Goal: Browse casually: Explore the website without a specific task or goal

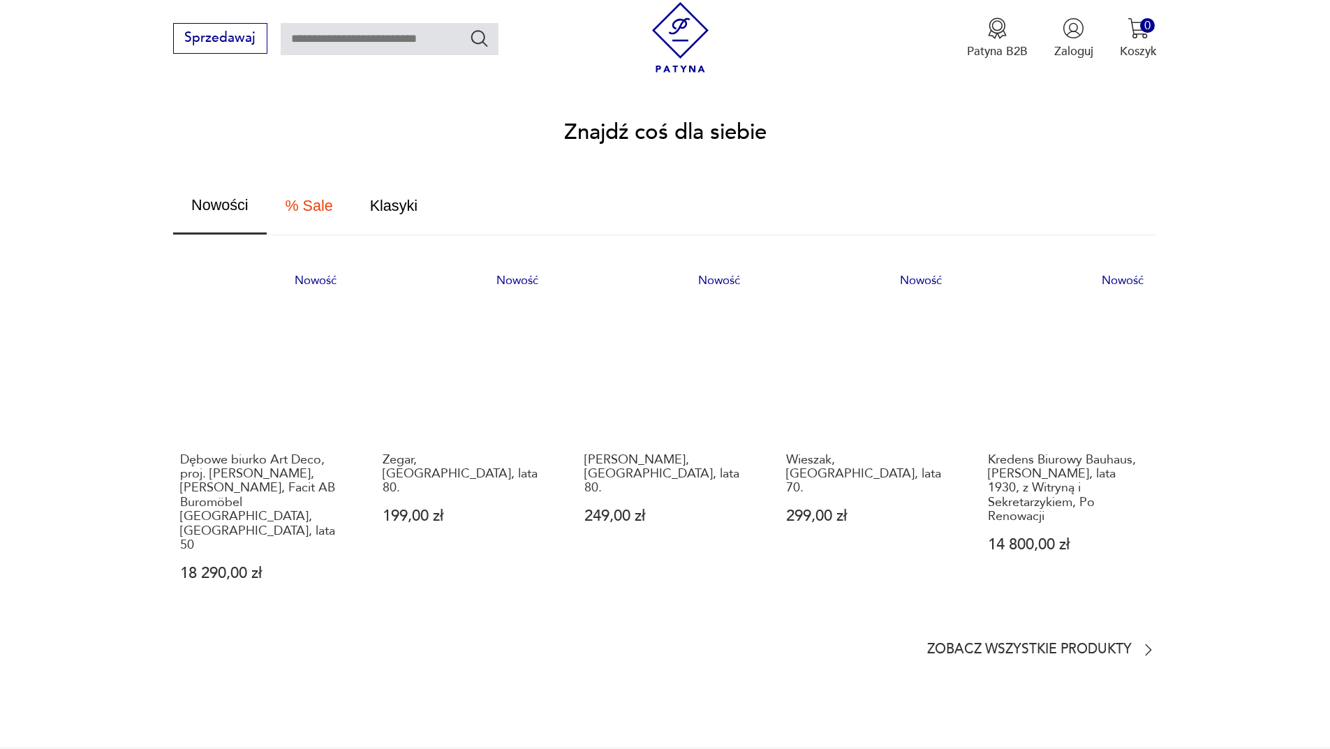
scroll to position [977, 0]
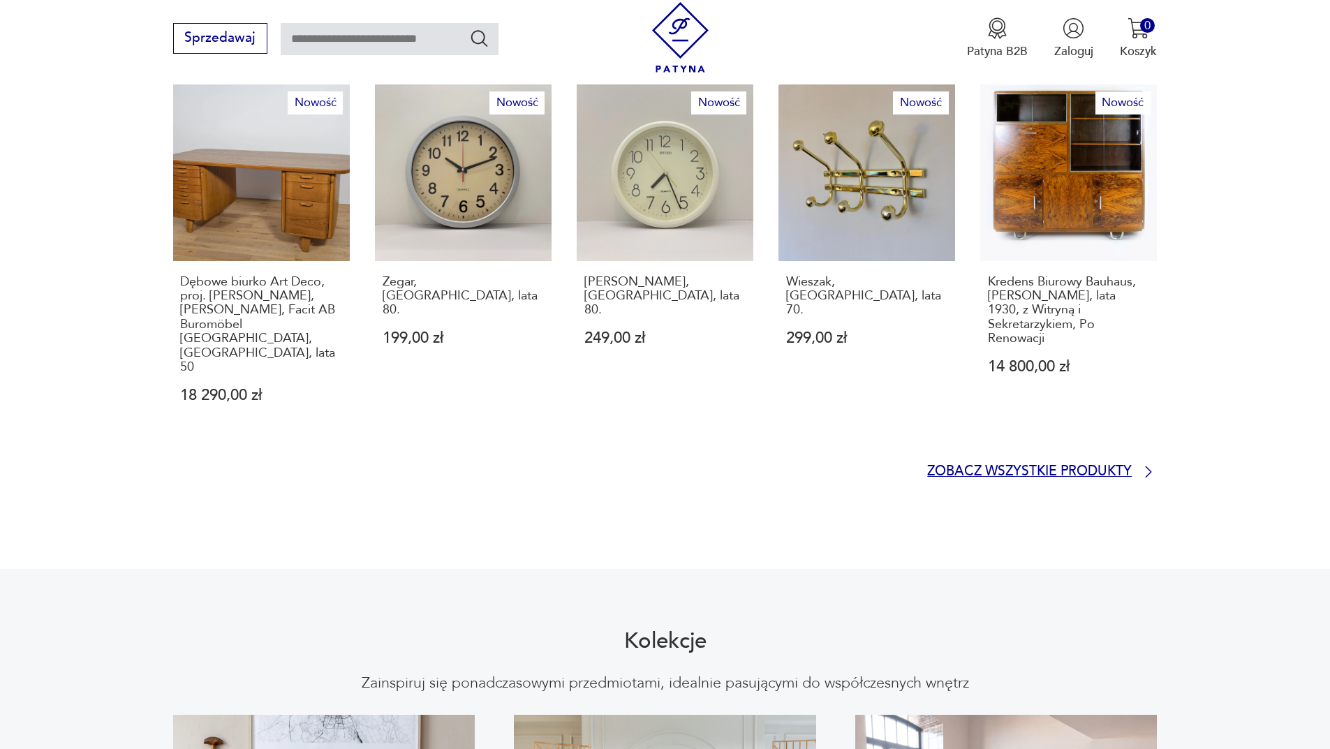
click at [942, 466] on p "Zobacz wszystkie produkty" at bounding box center [1029, 471] width 205 height 11
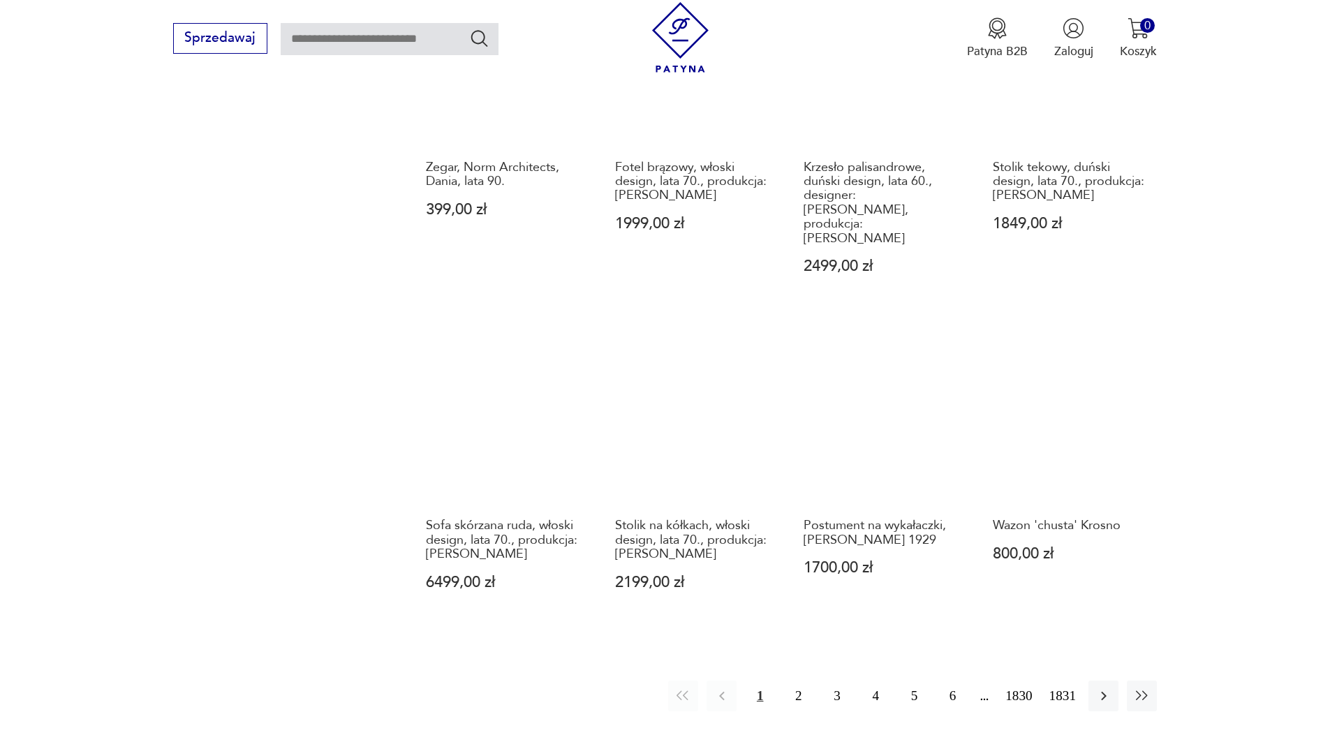
scroll to position [1212, 0]
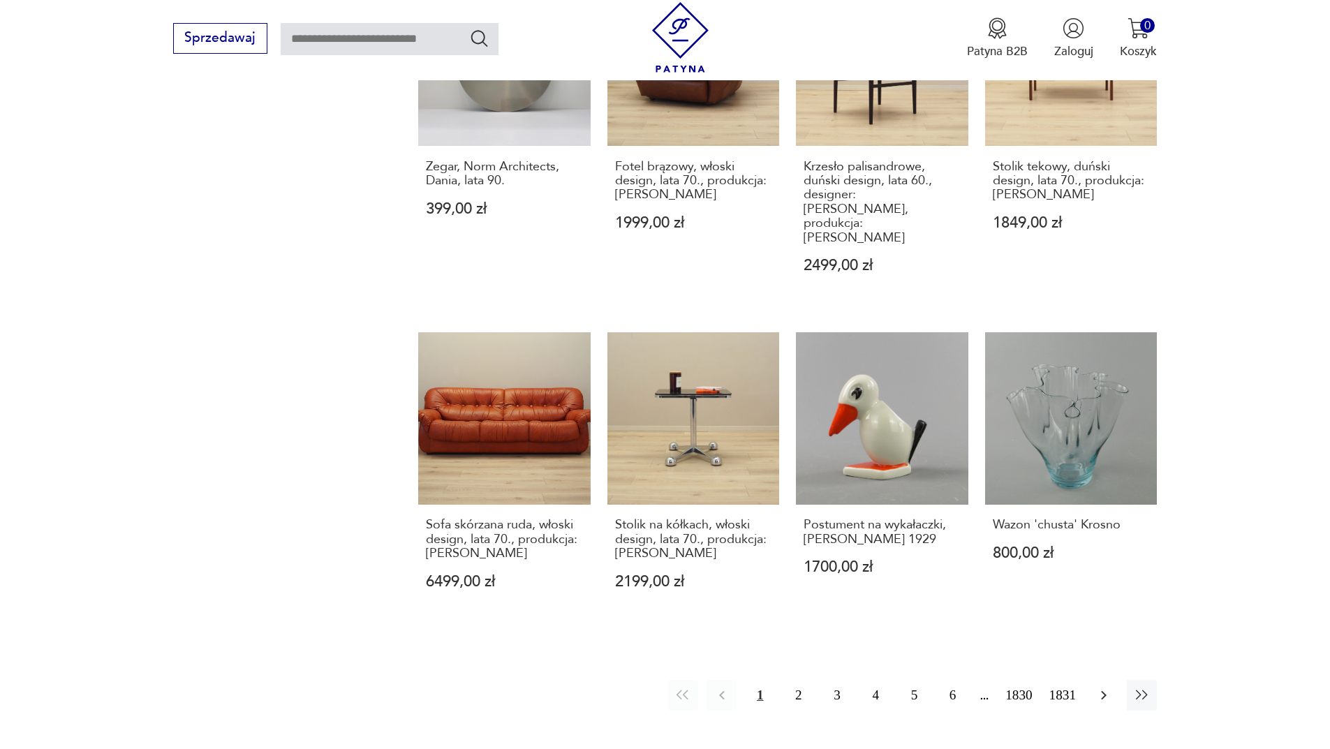
click at [1108, 687] on icon "button" at bounding box center [1103, 695] width 17 height 17
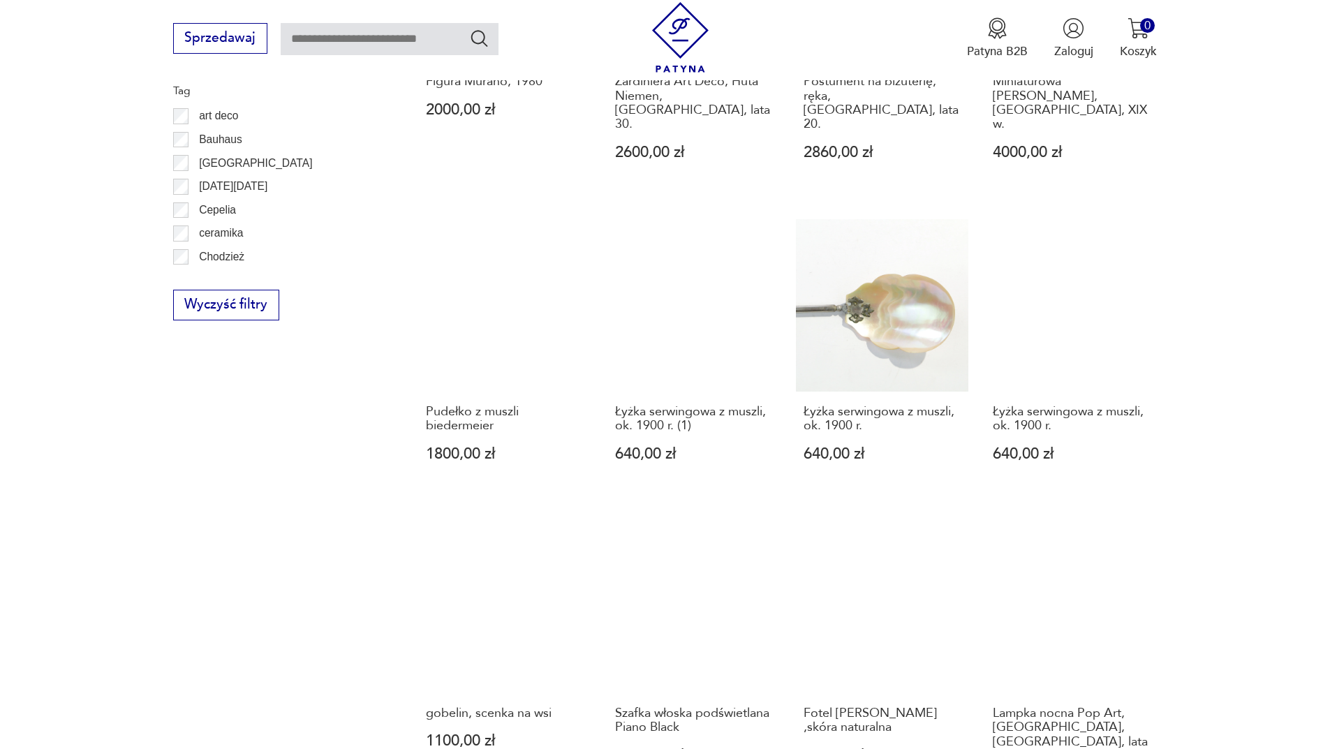
scroll to position [1074, 0]
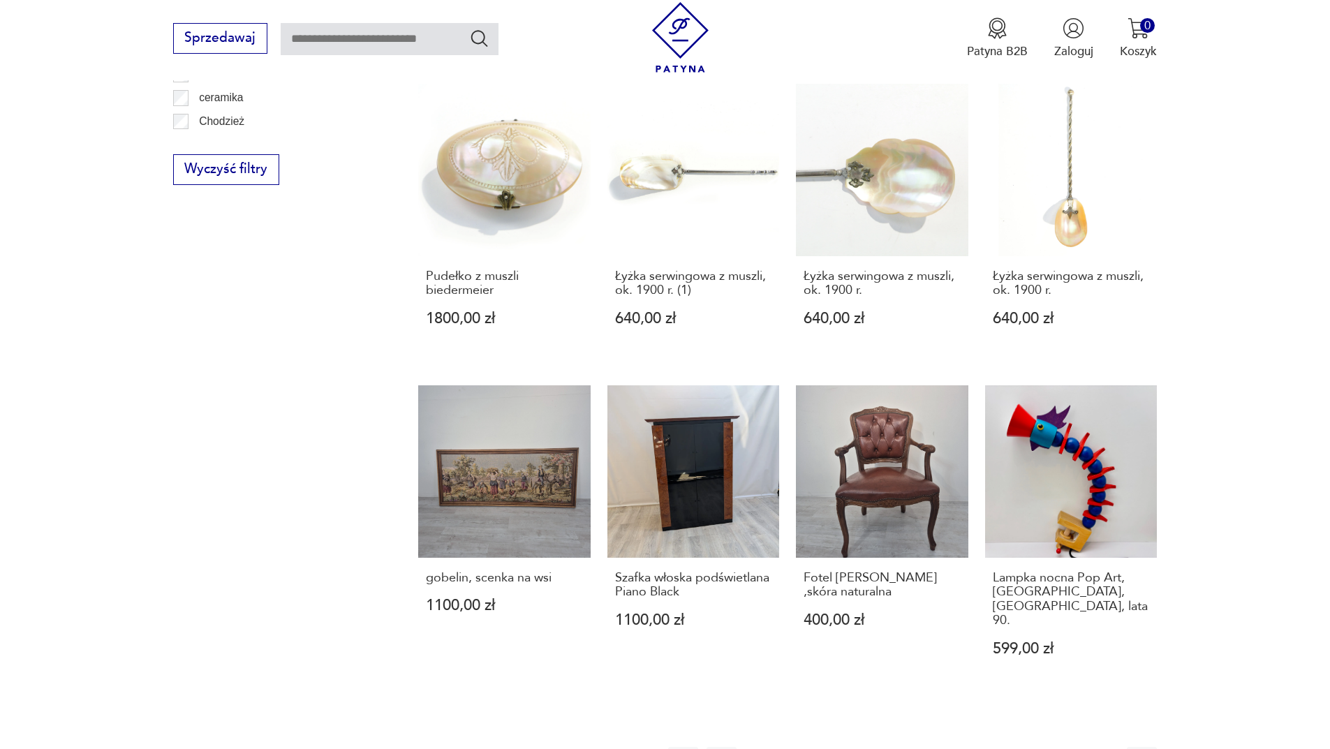
click at [1104, 748] on icon "button" at bounding box center [1103, 762] width 17 height 17
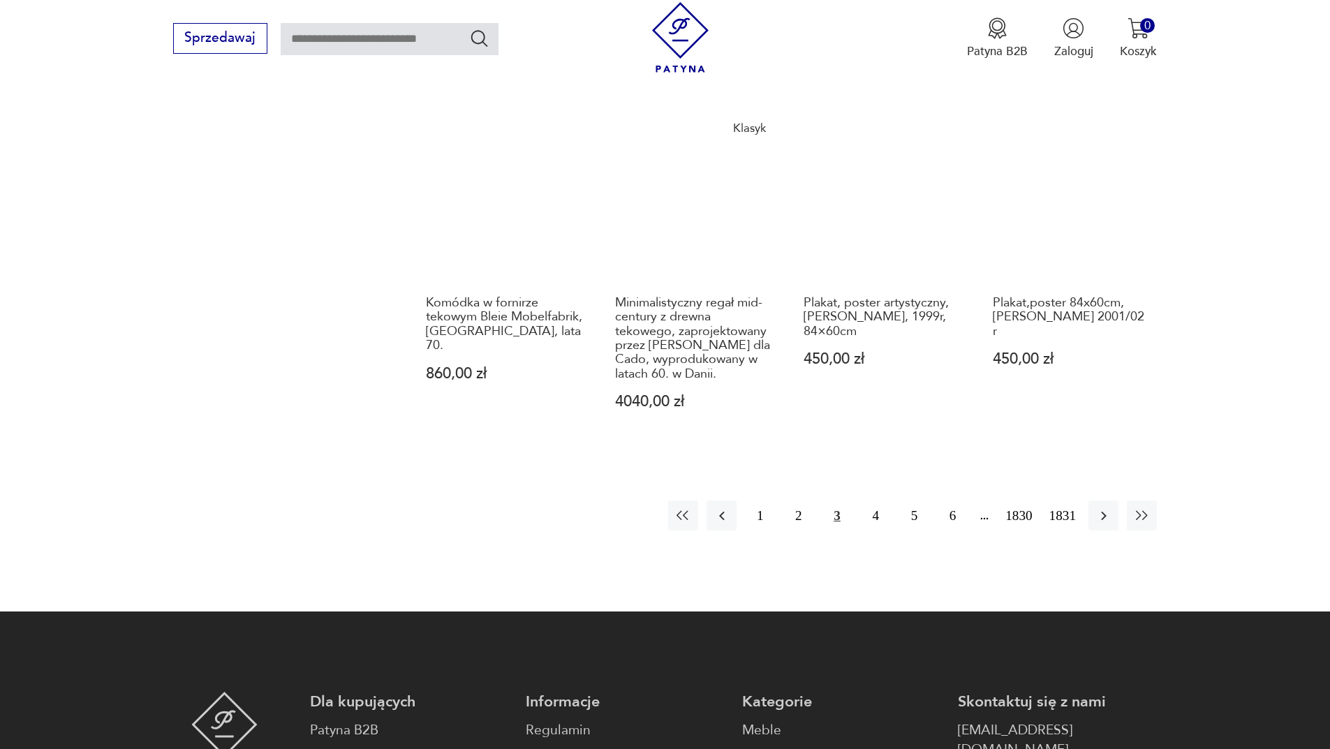
scroll to position [1423, 0]
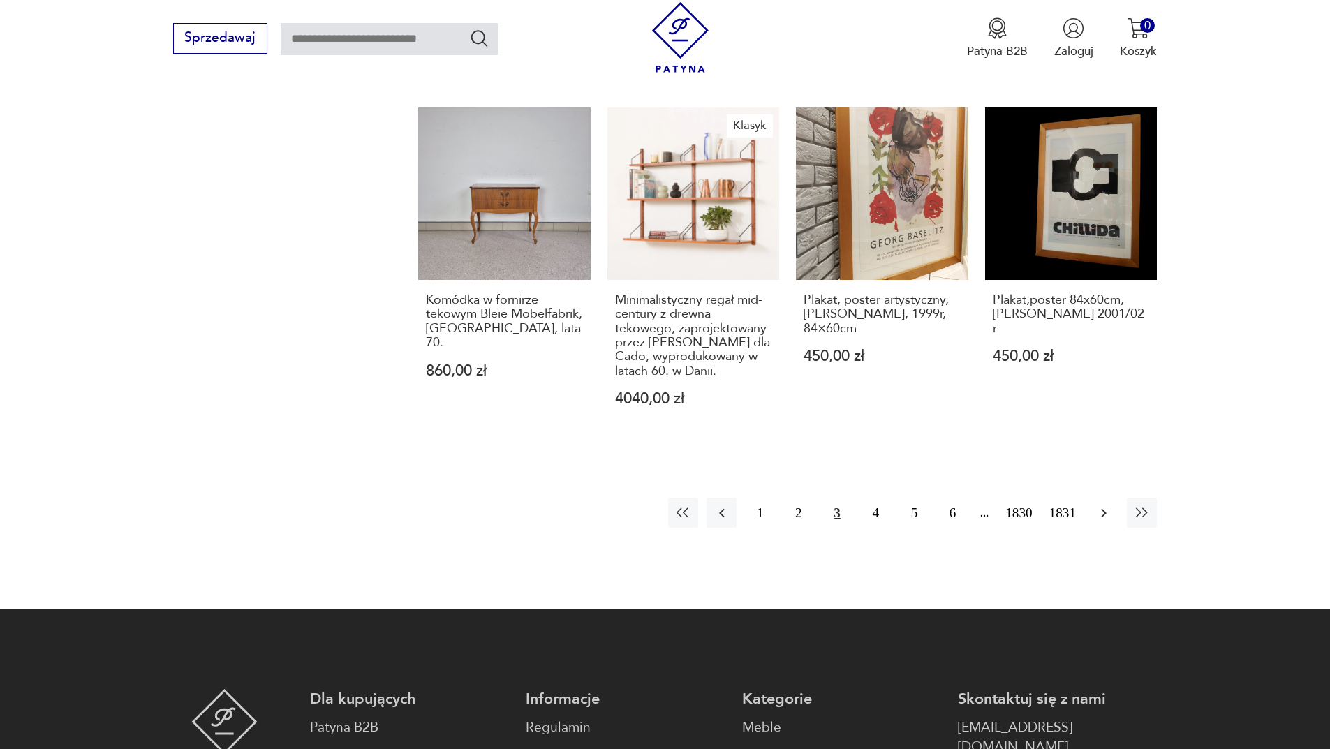
click at [1099, 505] on icon "button" at bounding box center [1103, 513] width 17 height 17
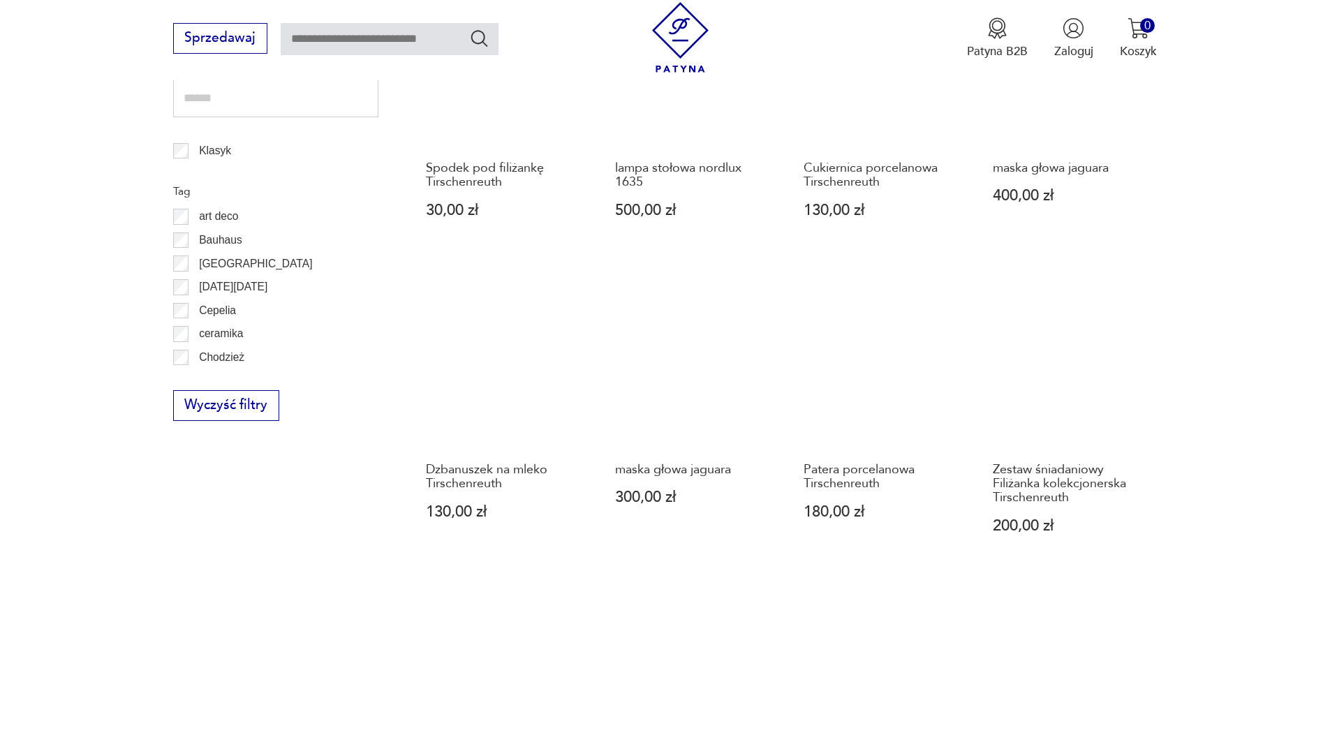
scroll to position [1144, 0]
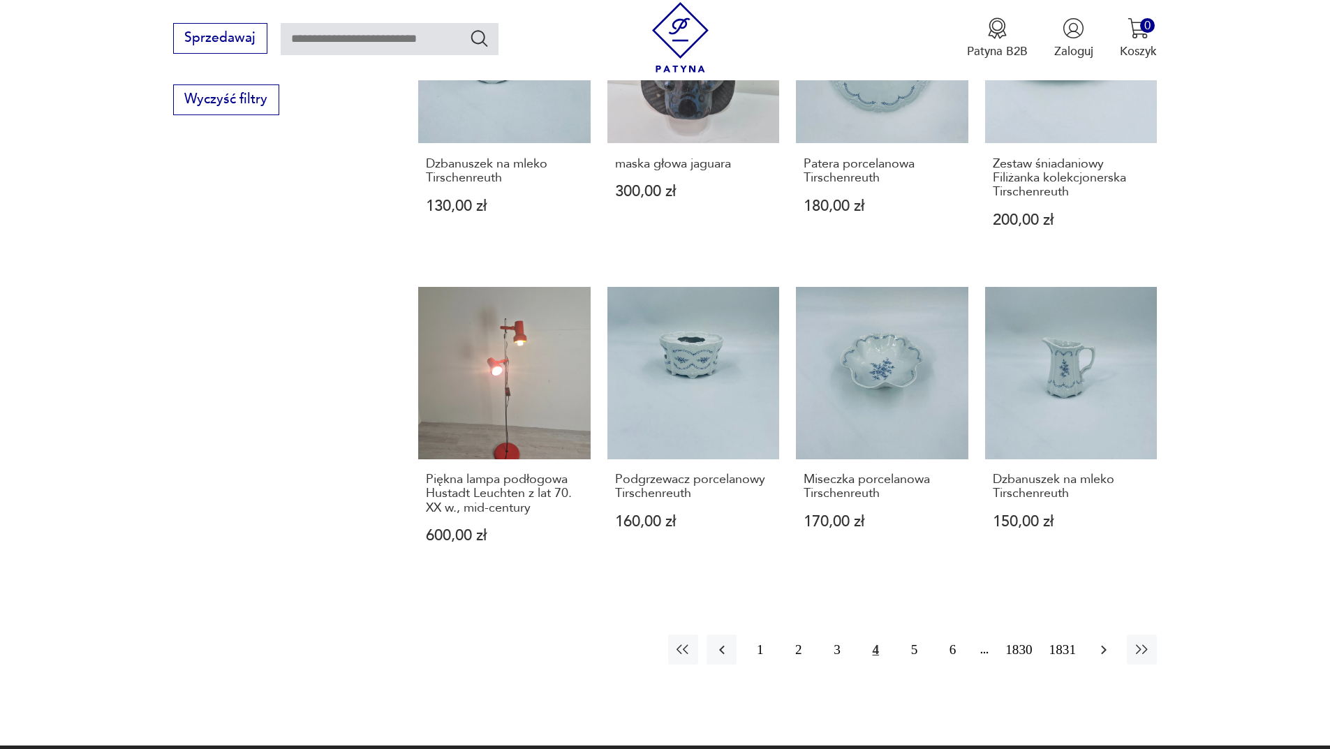
click at [1105, 653] on icon "button" at bounding box center [1103, 649] width 17 height 17
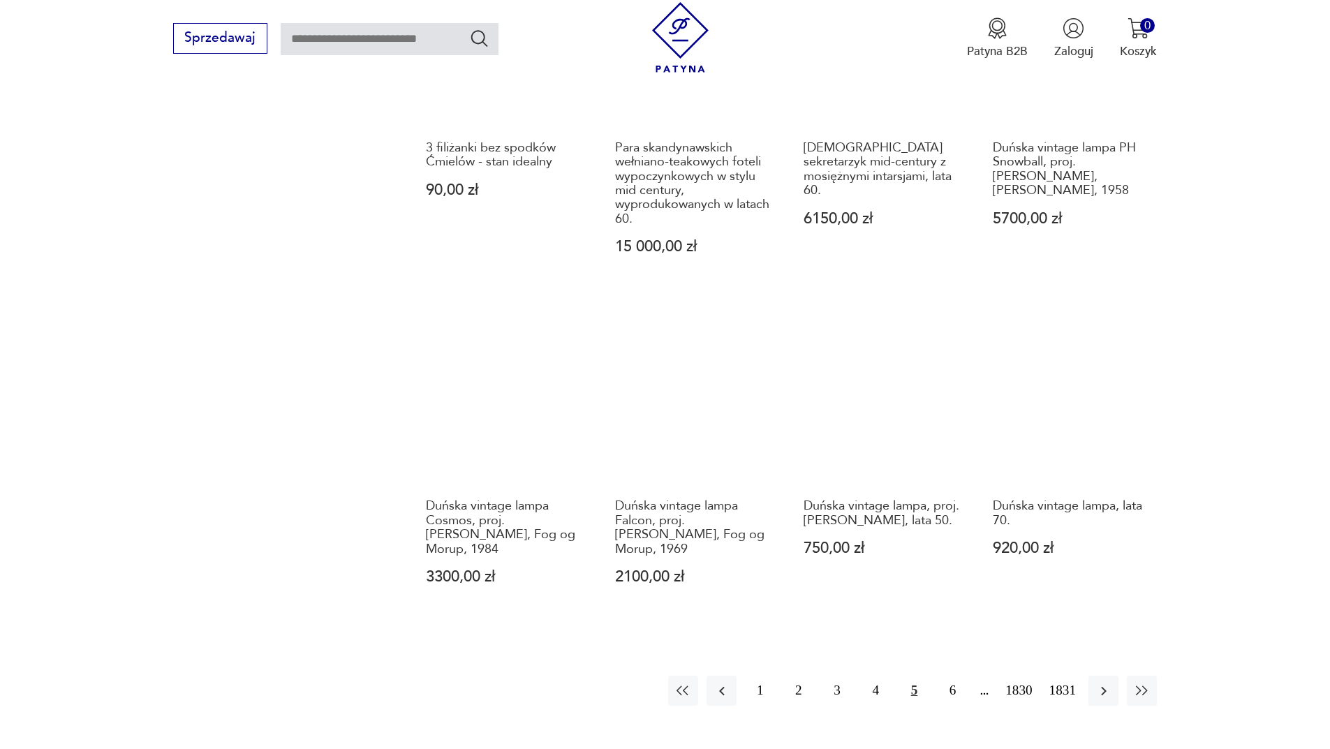
scroll to position [1214, 0]
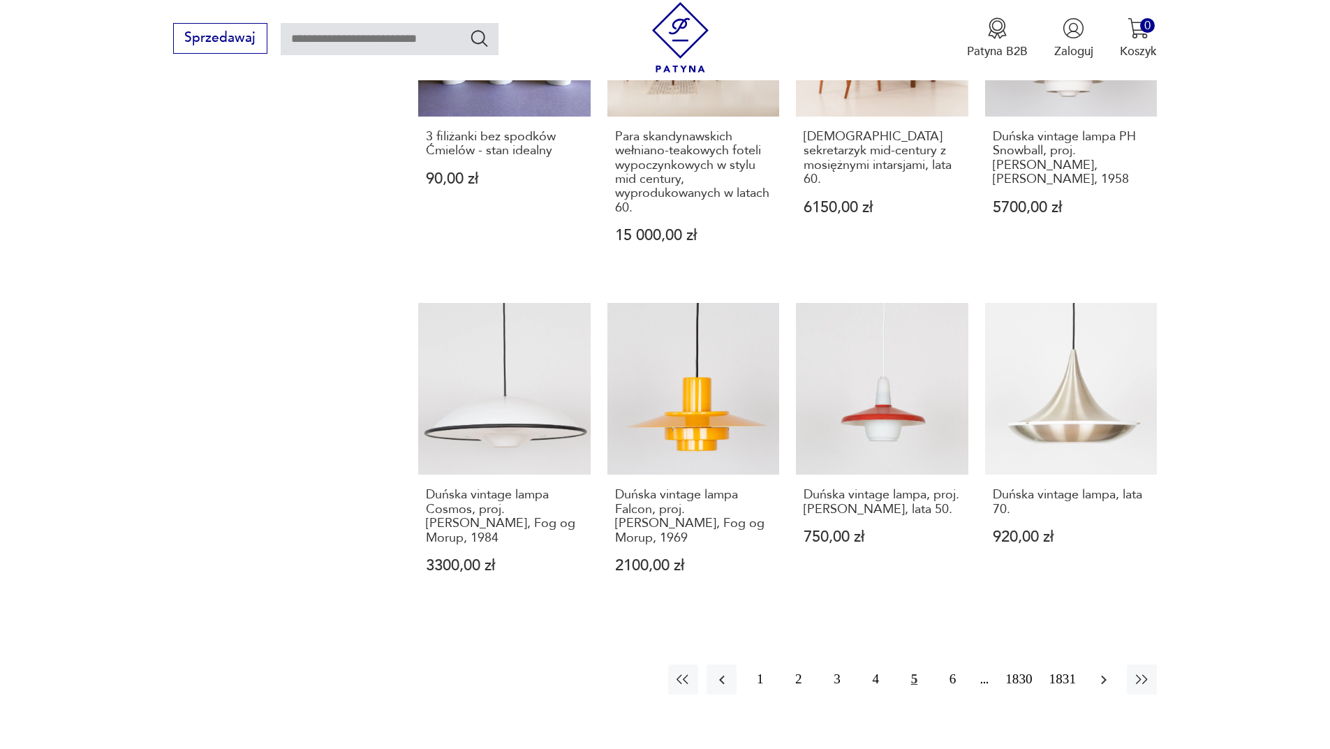
click at [1104, 672] on icon "button" at bounding box center [1103, 680] width 17 height 17
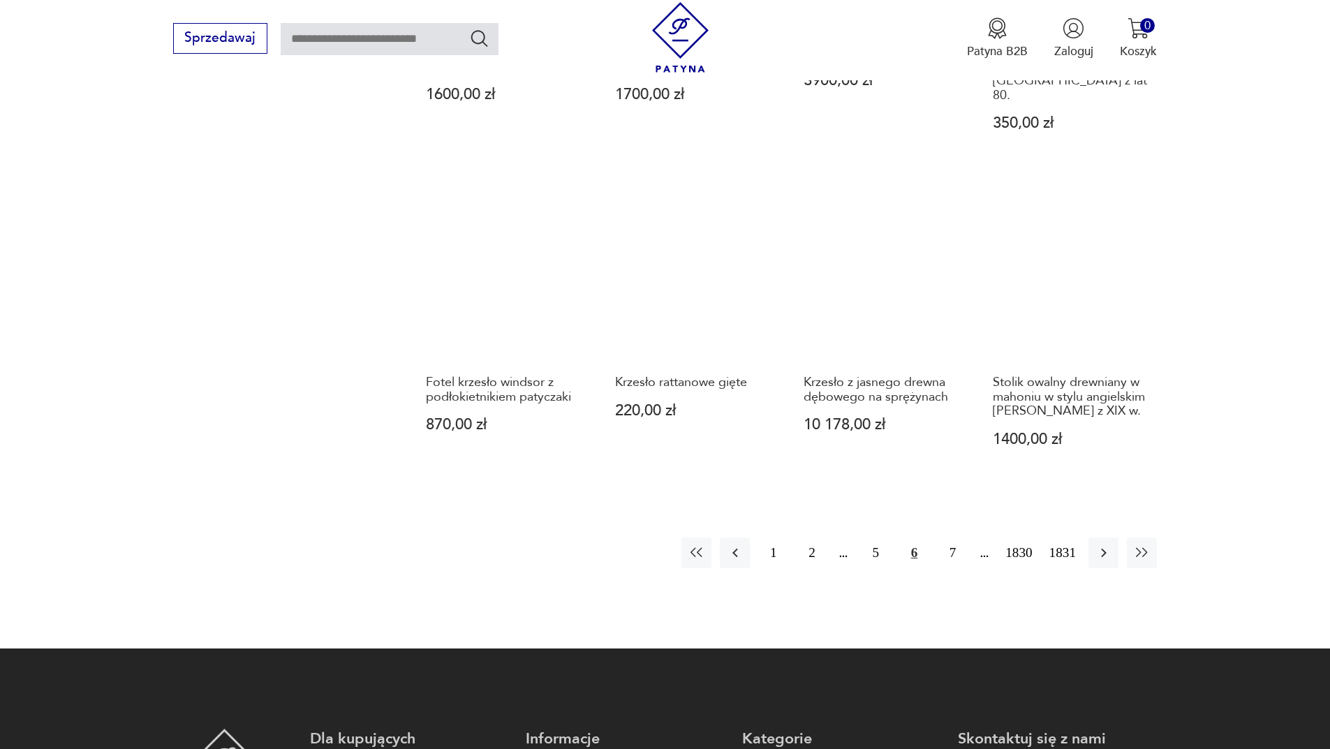
scroll to position [1423, 0]
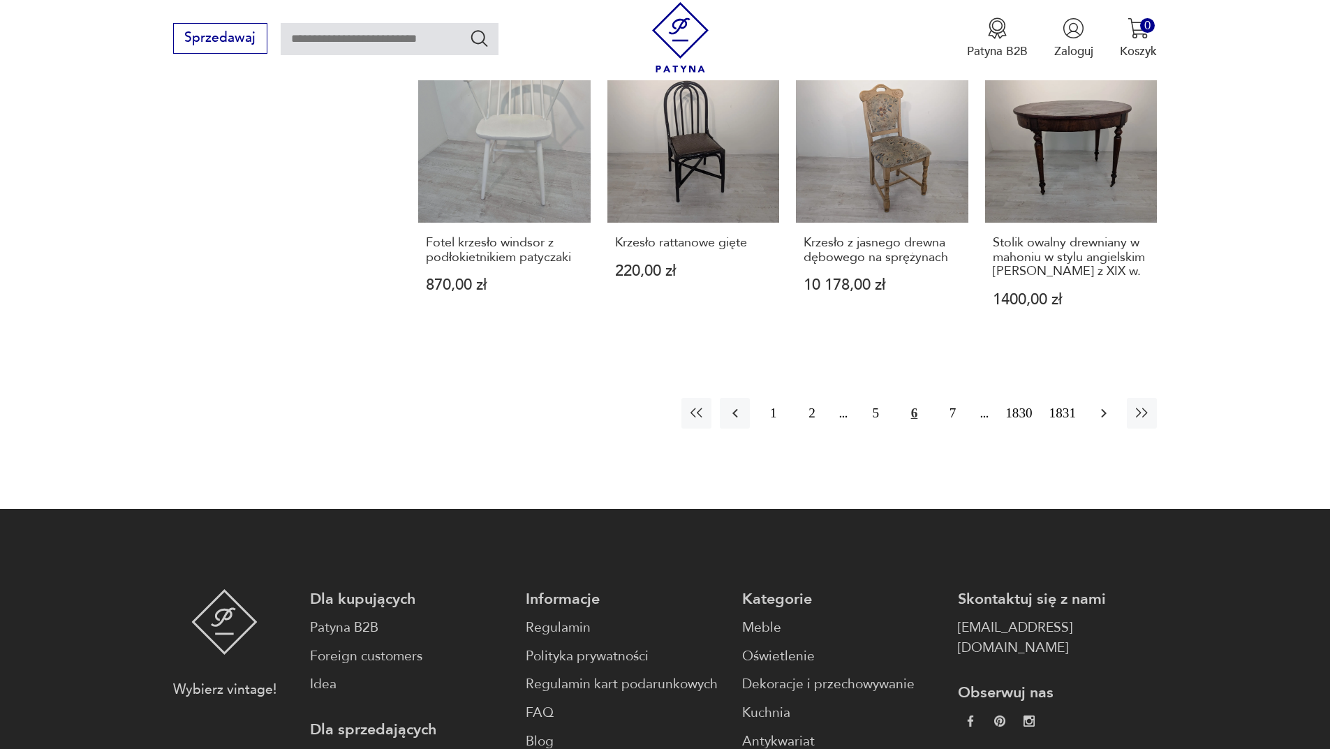
click at [1093, 398] on button "button" at bounding box center [1103, 413] width 30 height 30
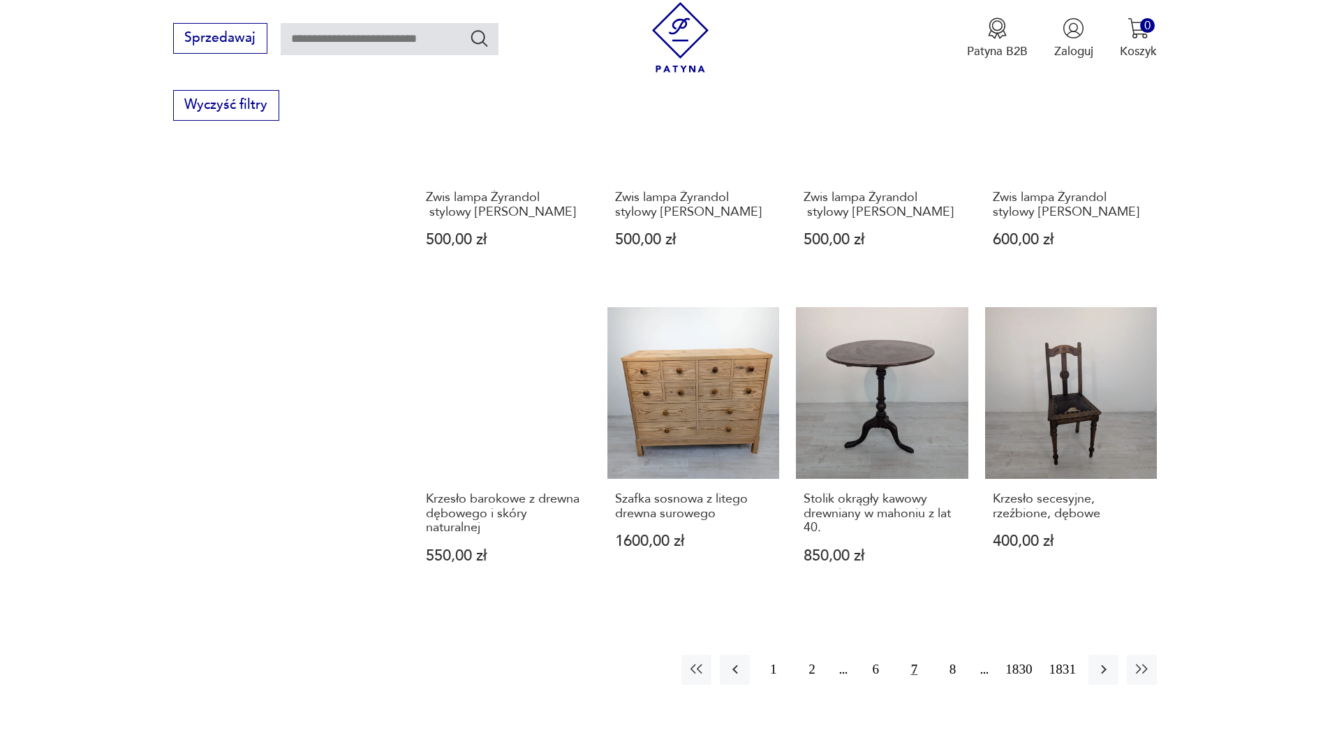
scroll to position [1284, 0]
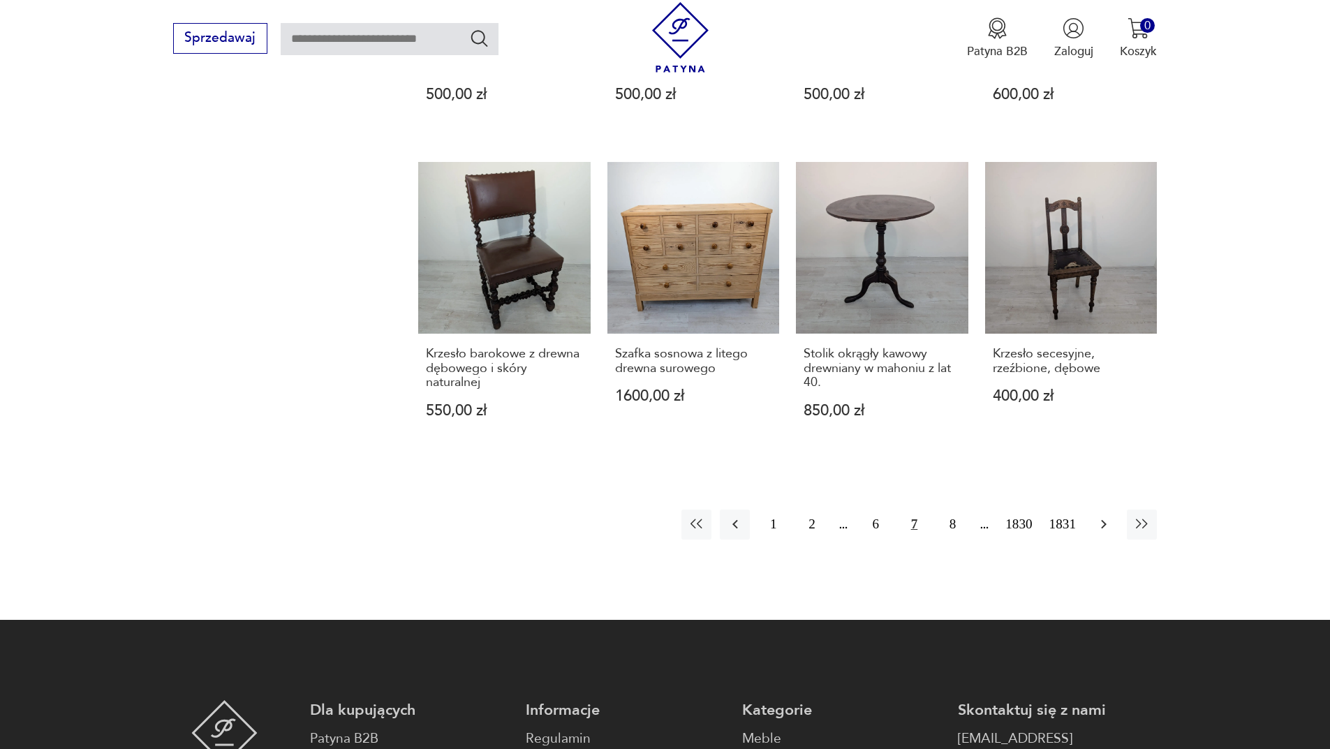
click at [1091, 510] on button "button" at bounding box center [1103, 525] width 30 height 30
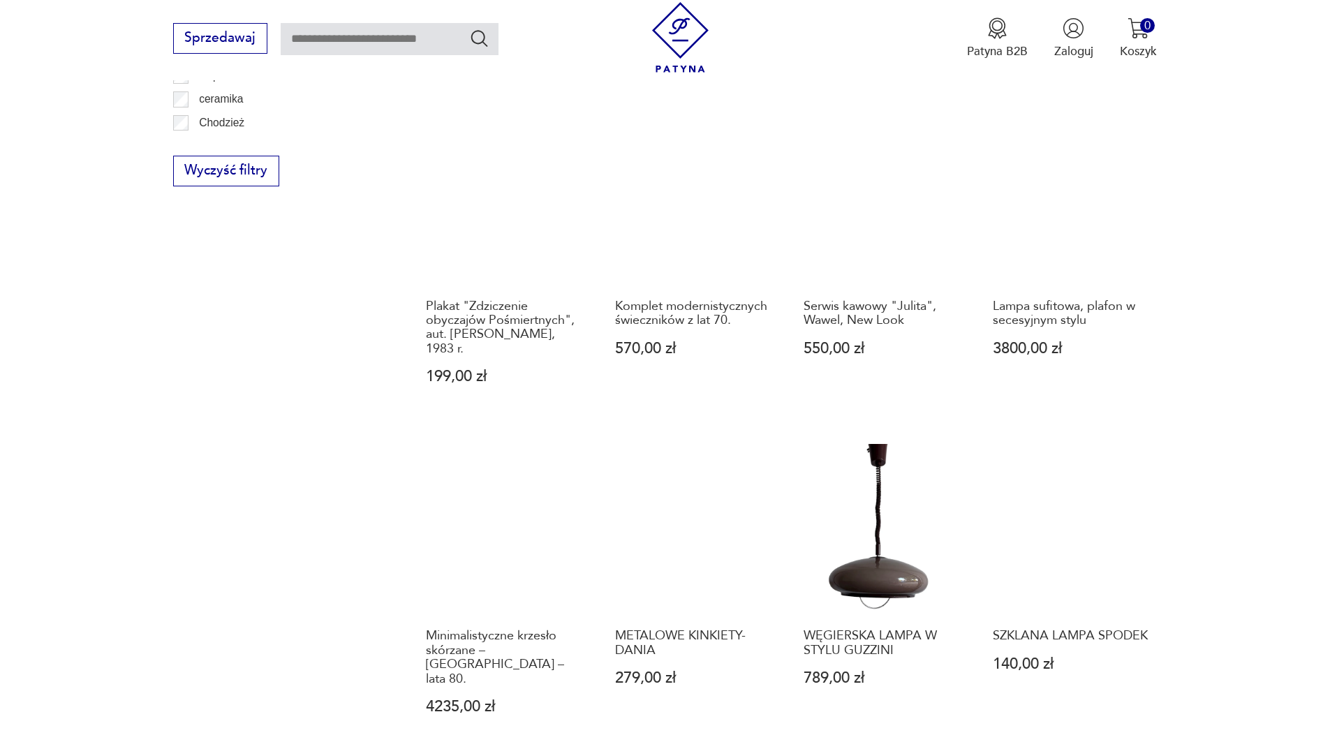
scroll to position [1214, 0]
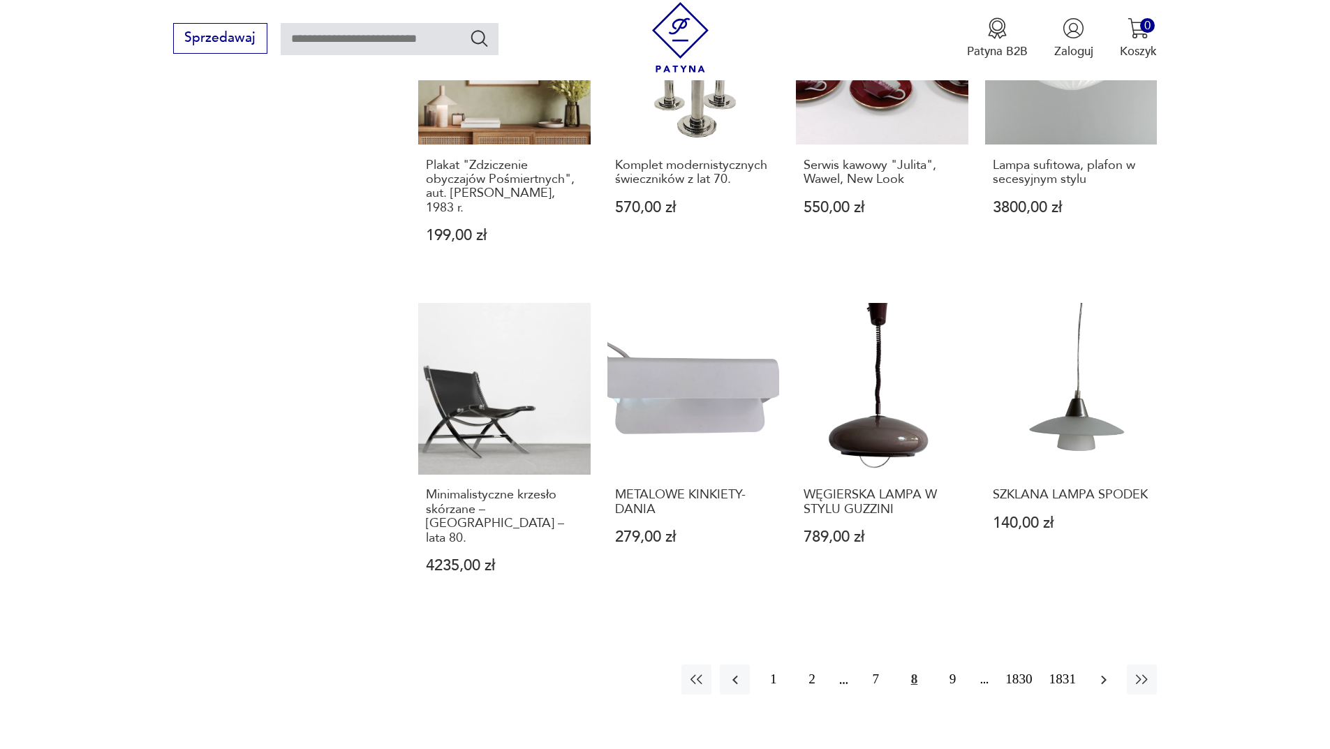
click at [1099, 672] on icon "button" at bounding box center [1103, 680] width 17 height 17
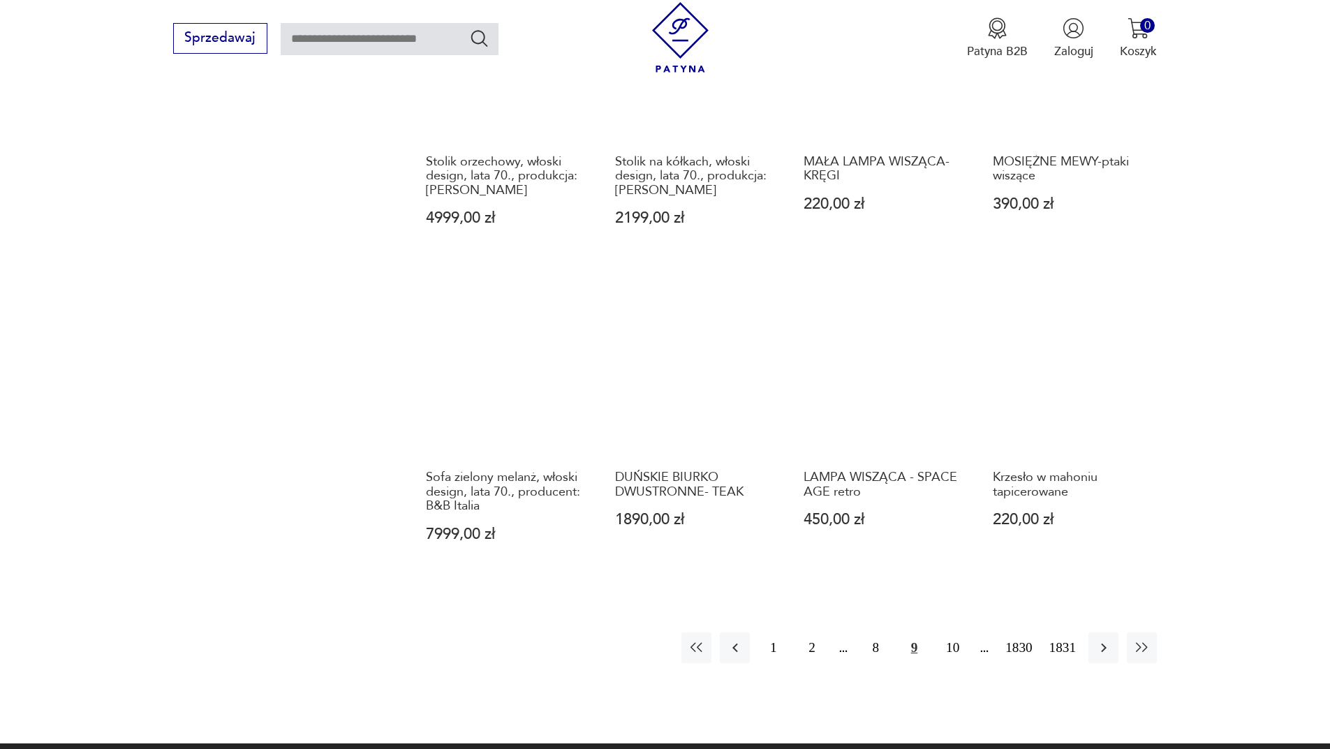
scroll to position [1214, 0]
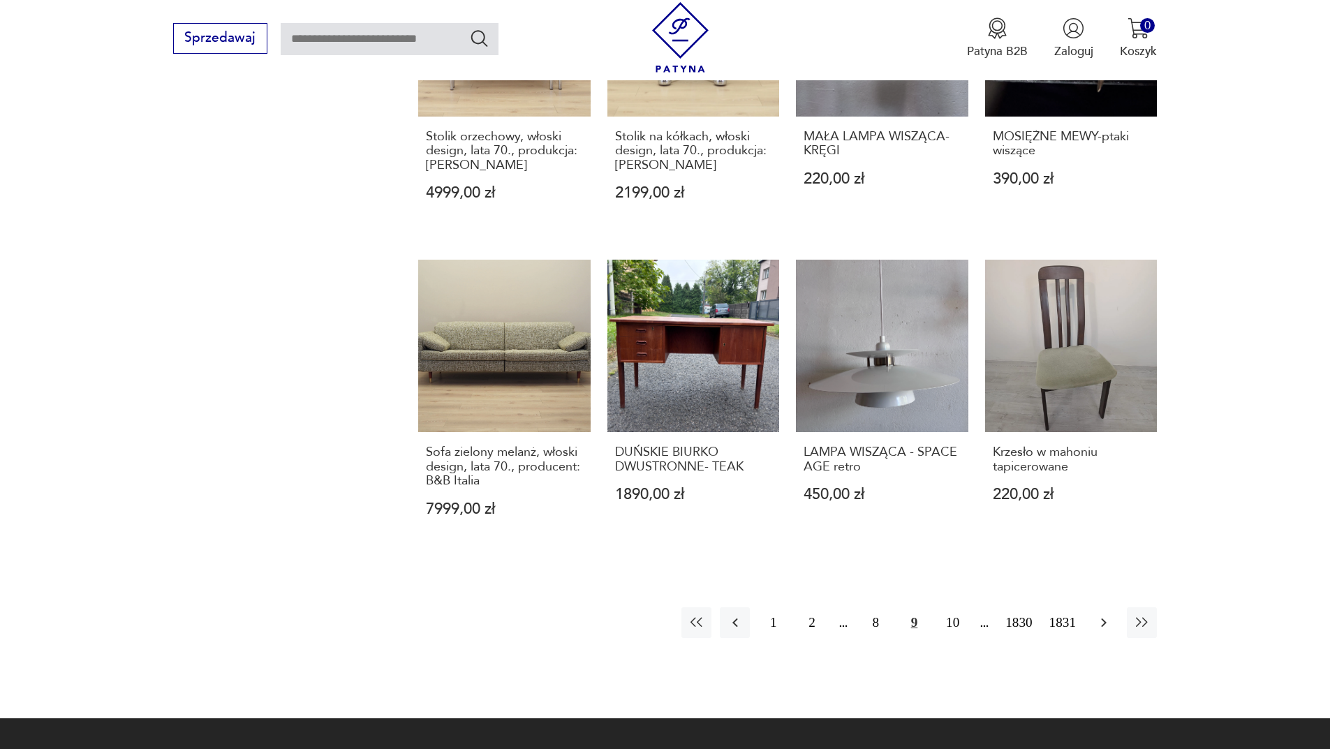
click at [1105, 618] on icon "button" at bounding box center [1104, 622] width 6 height 9
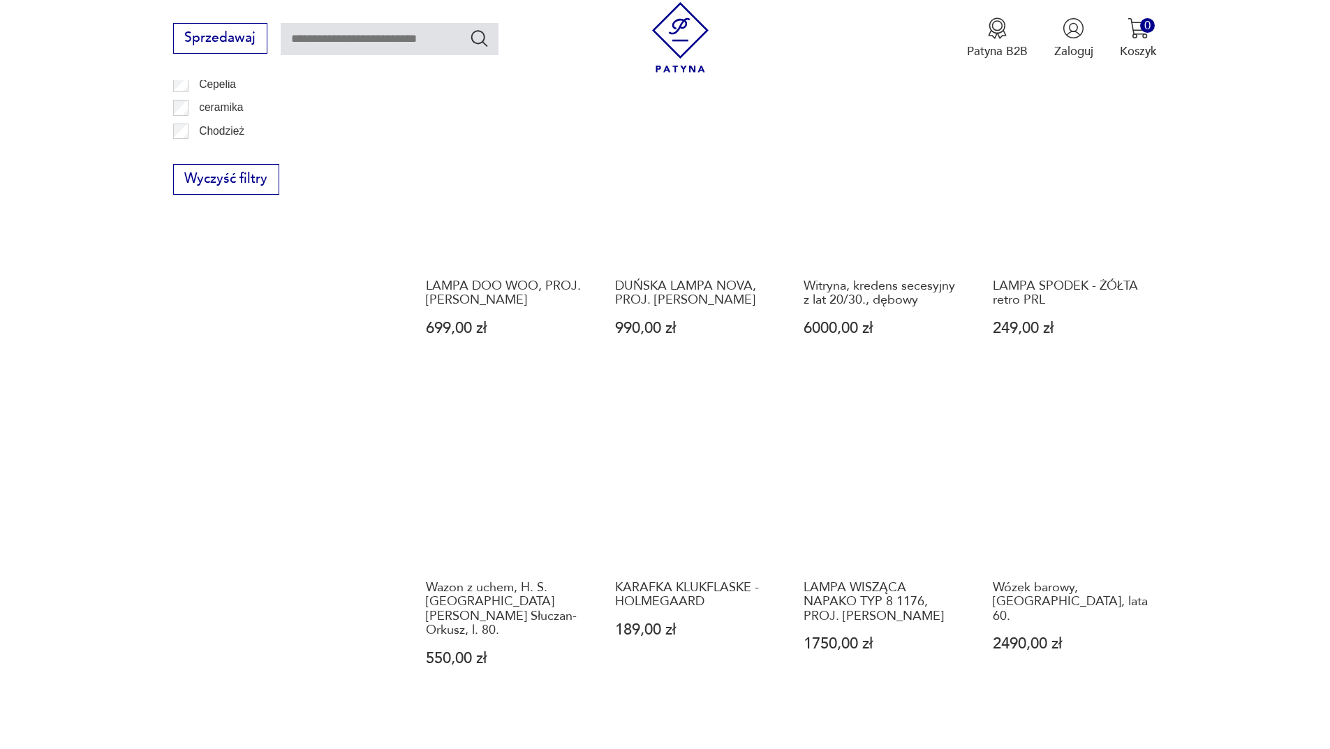
scroll to position [1353, 0]
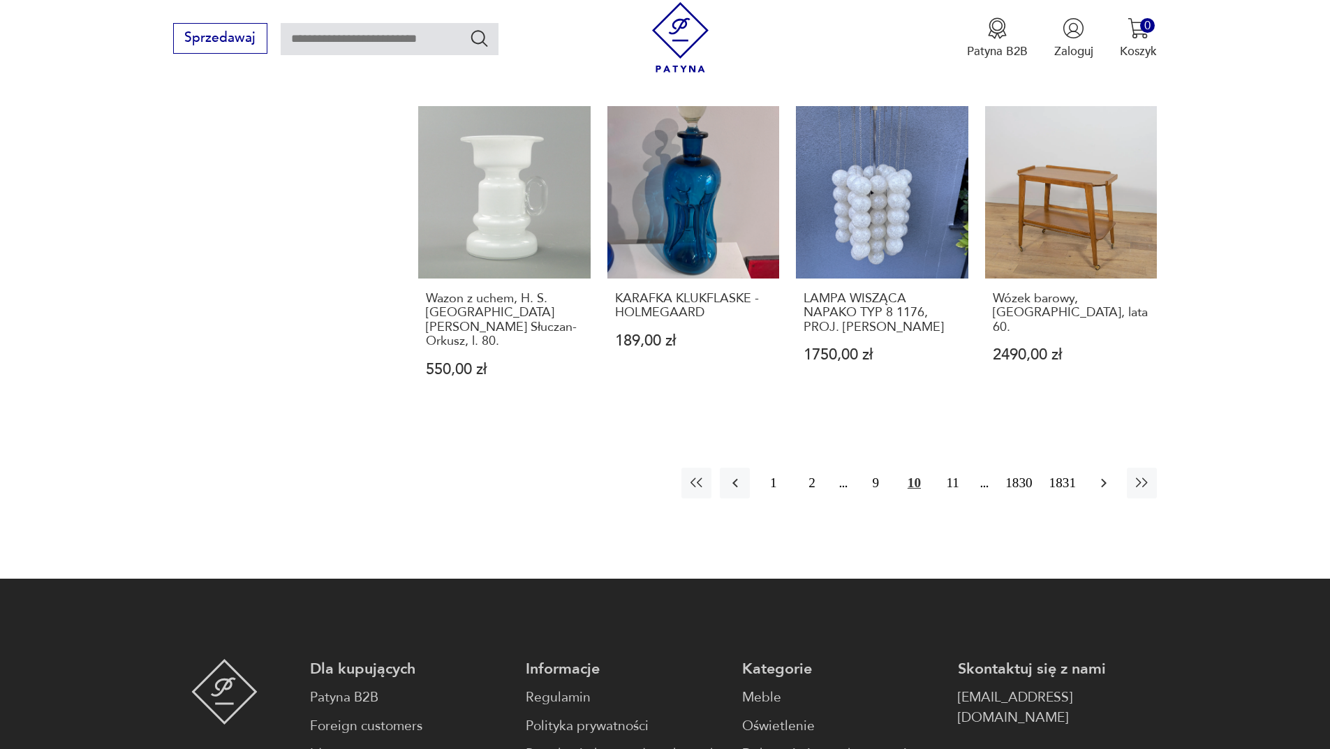
click at [1104, 468] on button "button" at bounding box center [1103, 483] width 30 height 30
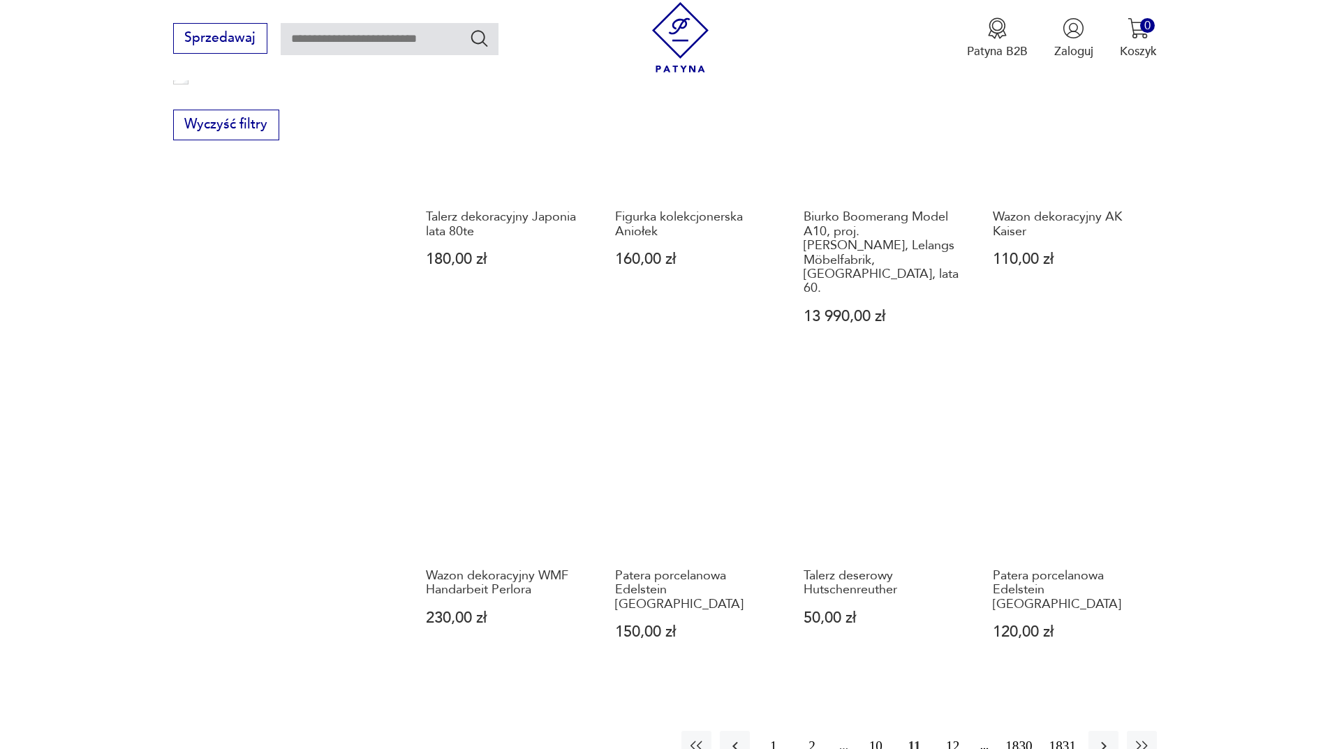
scroll to position [1144, 0]
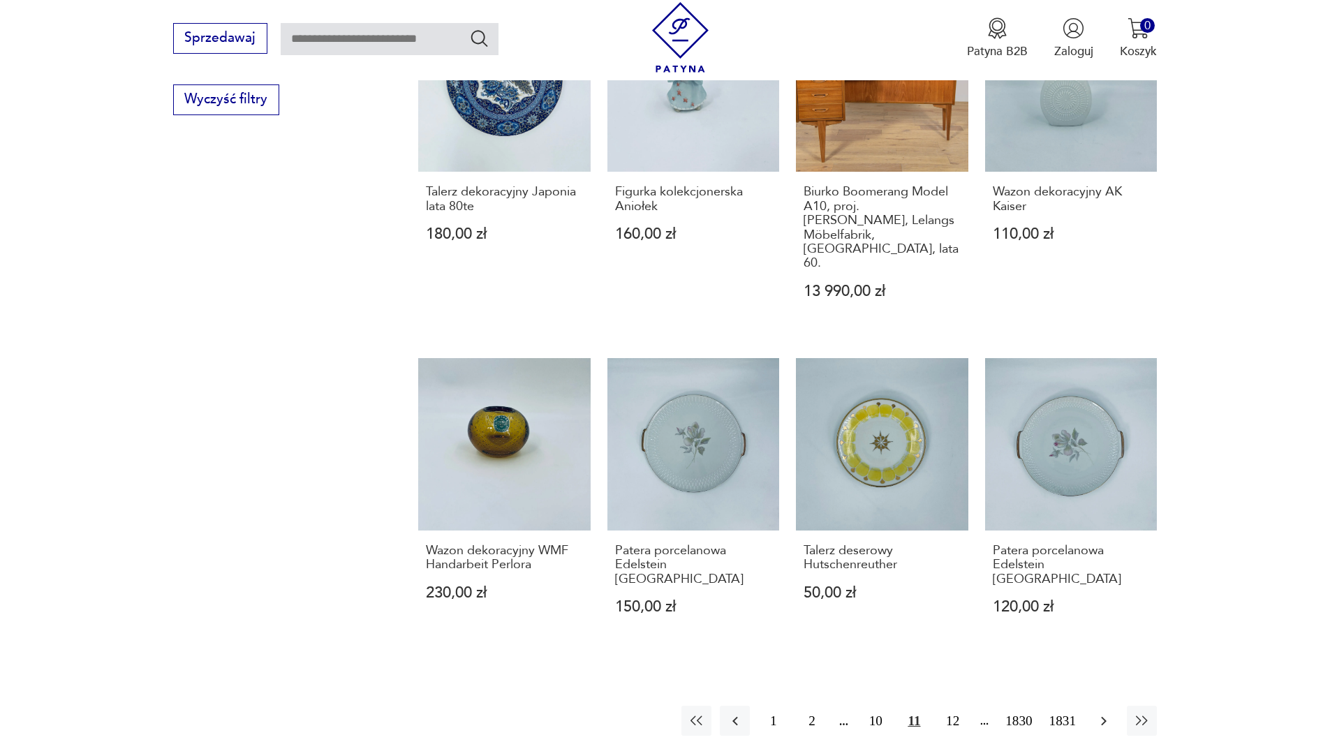
click at [1106, 716] on icon "button" at bounding box center [1104, 720] width 6 height 9
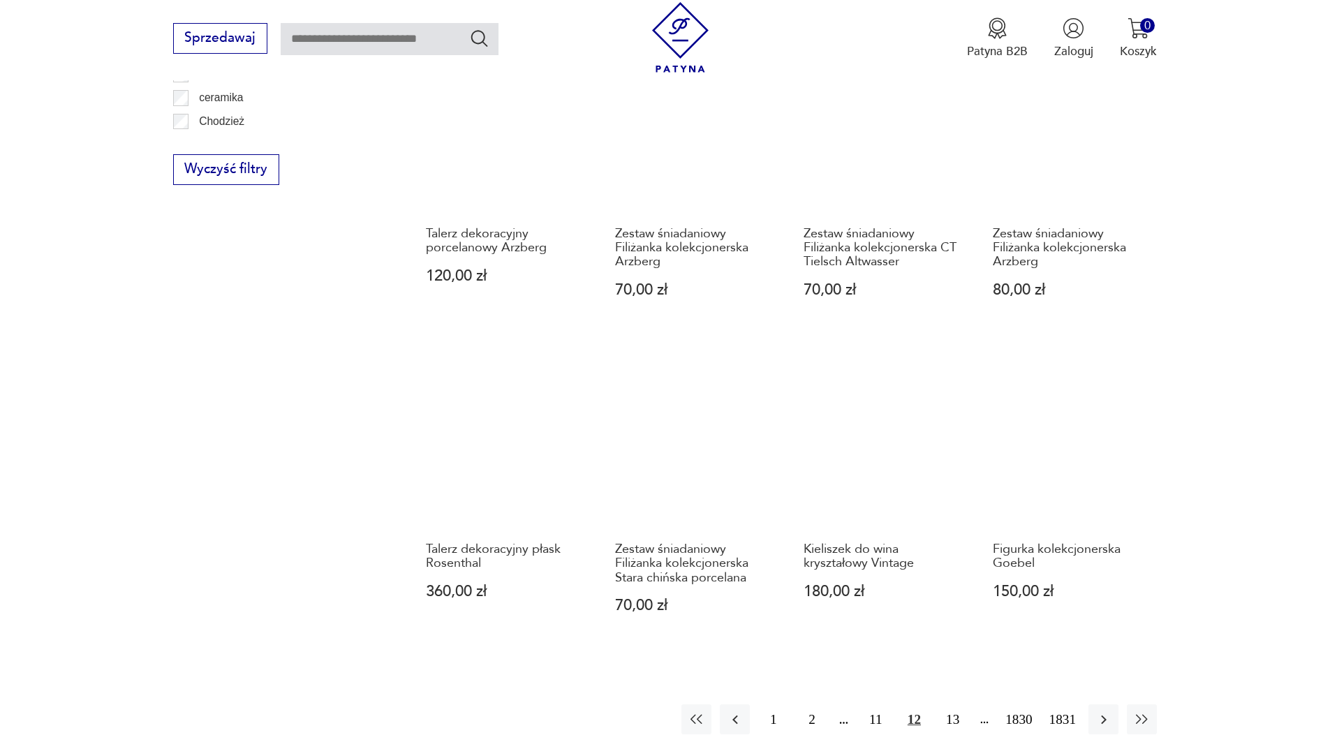
scroll to position [1144, 0]
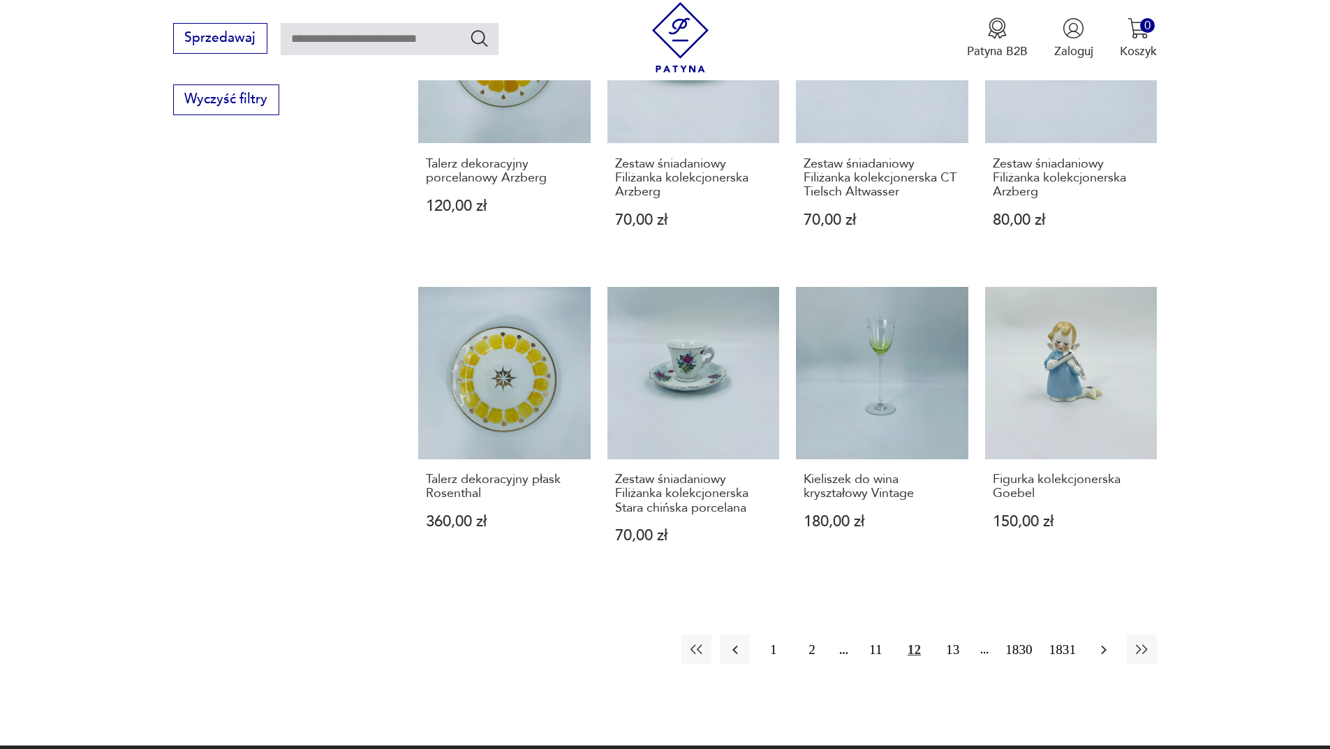
click at [1105, 645] on icon "button" at bounding box center [1103, 649] width 17 height 17
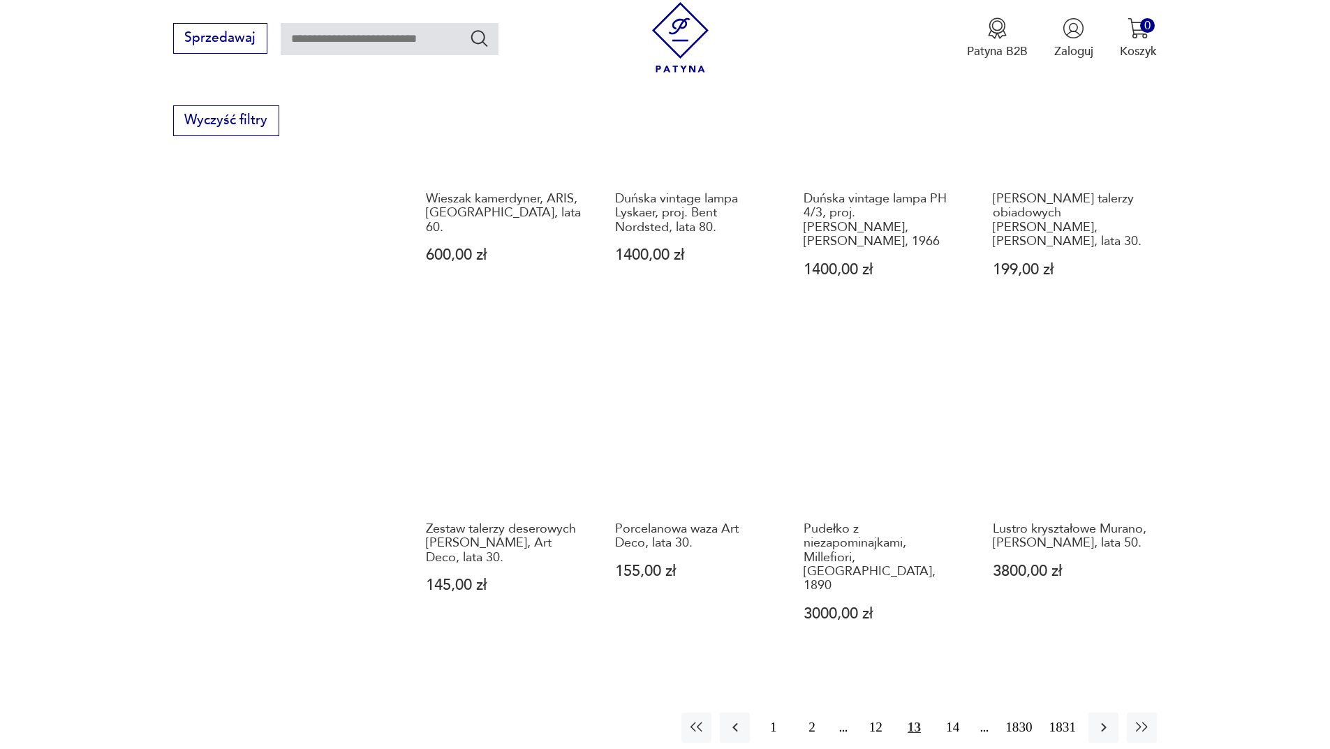
scroll to position [1144, 0]
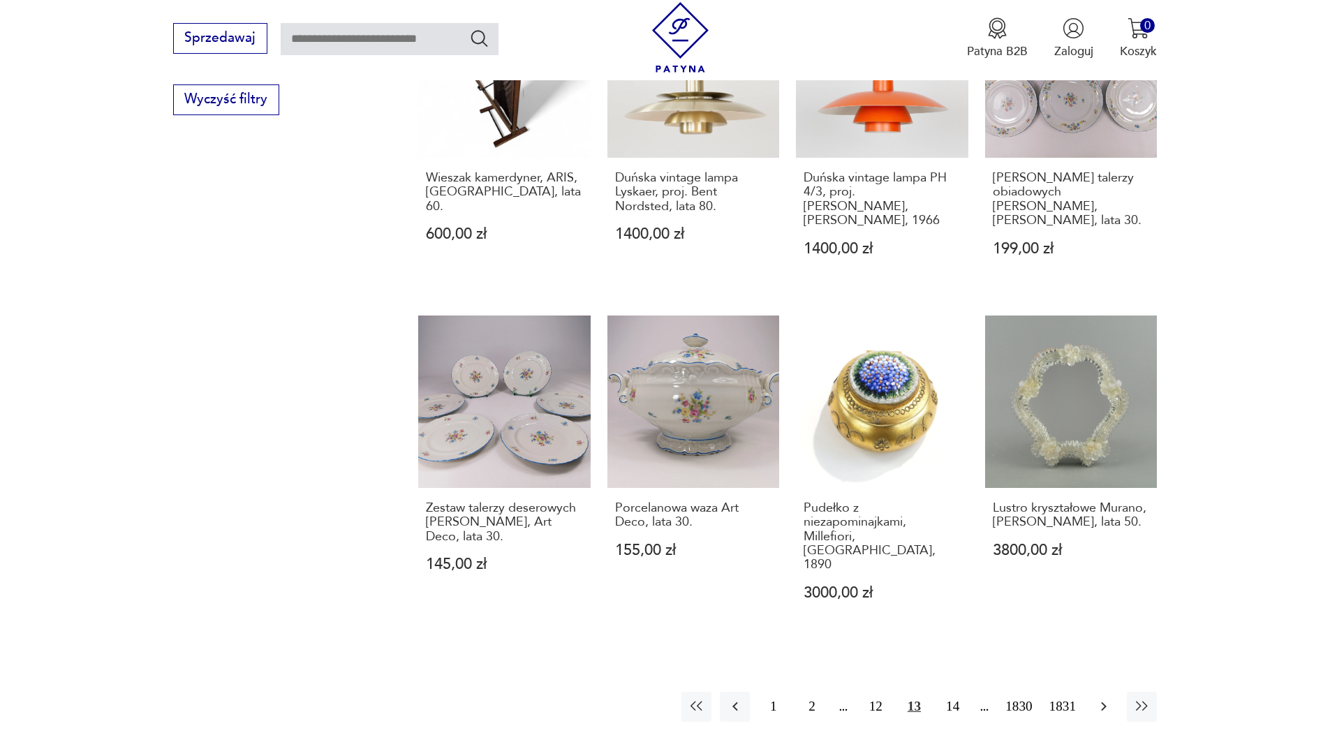
click at [1112, 692] on button "button" at bounding box center [1103, 707] width 30 height 30
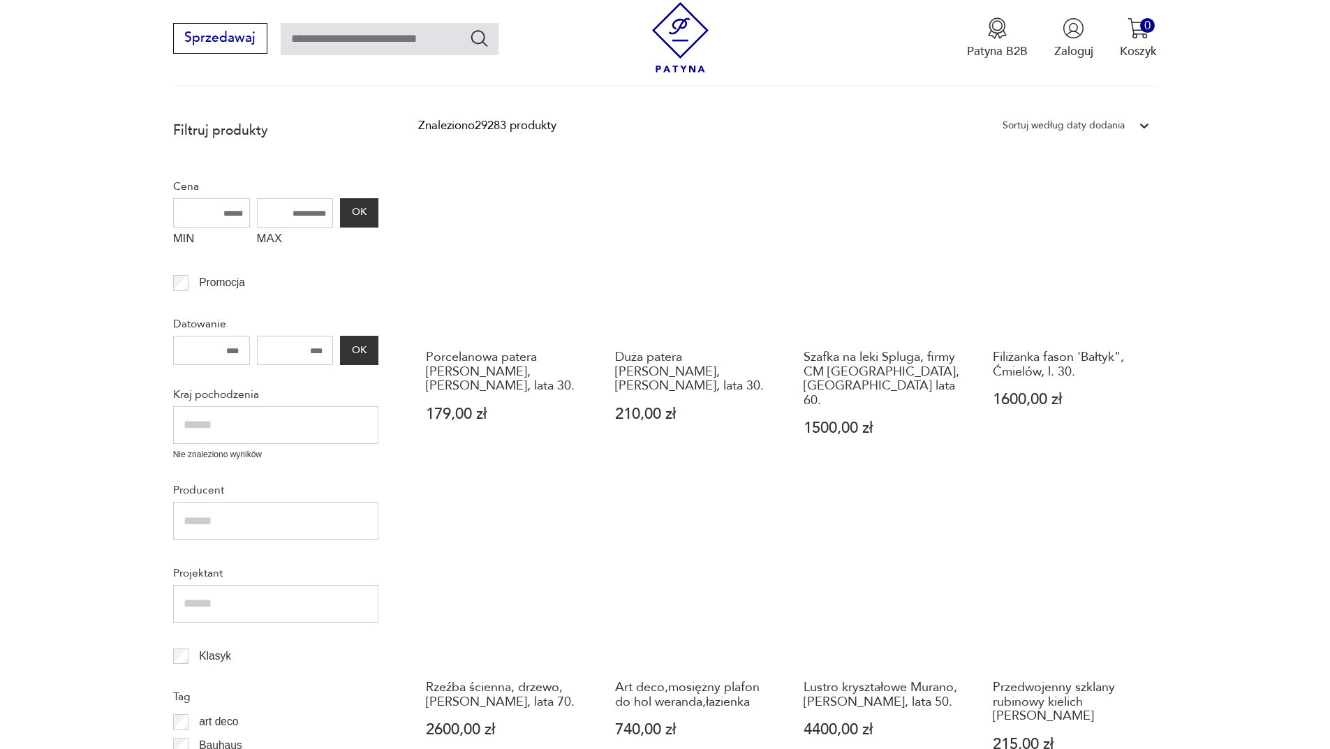
scroll to position [586, 0]
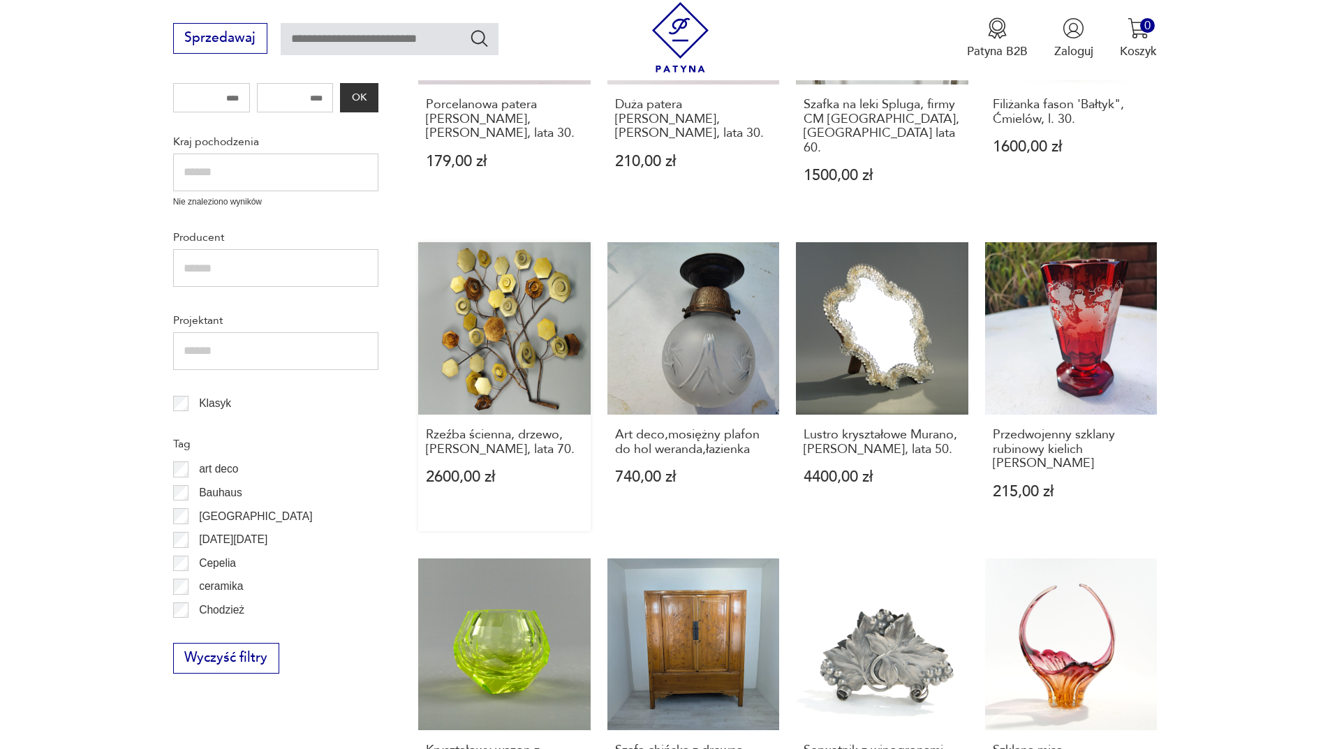
click at [473, 314] on link "Rzeźba ścienna, drzewo, [PERSON_NAME], lata 70. 2600,00 zł" at bounding box center [504, 386] width 172 height 289
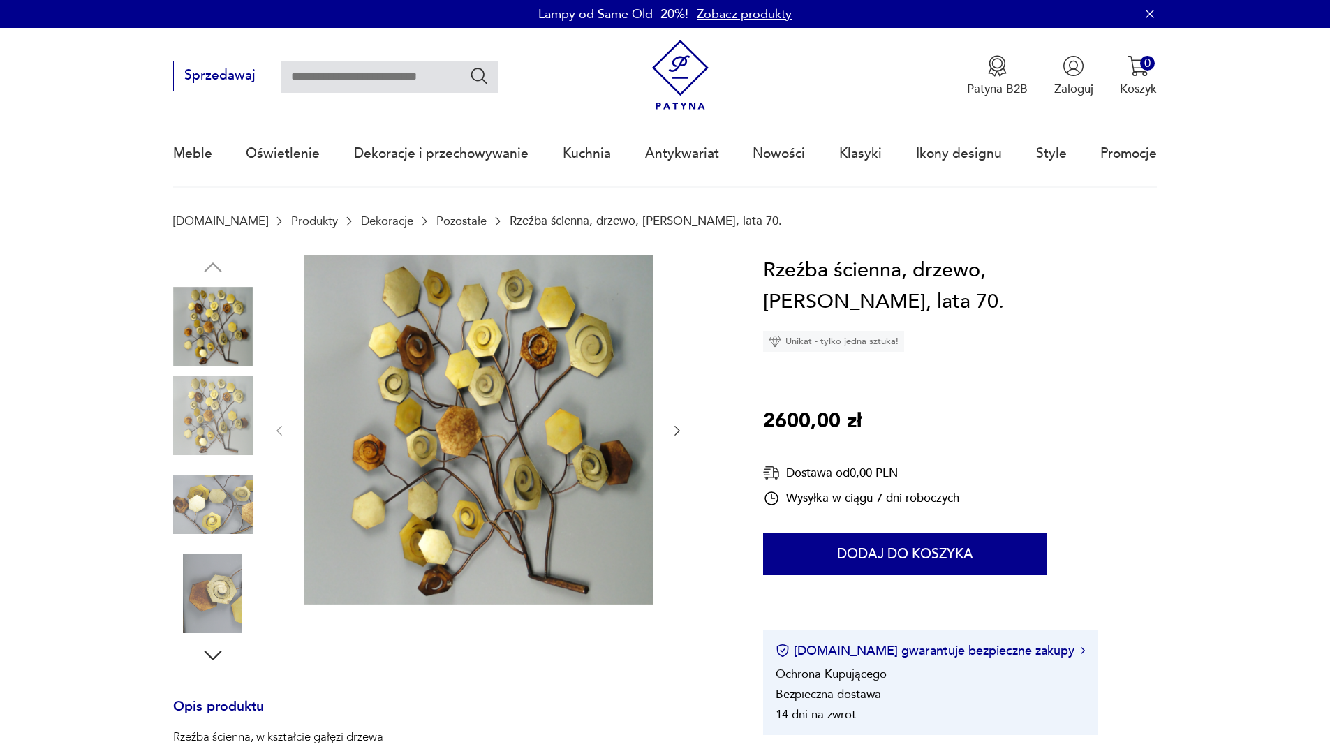
click at [676, 428] on icon "button" at bounding box center [677, 431] width 14 height 14
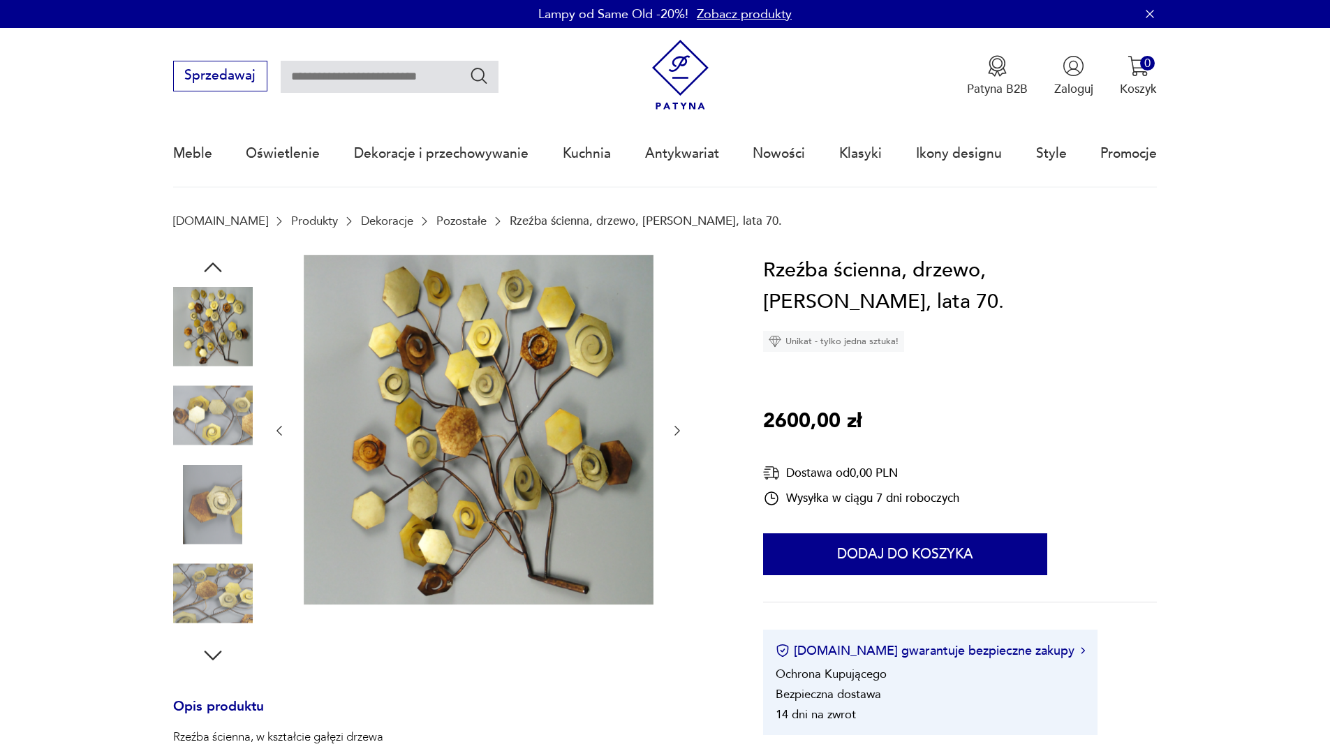
click at [676, 428] on icon "button" at bounding box center [677, 431] width 14 height 14
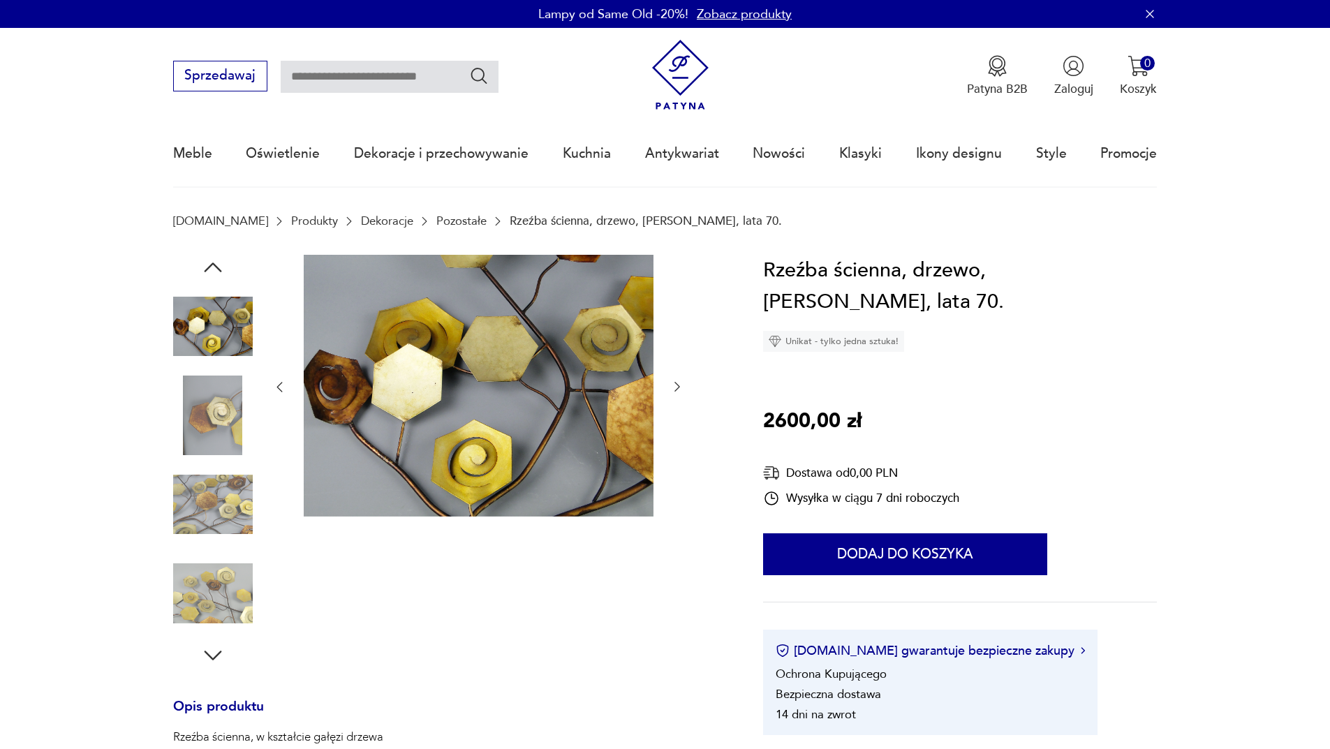
click at [676, 428] on div at bounding box center [478, 387] width 412 height 265
click at [680, 383] on icon "button" at bounding box center [677, 387] width 14 height 14
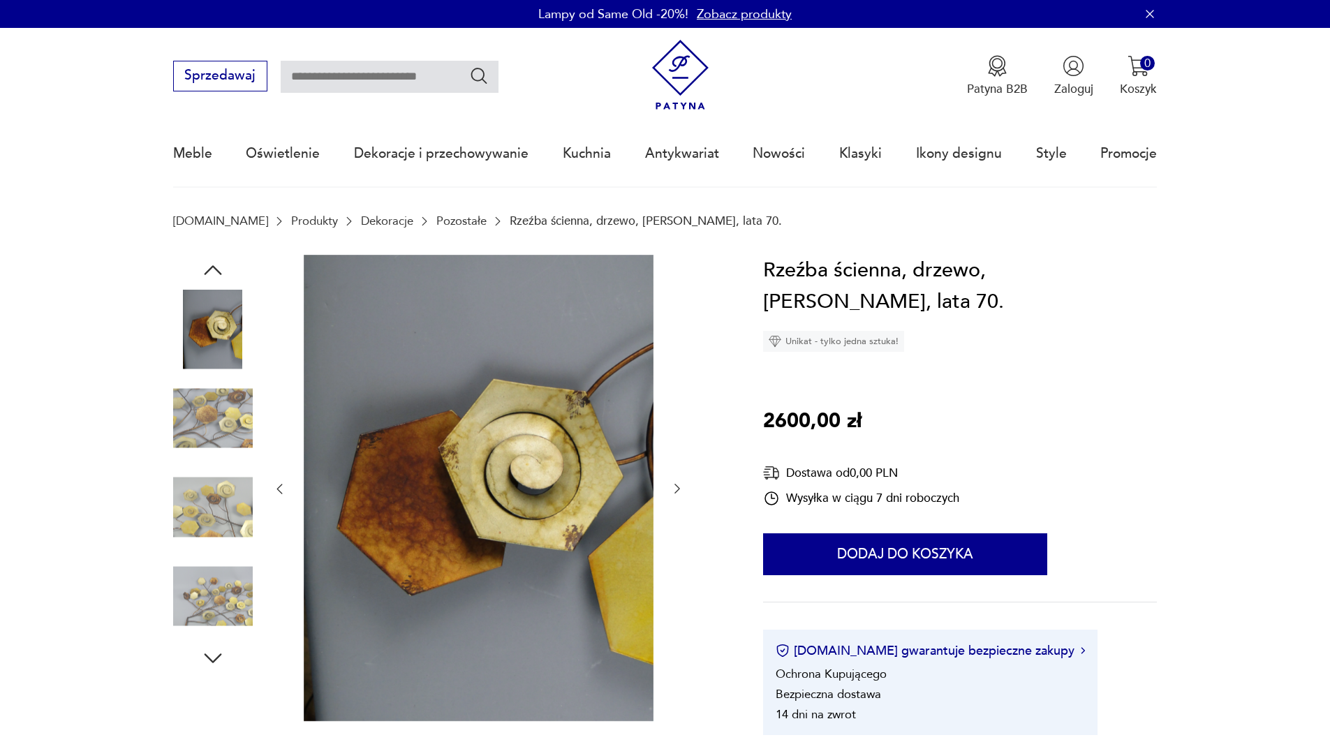
click at [680, 383] on div at bounding box center [478, 489] width 412 height 469
click at [677, 484] on icon "button" at bounding box center [677, 489] width 14 height 14
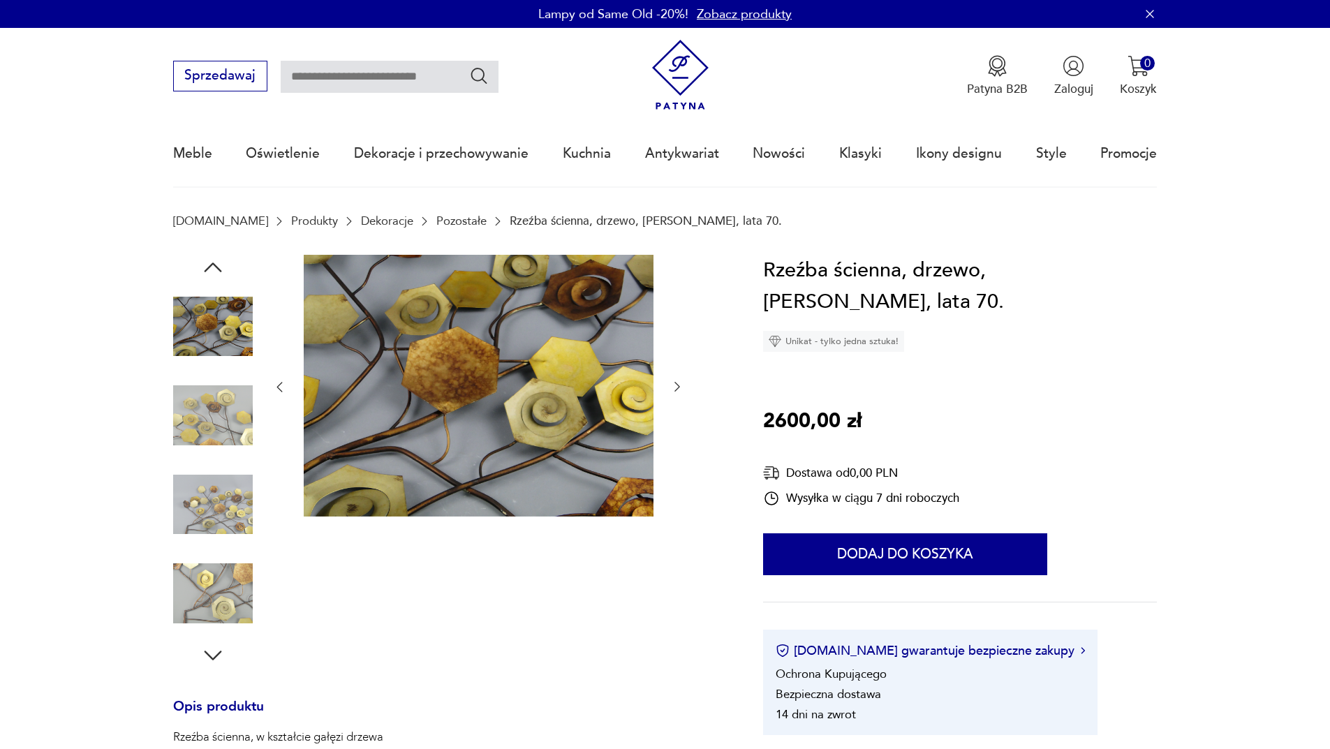
click at [677, 484] on div at bounding box center [478, 387] width 412 height 265
click at [678, 379] on button "button" at bounding box center [677, 387] width 14 height 17
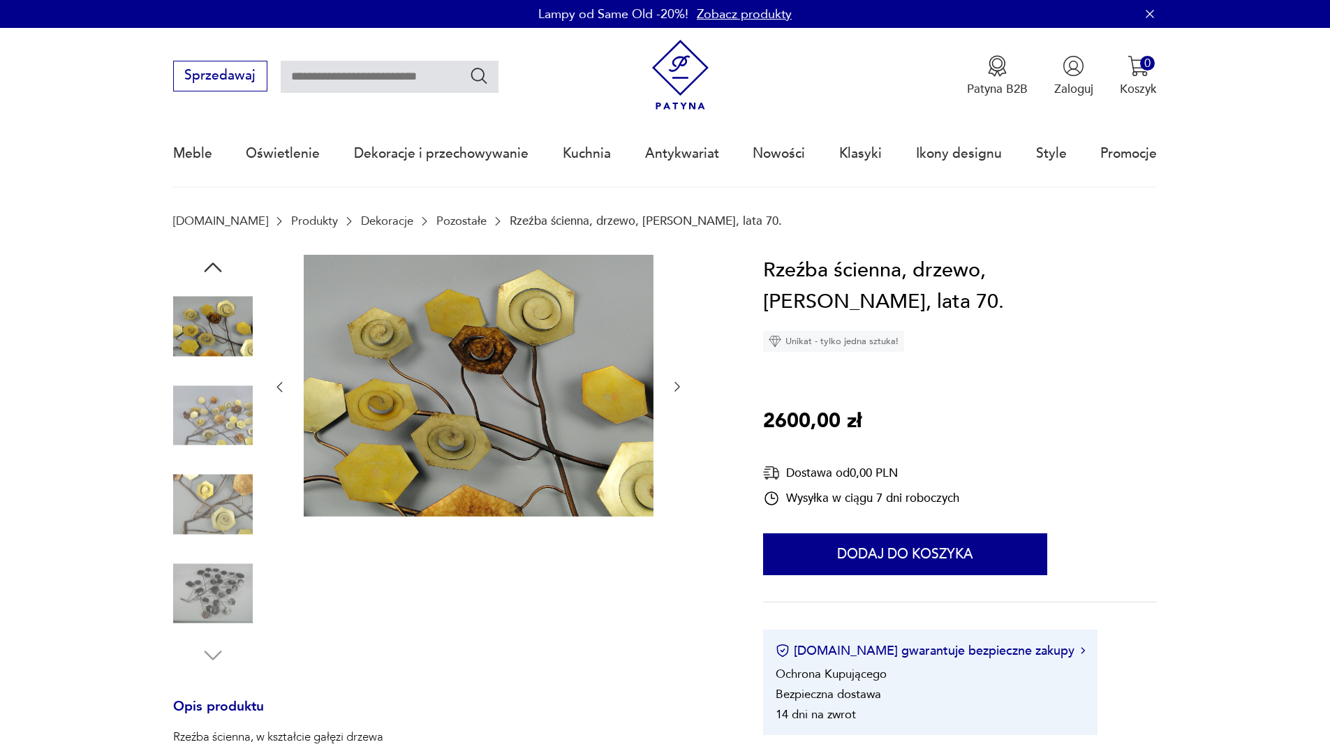
click at [678, 384] on icon "button" at bounding box center [677, 387] width 14 height 14
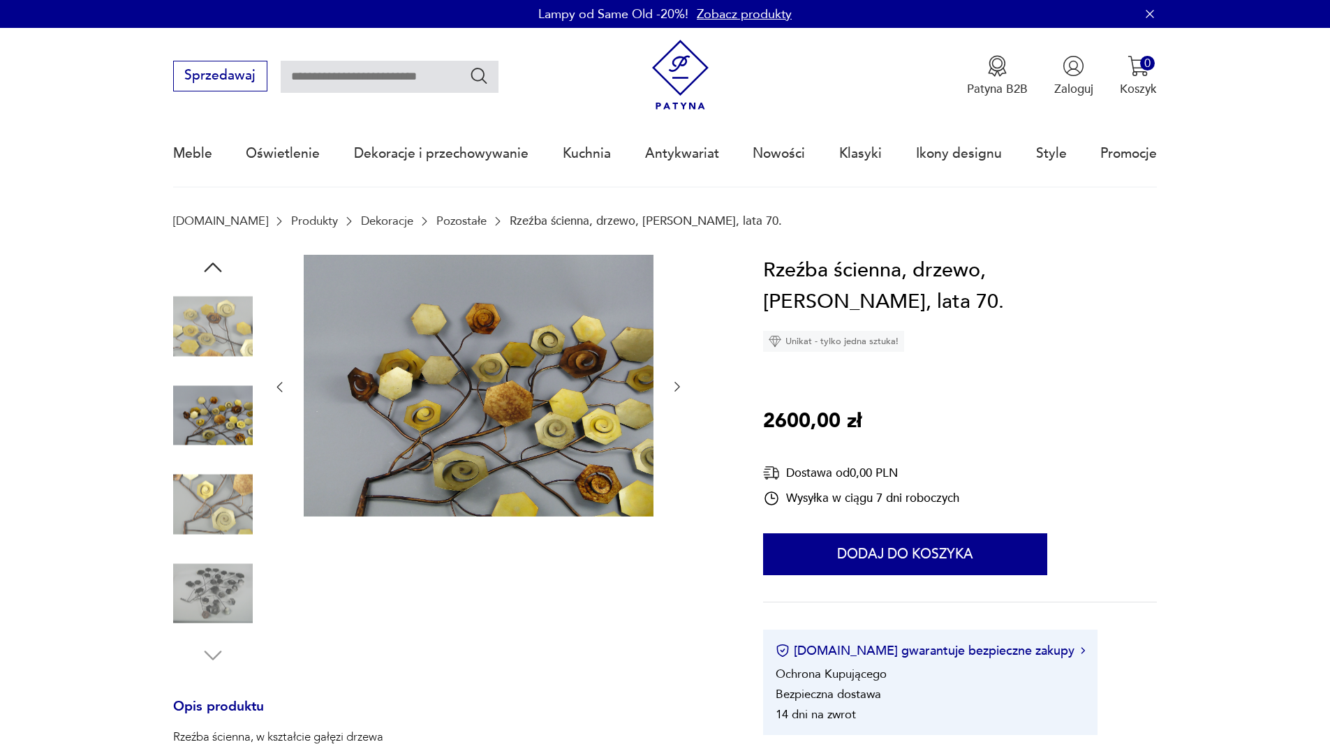
click at [678, 384] on icon "button" at bounding box center [677, 387] width 14 height 14
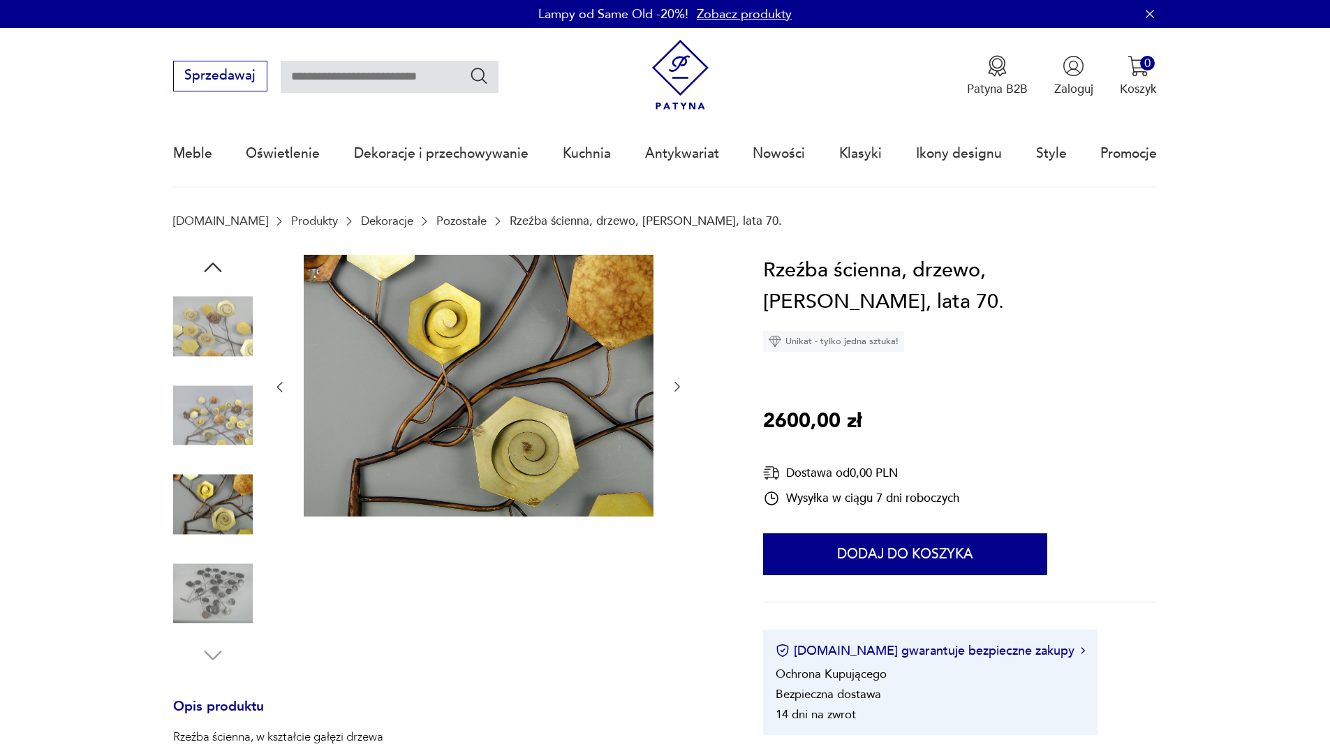
click at [678, 384] on icon "button" at bounding box center [677, 387] width 14 height 14
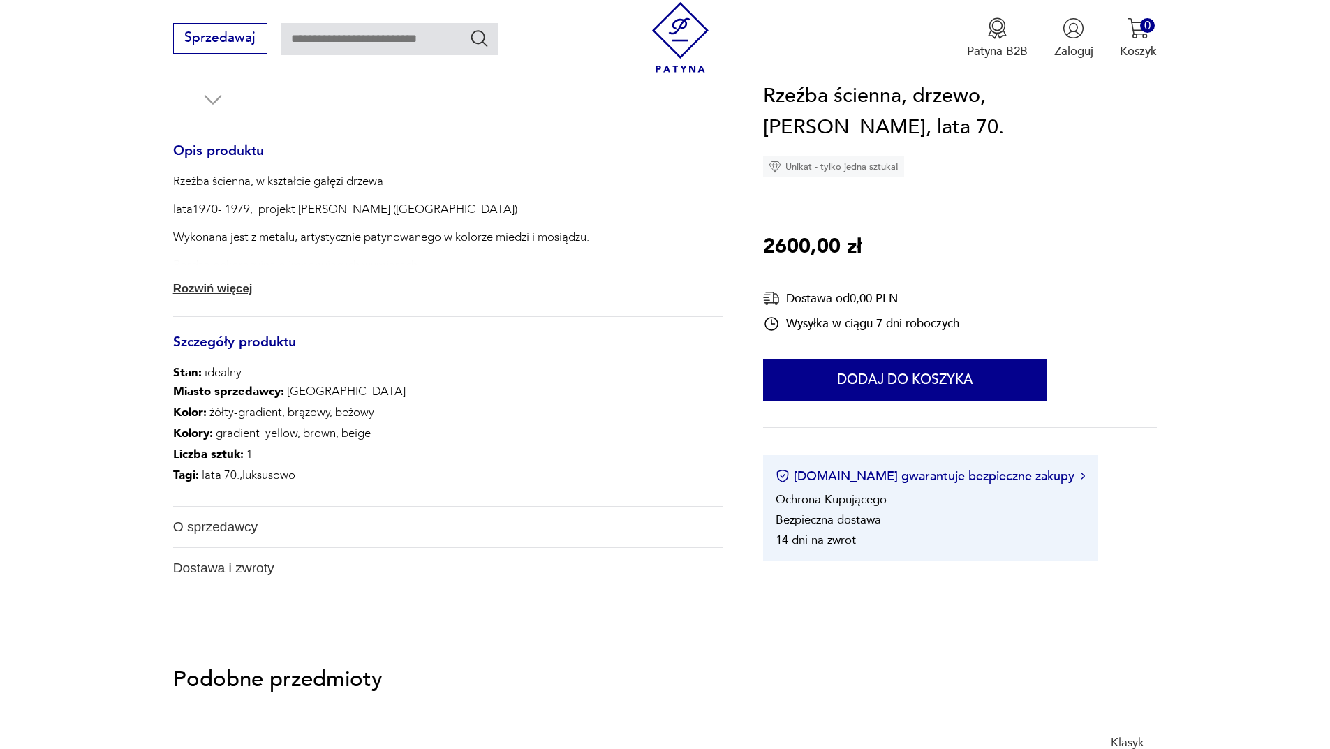
scroll to position [558, 0]
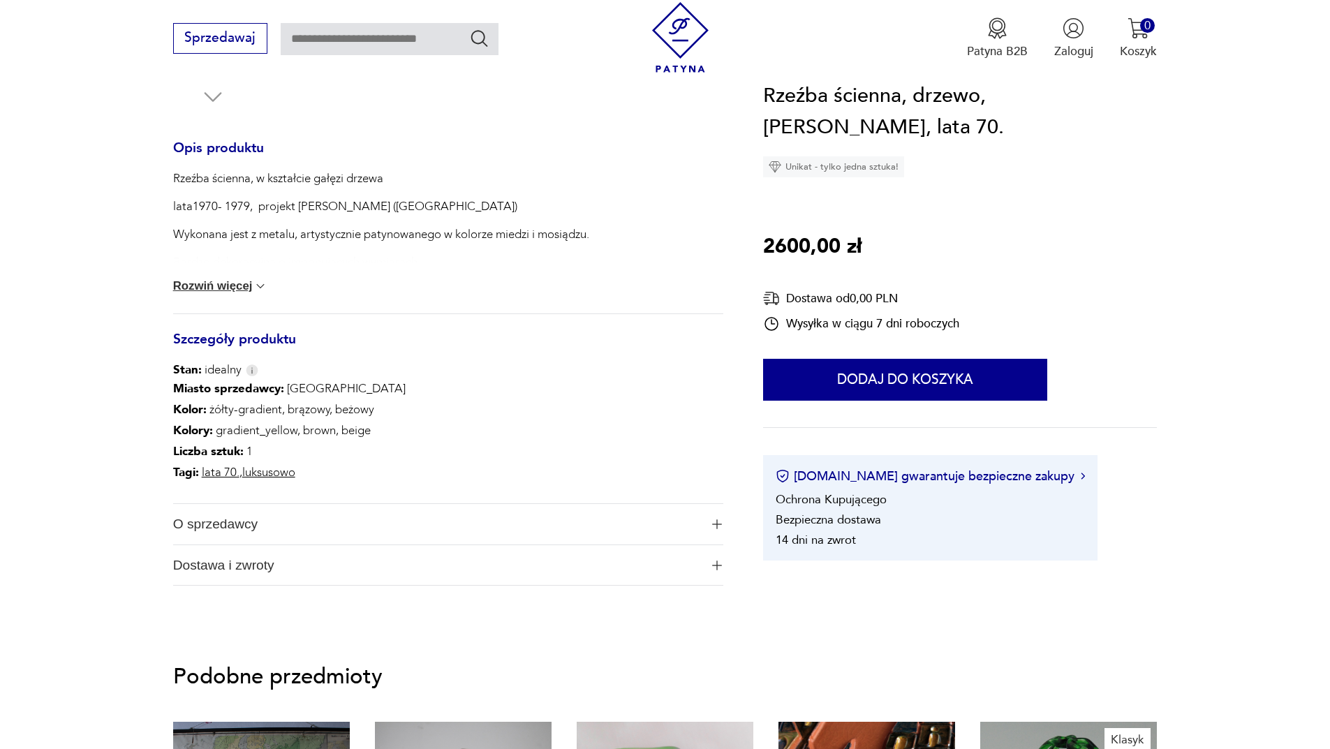
click at [260, 286] on img at bounding box center [260, 286] width 14 height 14
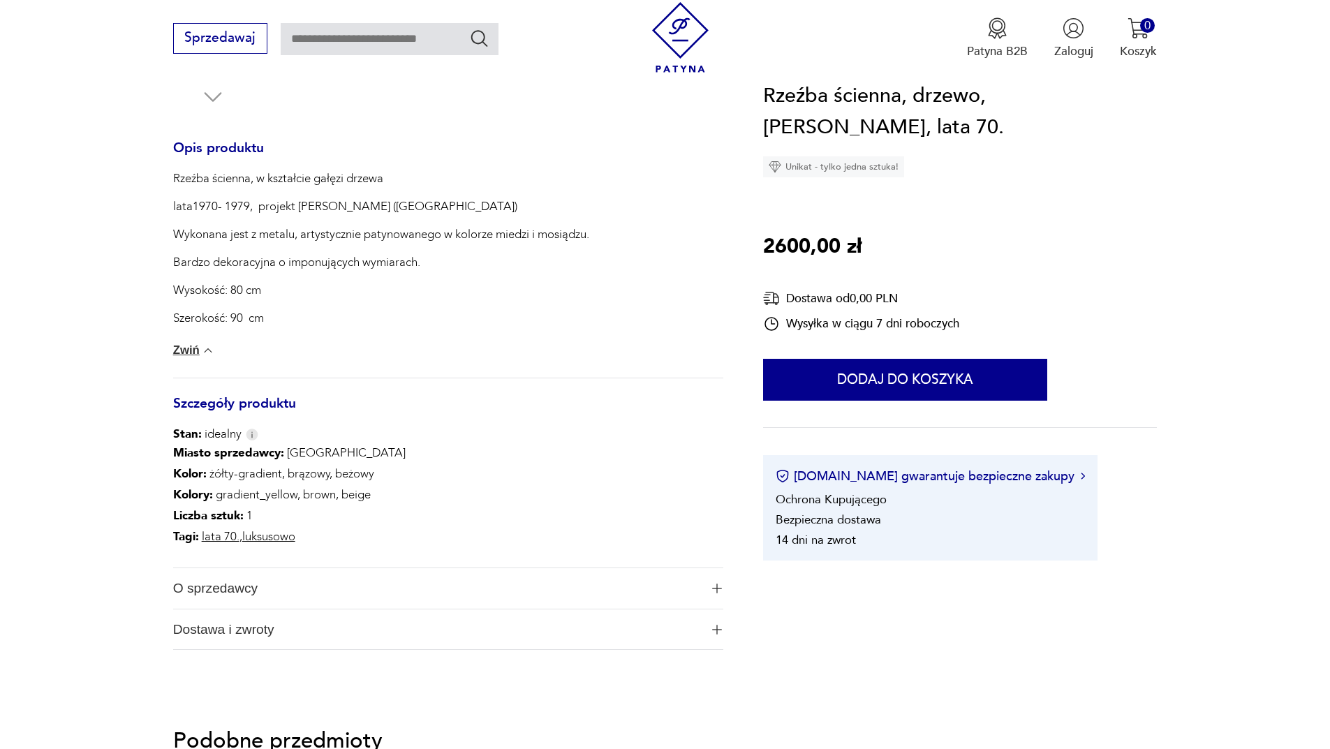
scroll to position [140, 0]
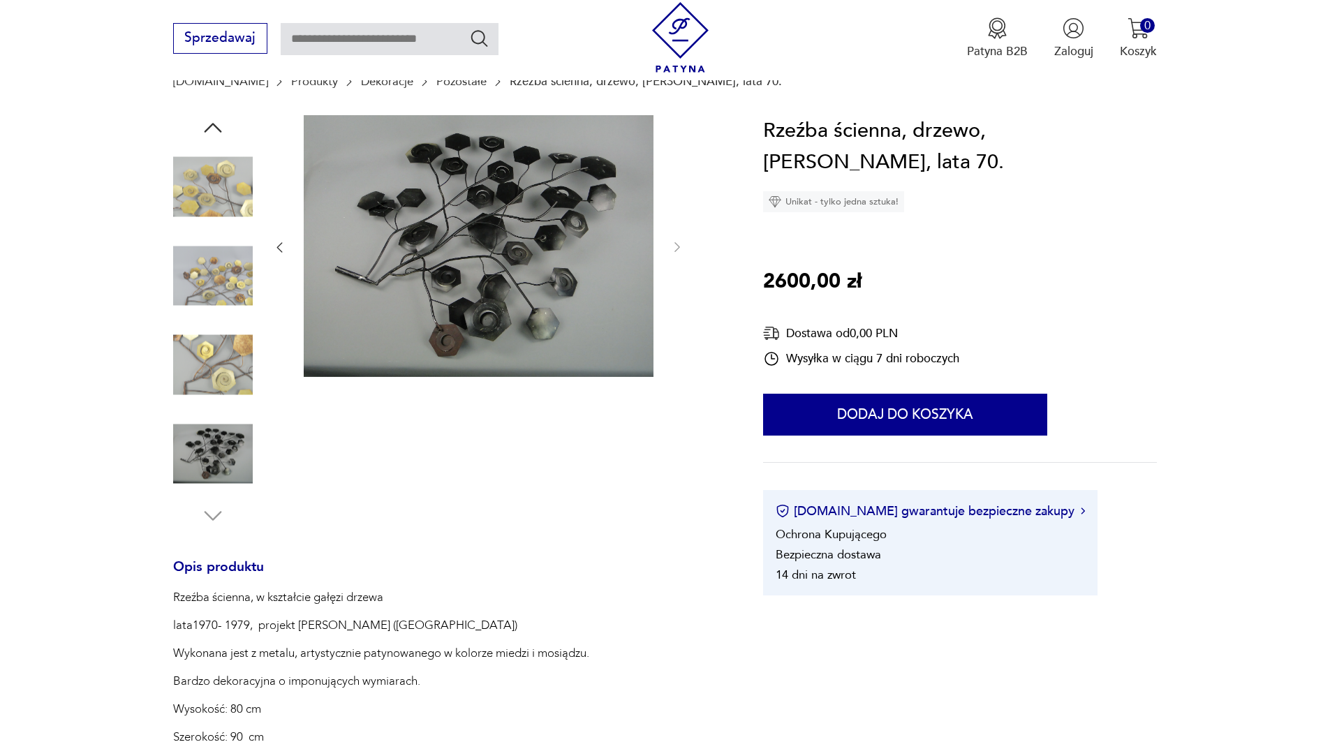
click at [210, 131] on icon "button" at bounding box center [212, 127] width 25 height 25
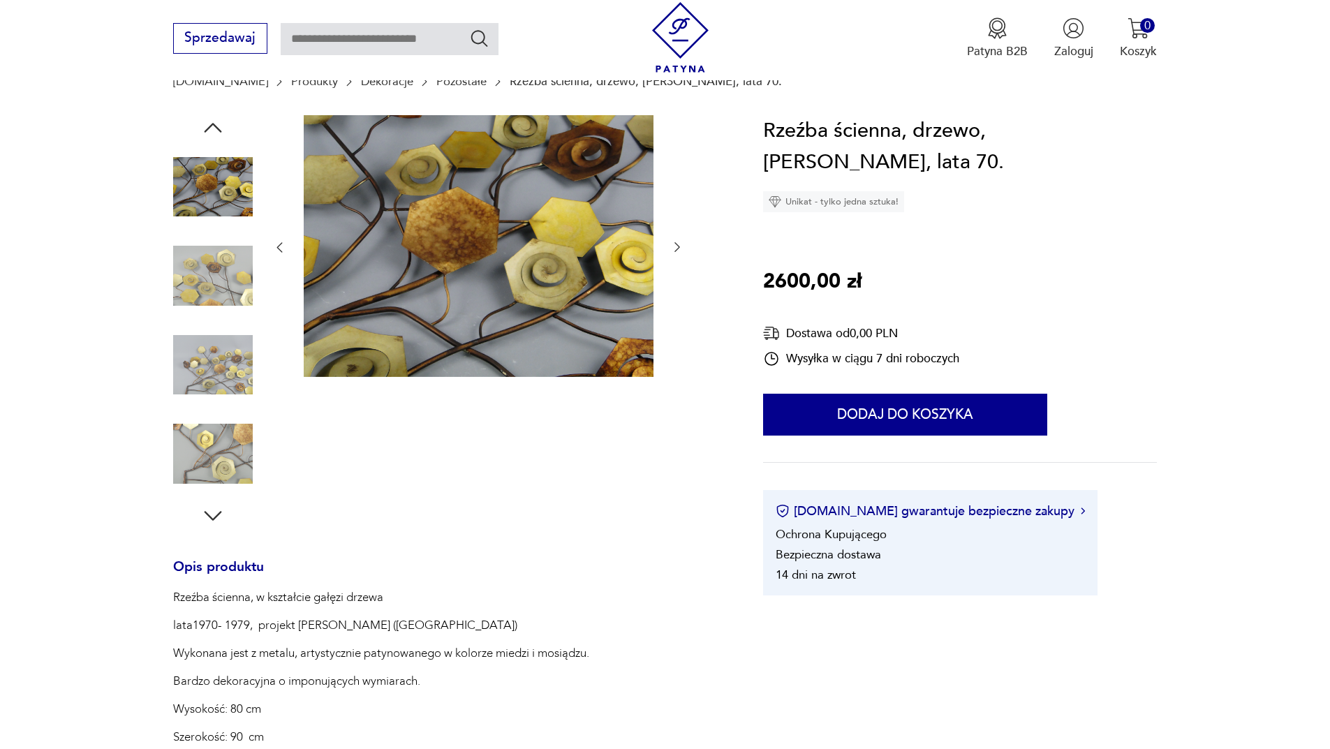
click at [210, 131] on icon "button" at bounding box center [212, 127] width 25 height 25
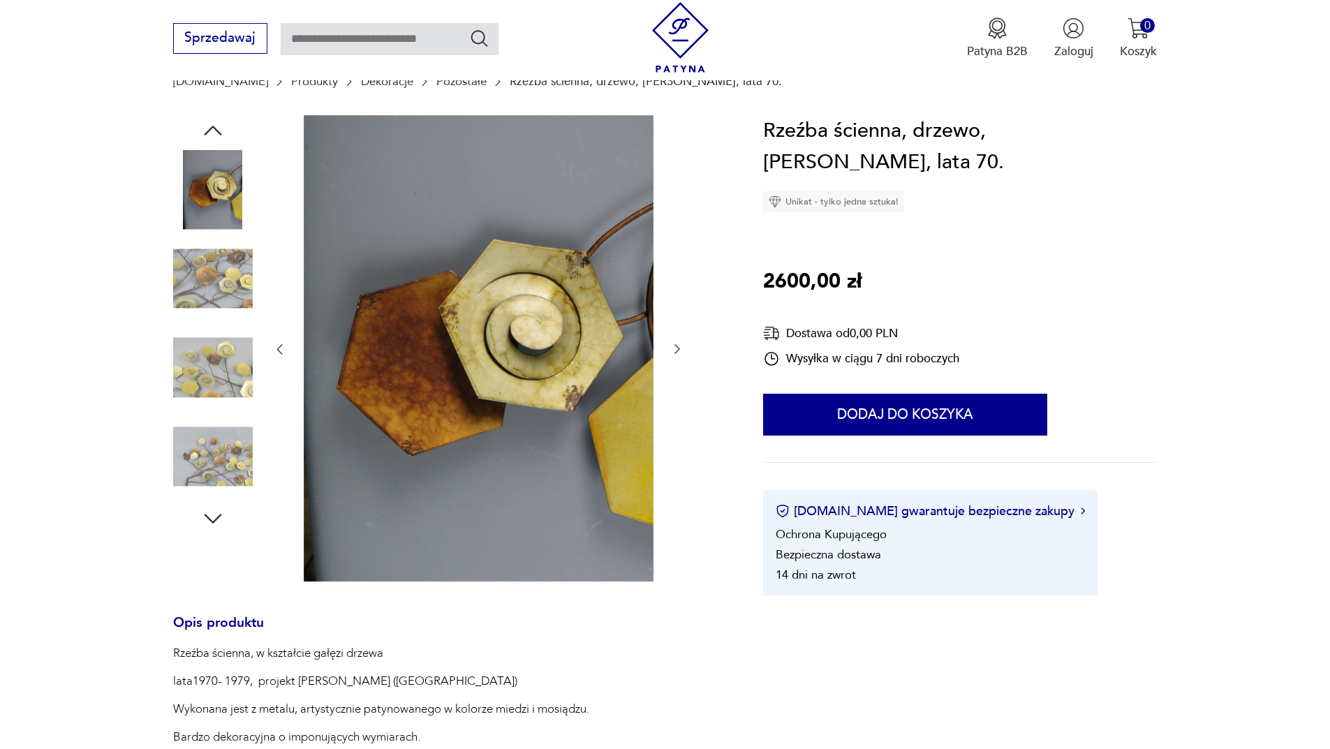
click at [210, 131] on icon "button" at bounding box center [212, 130] width 25 height 25
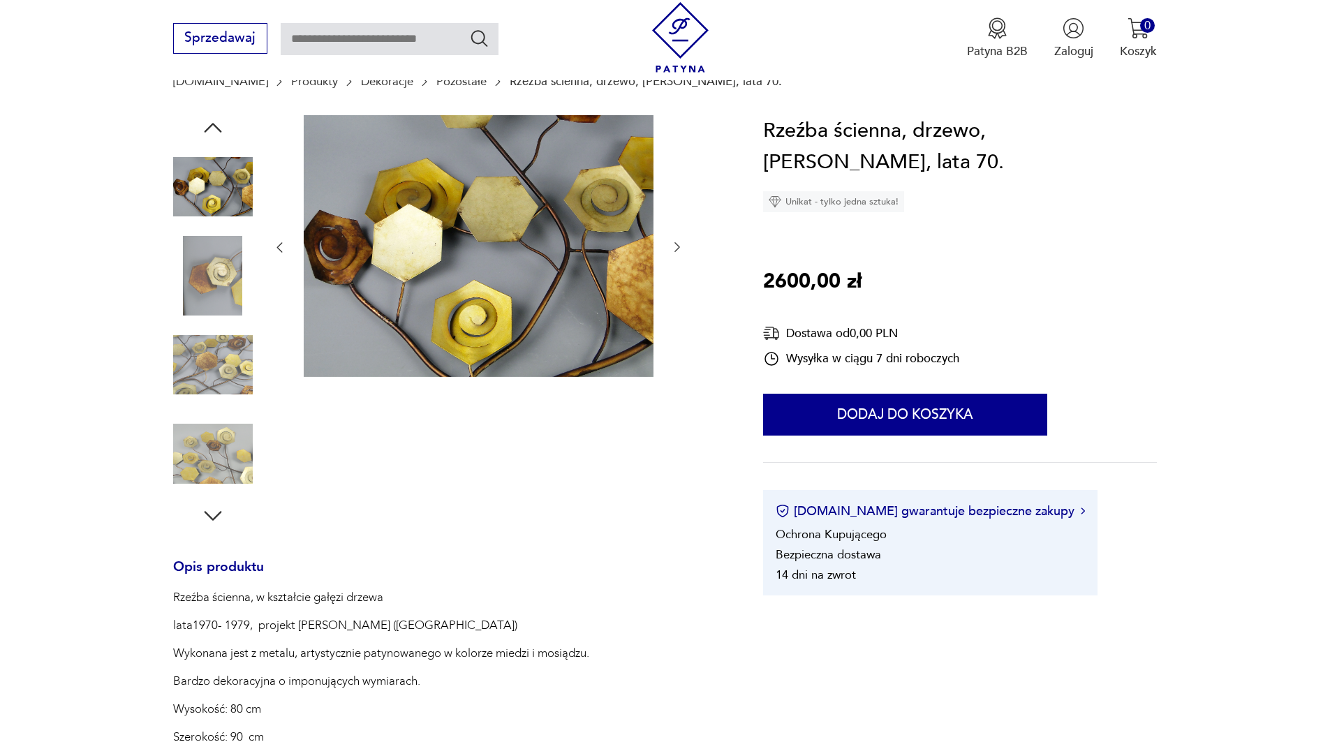
click at [210, 131] on icon "button" at bounding box center [212, 127] width 25 height 25
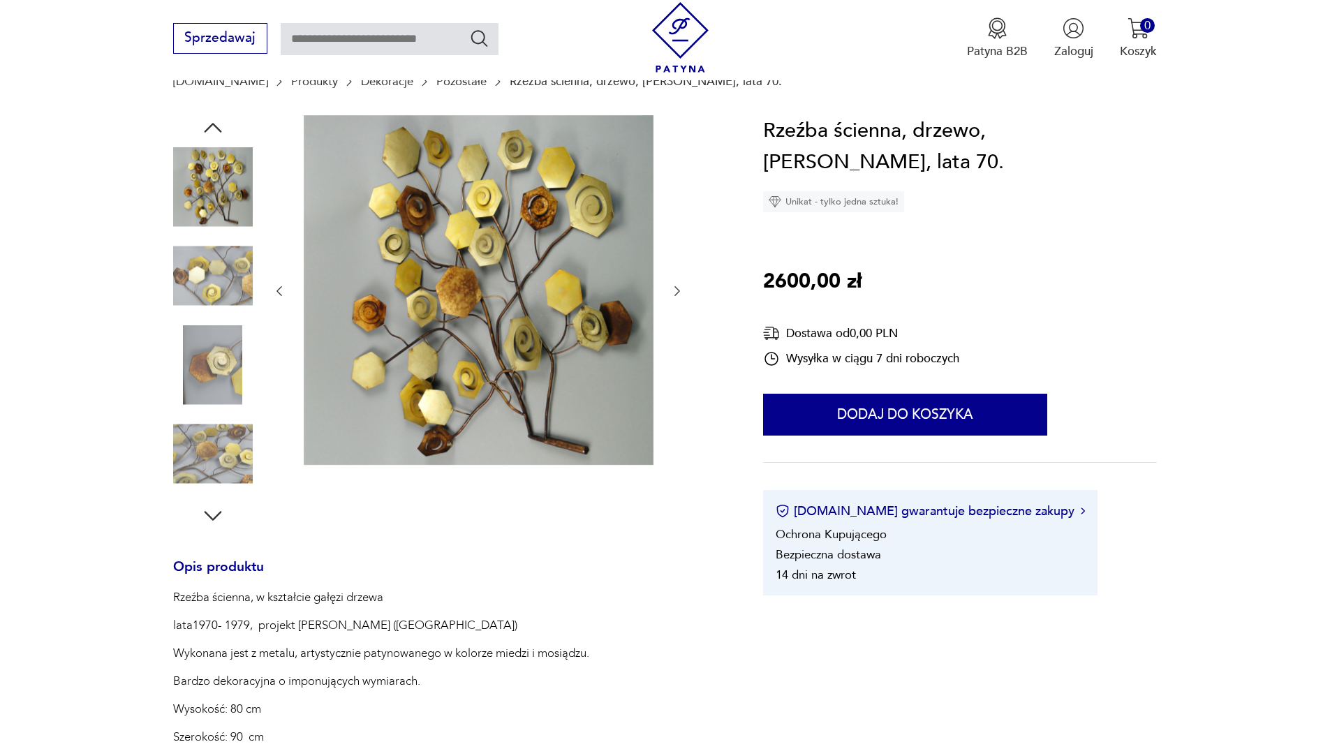
click at [210, 131] on icon "button" at bounding box center [212, 127] width 25 height 25
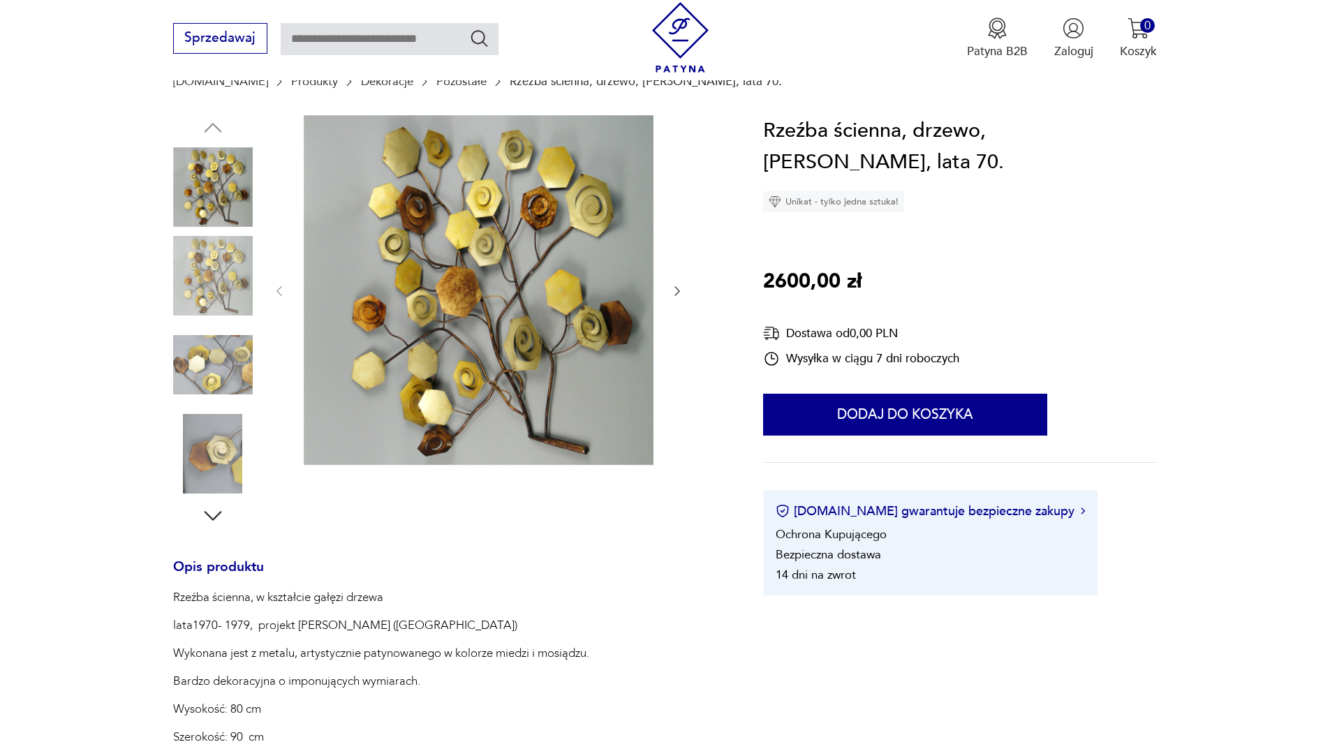
click at [553, 299] on img at bounding box center [479, 290] width 350 height 350
click at [0, 0] on img at bounding box center [0, 0] width 0 height 0
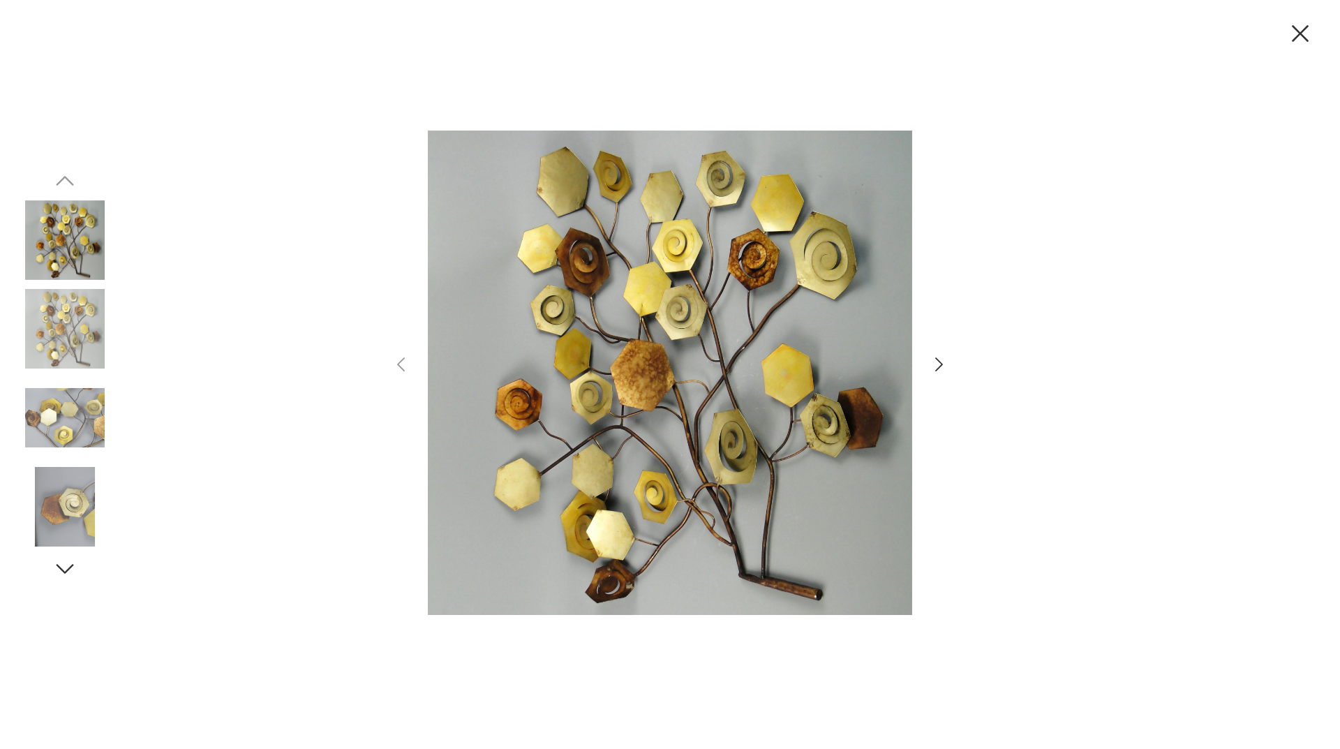
click at [1296, 34] on icon "button" at bounding box center [1300, 33] width 29 height 29
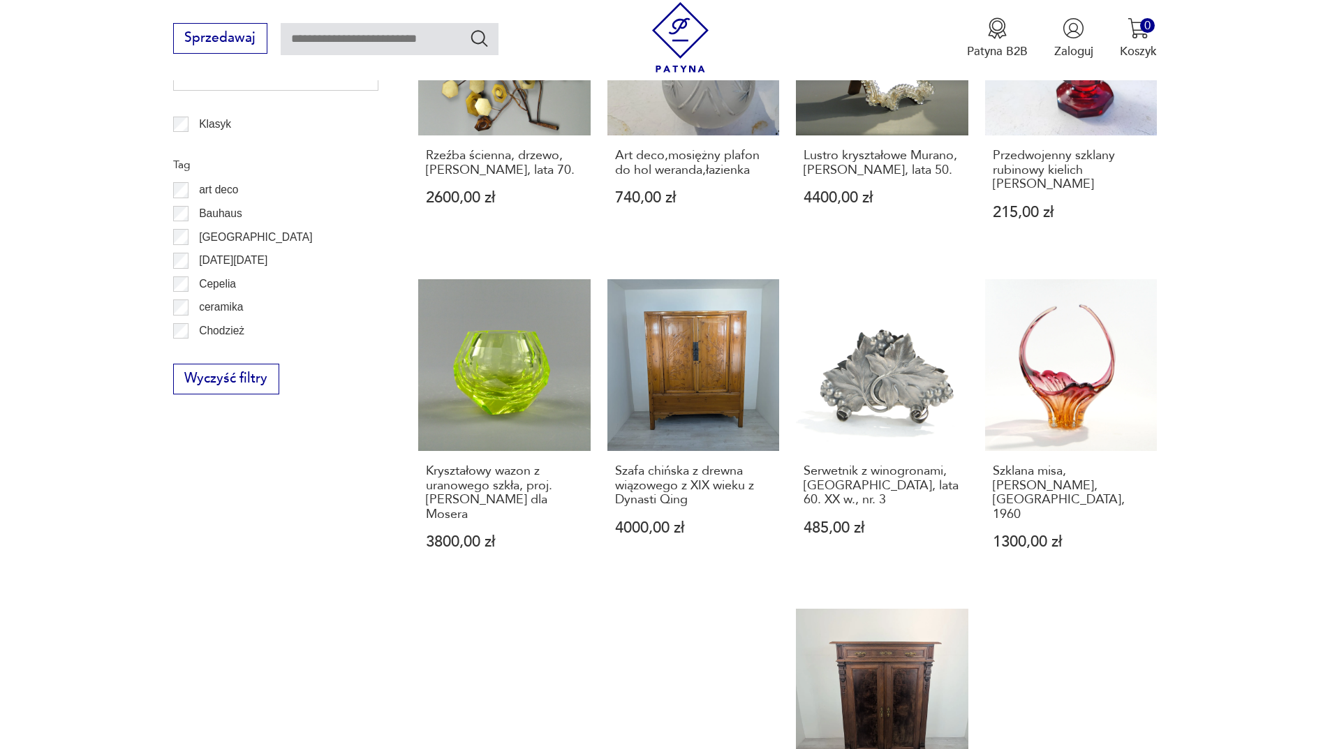
scroll to position [1214, 0]
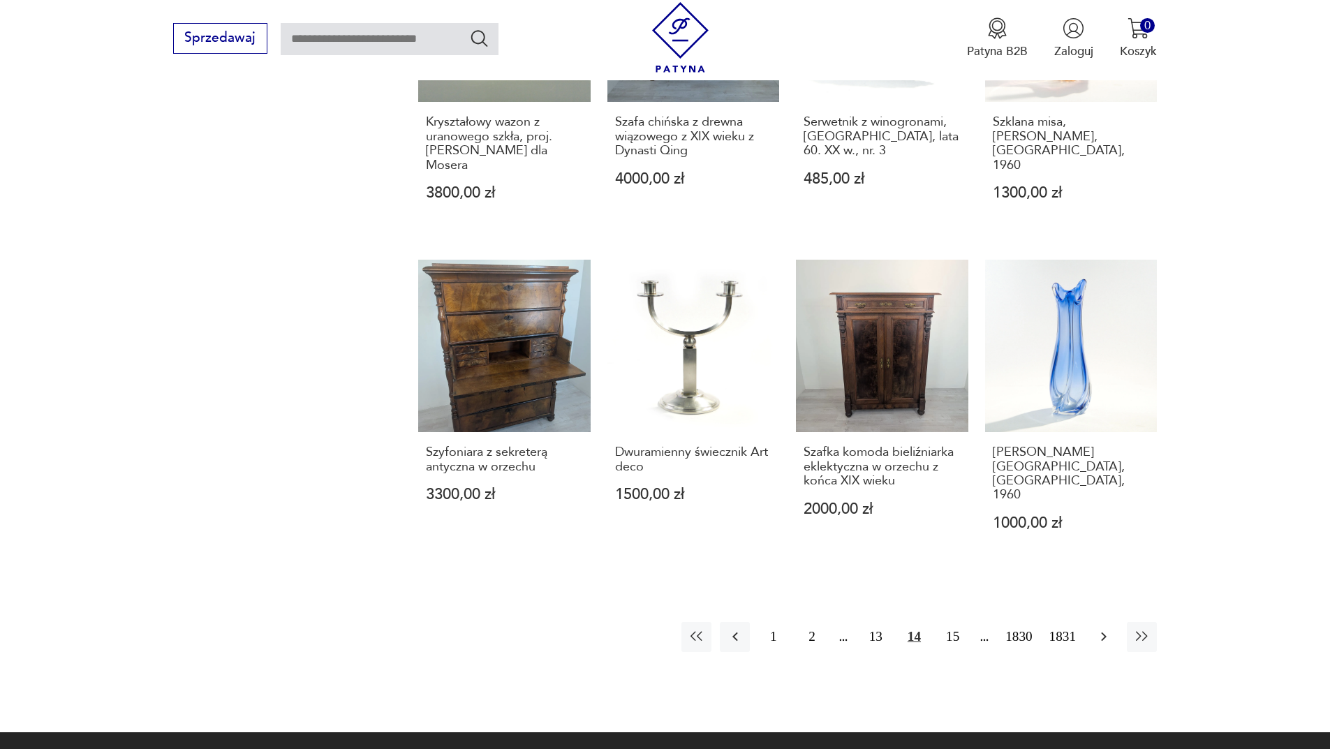
click at [1111, 628] on icon "button" at bounding box center [1103, 636] width 17 height 17
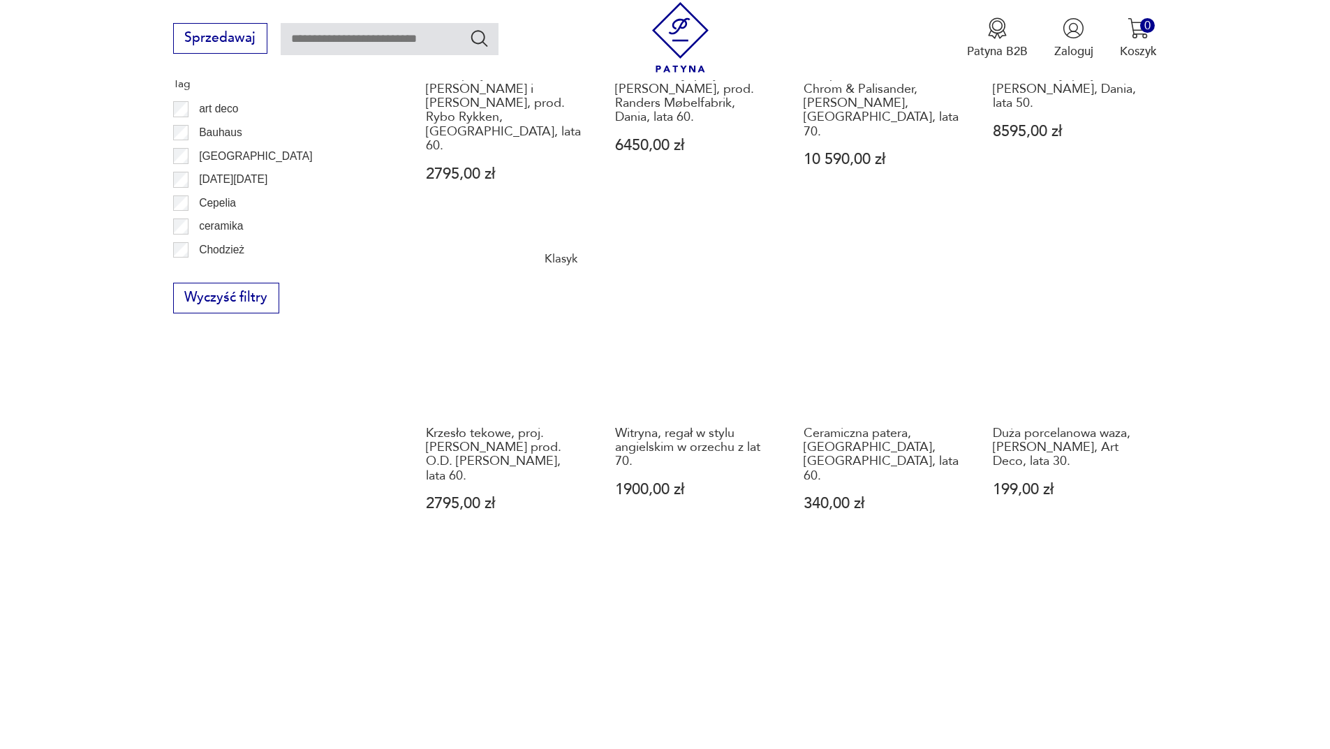
scroll to position [1144, 0]
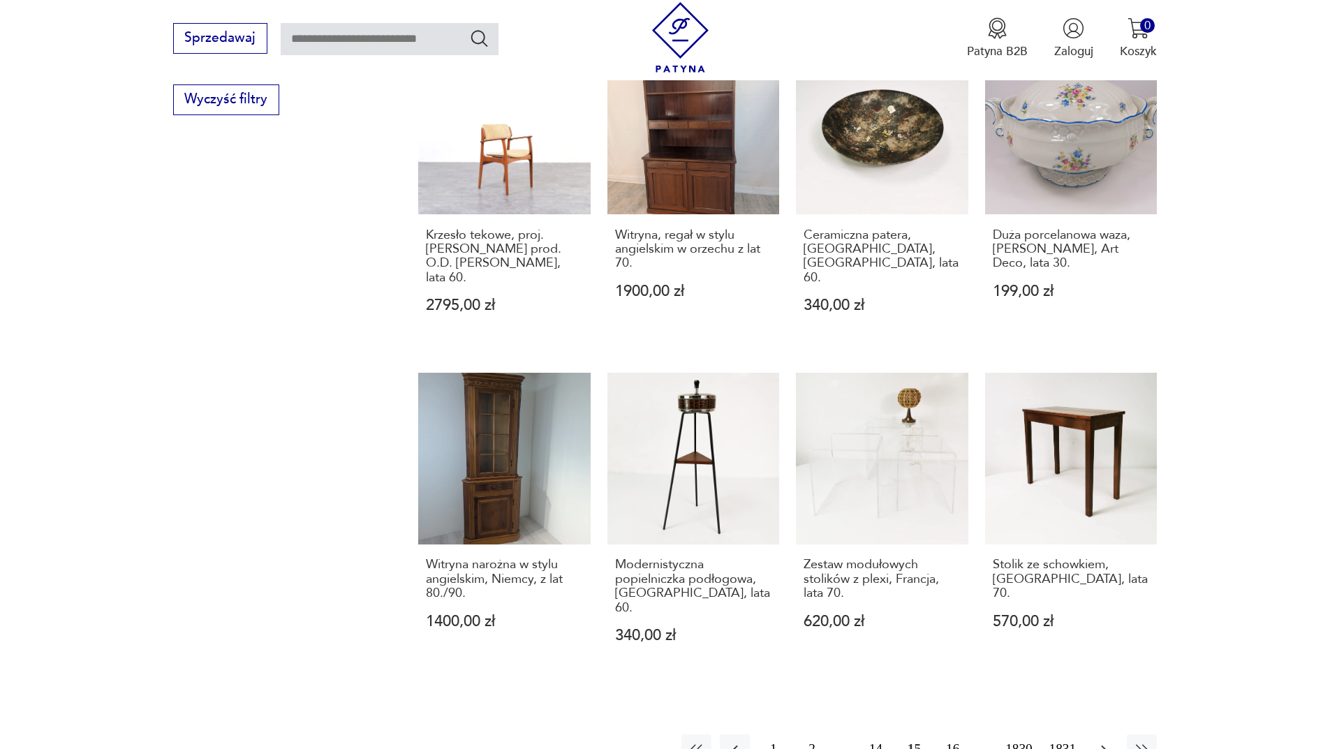
click at [1114, 734] on button "button" at bounding box center [1103, 749] width 30 height 30
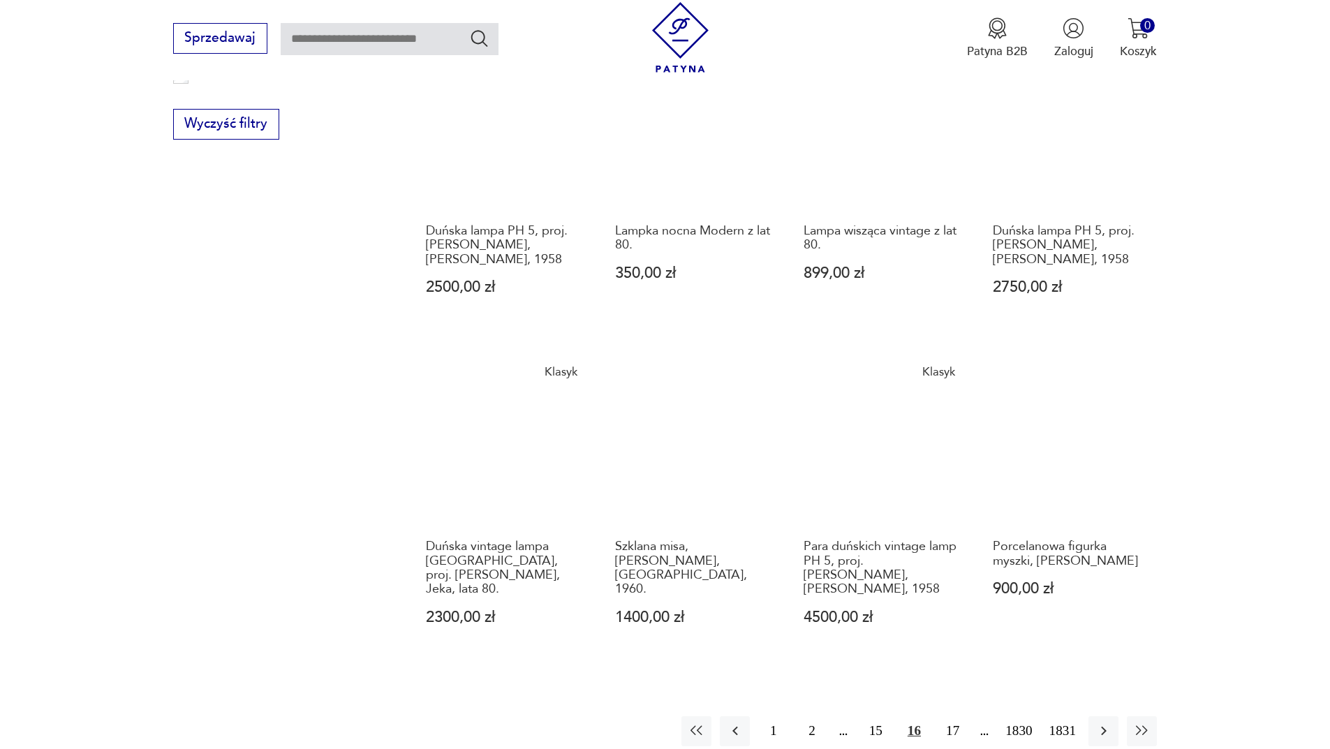
scroll to position [1144, 0]
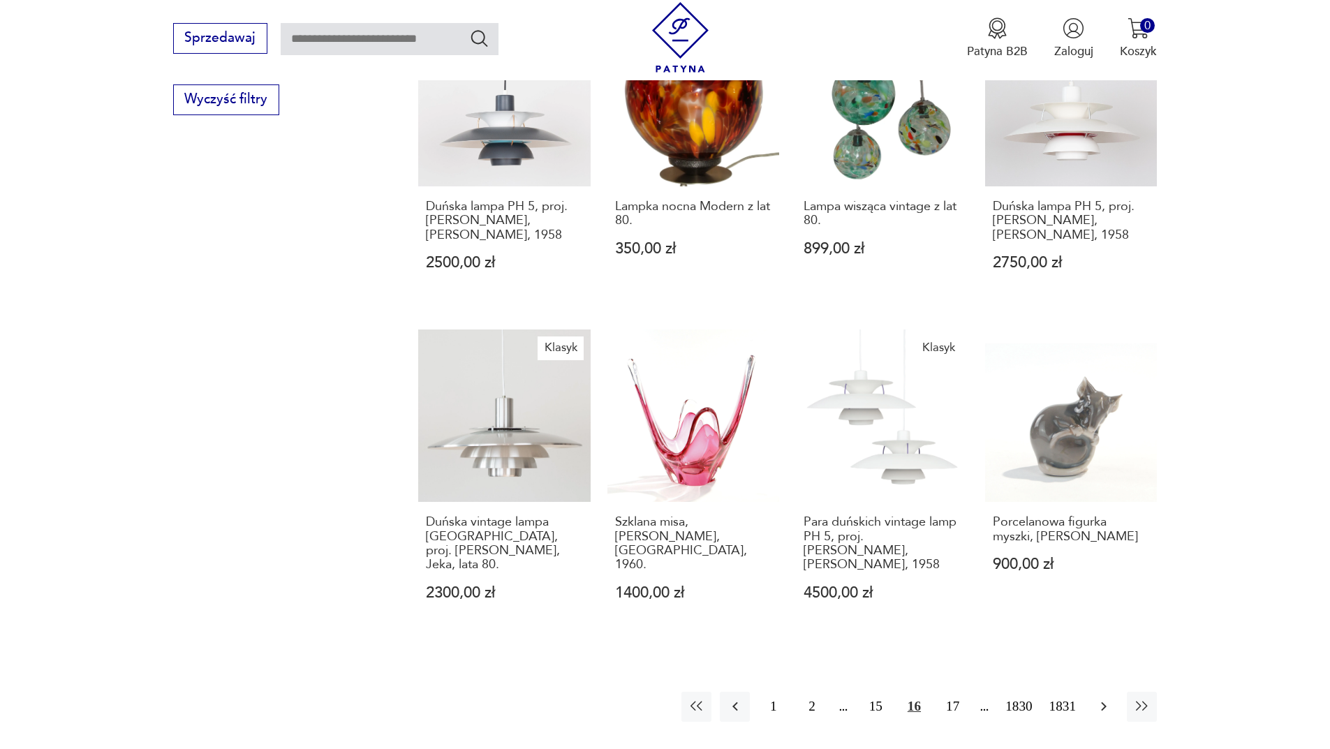
click at [1112, 692] on button "button" at bounding box center [1103, 707] width 30 height 30
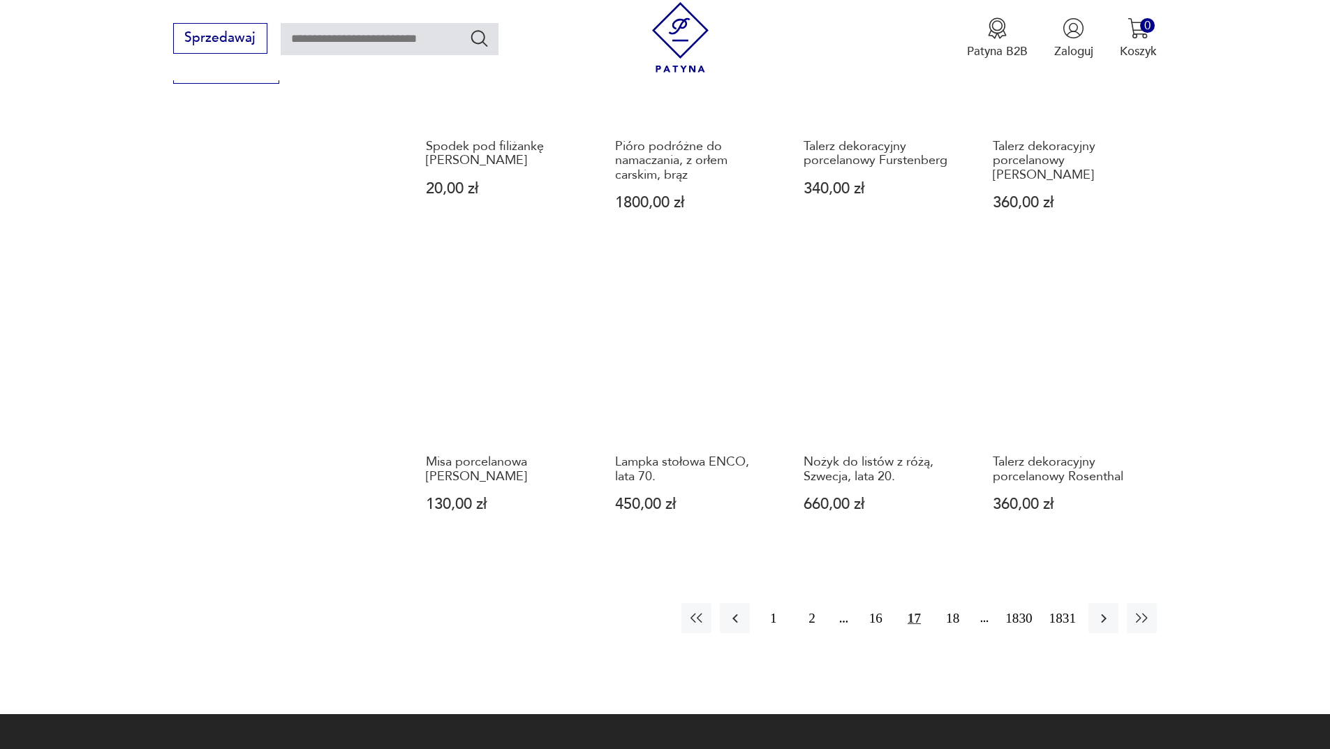
scroll to position [1214, 0]
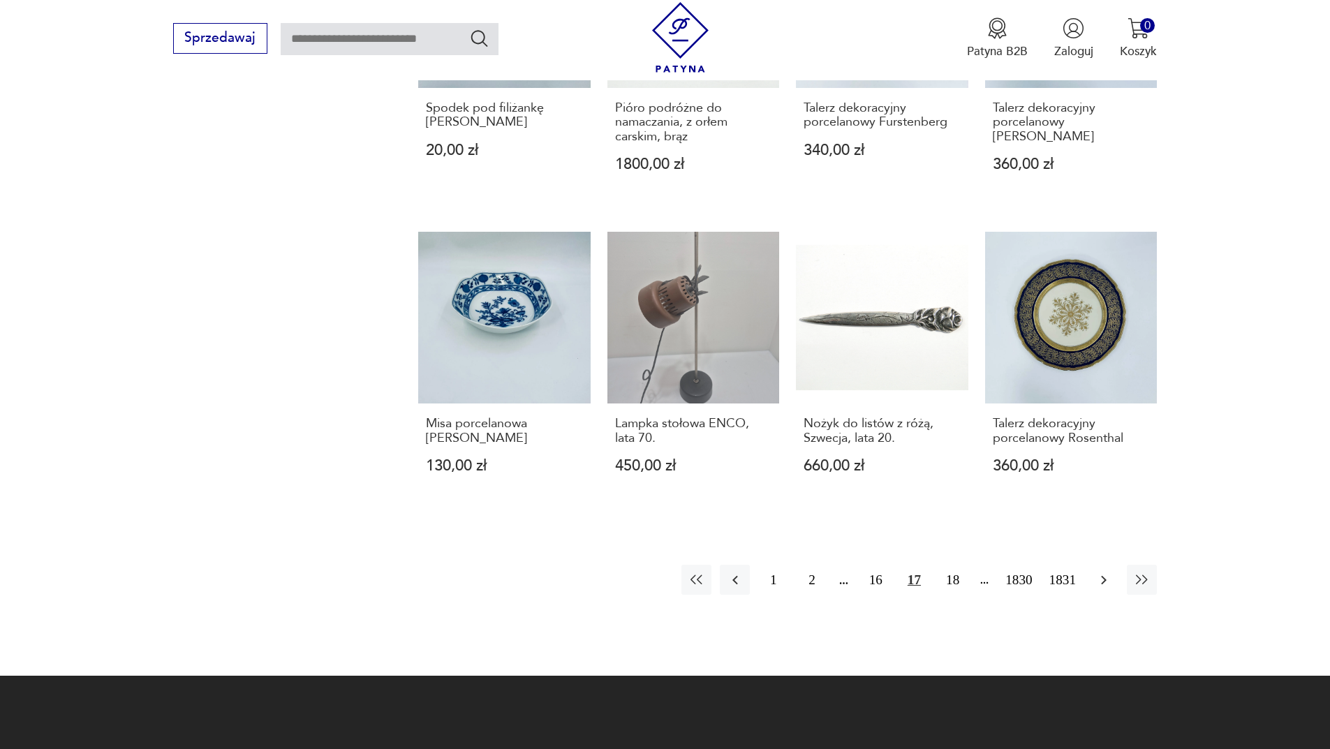
click at [1103, 572] on icon "button" at bounding box center [1103, 580] width 17 height 17
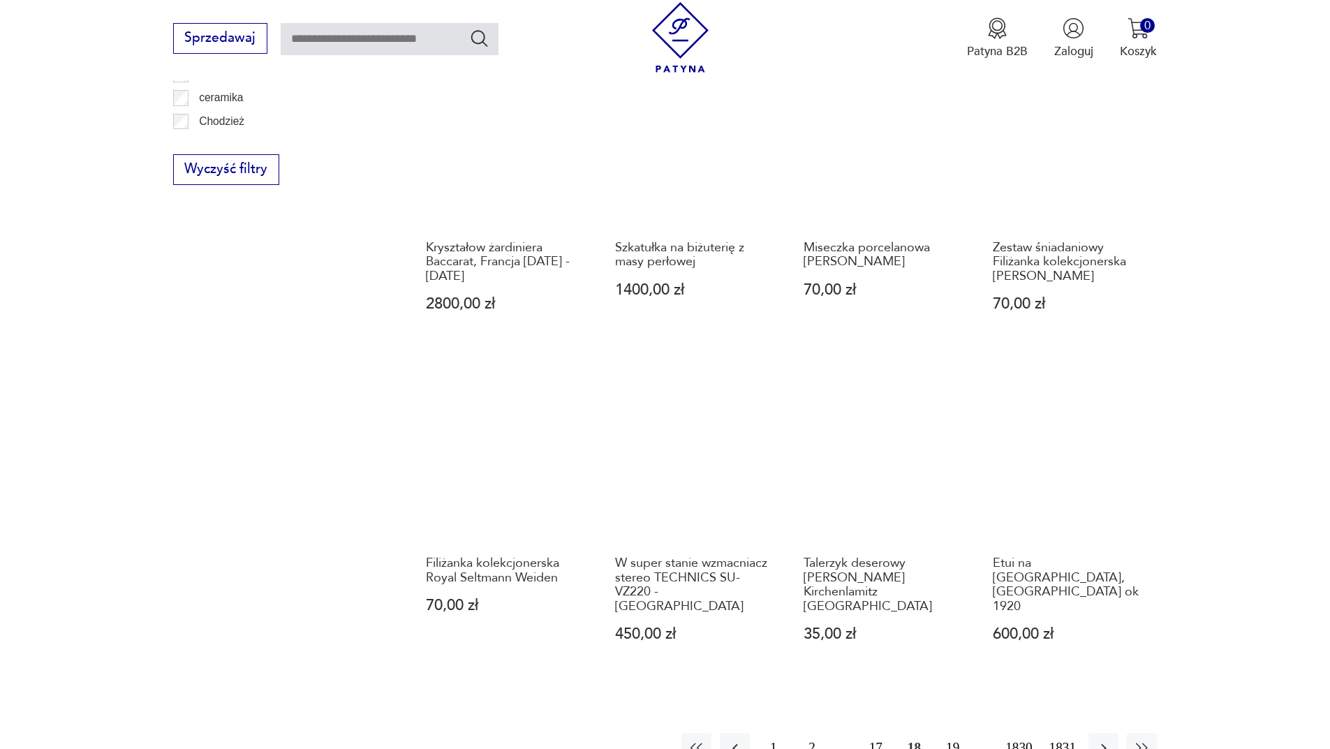
scroll to position [1144, 0]
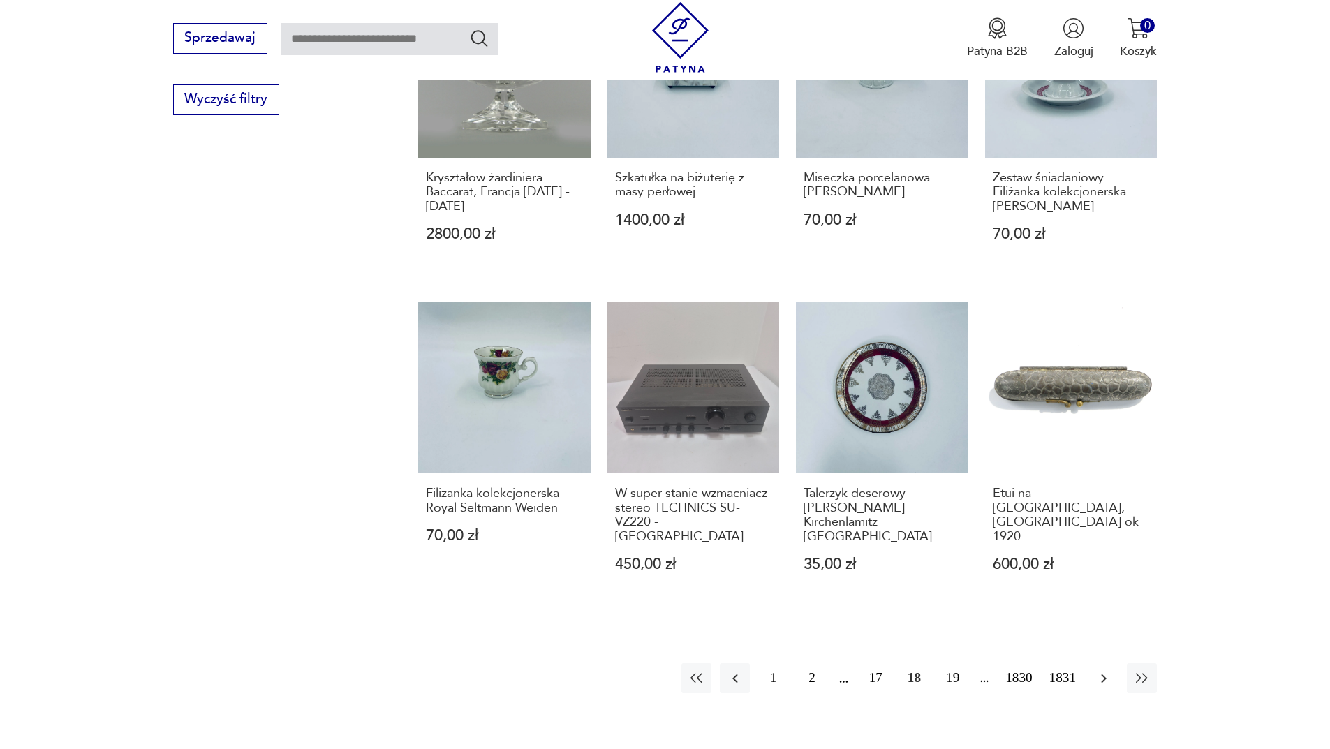
click at [1104, 670] on icon "button" at bounding box center [1103, 678] width 17 height 17
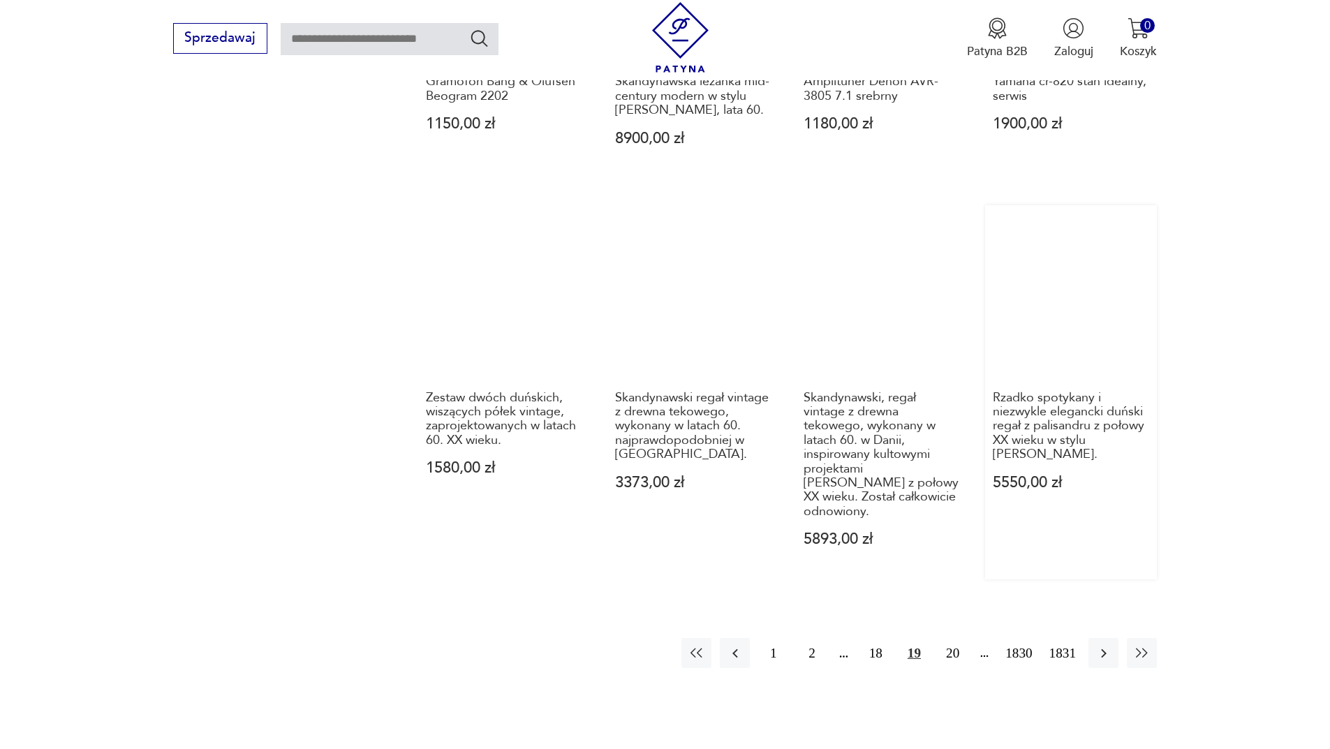
scroll to position [1284, 0]
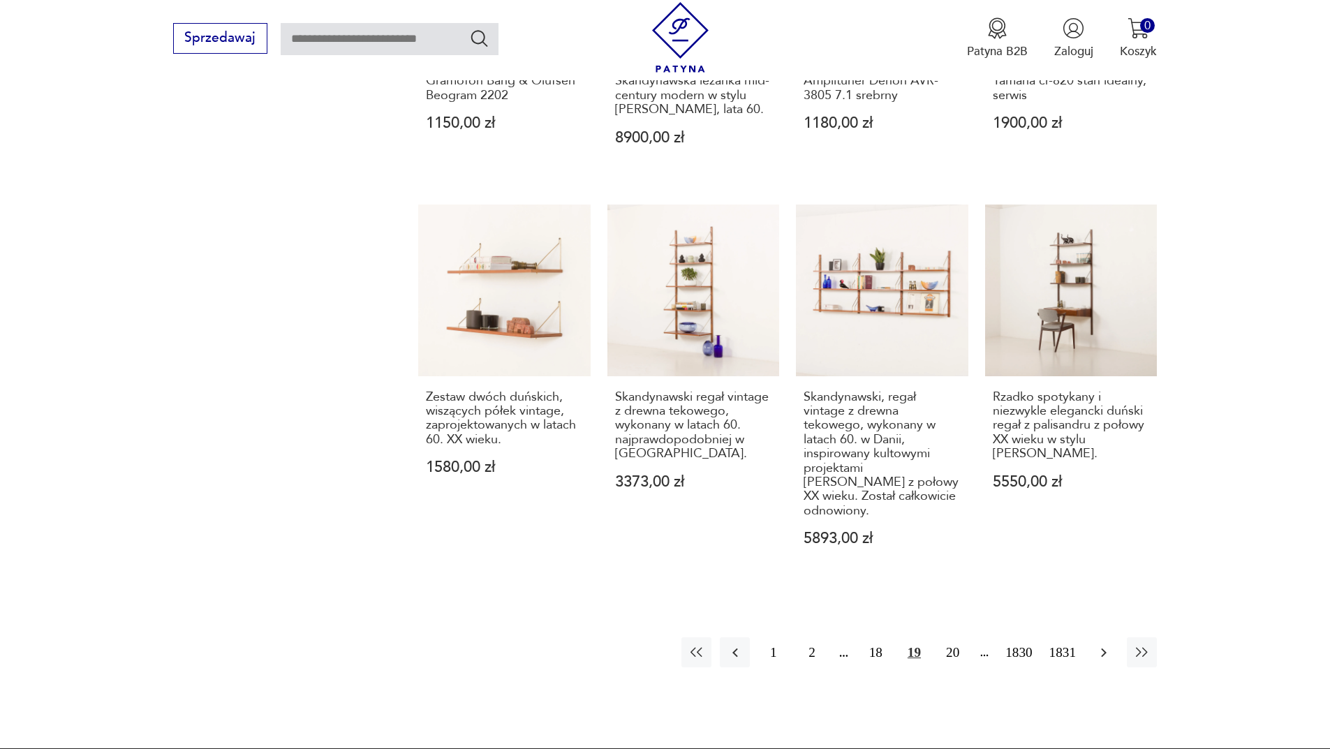
click at [1103, 644] on icon "button" at bounding box center [1103, 652] width 17 height 17
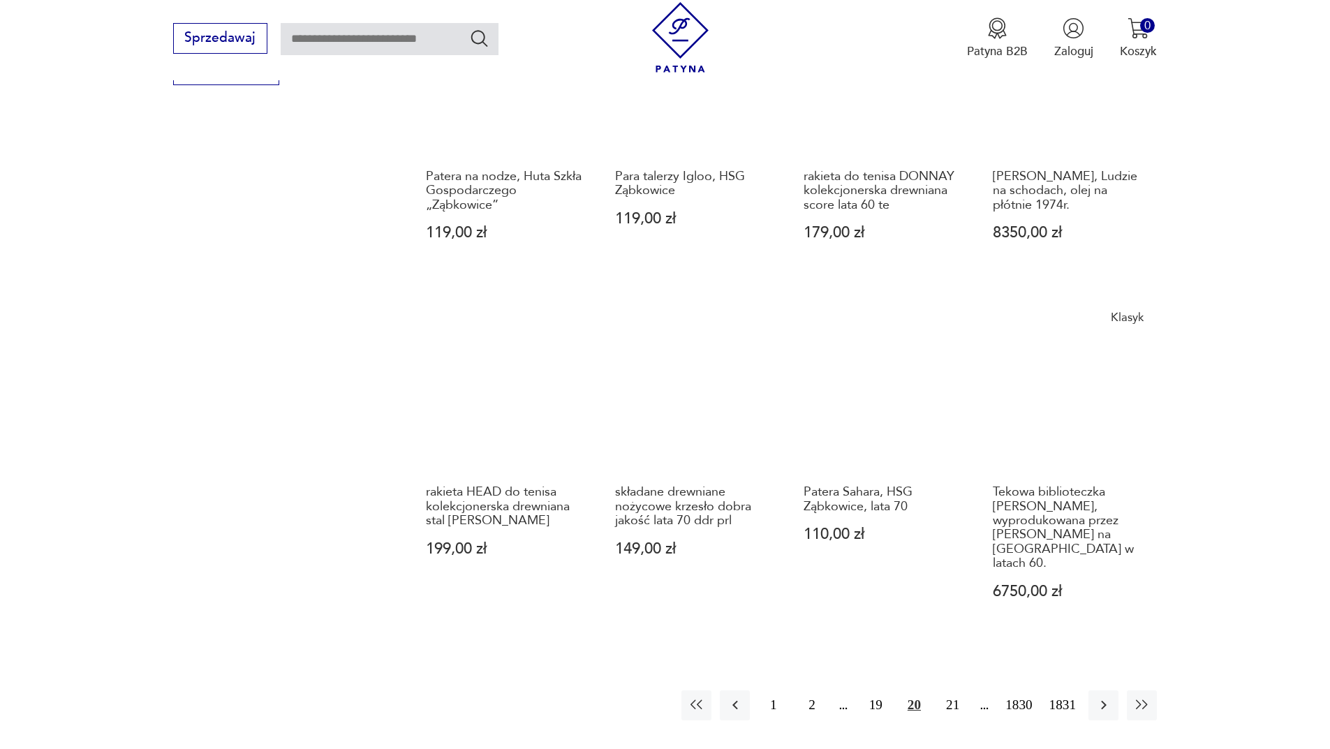
scroll to position [1353, 0]
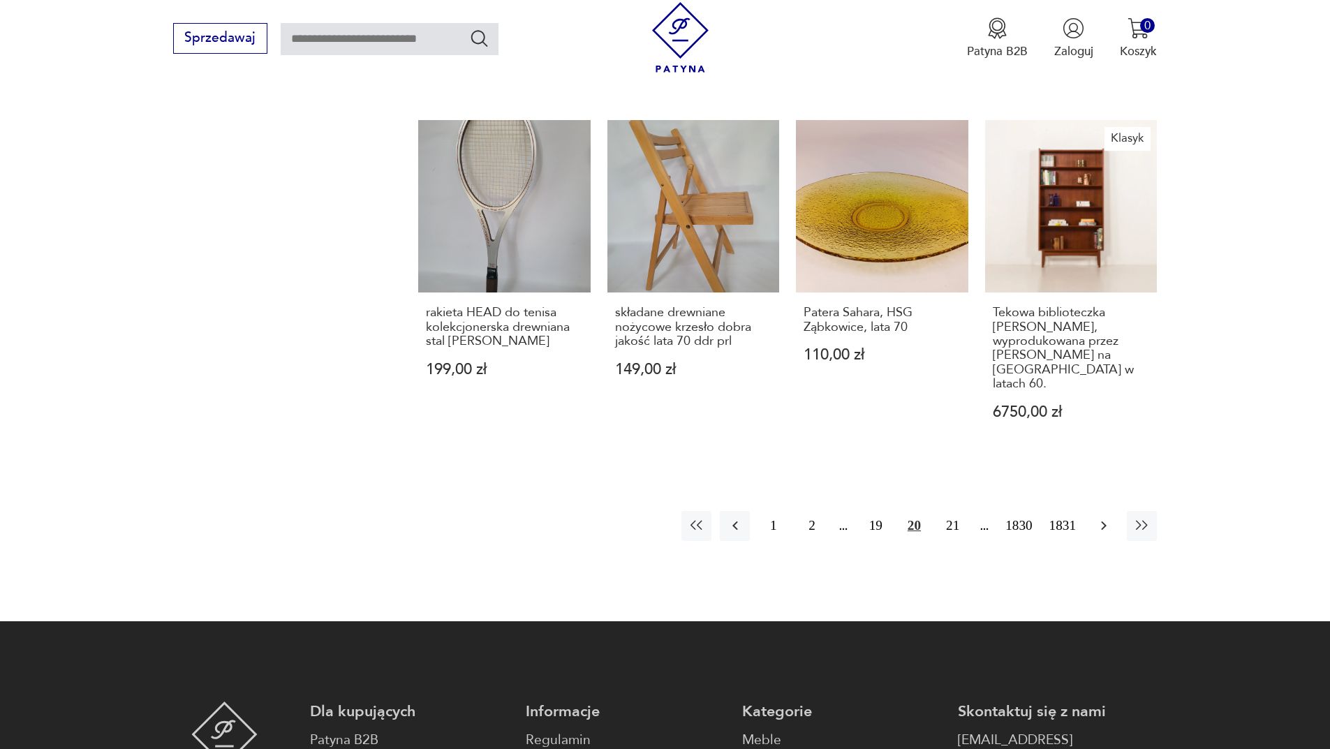
click at [1104, 521] on icon "button" at bounding box center [1104, 525] width 6 height 9
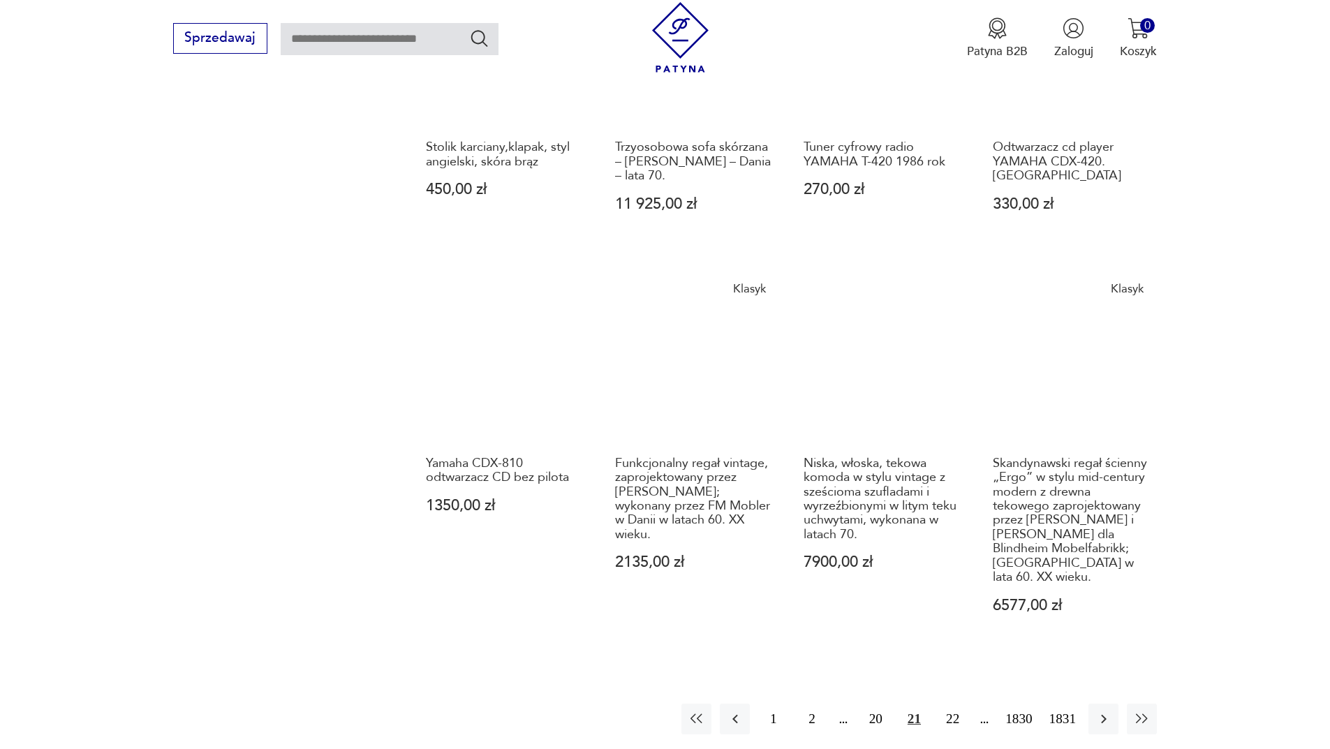
scroll to position [1214, 0]
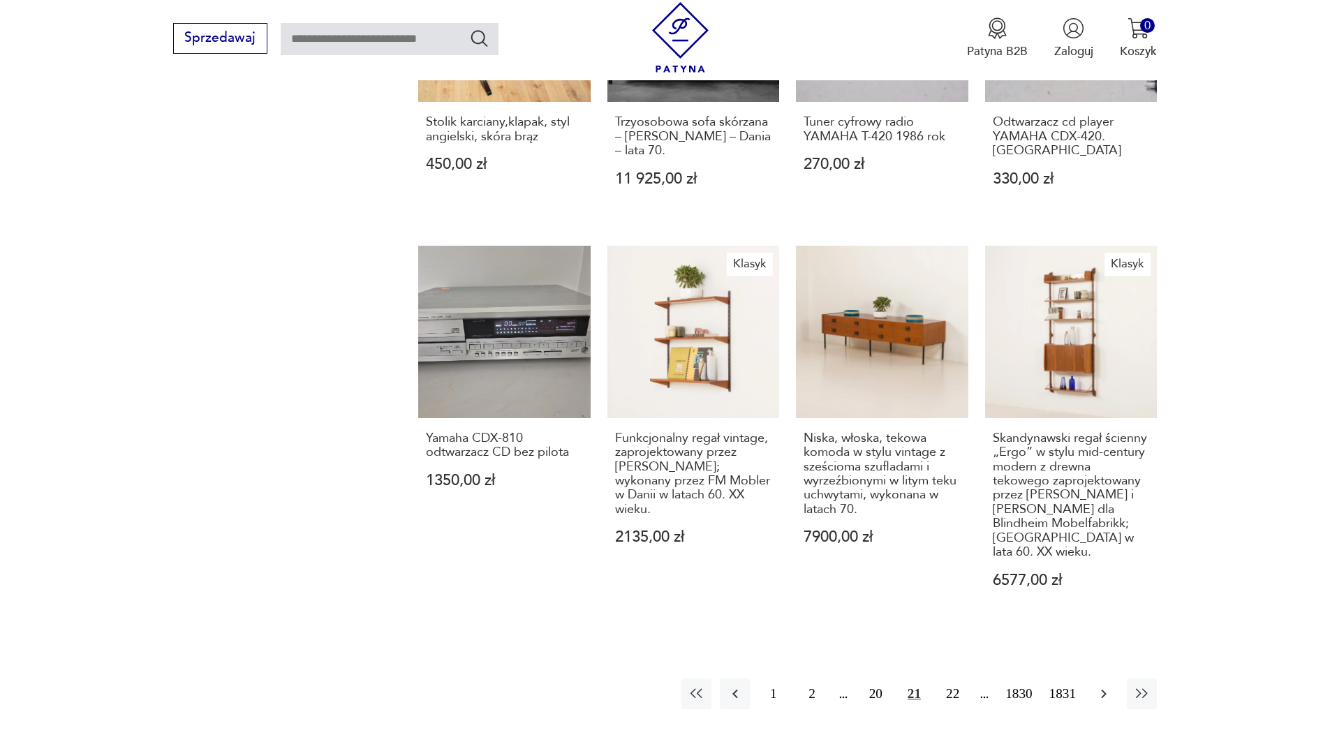
click at [1109, 685] on icon "button" at bounding box center [1103, 693] width 17 height 17
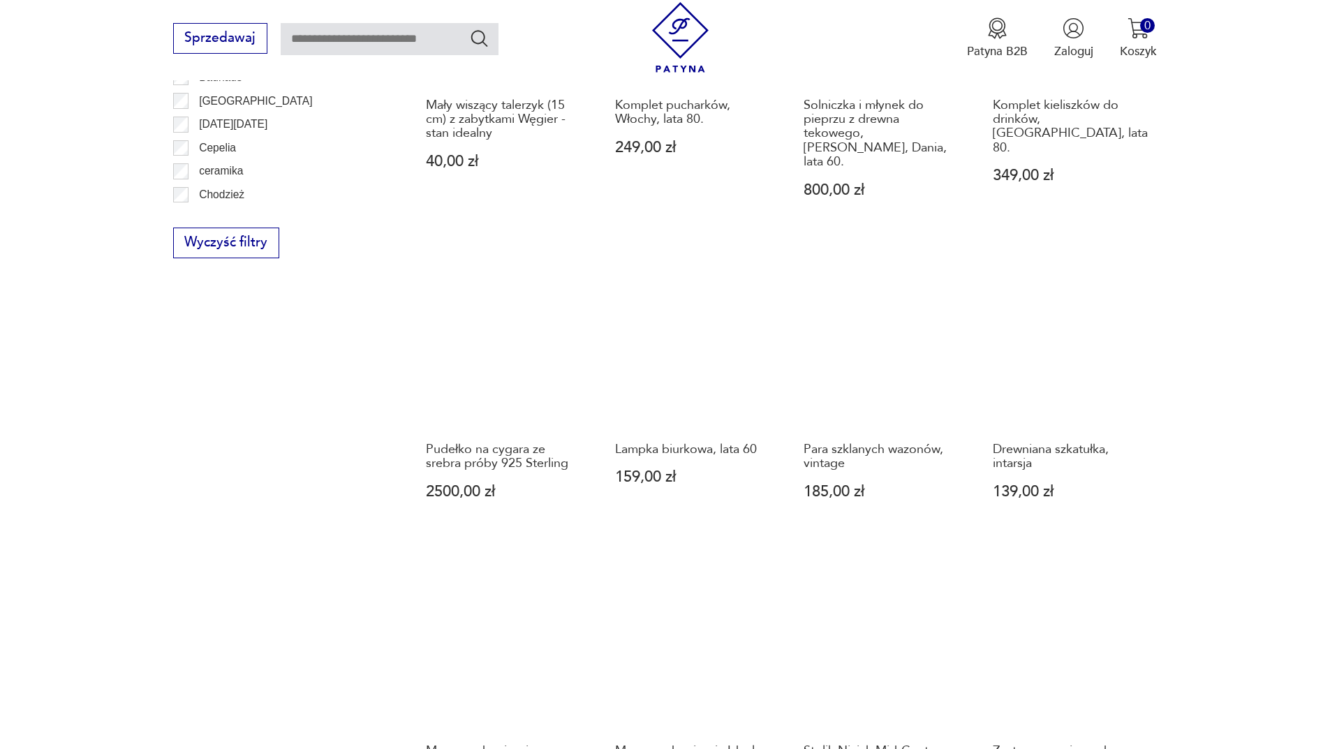
scroll to position [1284, 0]
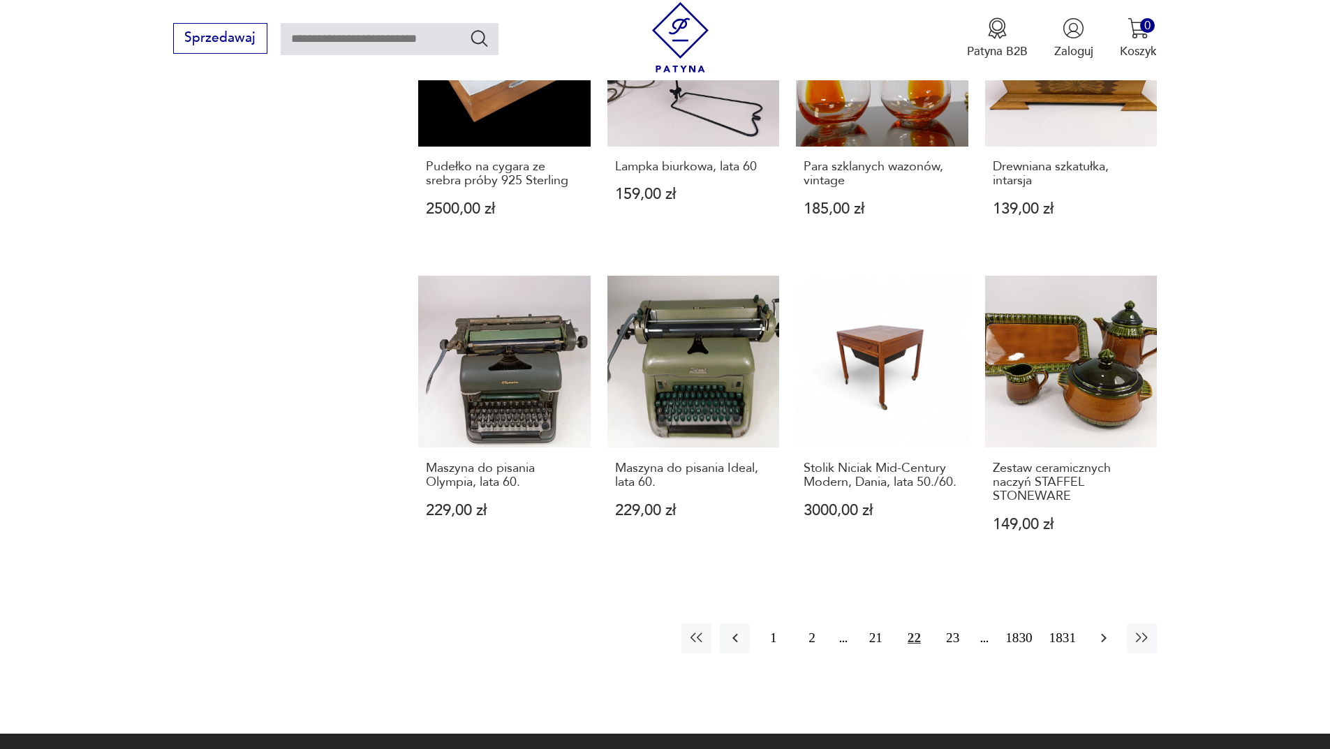
click at [1107, 630] on icon "button" at bounding box center [1103, 638] width 17 height 17
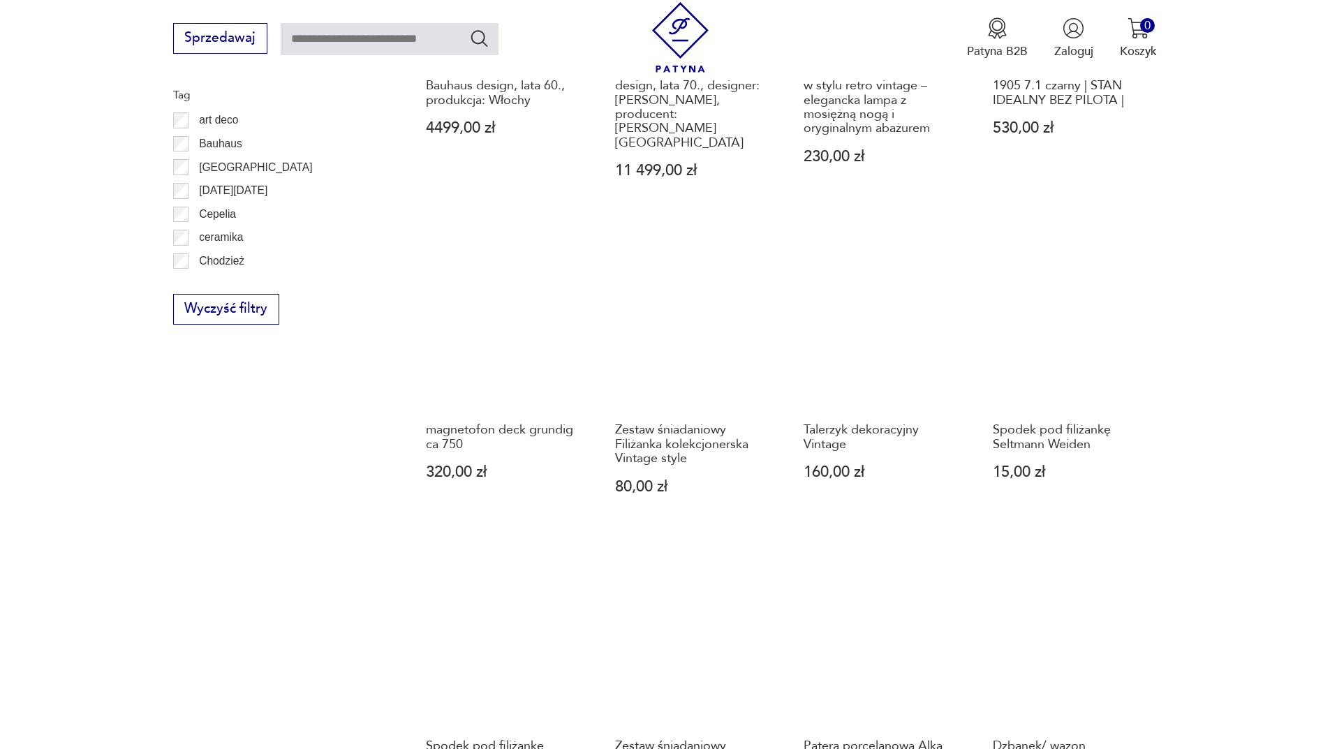
scroll to position [1284, 0]
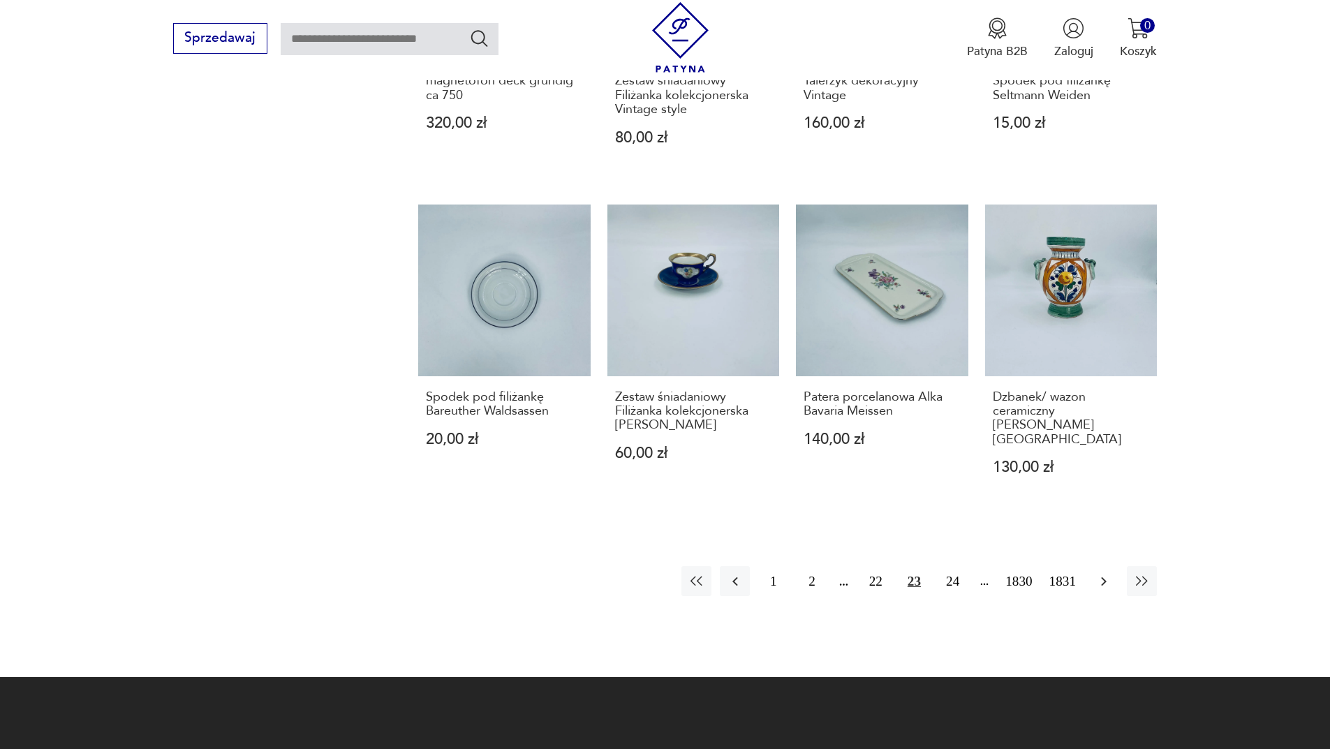
click at [1099, 573] on icon "button" at bounding box center [1103, 581] width 17 height 17
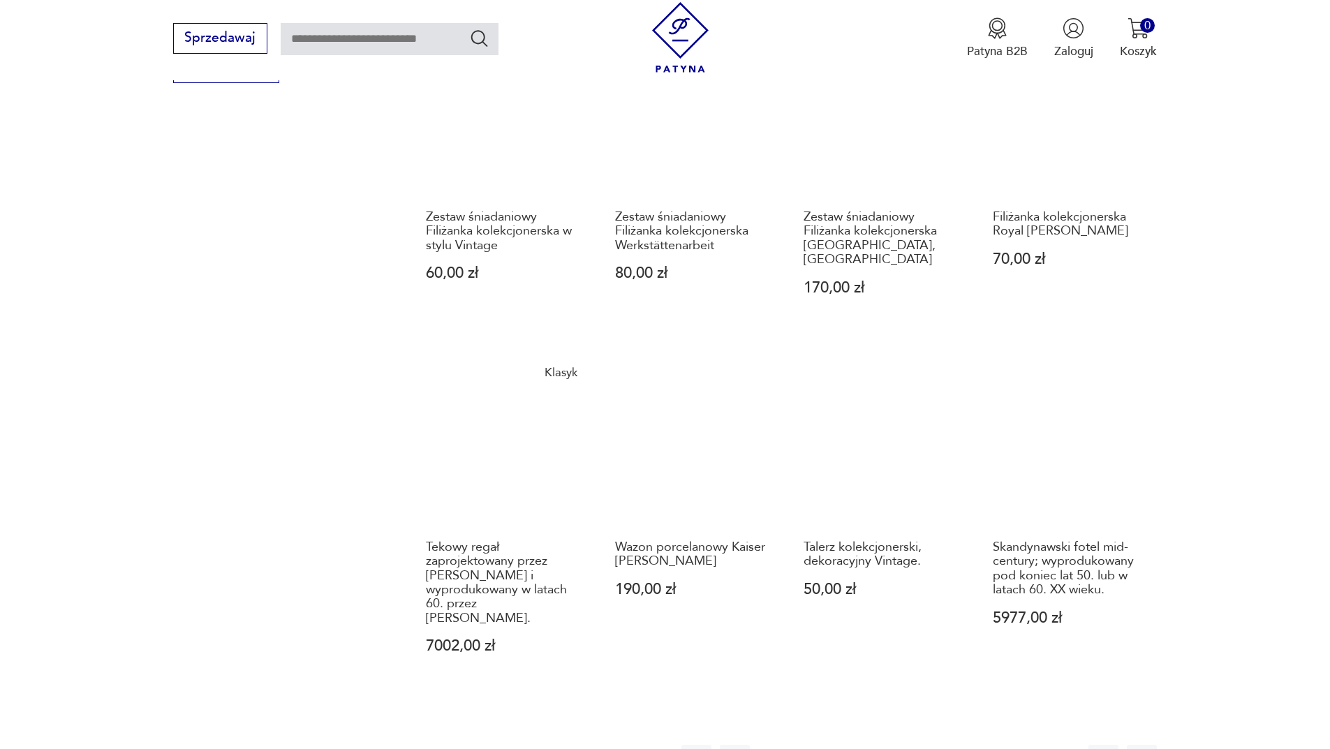
scroll to position [1284, 0]
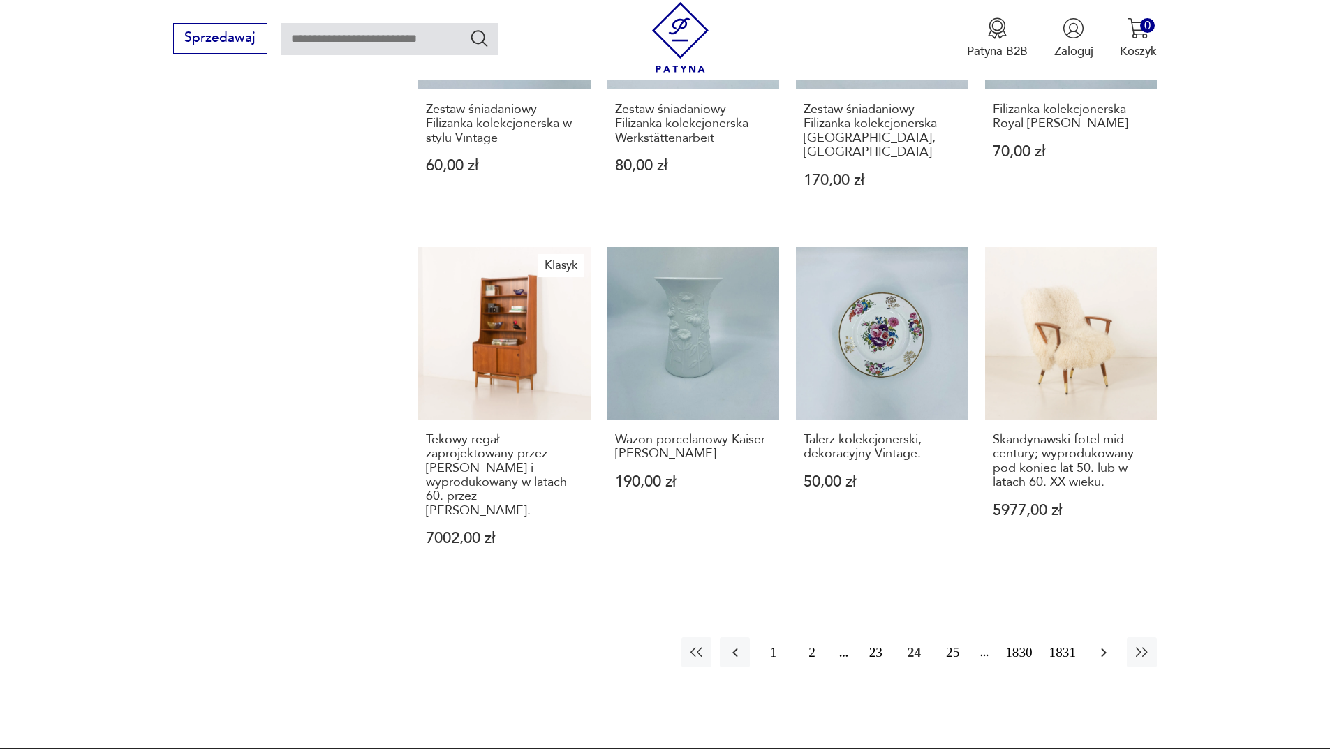
click at [1101, 644] on icon "button" at bounding box center [1103, 652] width 17 height 17
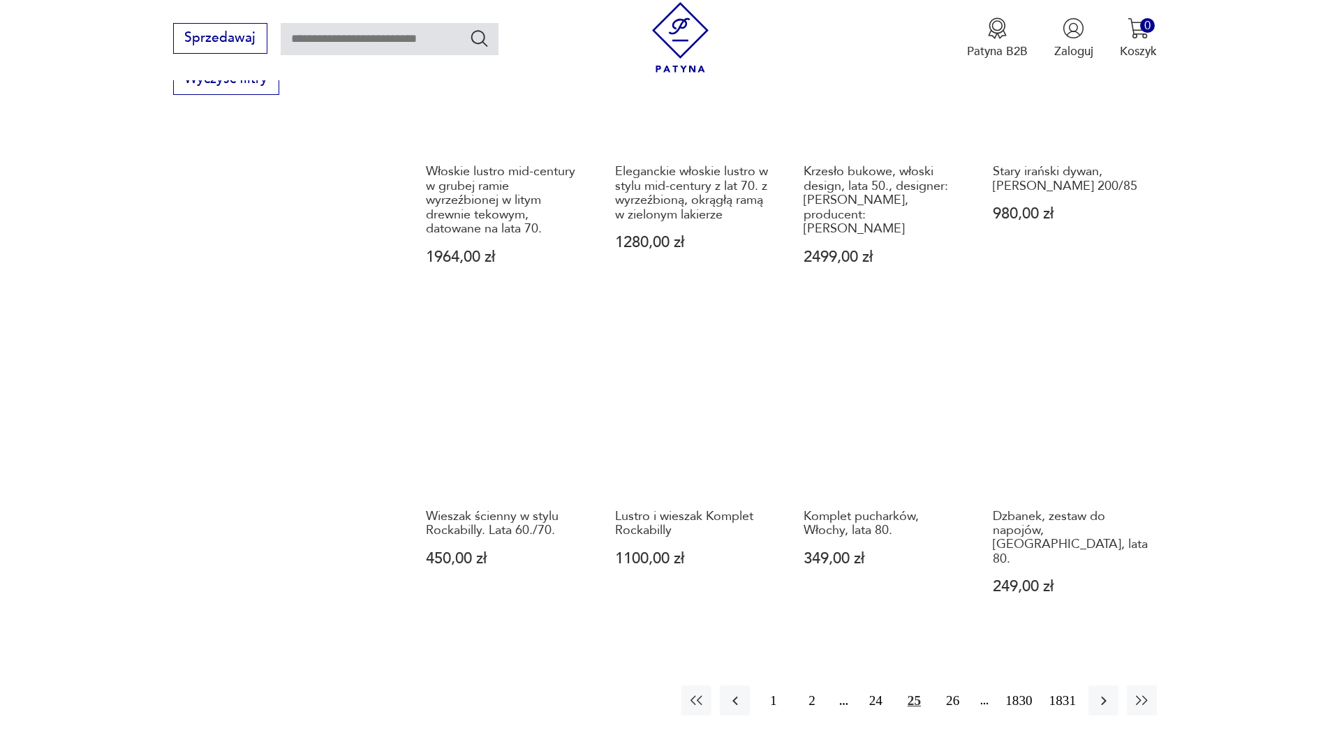
scroll to position [1284, 0]
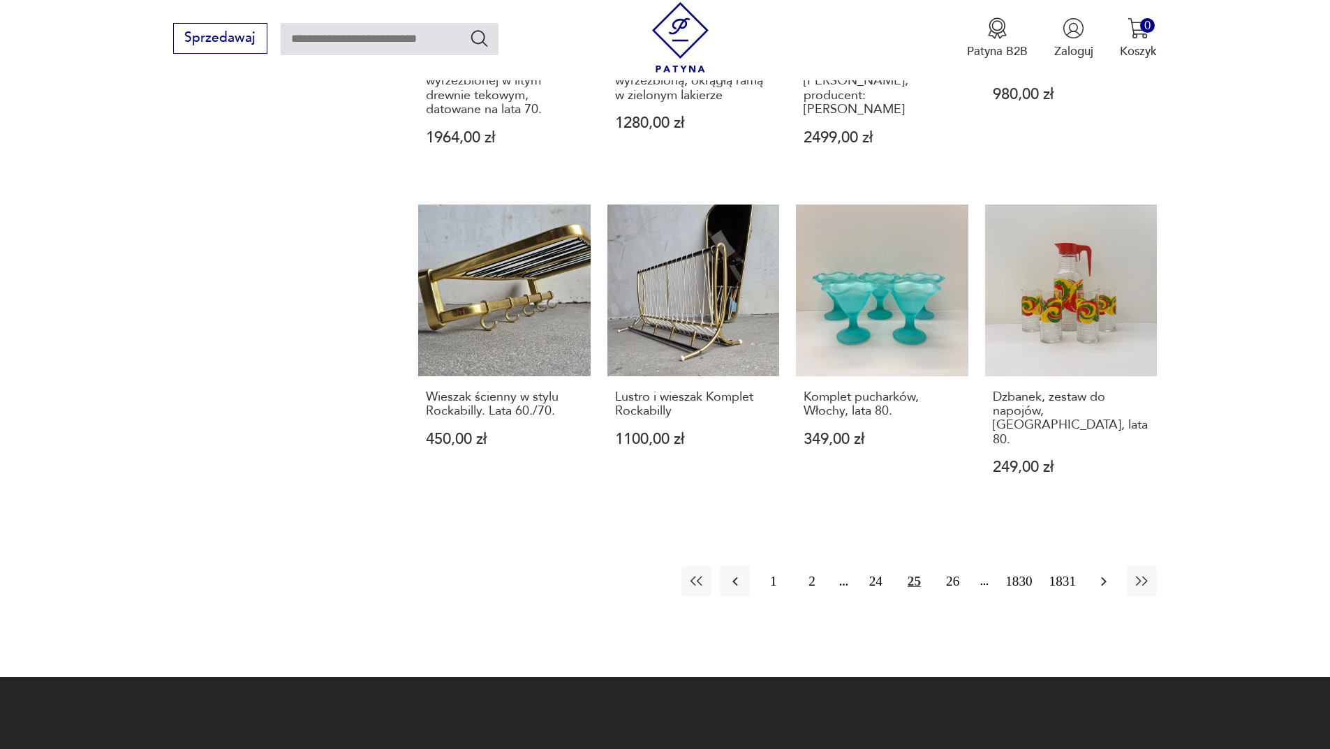
click at [1110, 573] on icon "button" at bounding box center [1103, 581] width 17 height 17
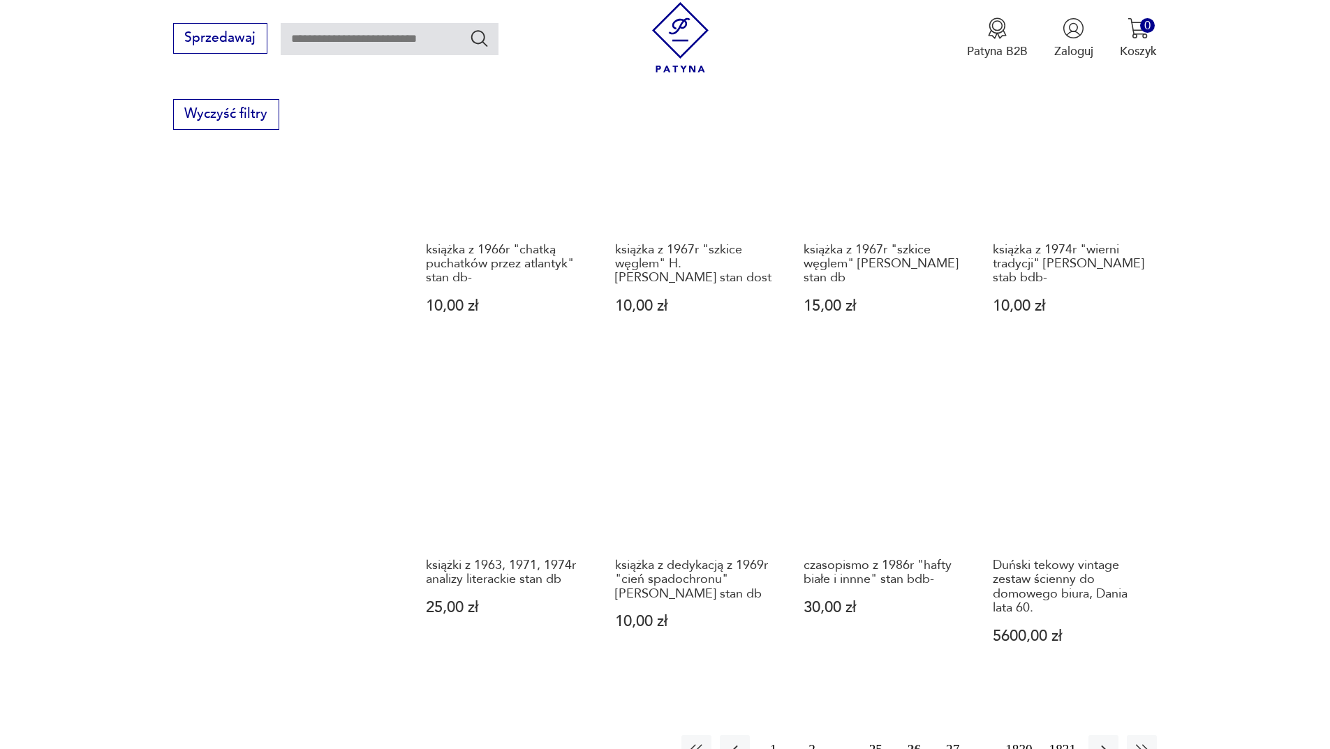
scroll to position [1284, 0]
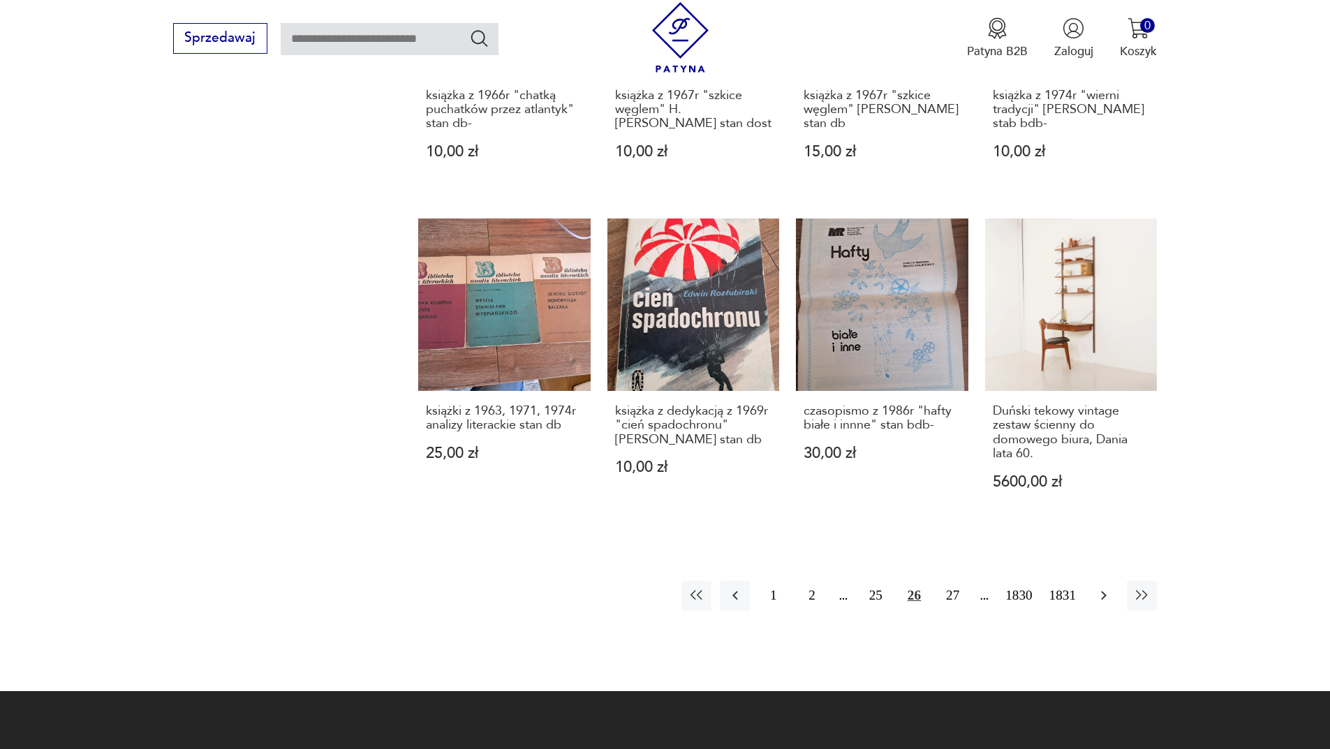
click at [1099, 587] on icon "button" at bounding box center [1103, 595] width 17 height 17
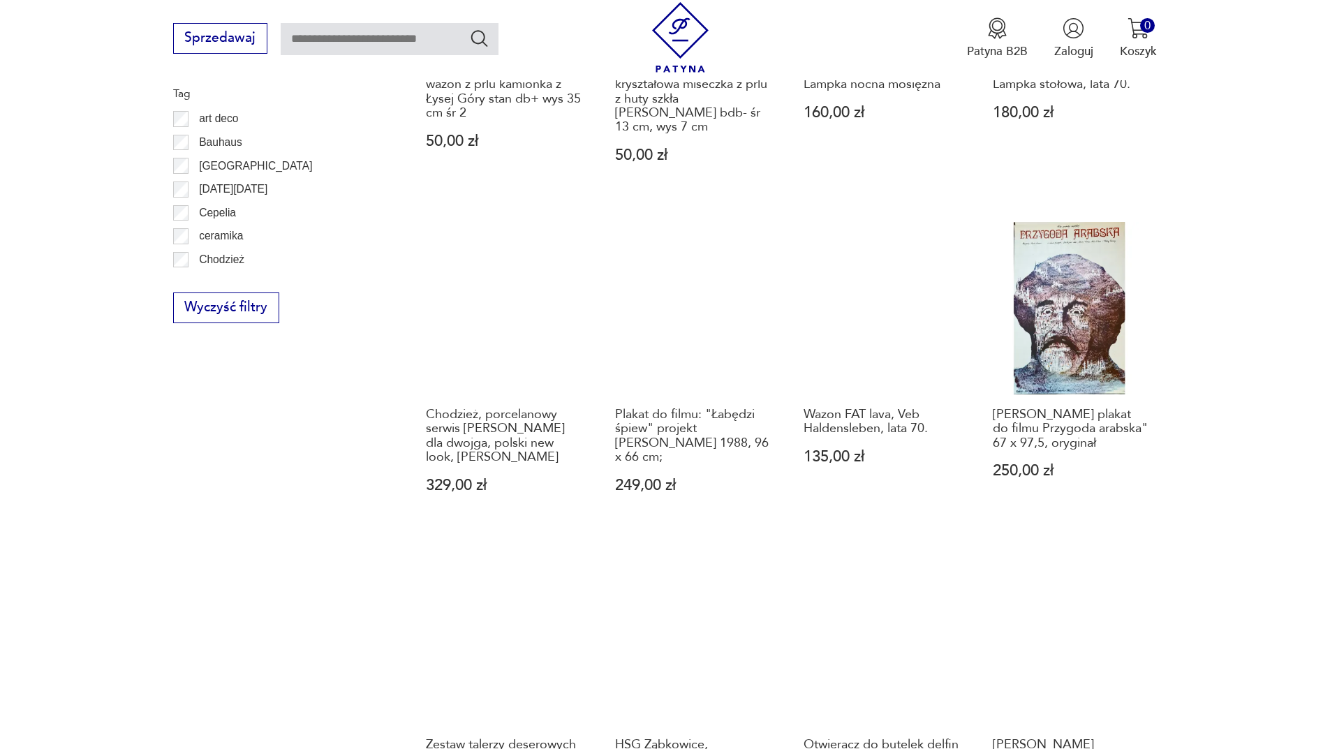
scroll to position [1144, 0]
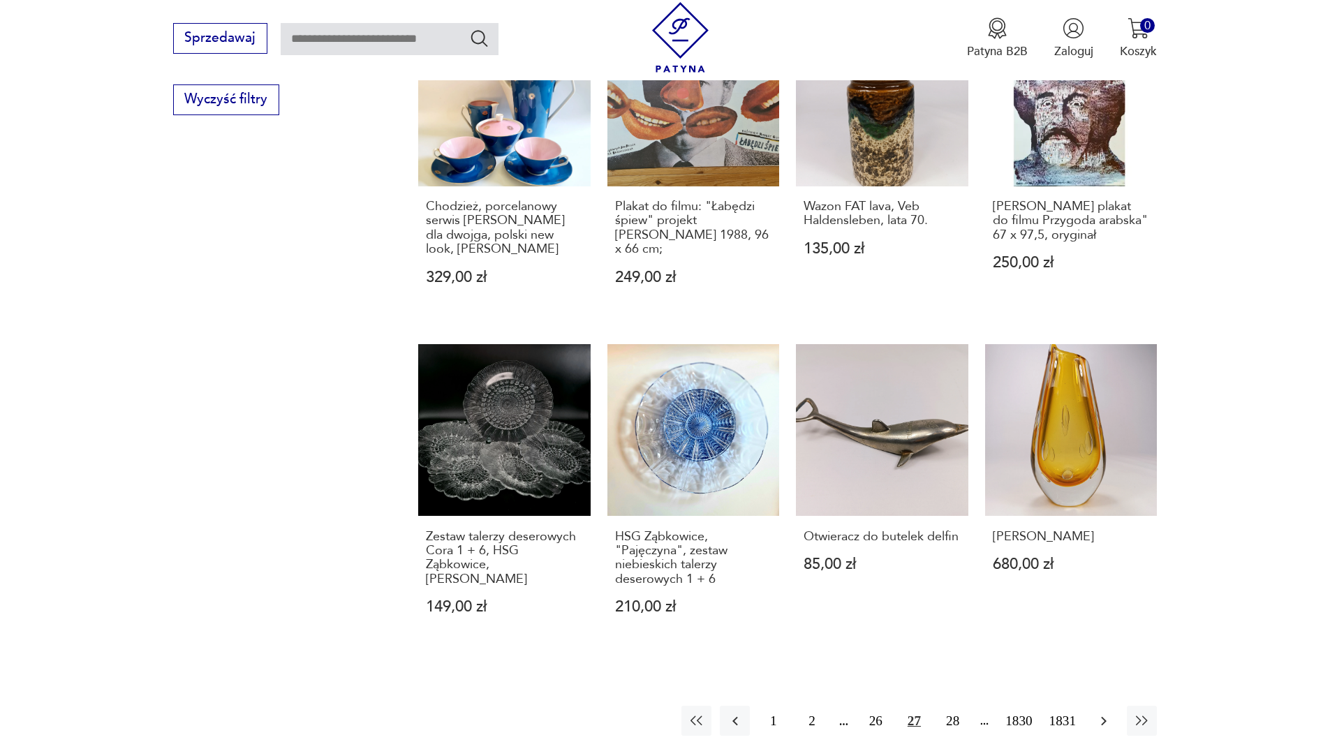
click at [1102, 706] on button "button" at bounding box center [1103, 721] width 30 height 30
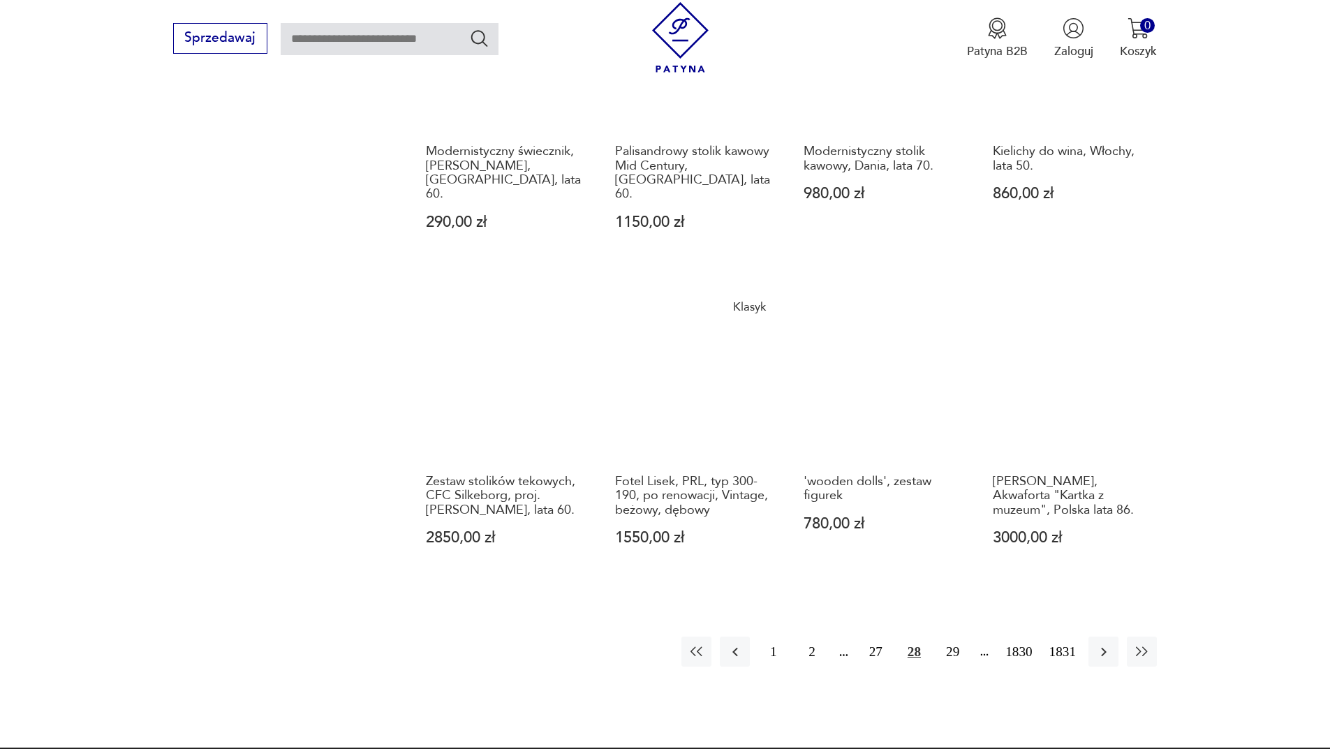
scroll to position [1214, 0]
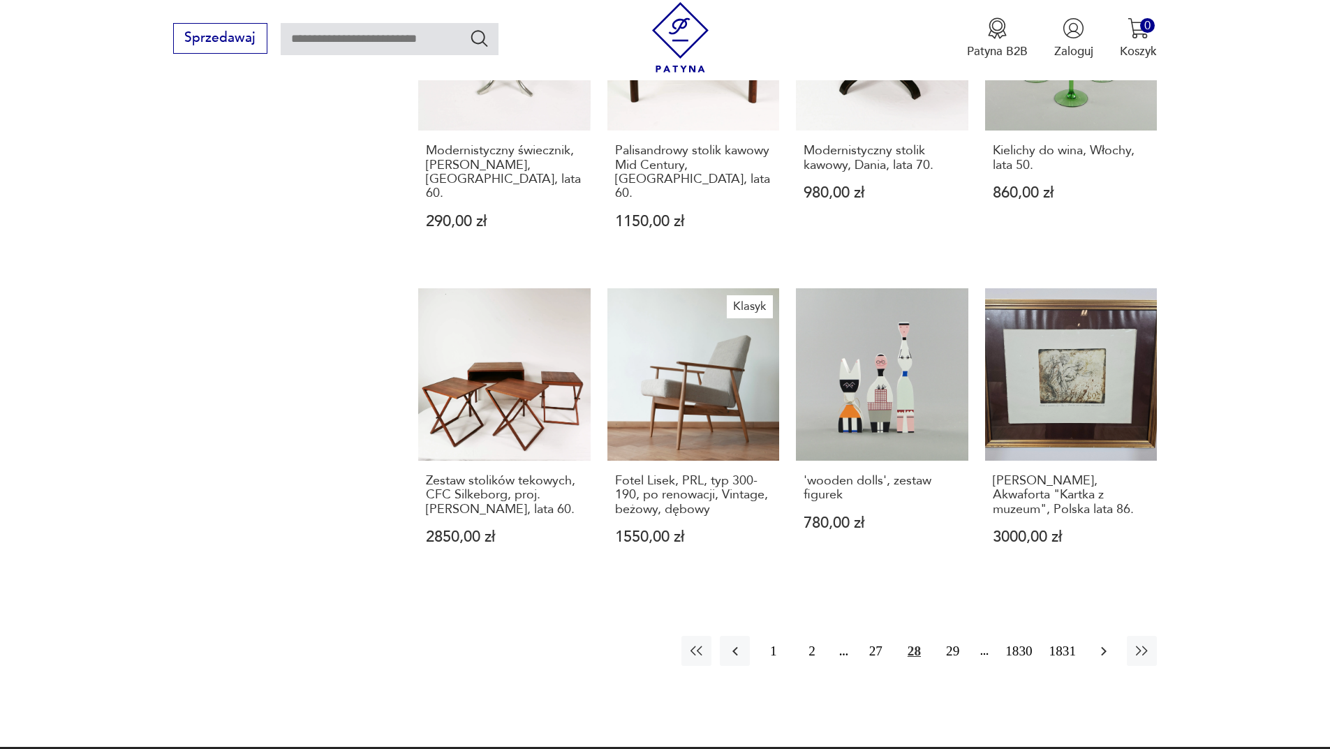
click at [1108, 643] on icon "button" at bounding box center [1103, 651] width 17 height 17
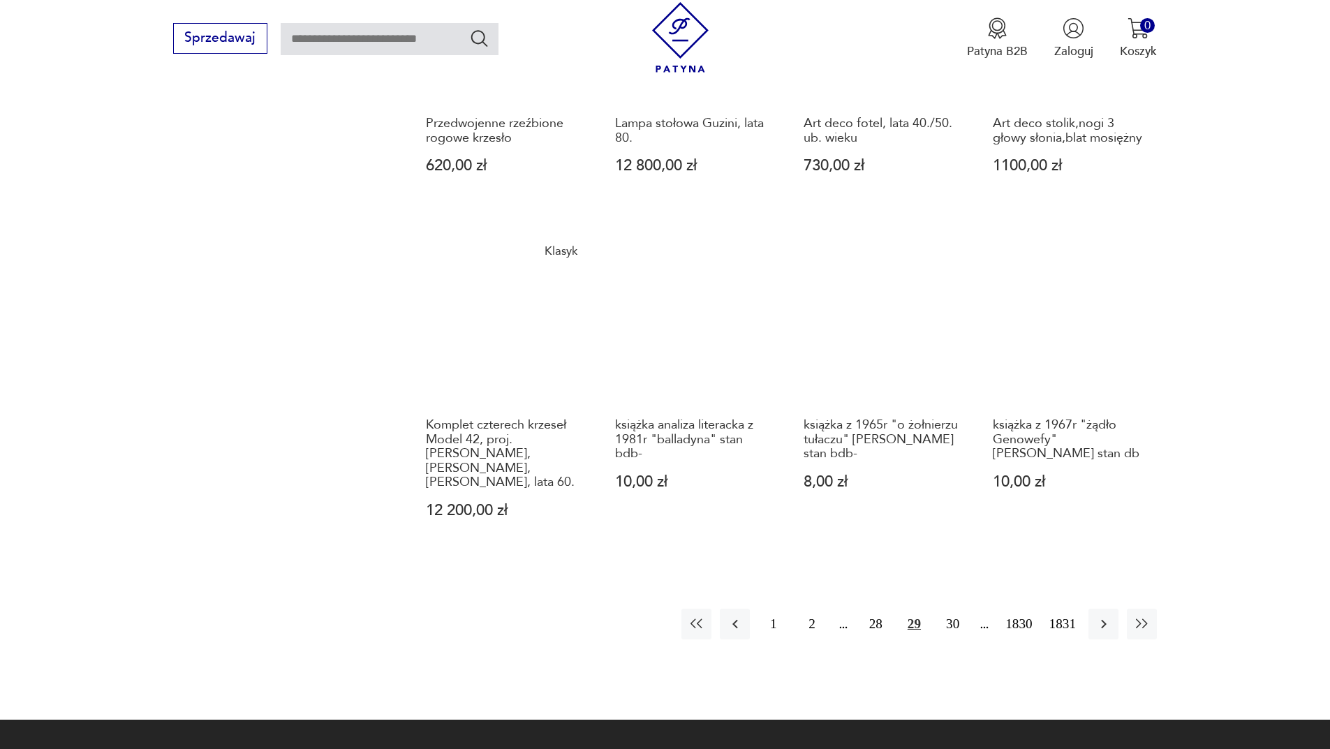
scroll to position [1214, 0]
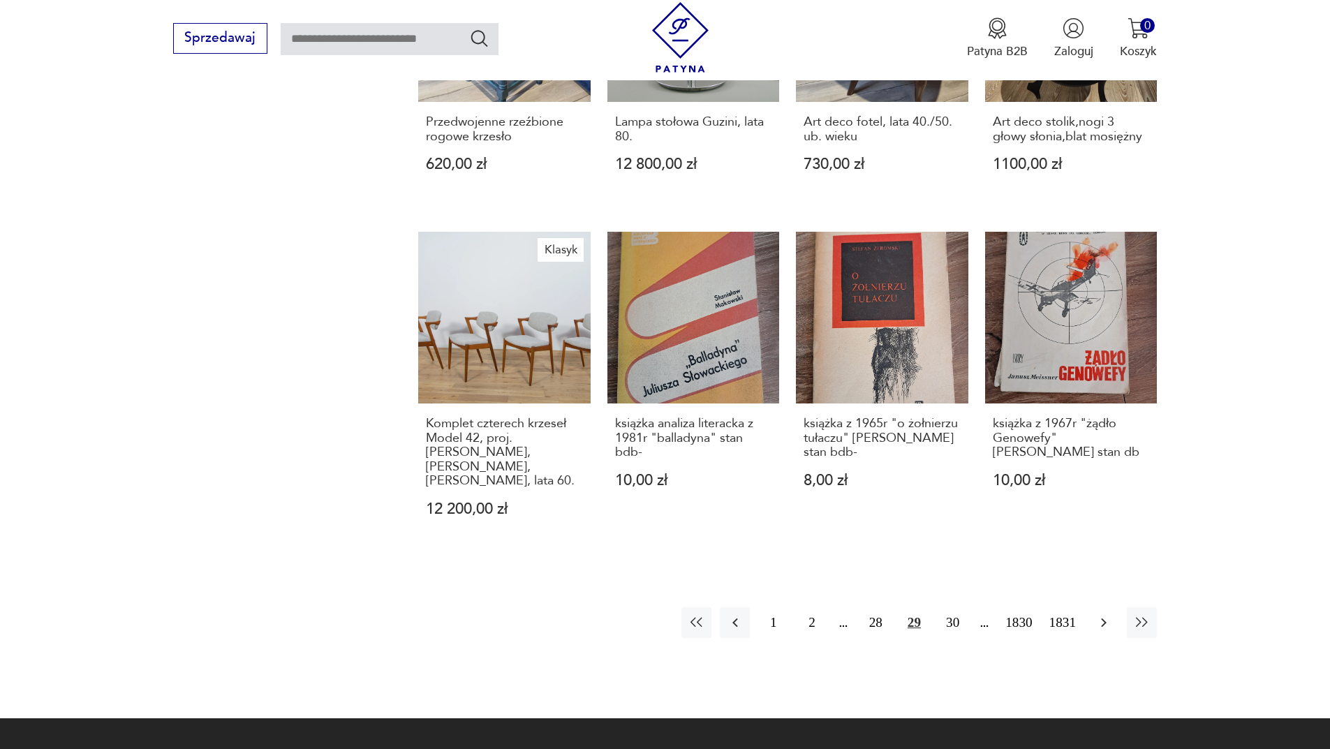
click at [1112, 607] on button "button" at bounding box center [1103, 622] width 30 height 30
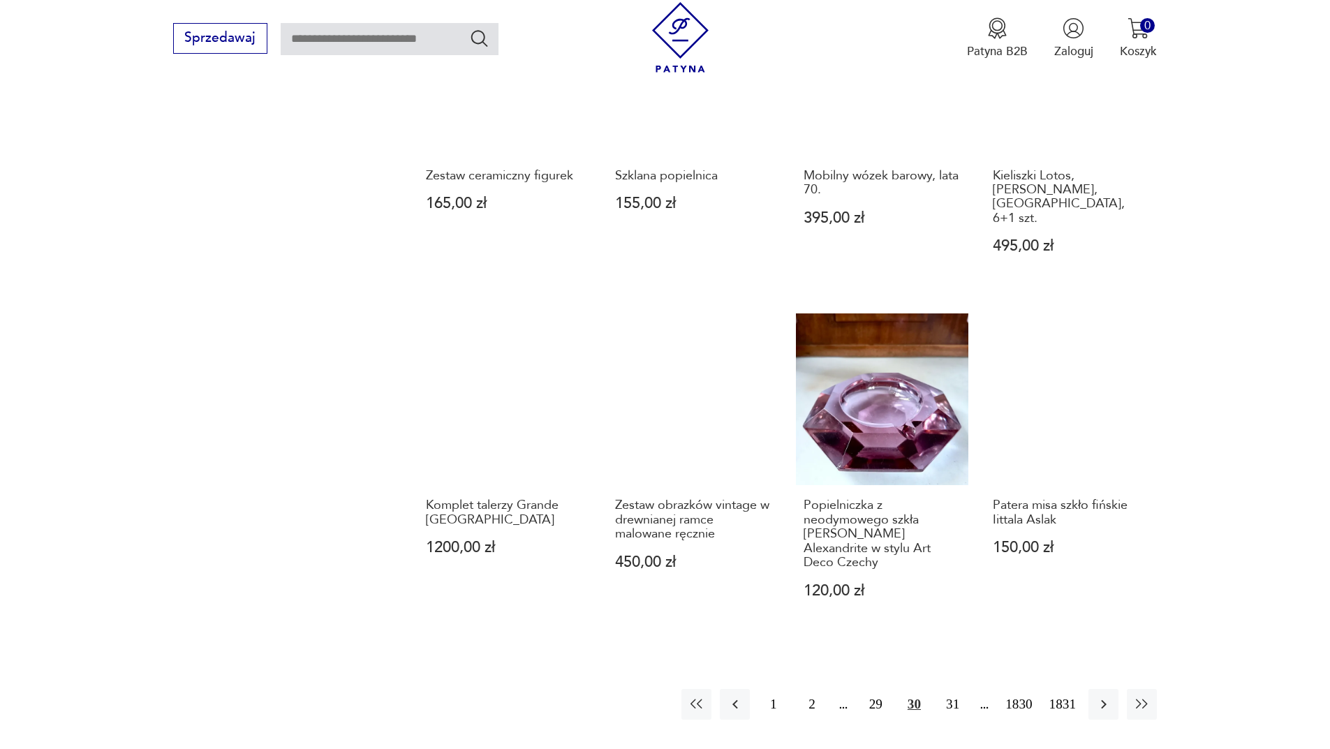
scroll to position [1214, 0]
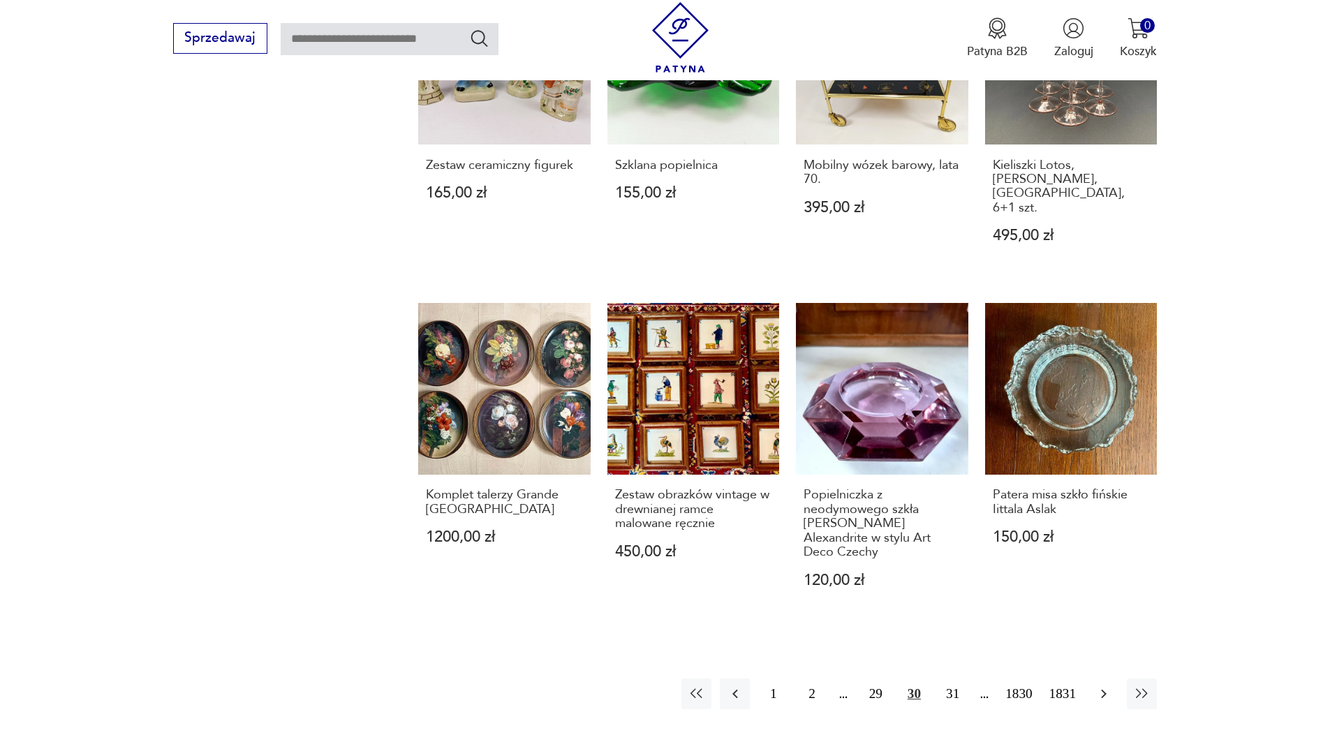
click at [1114, 678] on button "button" at bounding box center [1103, 693] width 30 height 30
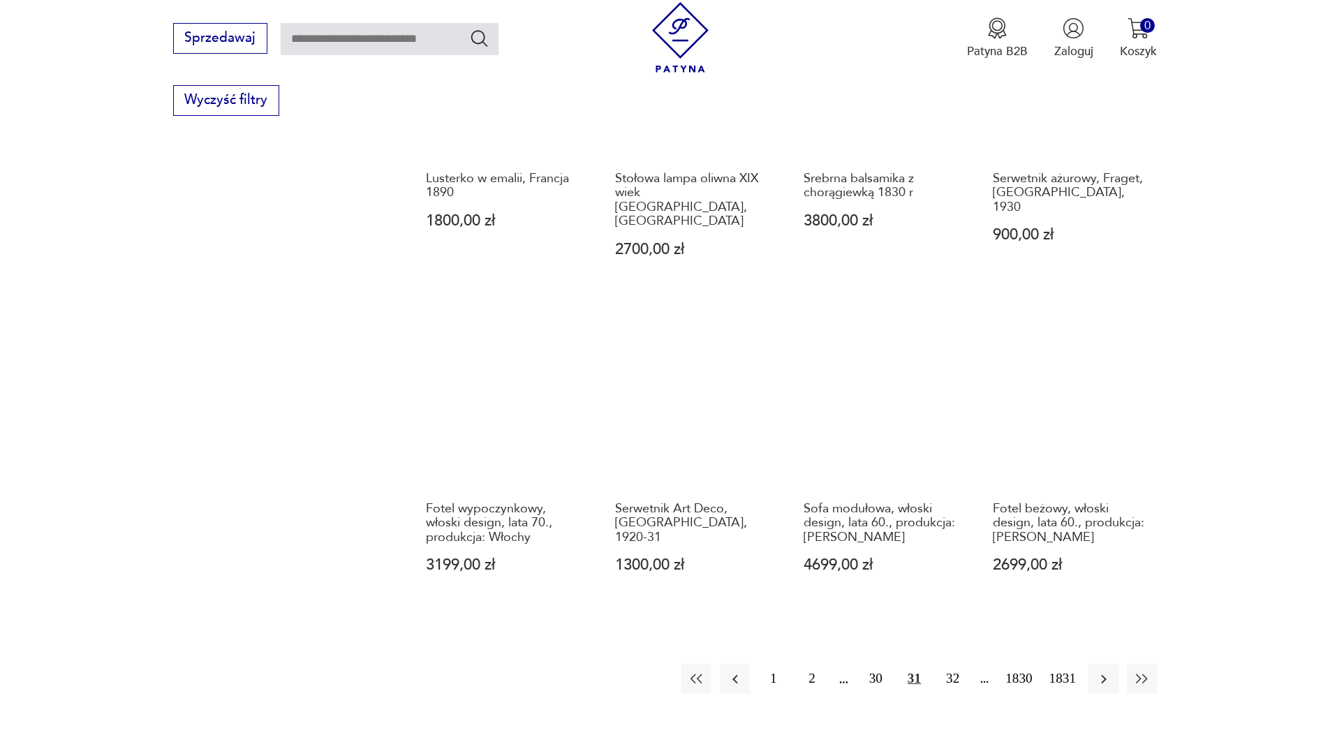
scroll to position [1144, 0]
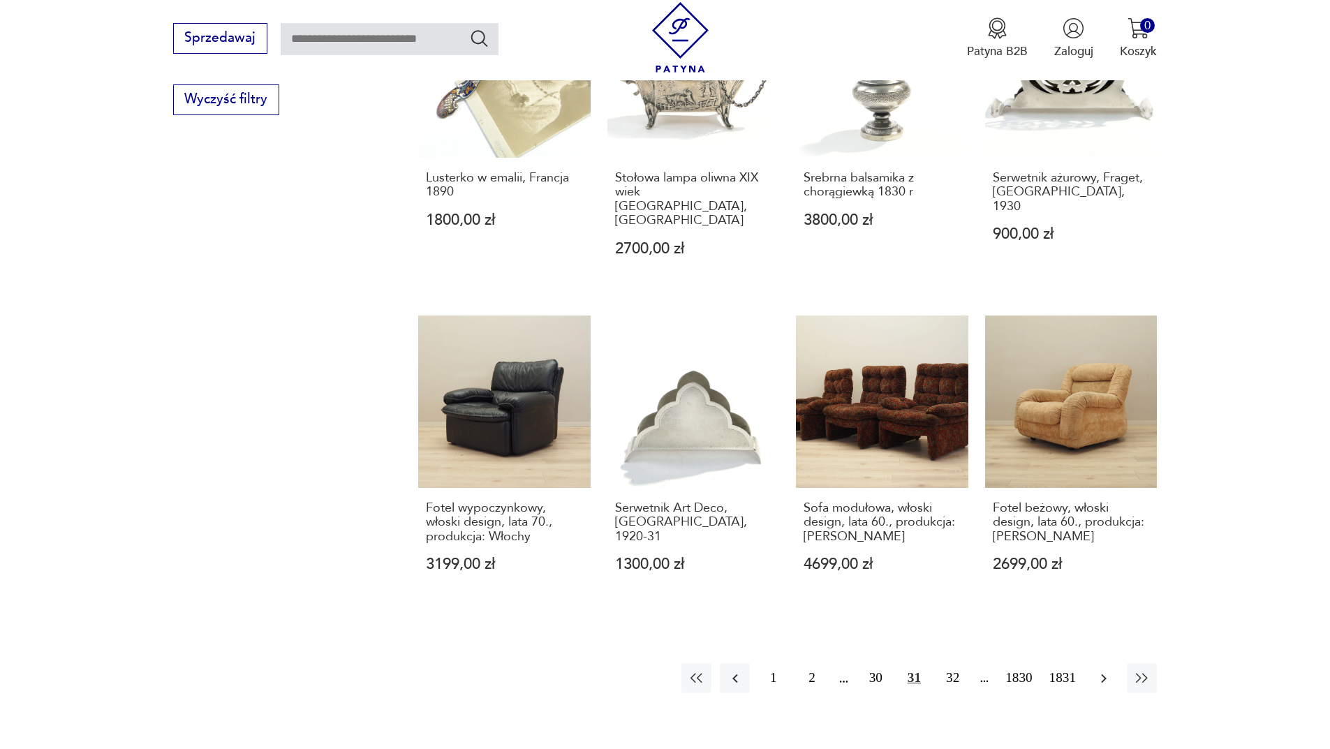
click at [1106, 670] on icon "button" at bounding box center [1103, 678] width 17 height 17
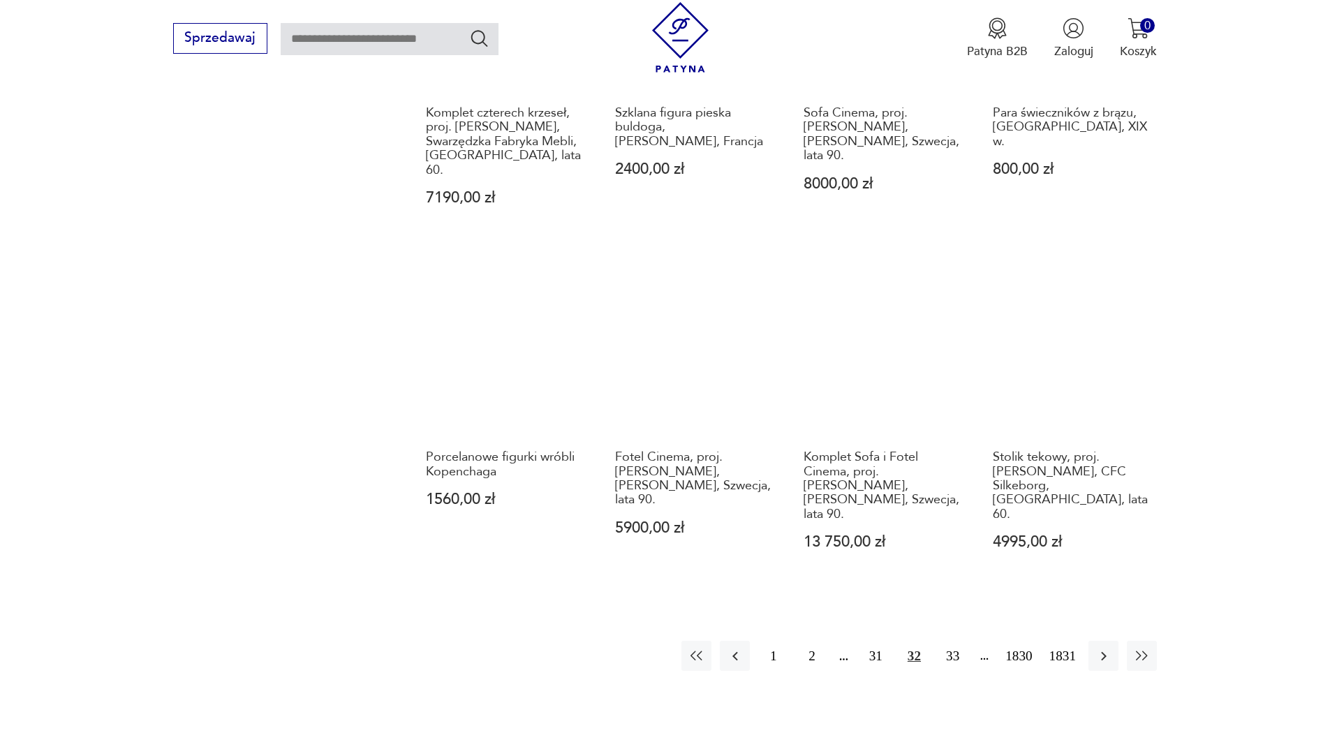
scroll to position [1284, 0]
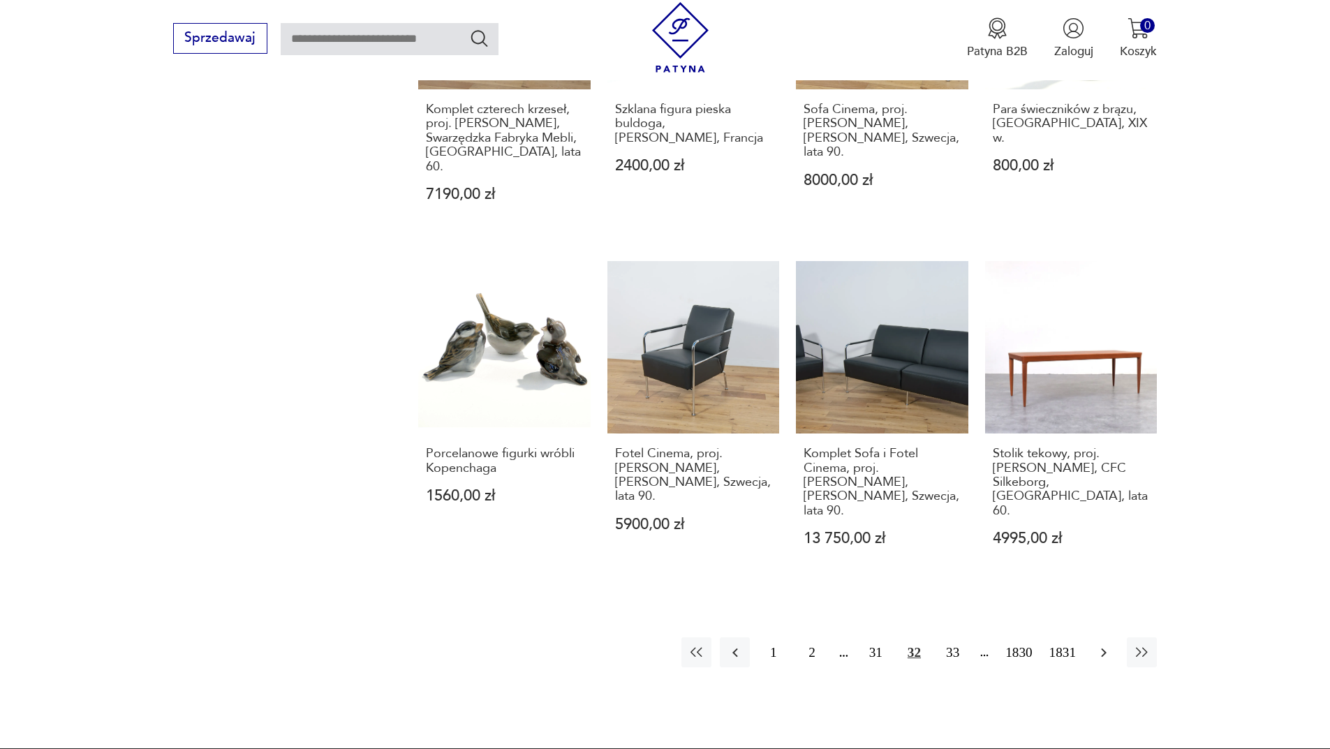
click at [1106, 644] on icon "button" at bounding box center [1103, 652] width 17 height 17
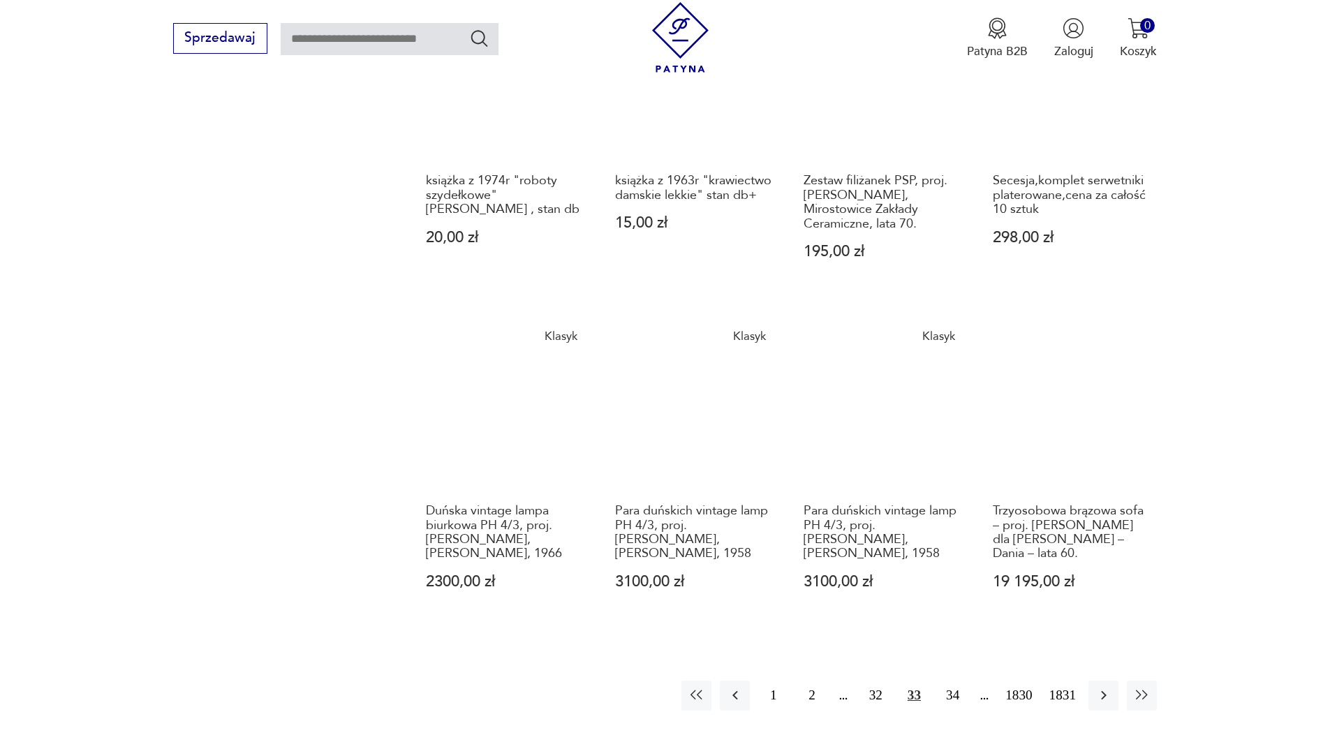
scroll to position [1423, 0]
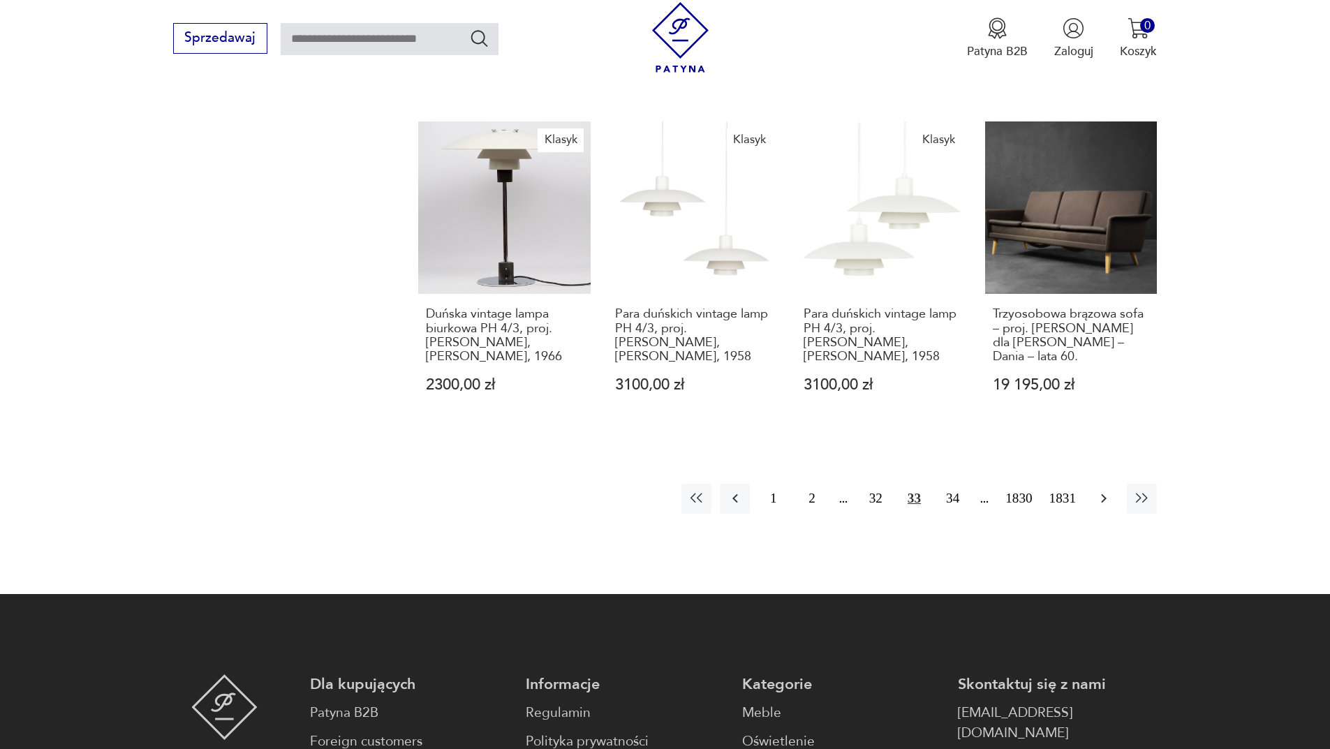
click at [1104, 501] on icon "button" at bounding box center [1103, 498] width 17 height 17
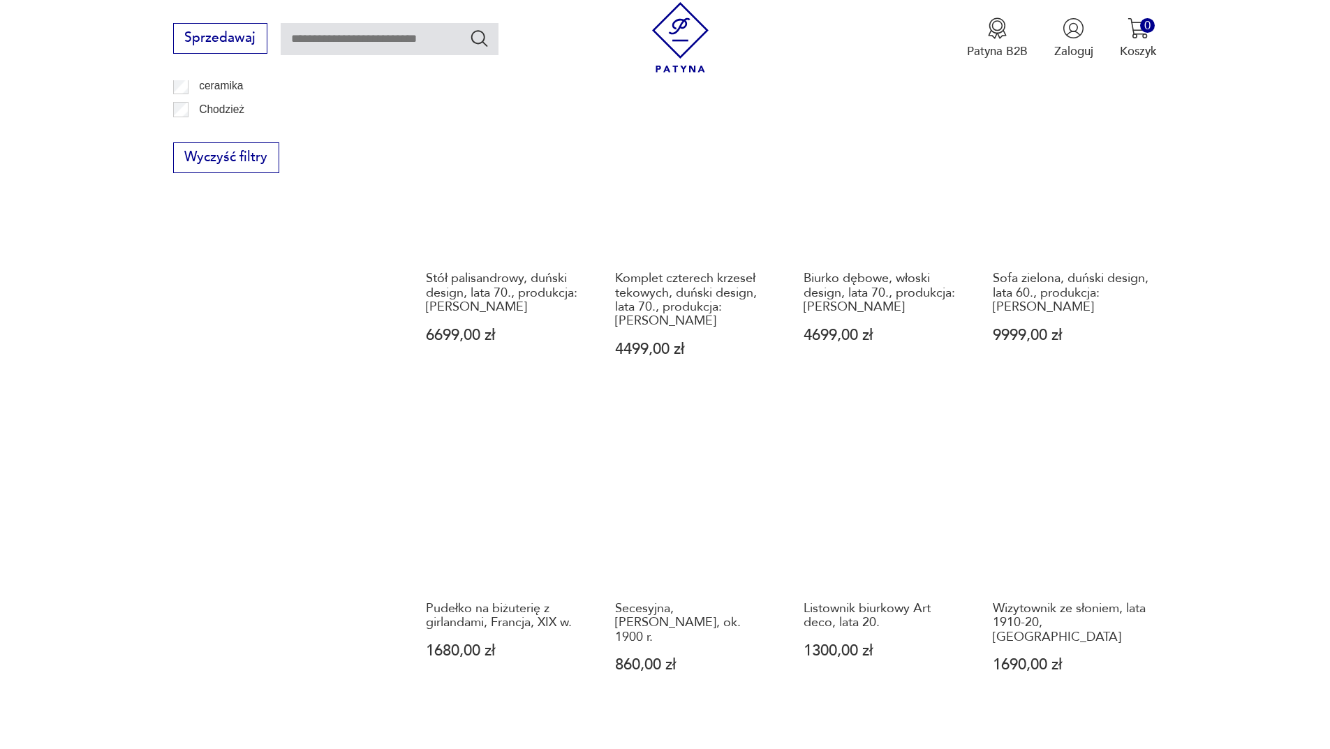
scroll to position [1144, 0]
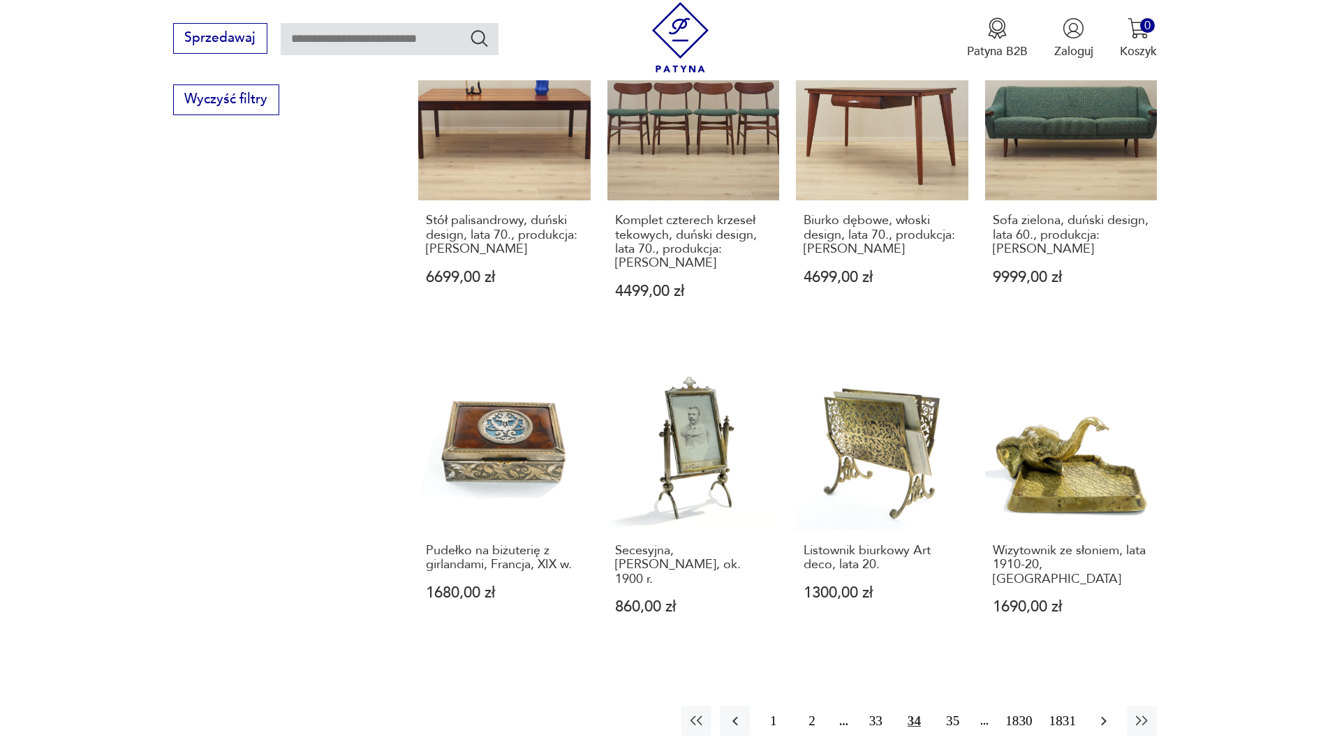
click at [1105, 716] on icon "button" at bounding box center [1104, 720] width 6 height 9
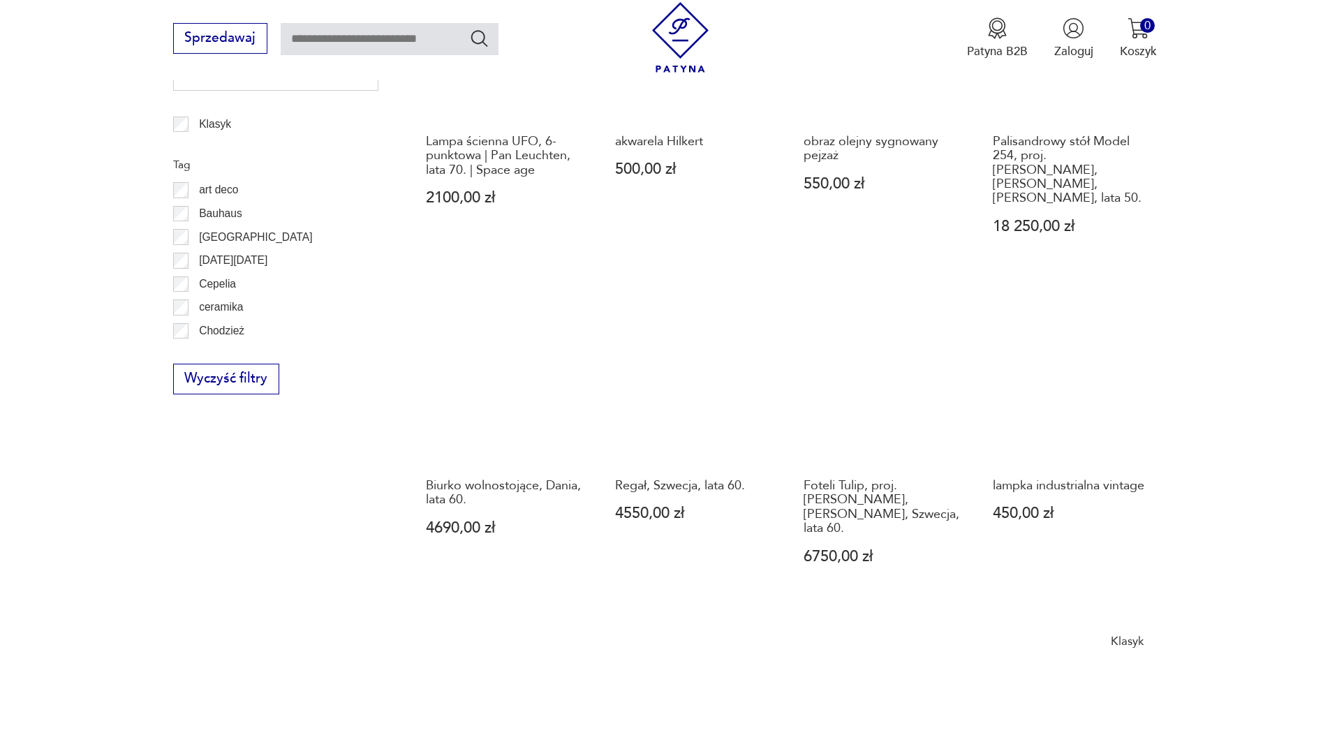
scroll to position [1144, 0]
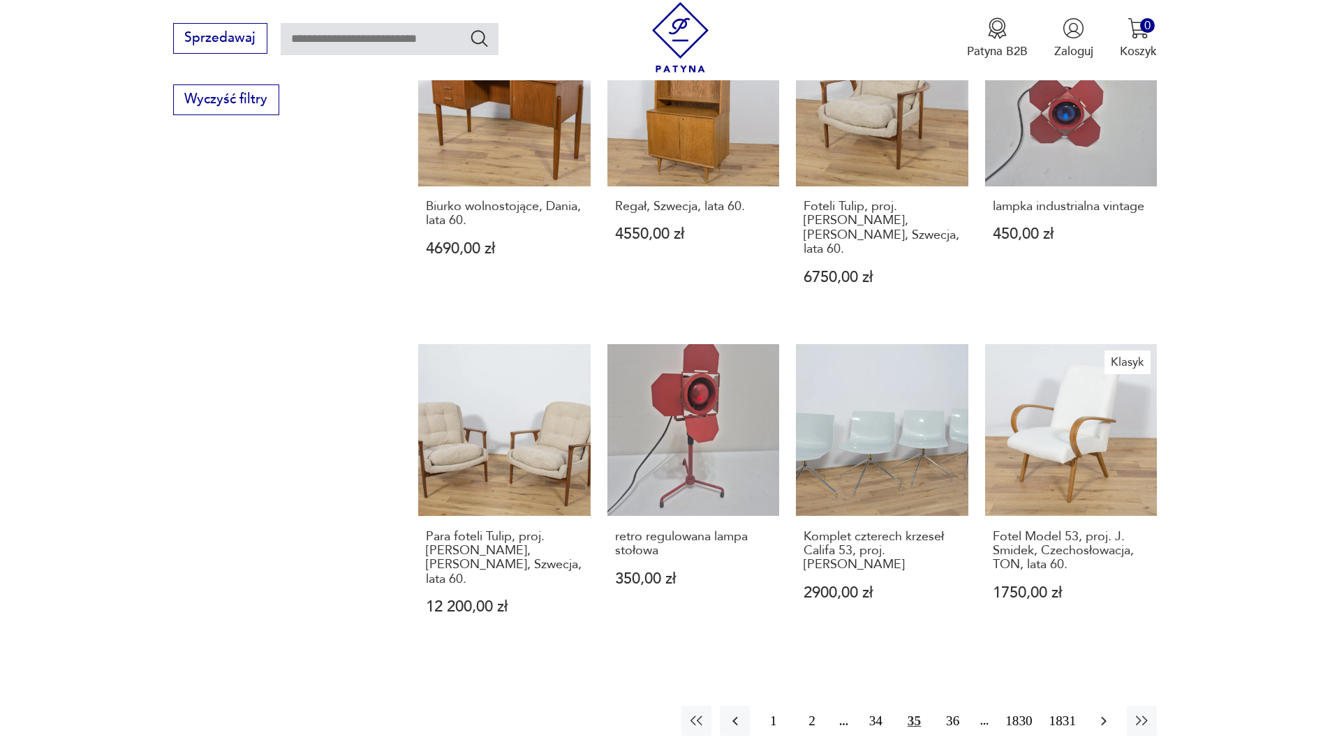
click at [1095, 713] on icon "button" at bounding box center [1103, 721] width 17 height 17
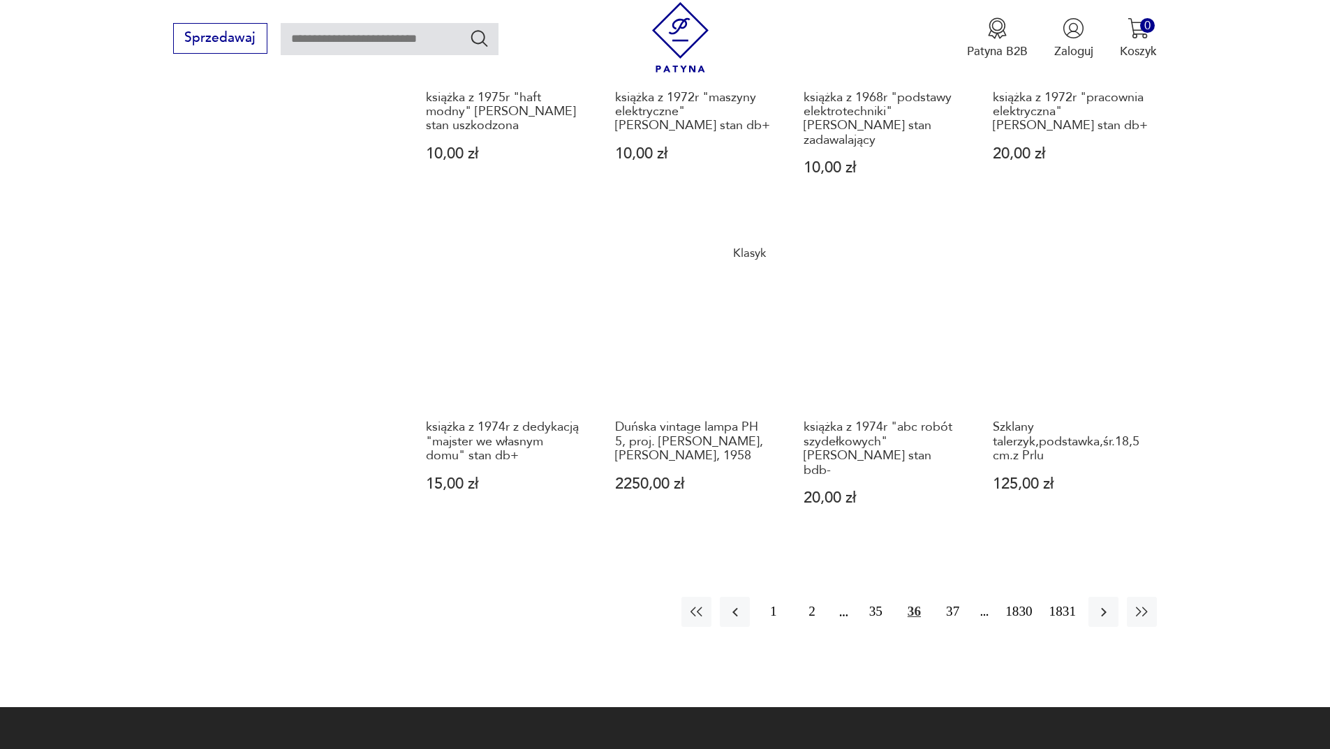
scroll to position [1284, 0]
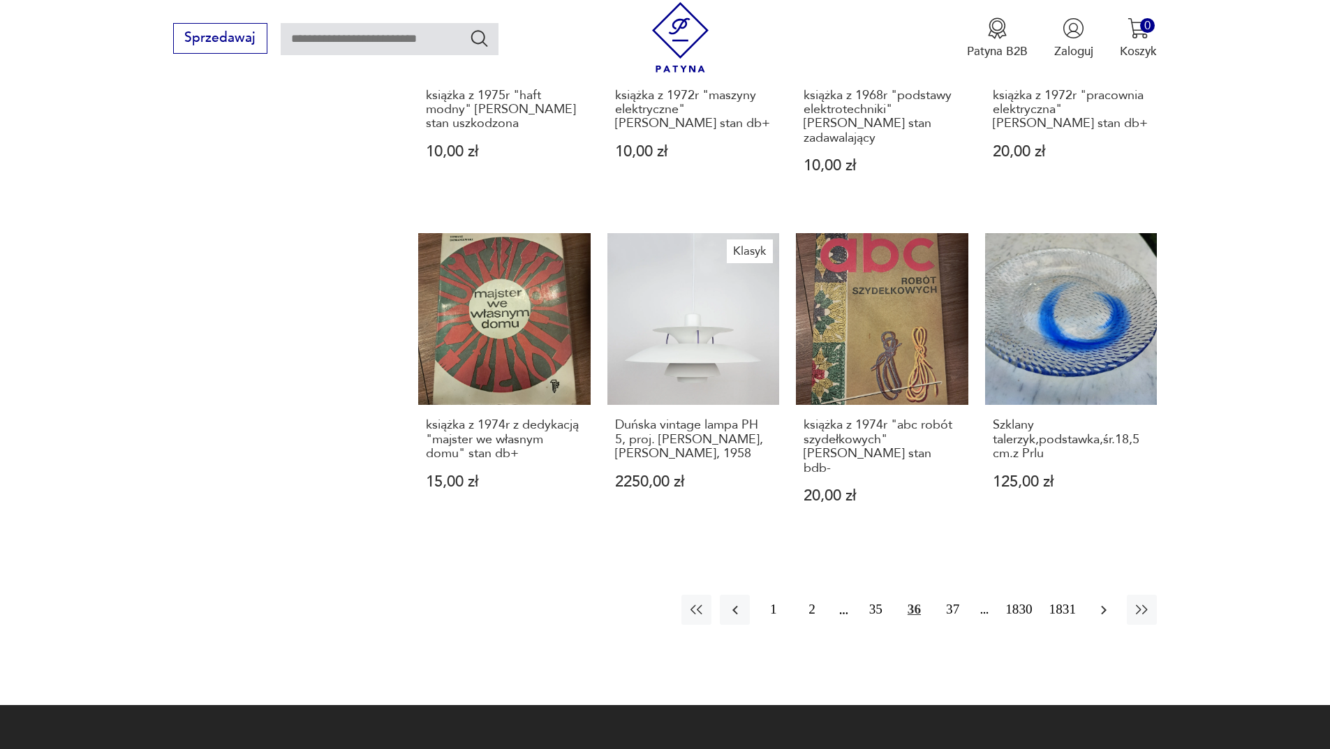
click at [1098, 602] on icon "button" at bounding box center [1103, 610] width 17 height 17
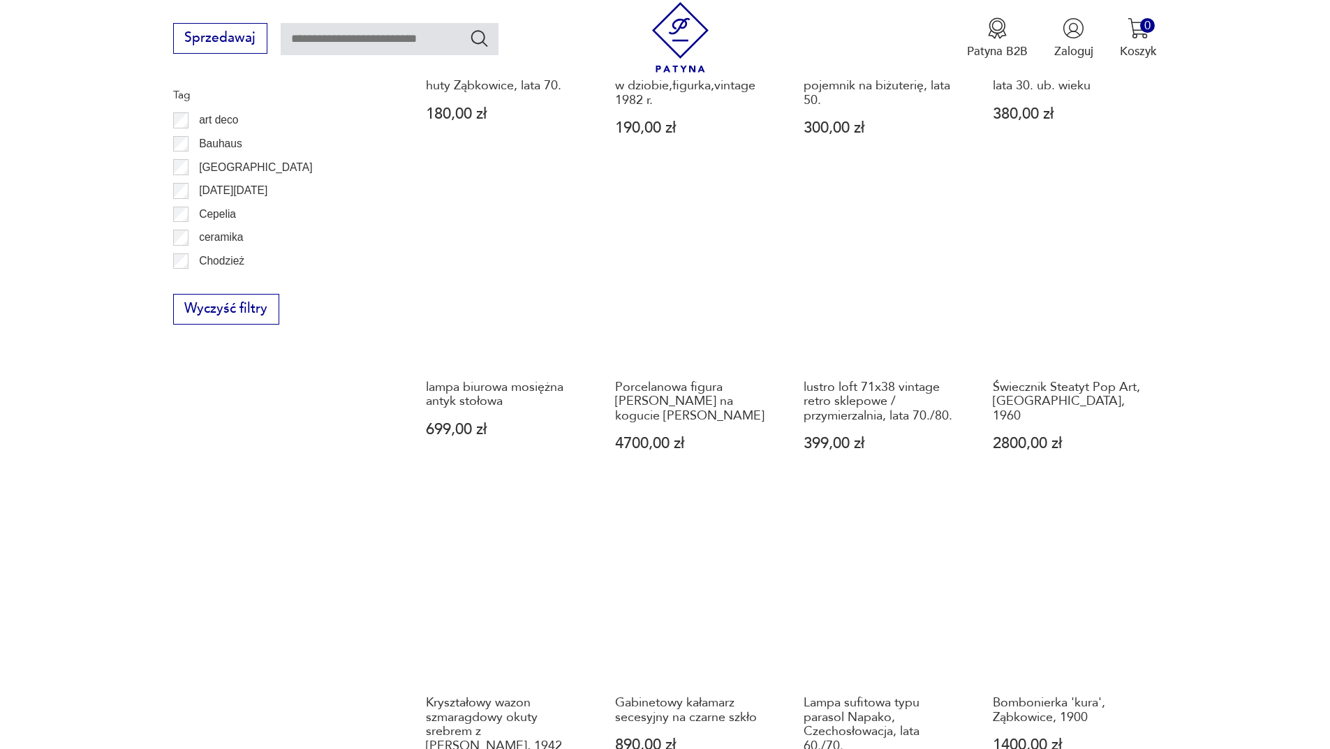
scroll to position [1423, 0]
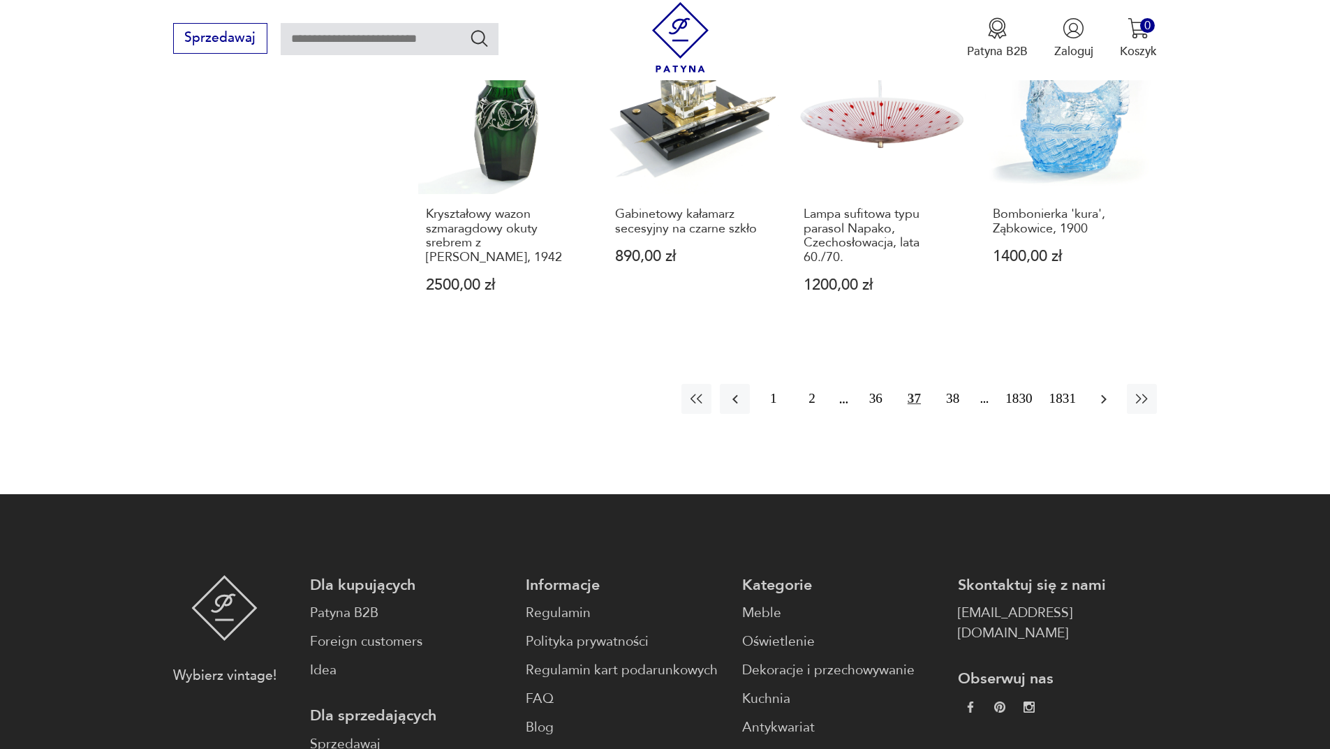
click at [1106, 394] on button "button" at bounding box center [1103, 399] width 30 height 30
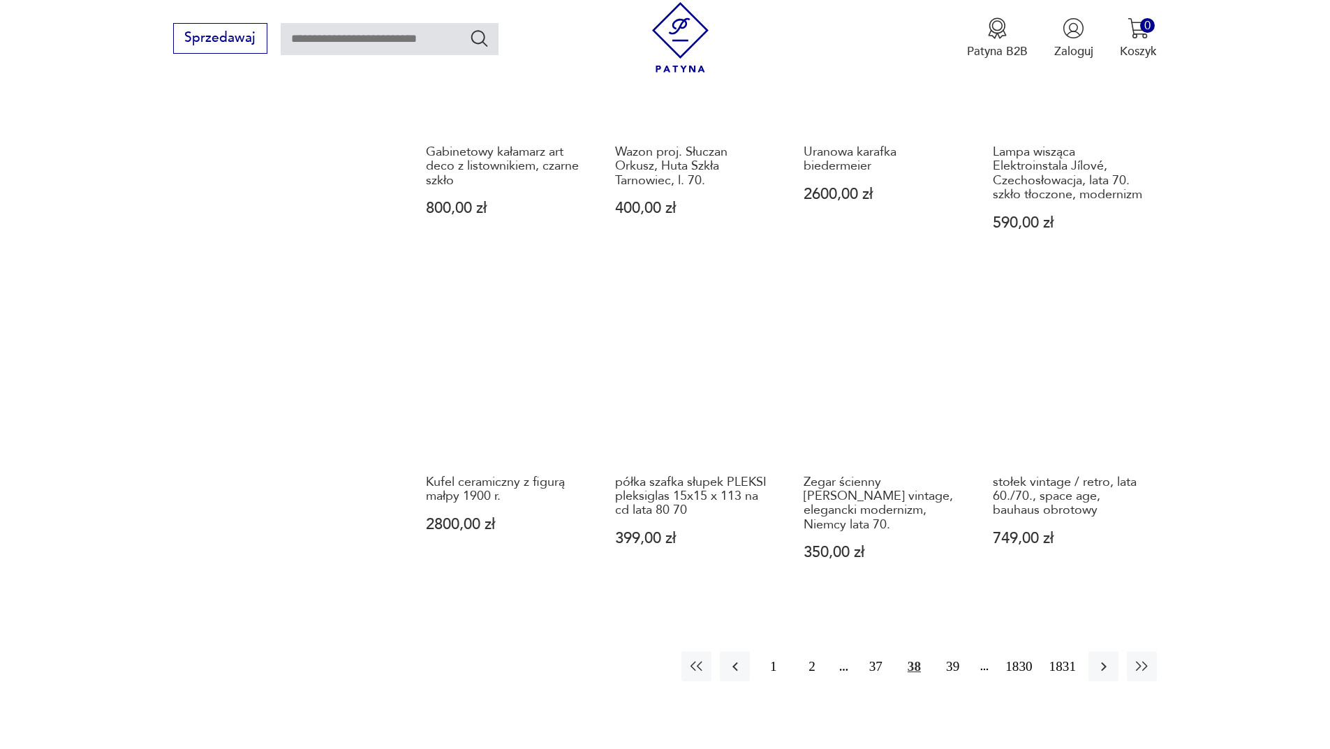
scroll to position [1214, 0]
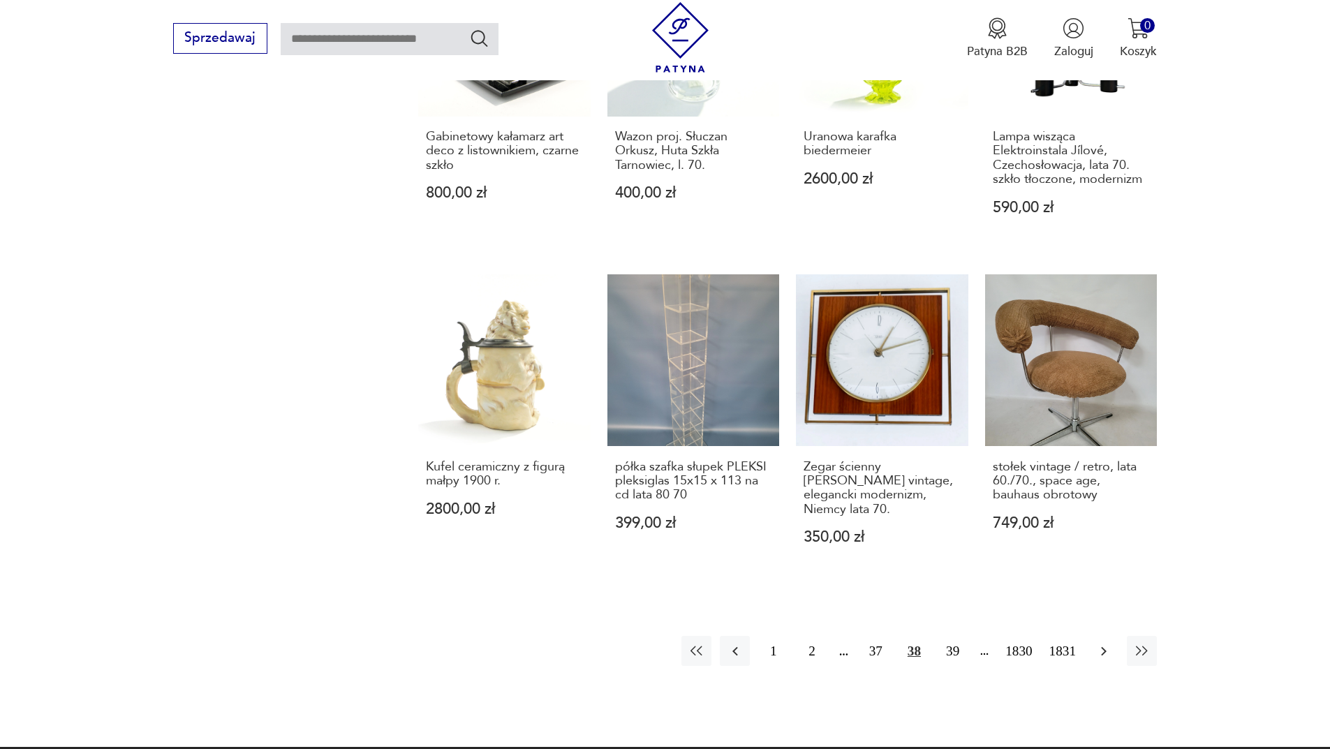
click at [1105, 643] on icon "button" at bounding box center [1103, 651] width 17 height 17
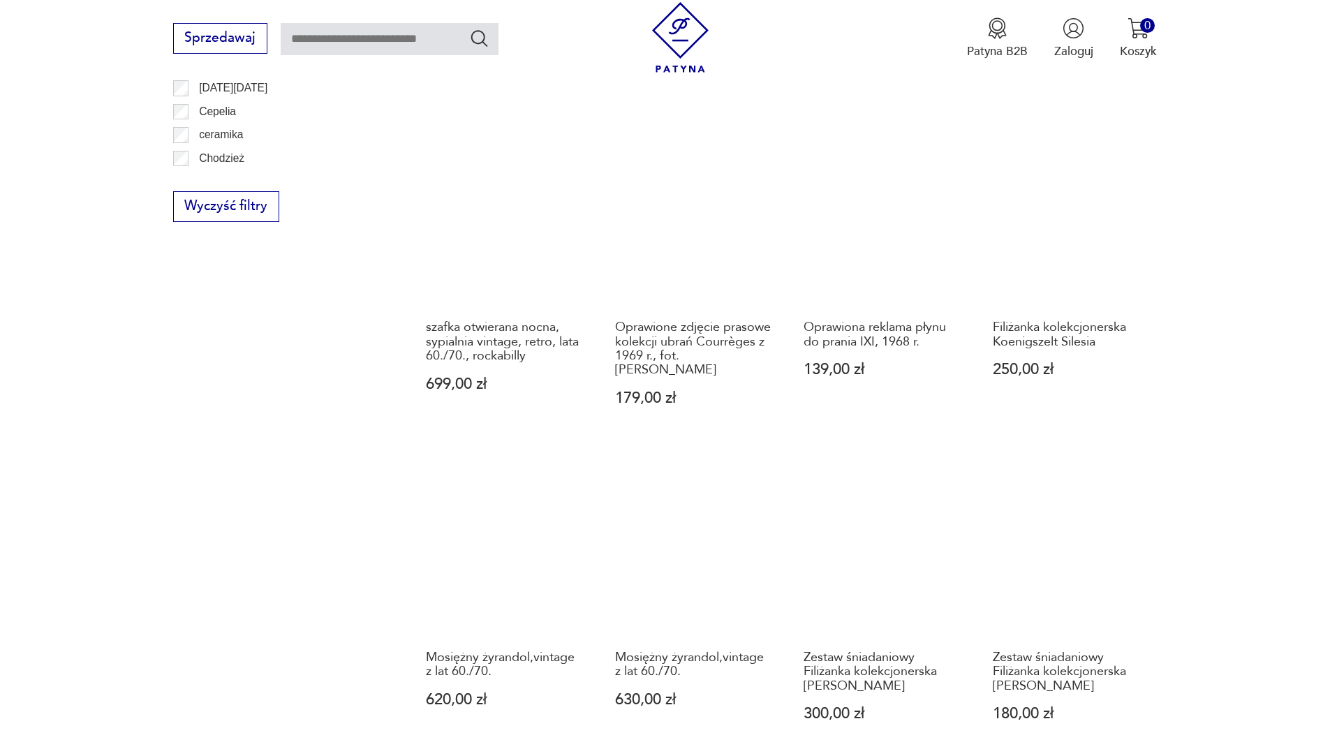
scroll to position [1214, 0]
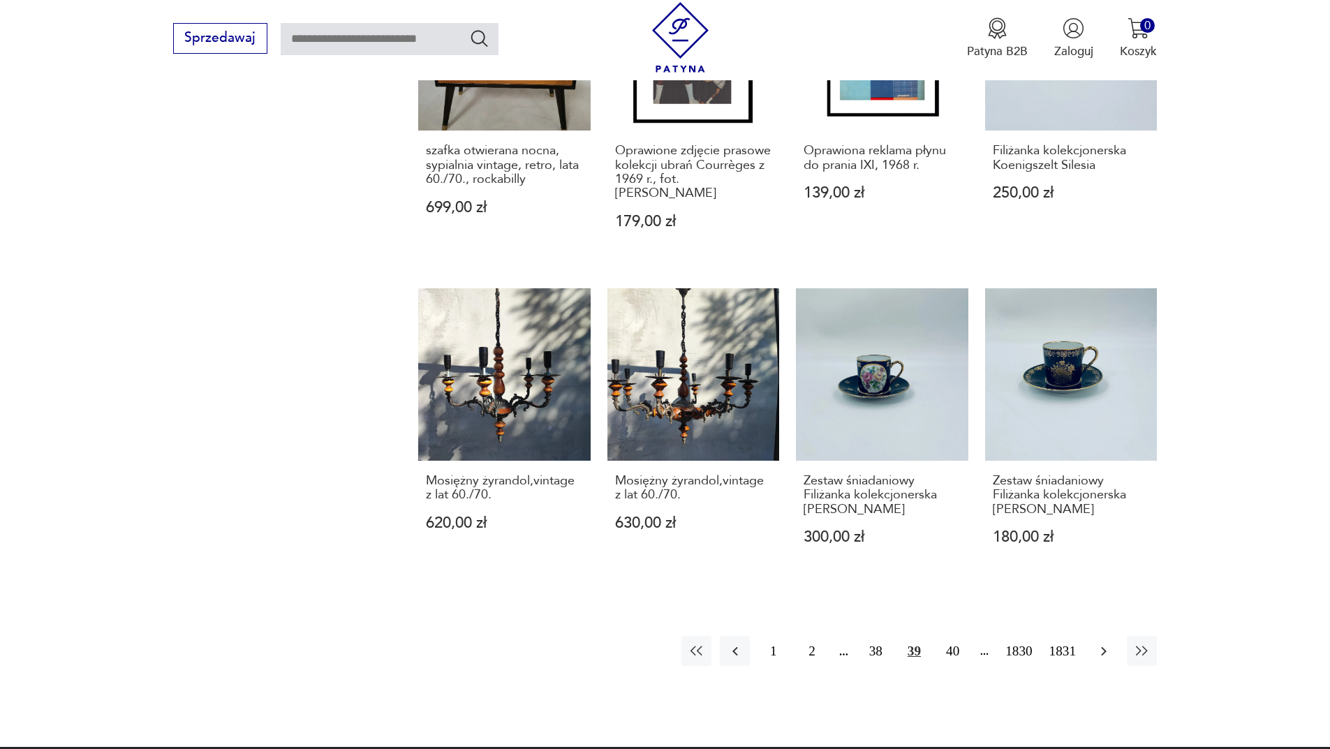
click at [1098, 644] on icon "button" at bounding box center [1103, 651] width 17 height 17
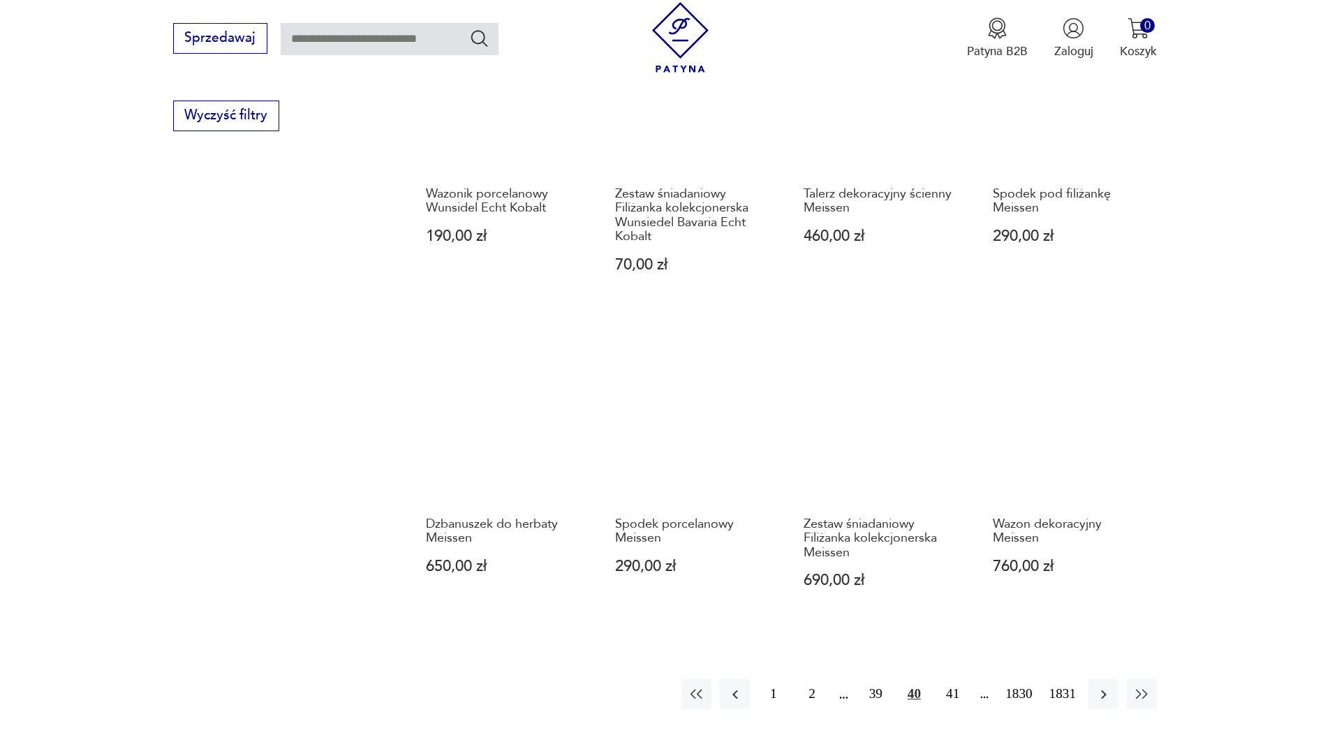
scroll to position [1284, 0]
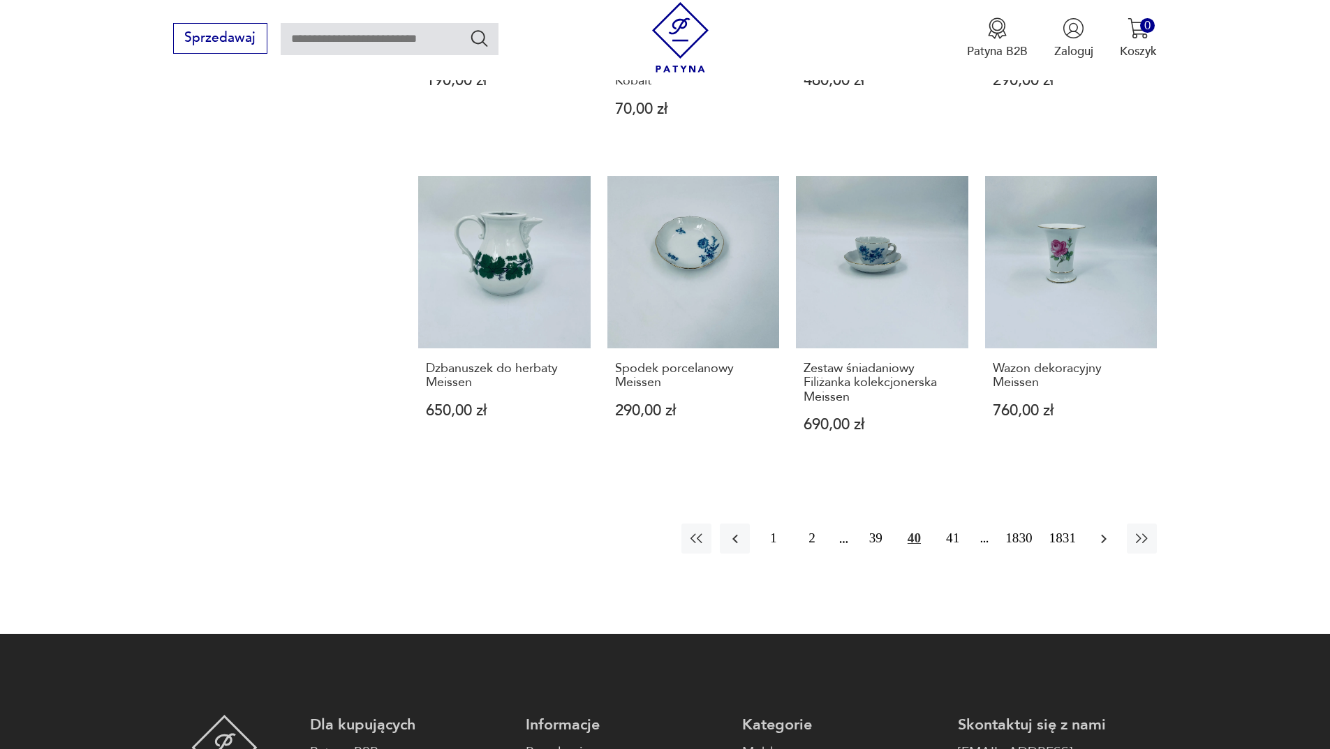
click at [1099, 531] on icon "button" at bounding box center [1103, 539] width 17 height 17
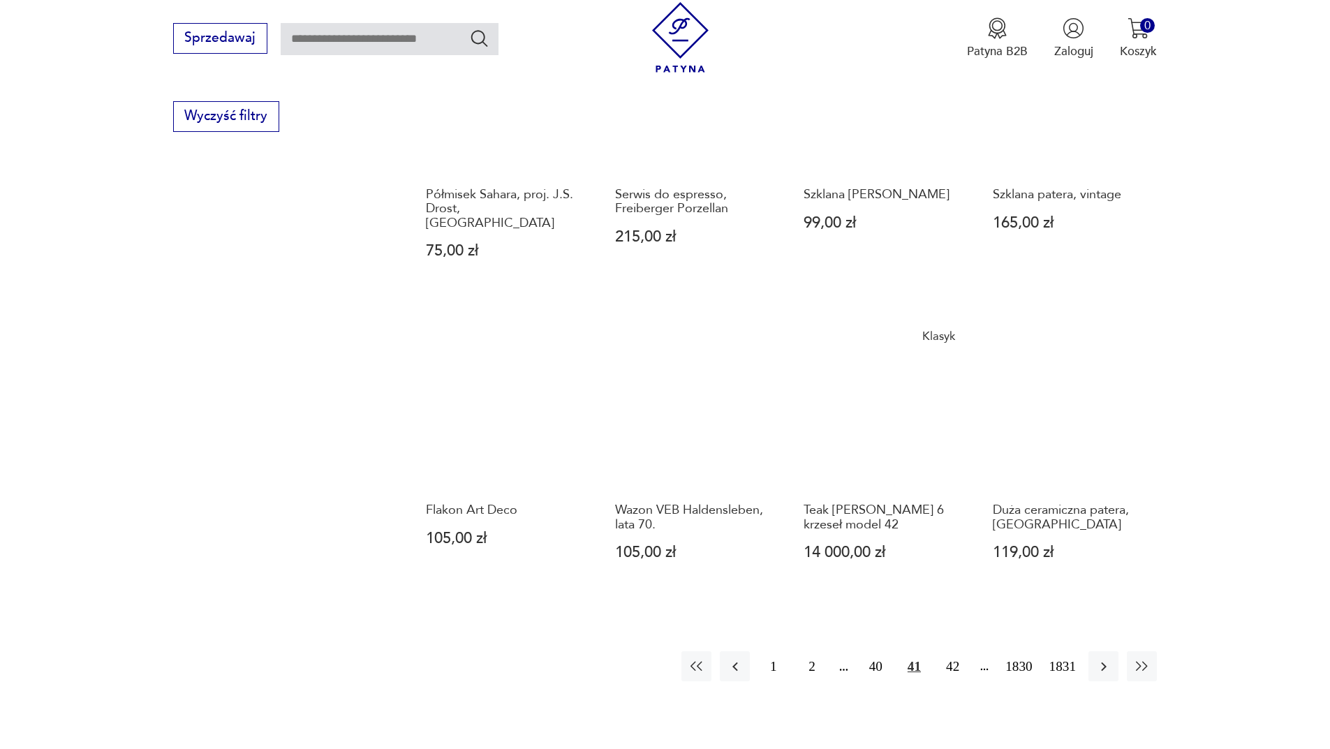
scroll to position [1144, 0]
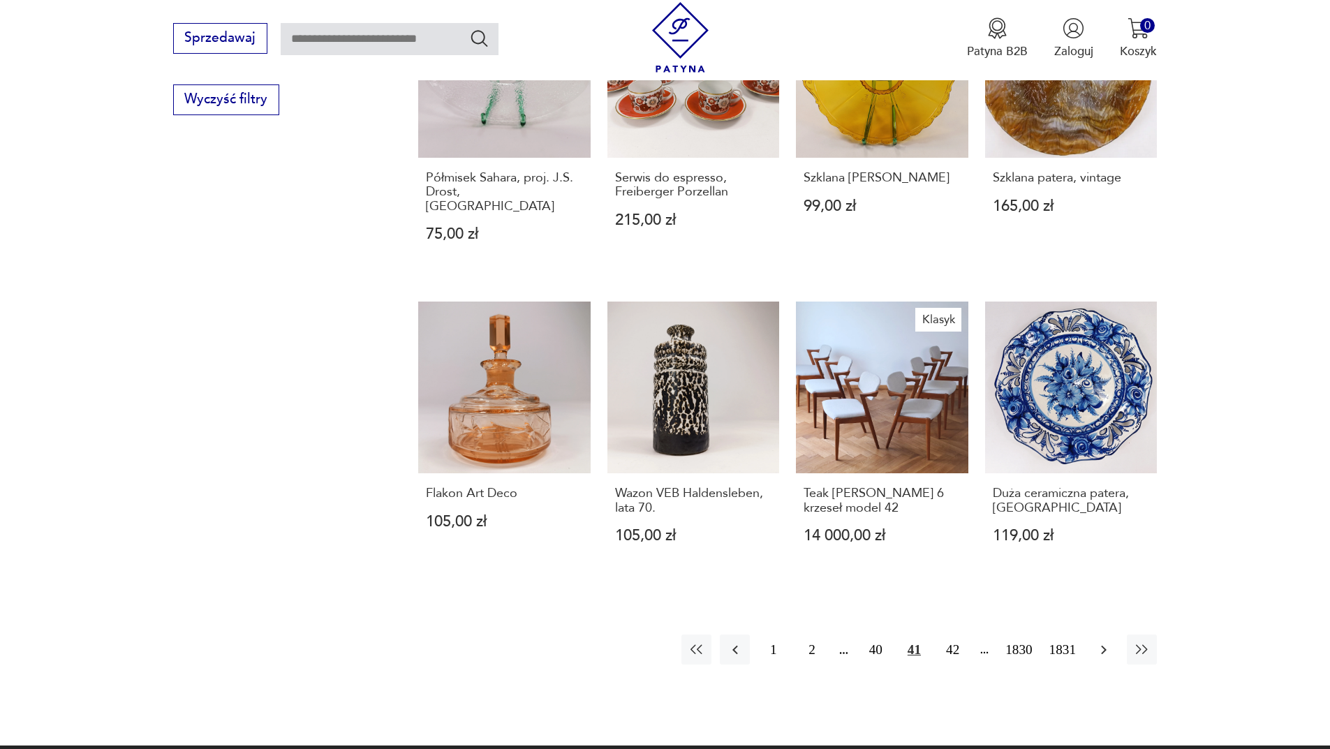
click at [1097, 641] on icon "button" at bounding box center [1103, 649] width 17 height 17
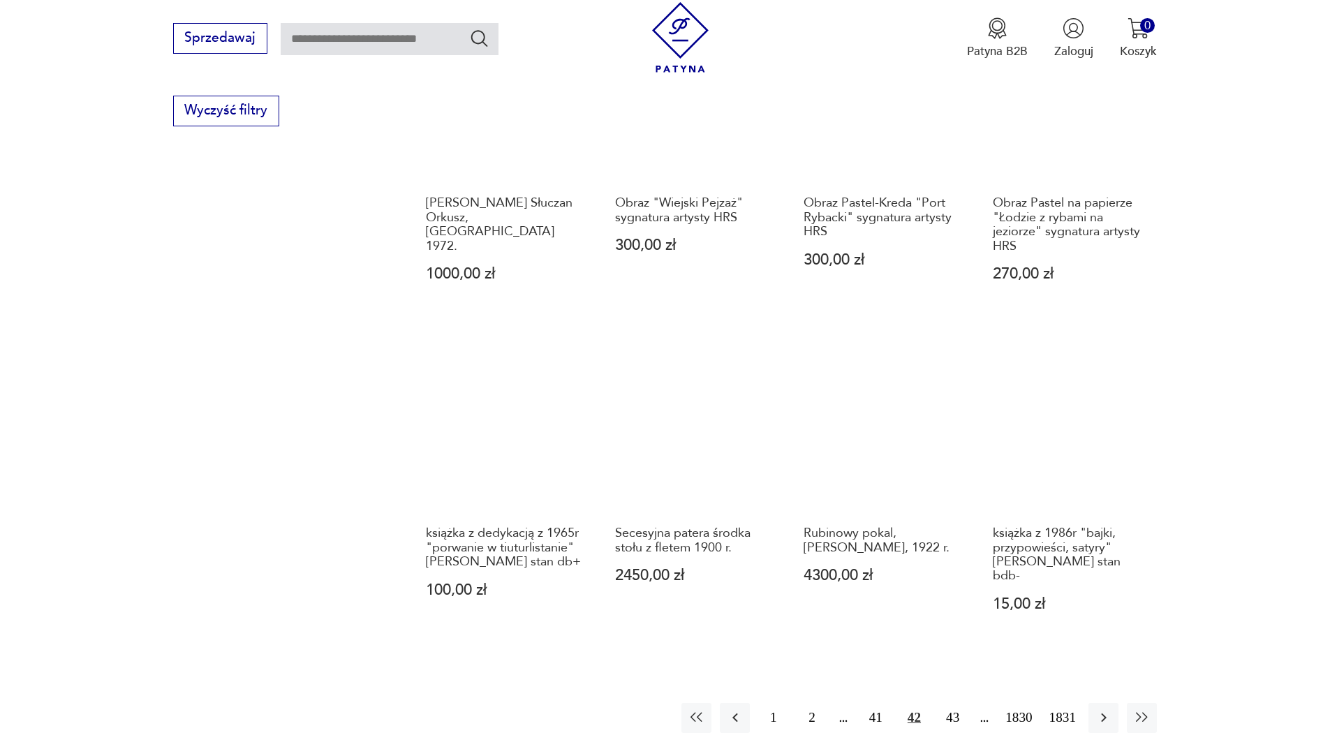
scroll to position [1214, 0]
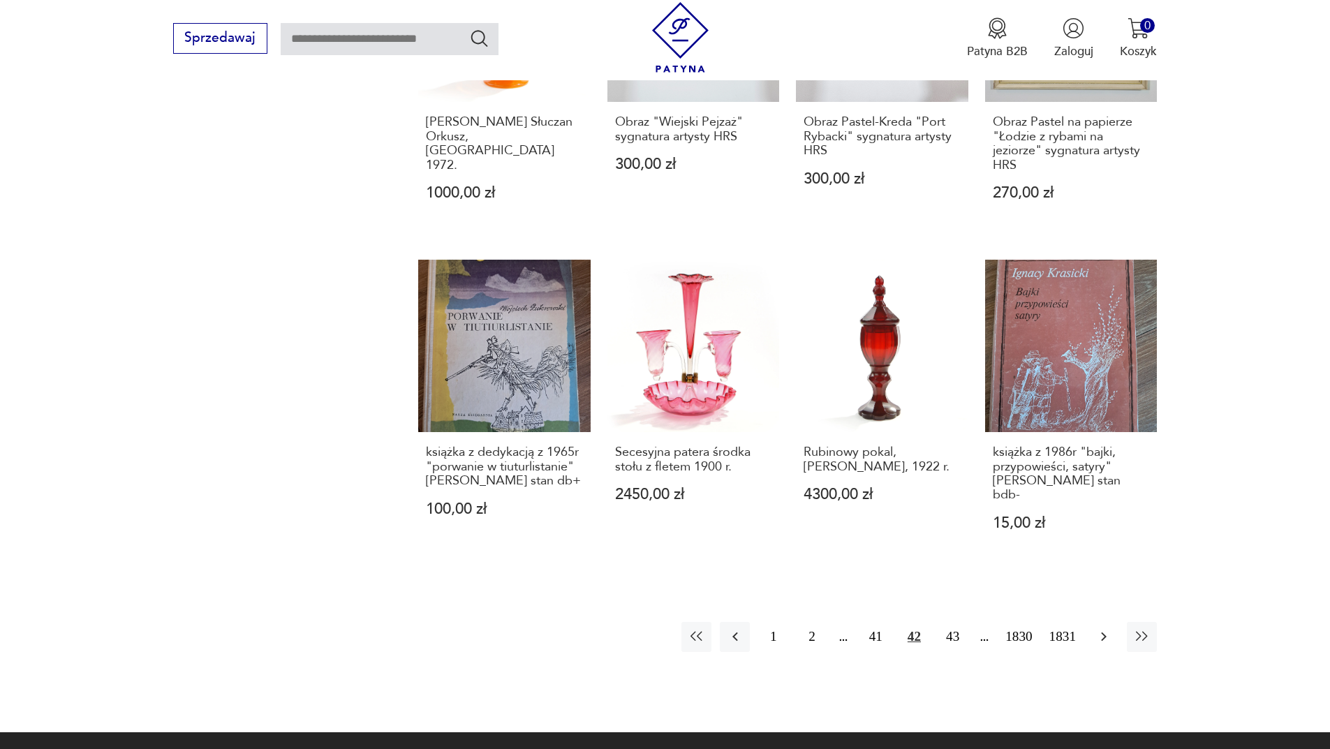
click at [1092, 622] on button "button" at bounding box center [1103, 637] width 30 height 30
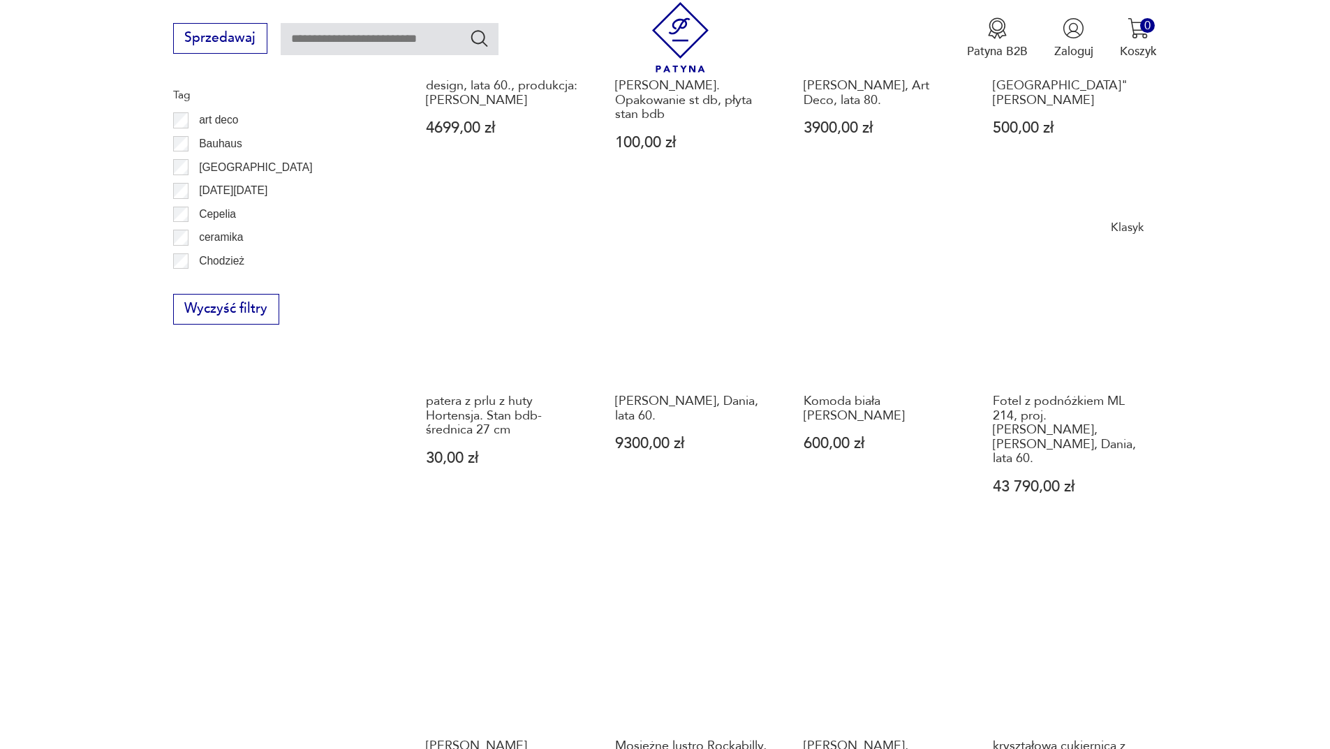
scroll to position [1214, 0]
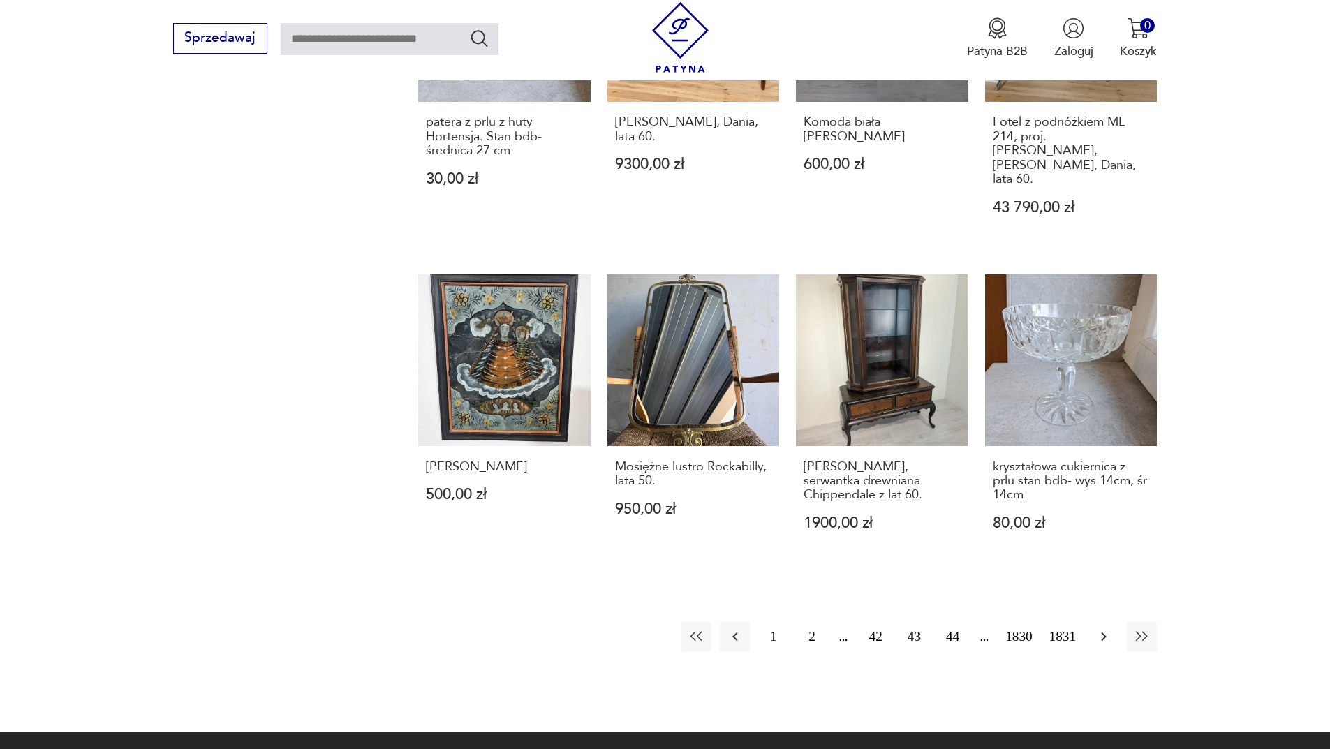
click at [1106, 628] on icon "button" at bounding box center [1103, 636] width 17 height 17
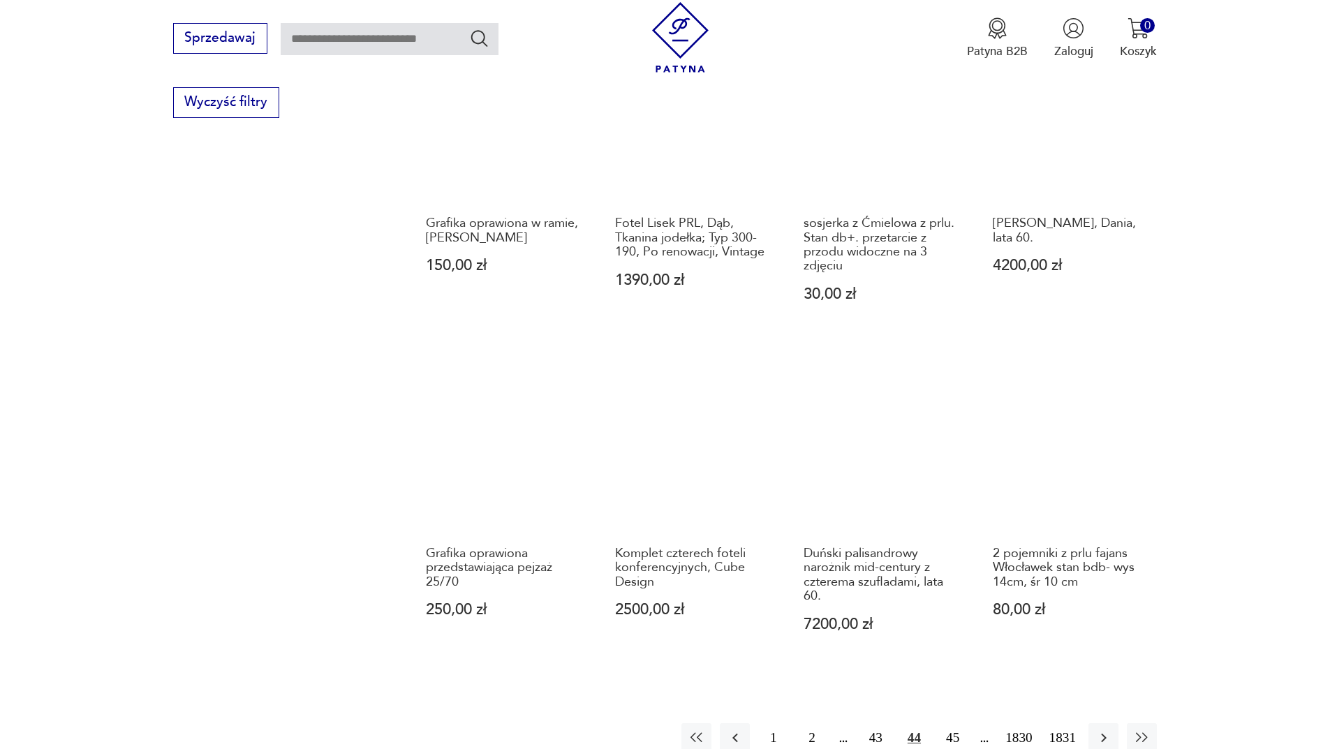
scroll to position [1144, 0]
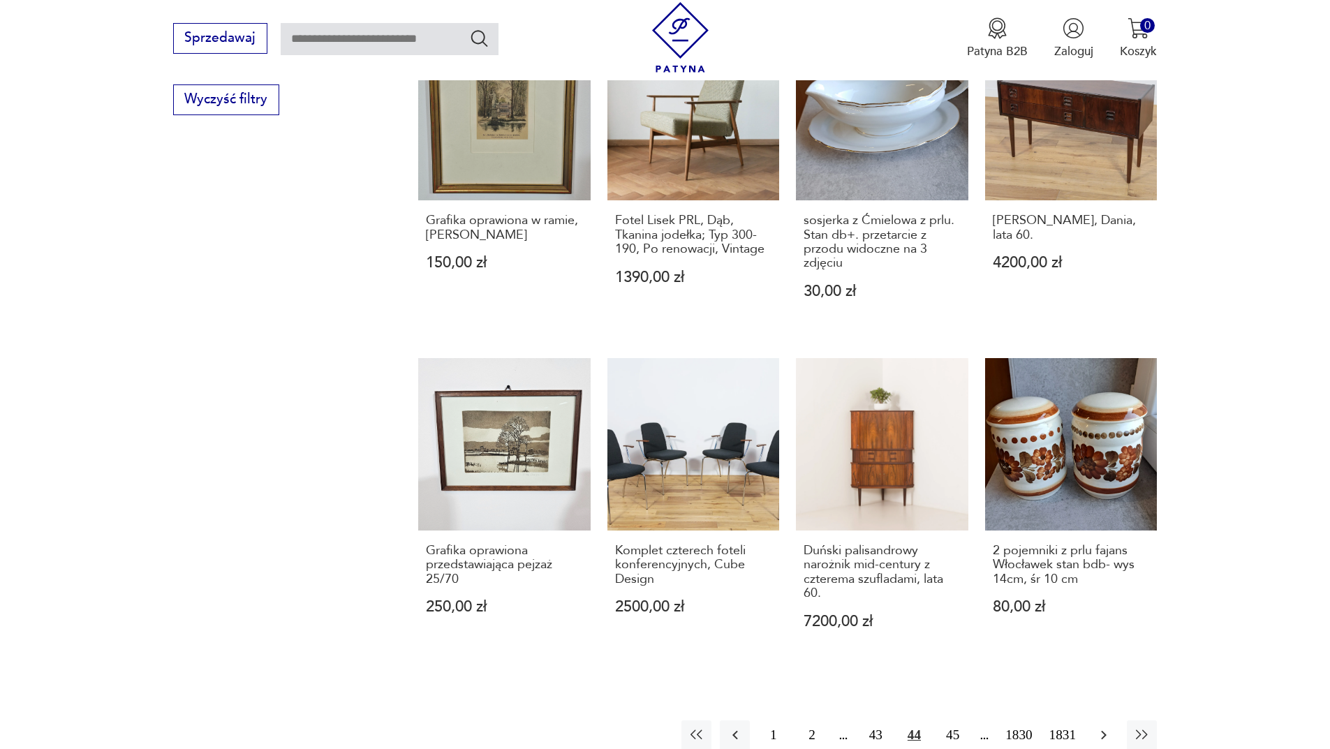
click at [1108, 727] on icon "button" at bounding box center [1103, 735] width 17 height 17
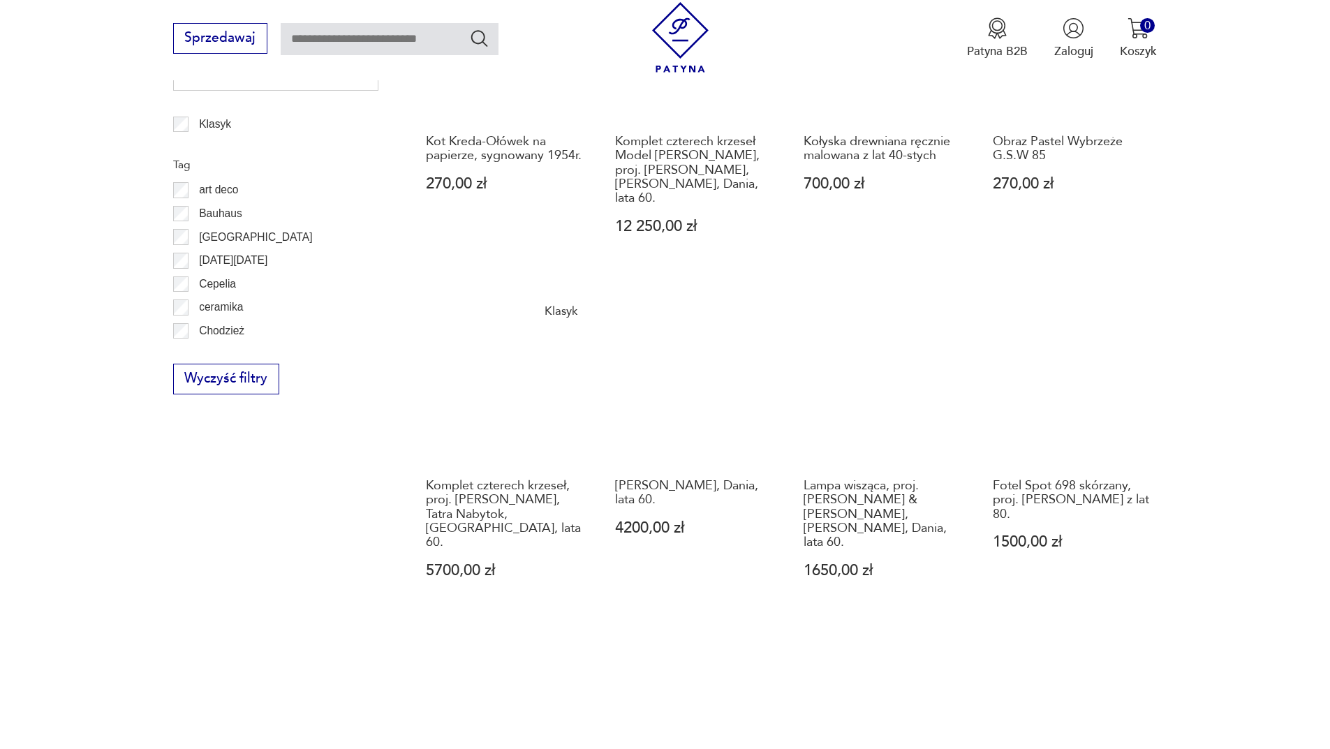
scroll to position [1214, 0]
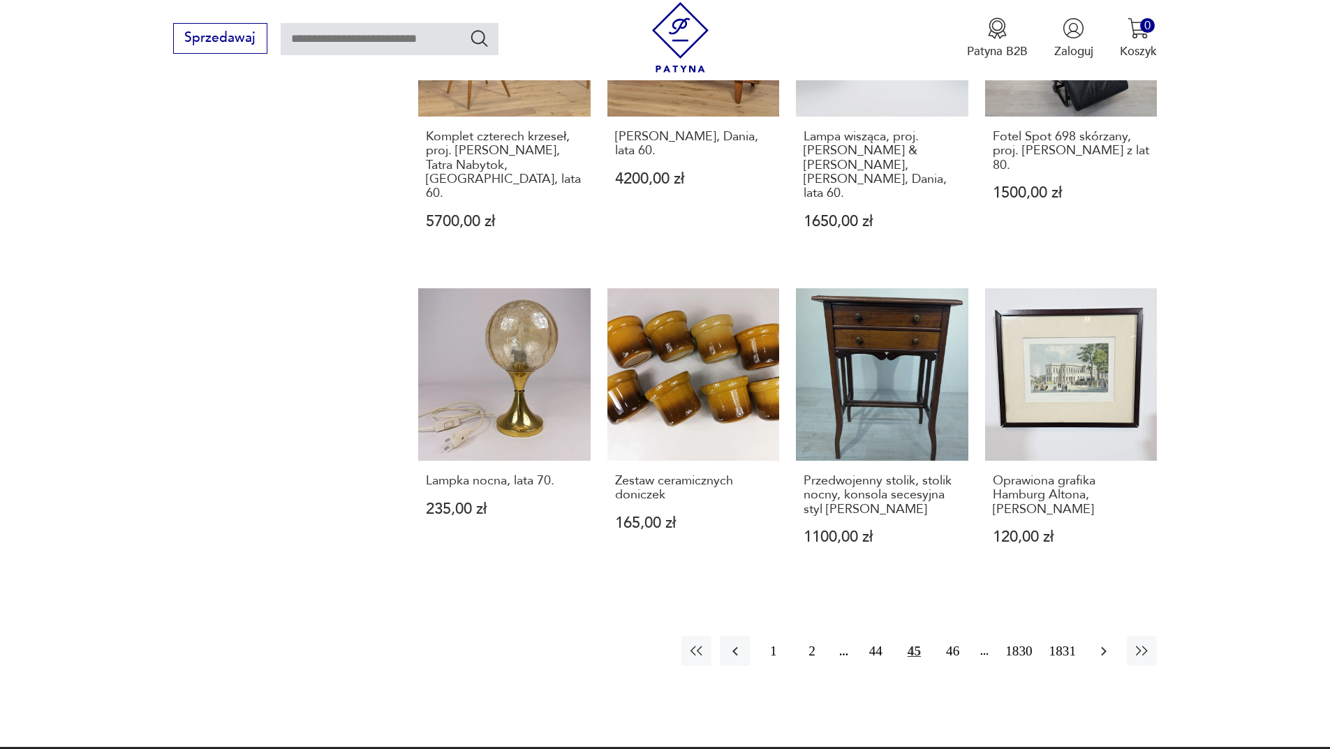
click at [1106, 643] on icon "button" at bounding box center [1103, 651] width 17 height 17
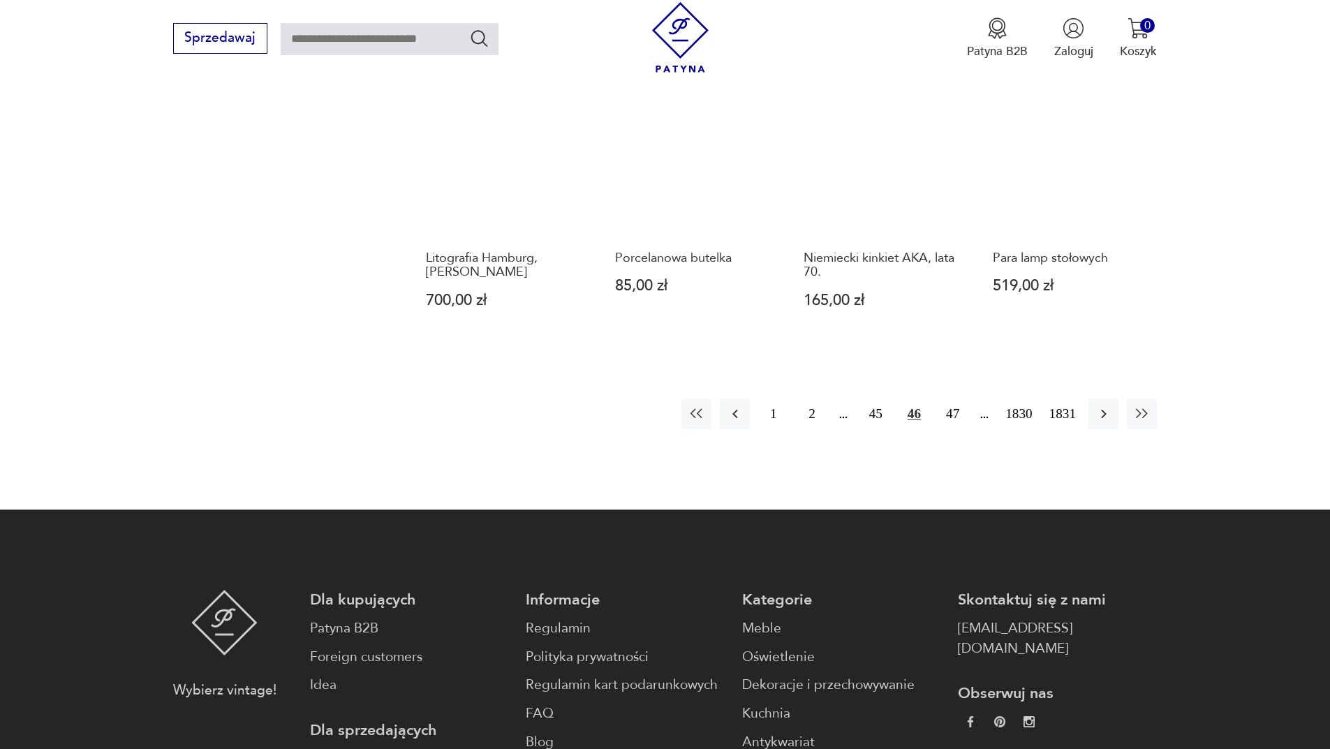
scroll to position [1423, 0]
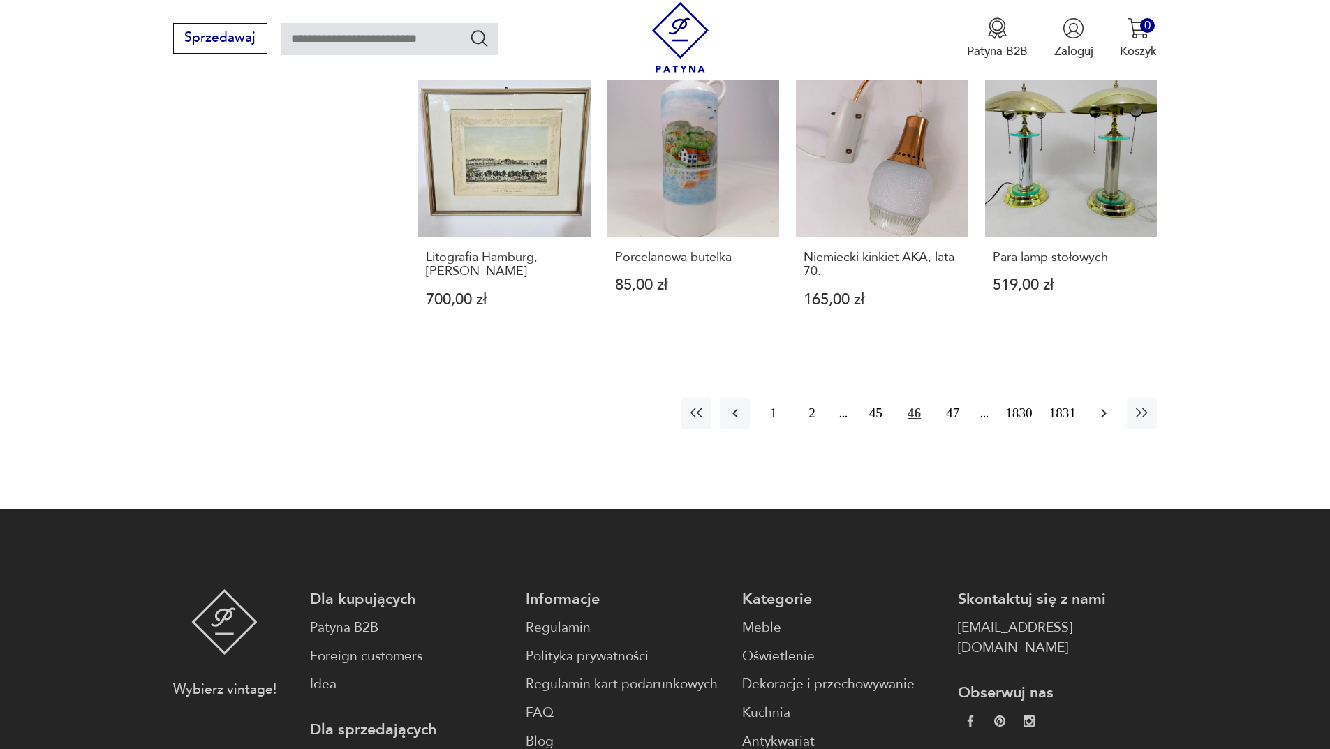
click at [1099, 405] on icon "button" at bounding box center [1103, 413] width 17 height 17
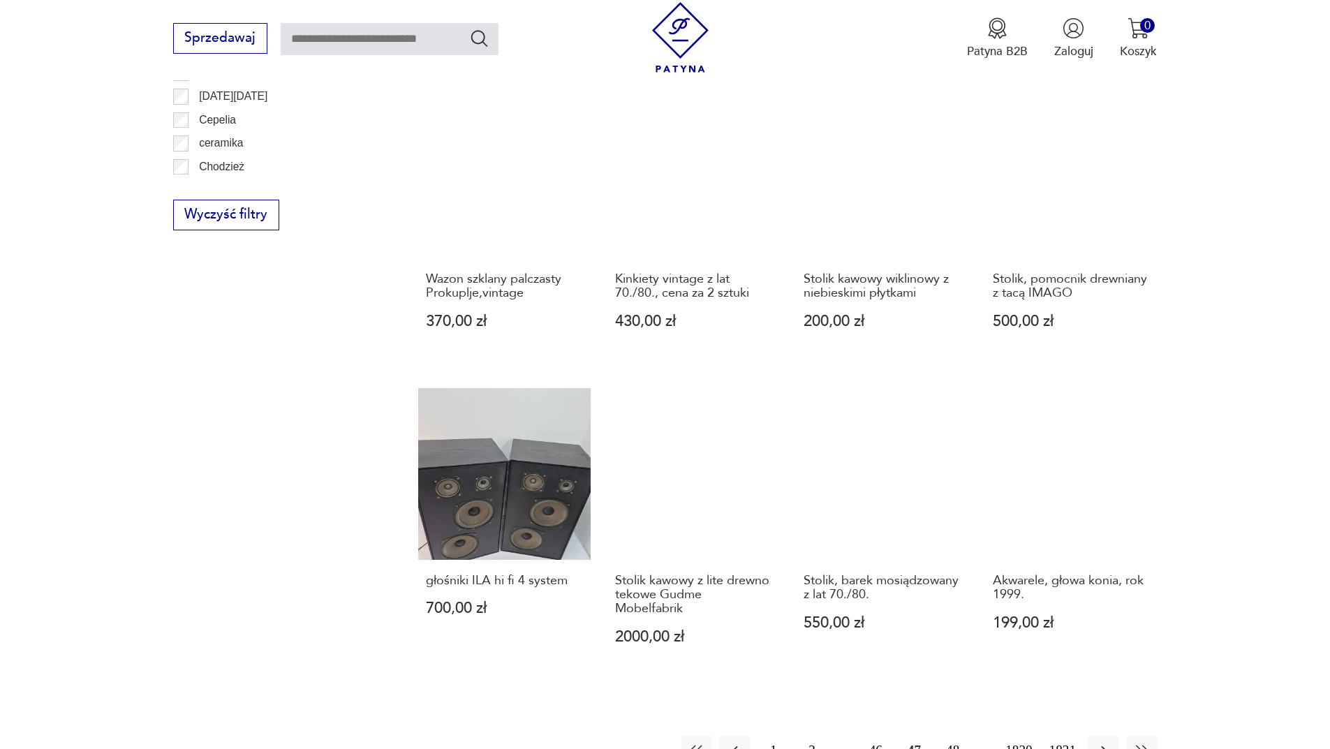
scroll to position [1284, 0]
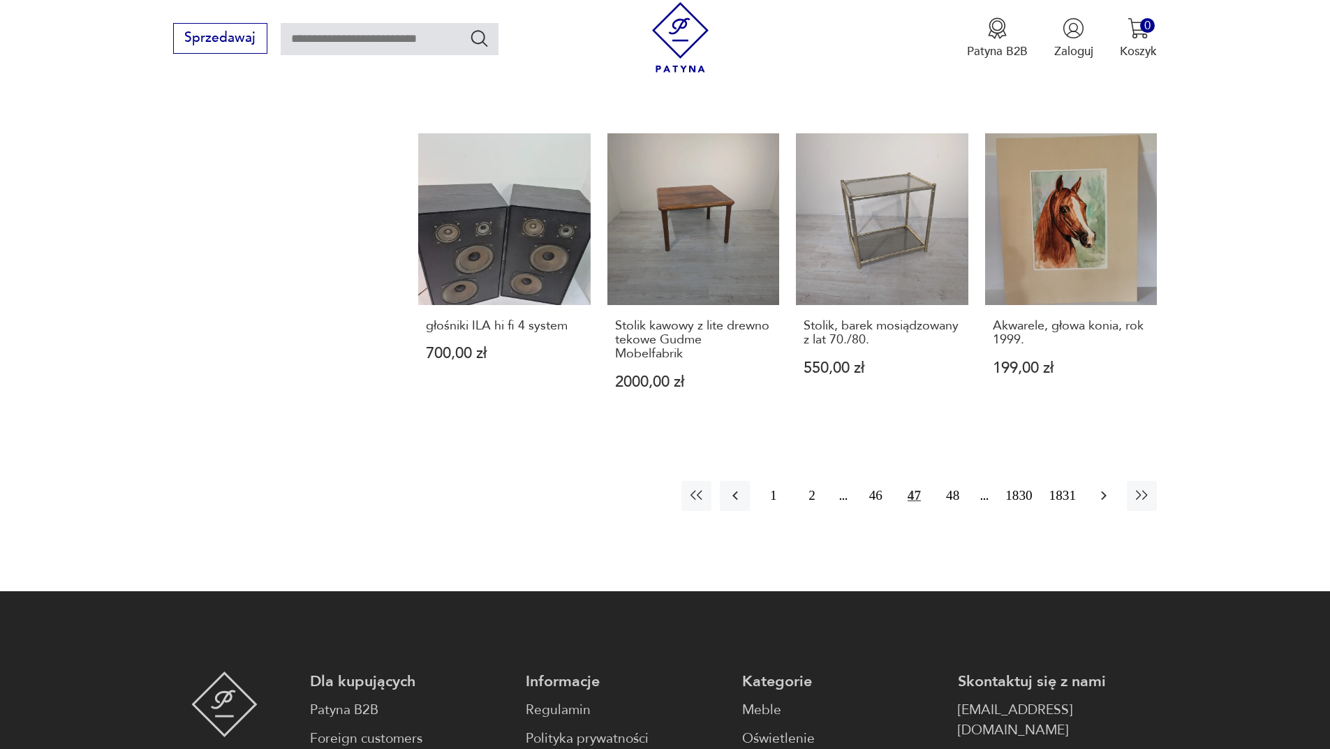
click at [1111, 494] on icon "button" at bounding box center [1103, 495] width 17 height 17
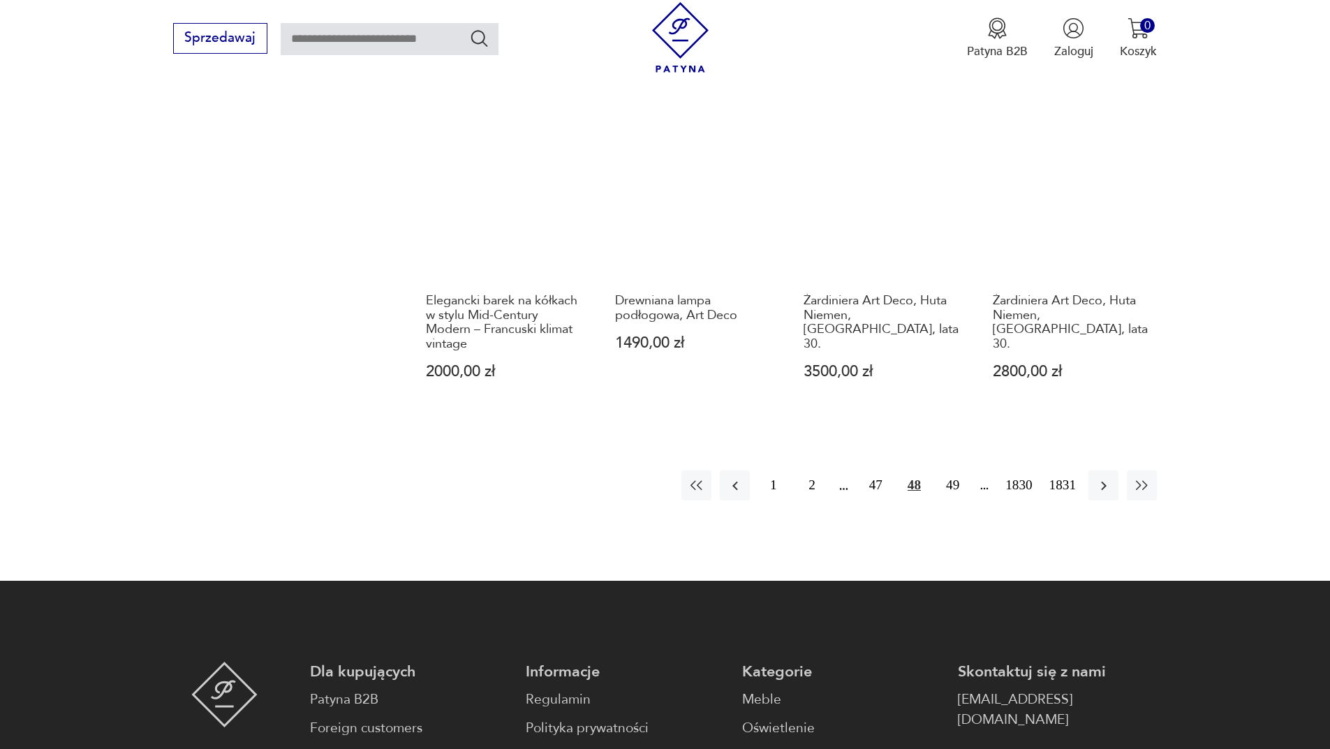
scroll to position [1353, 0]
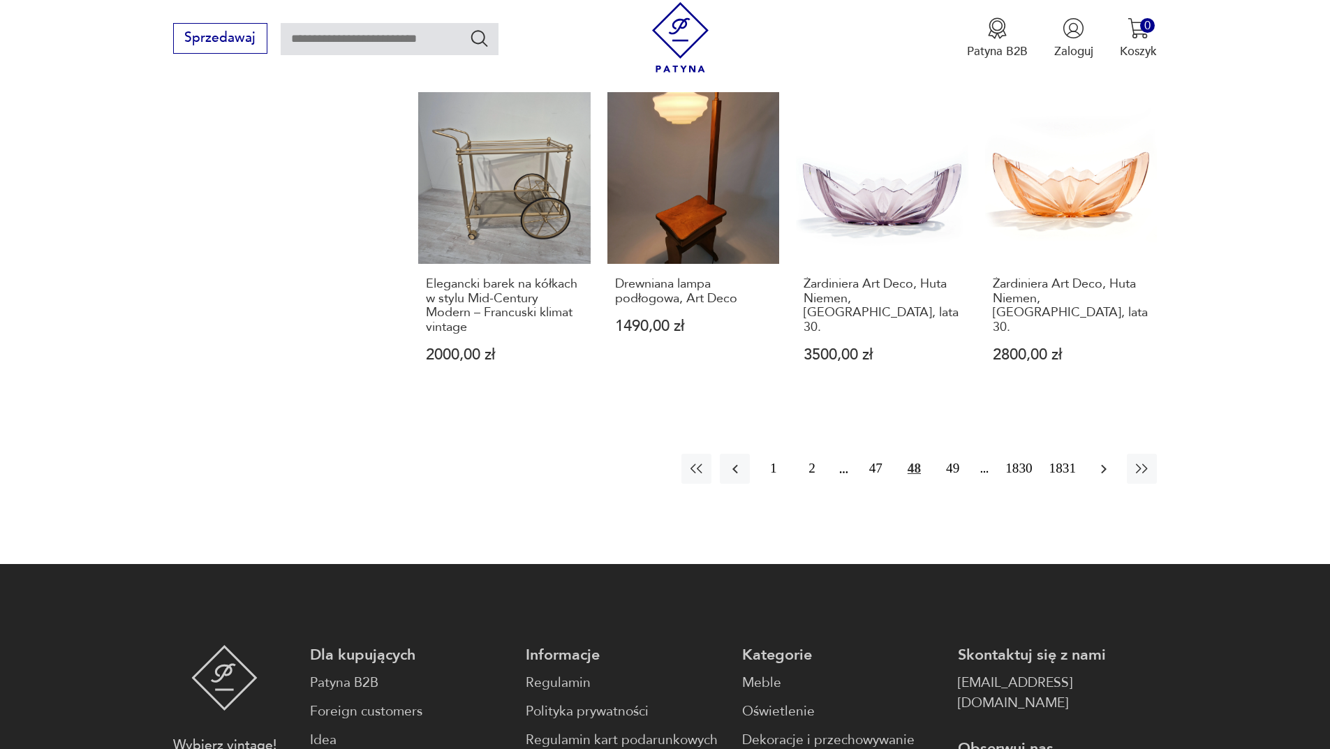
click at [1101, 475] on icon "button" at bounding box center [1103, 469] width 17 height 17
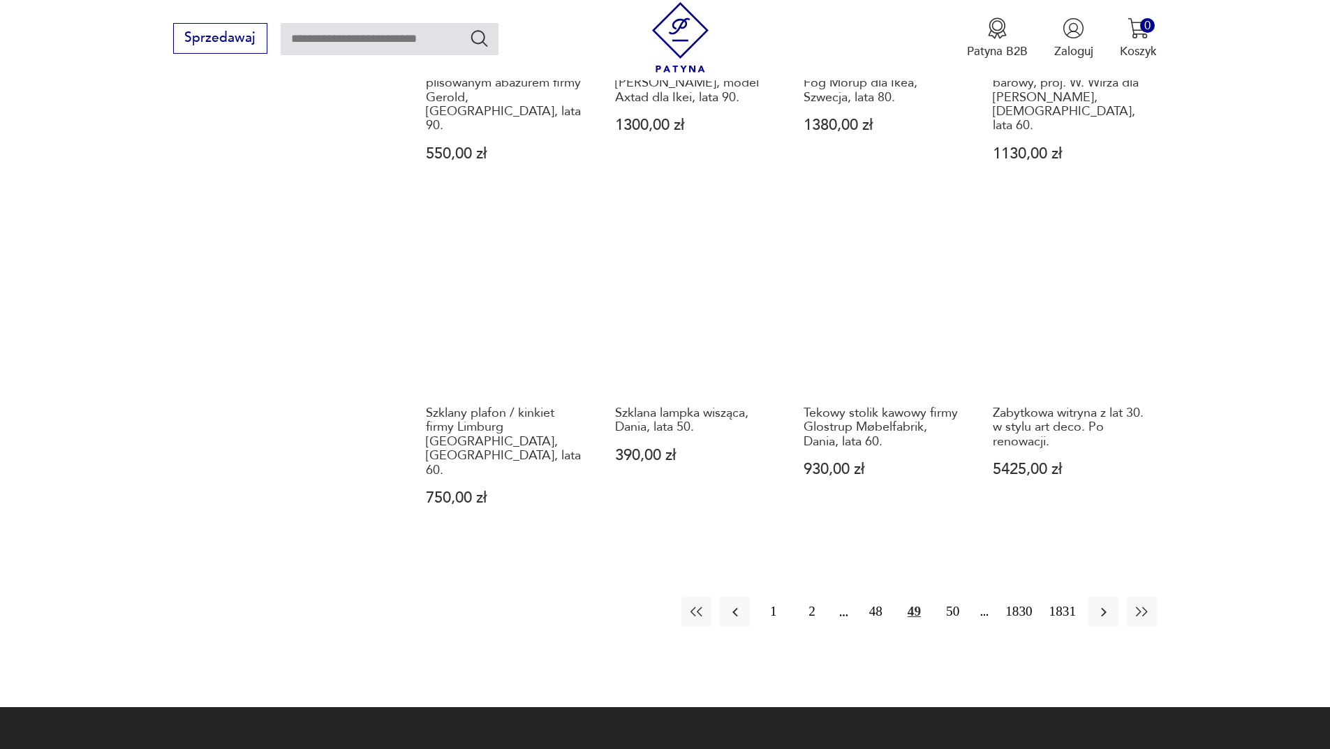
scroll to position [1284, 0]
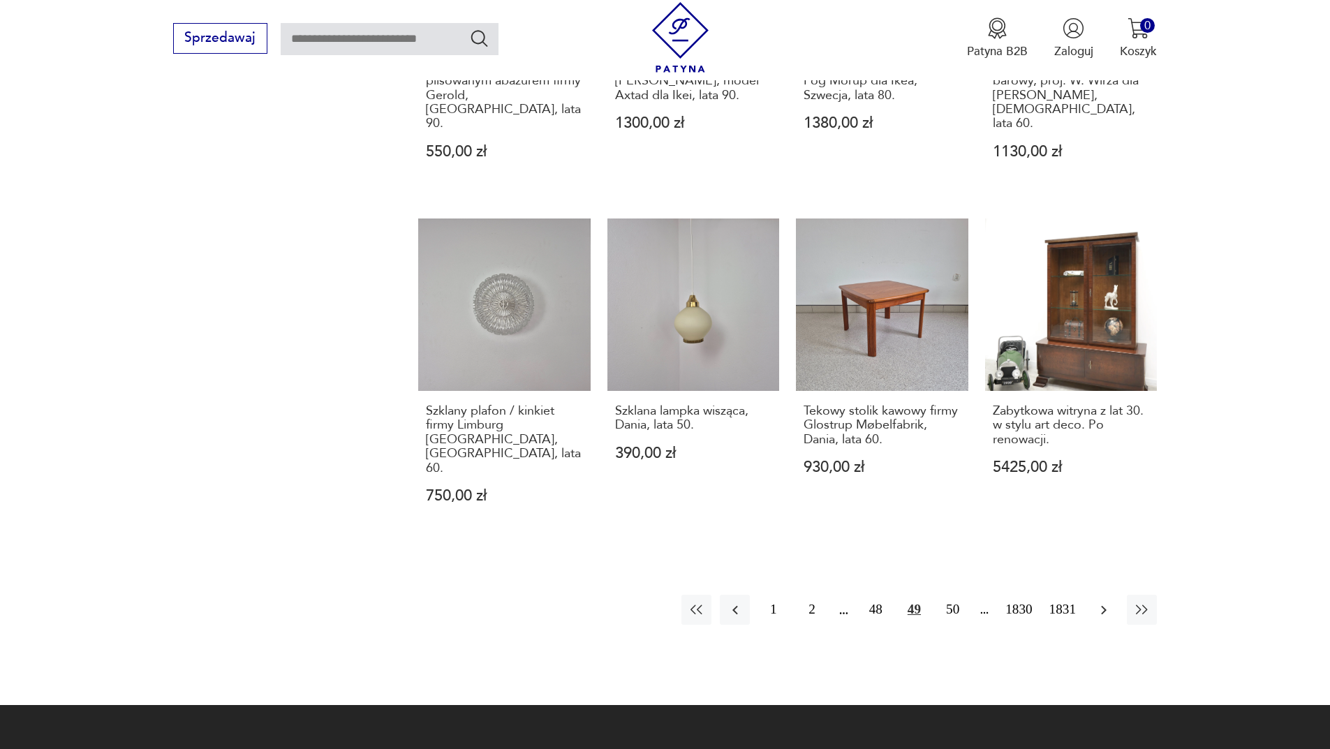
click at [1108, 602] on icon "button" at bounding box center [1103, 610] width 17 height 17
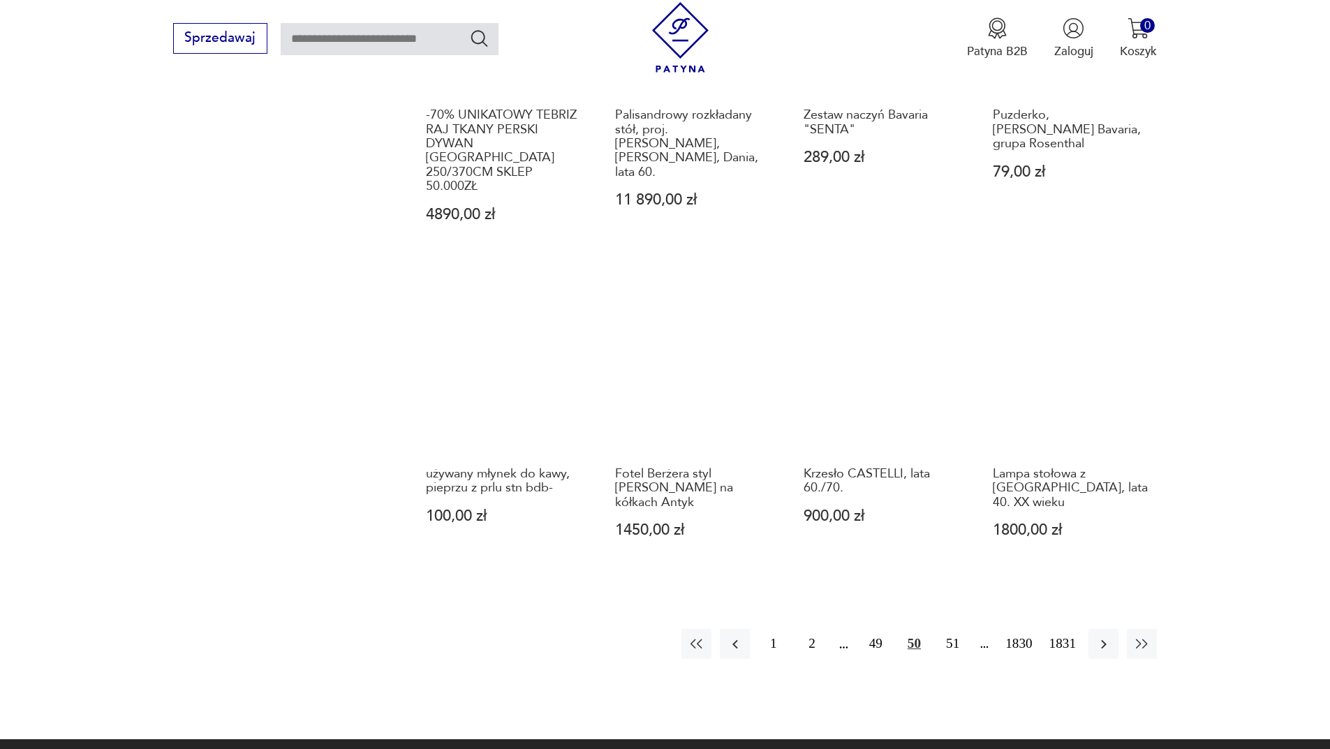
scroll to position [1284, 0]
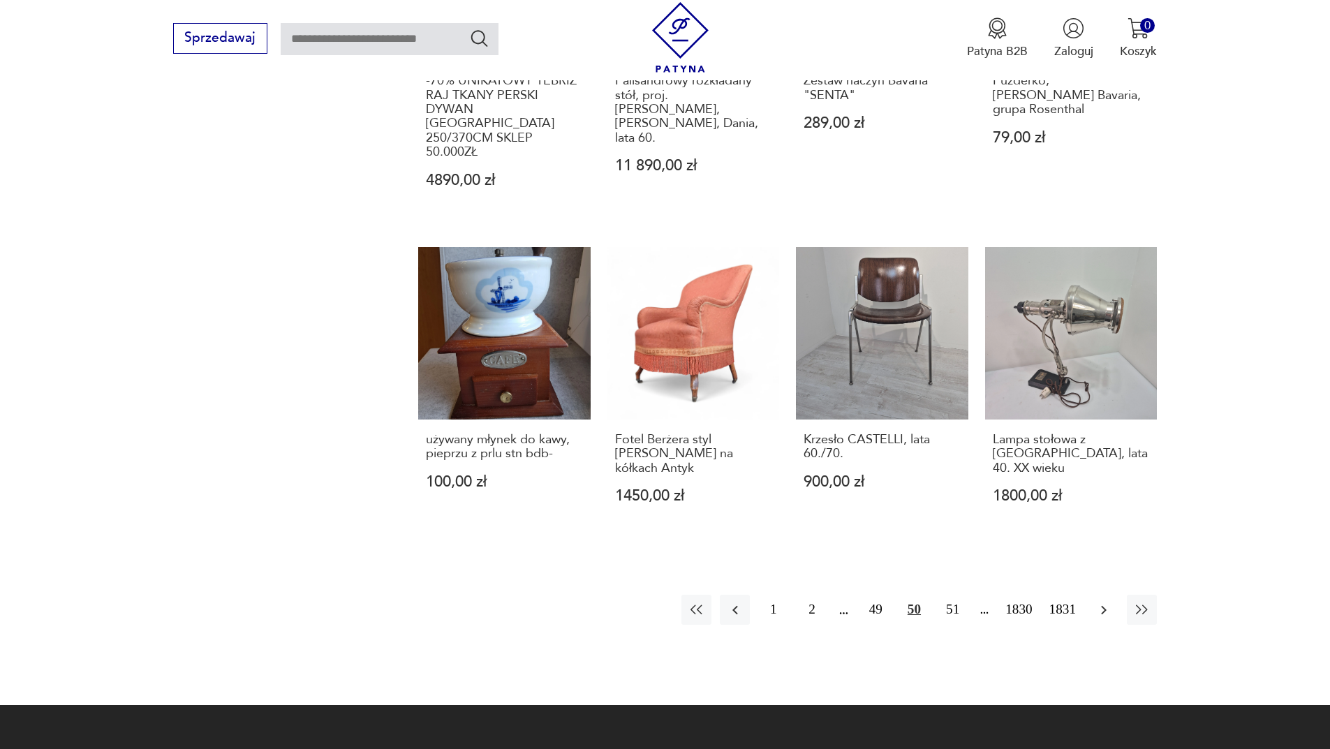
click at [1110, 602] on icon "button" at bounding box center [1103, 610] width 17 height 17
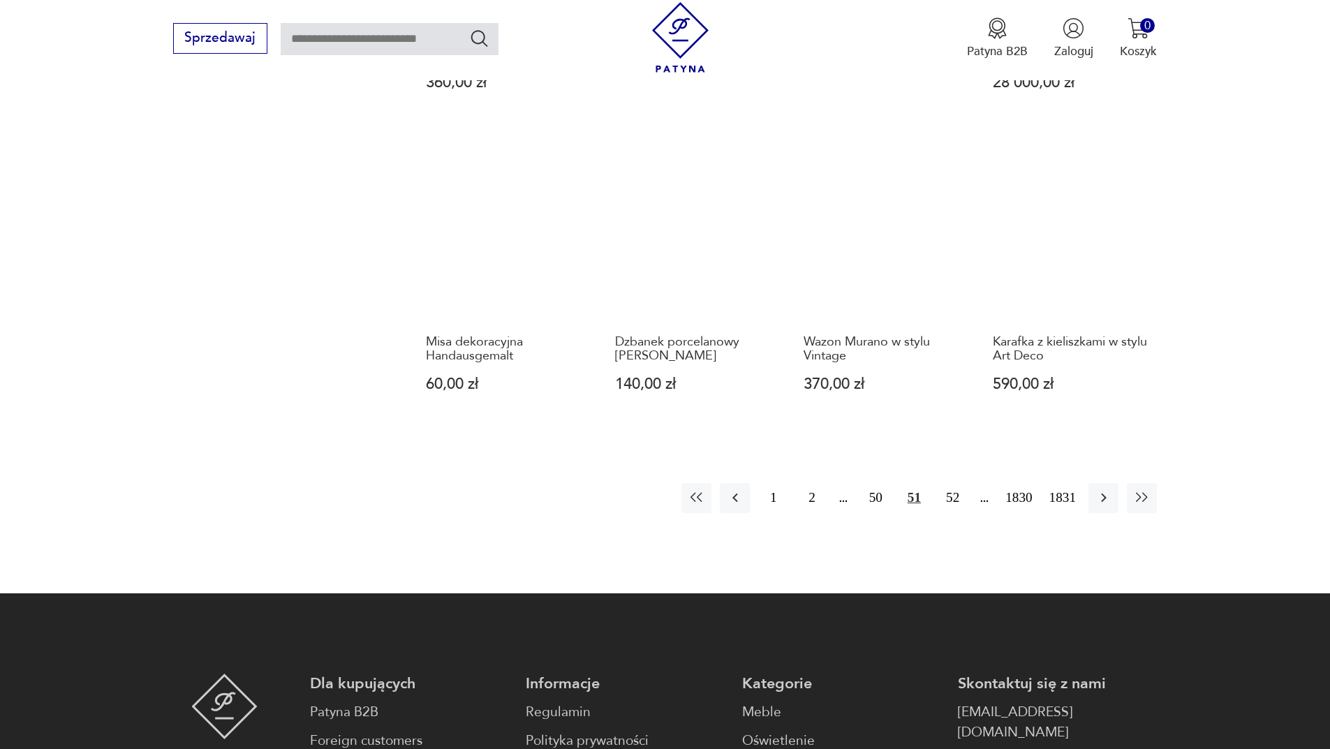
scroll to position [1353, 0]
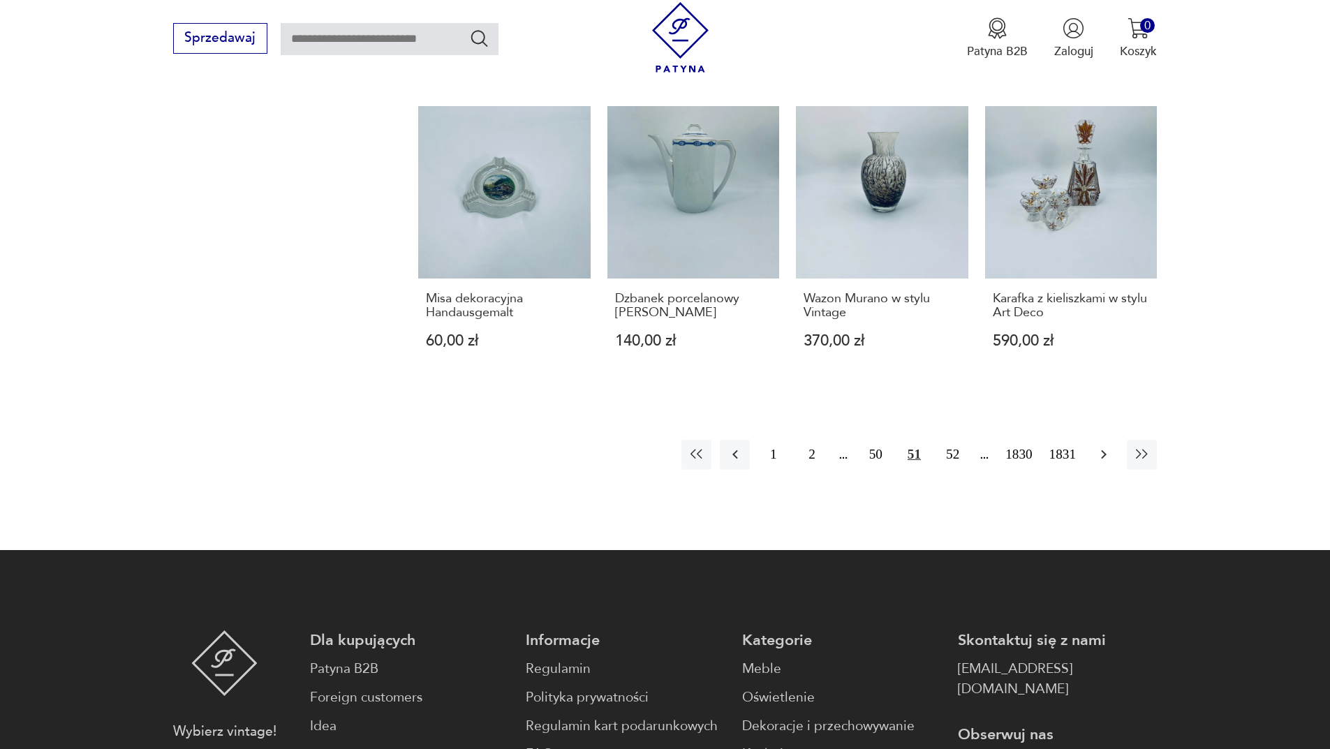
click at [1113, 446] on button "button" at bounding box center [1103, 455] width 30 height 30
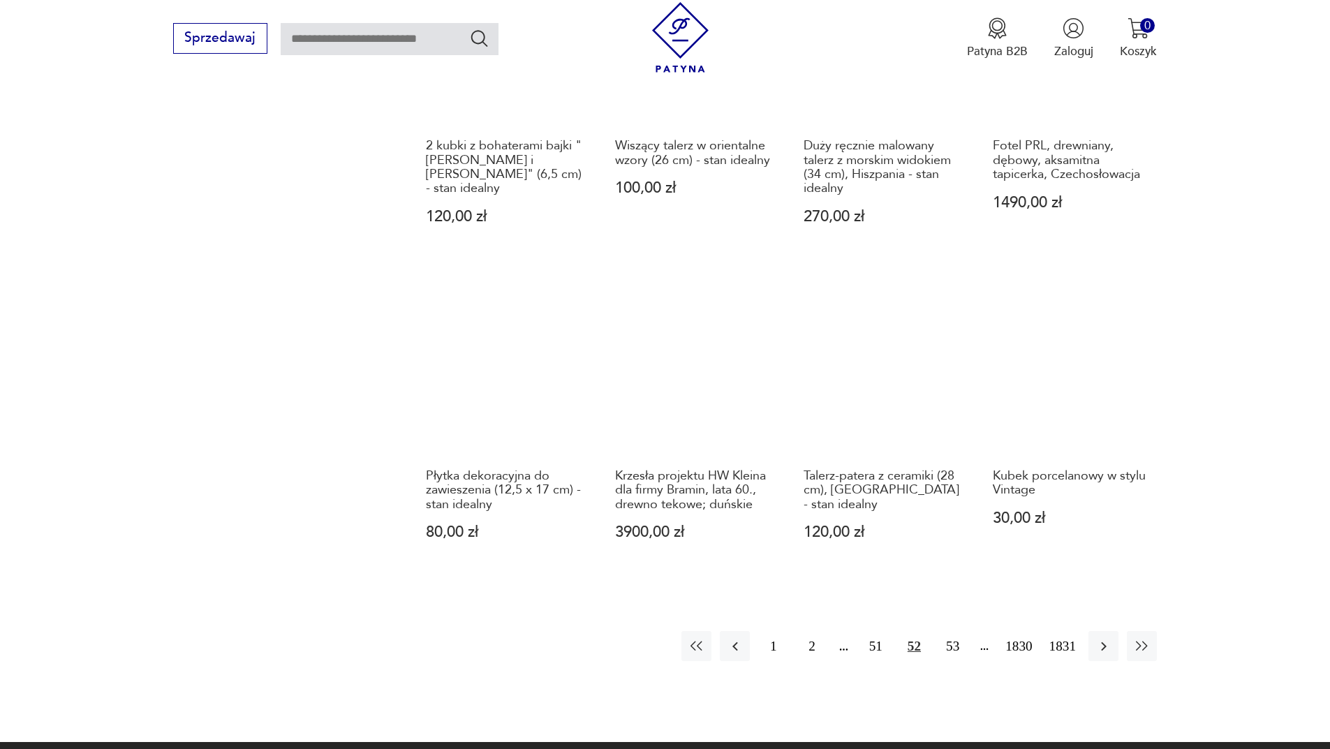
scroll to position [1284, 0]
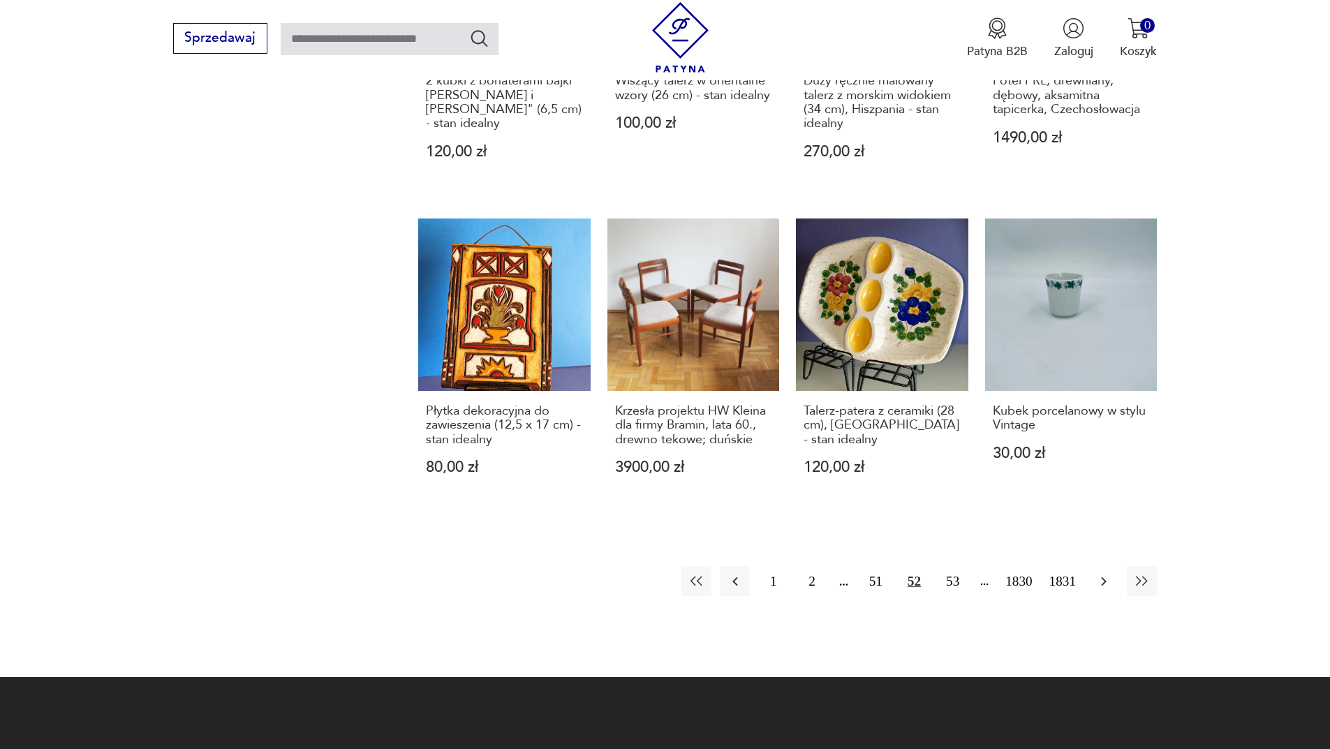
click at [1092, 566] on button "button" at bounding box center [1103, 581] width 30 height 30
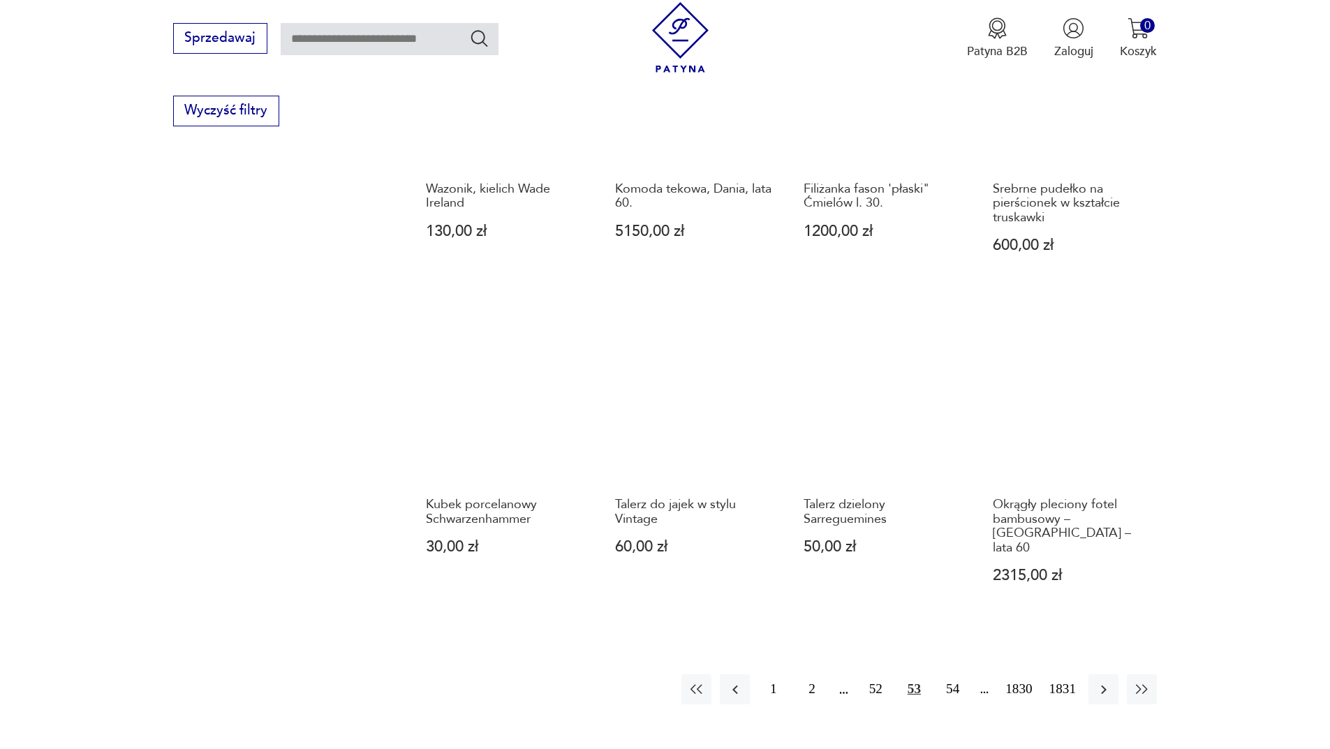
scroll to position [1214, 0]
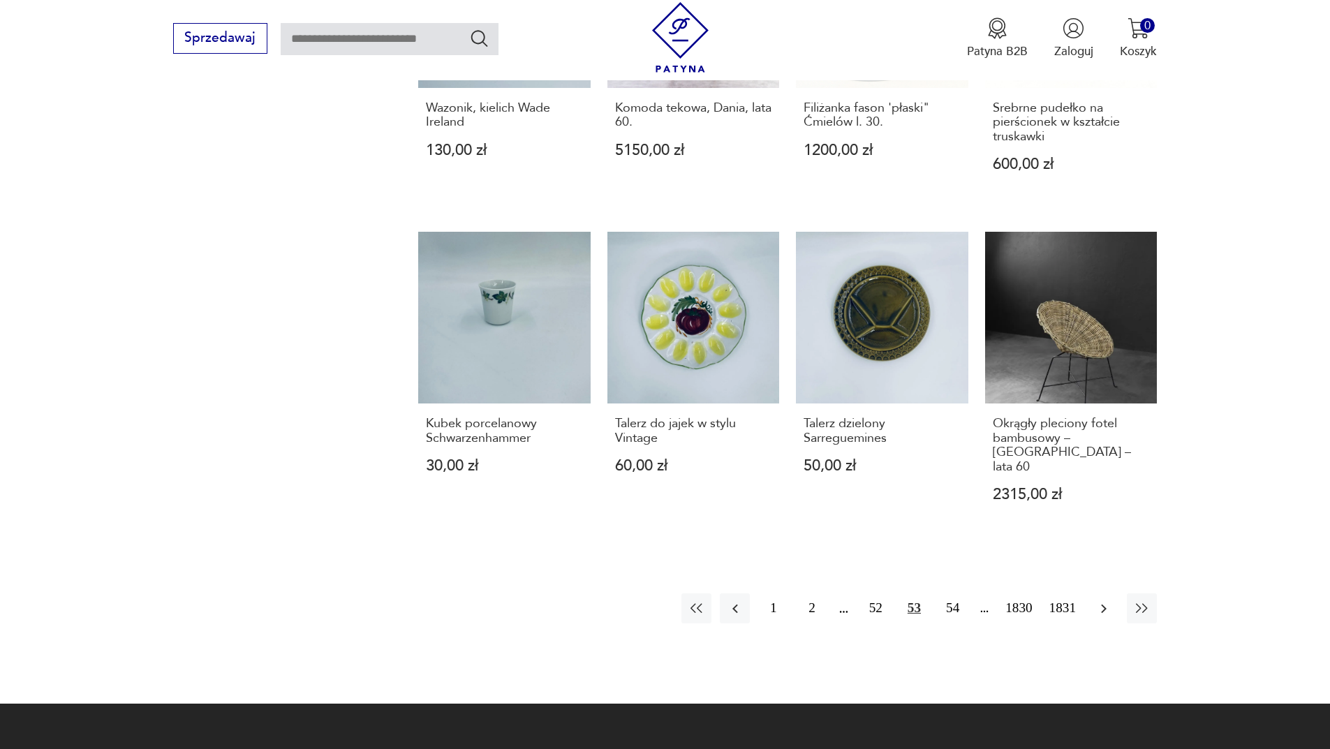
click at [1108, 600] on icon "button" at bounding box center [1103, 608] width 17 height 17
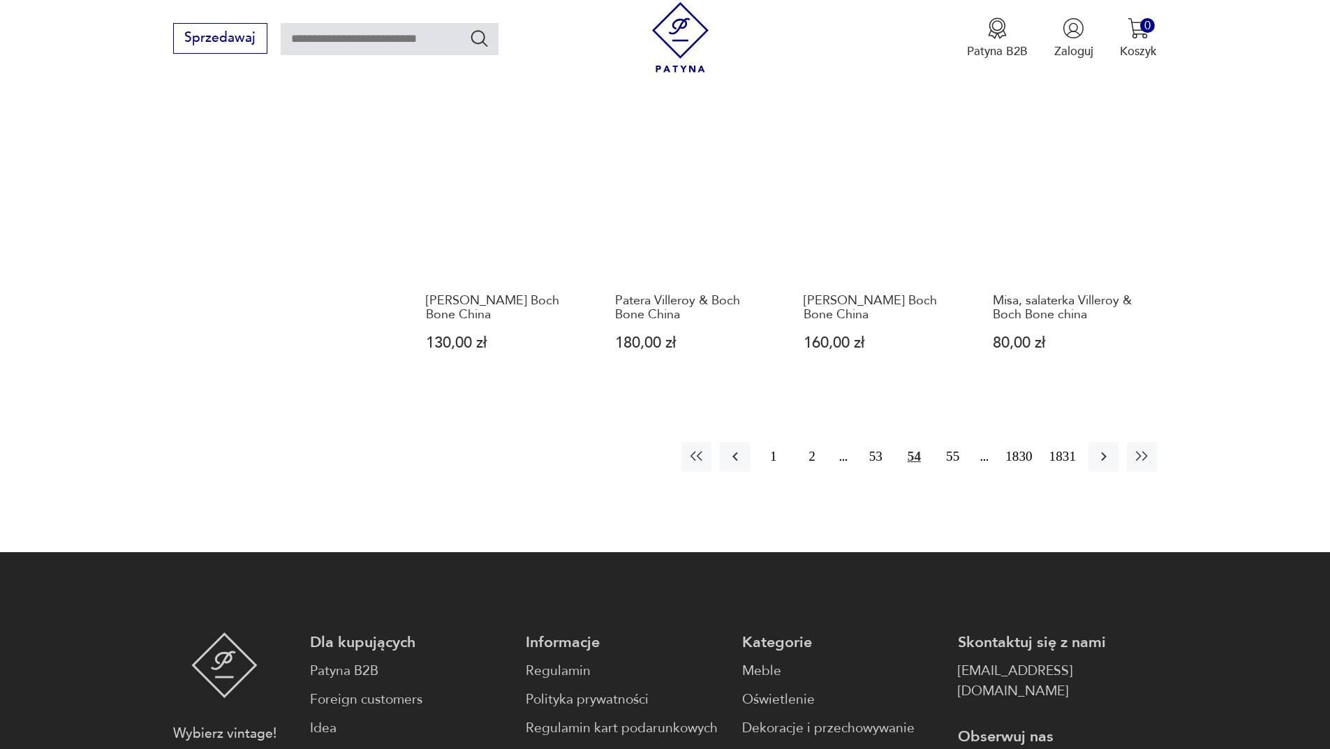
scroll to position [1353, 0]
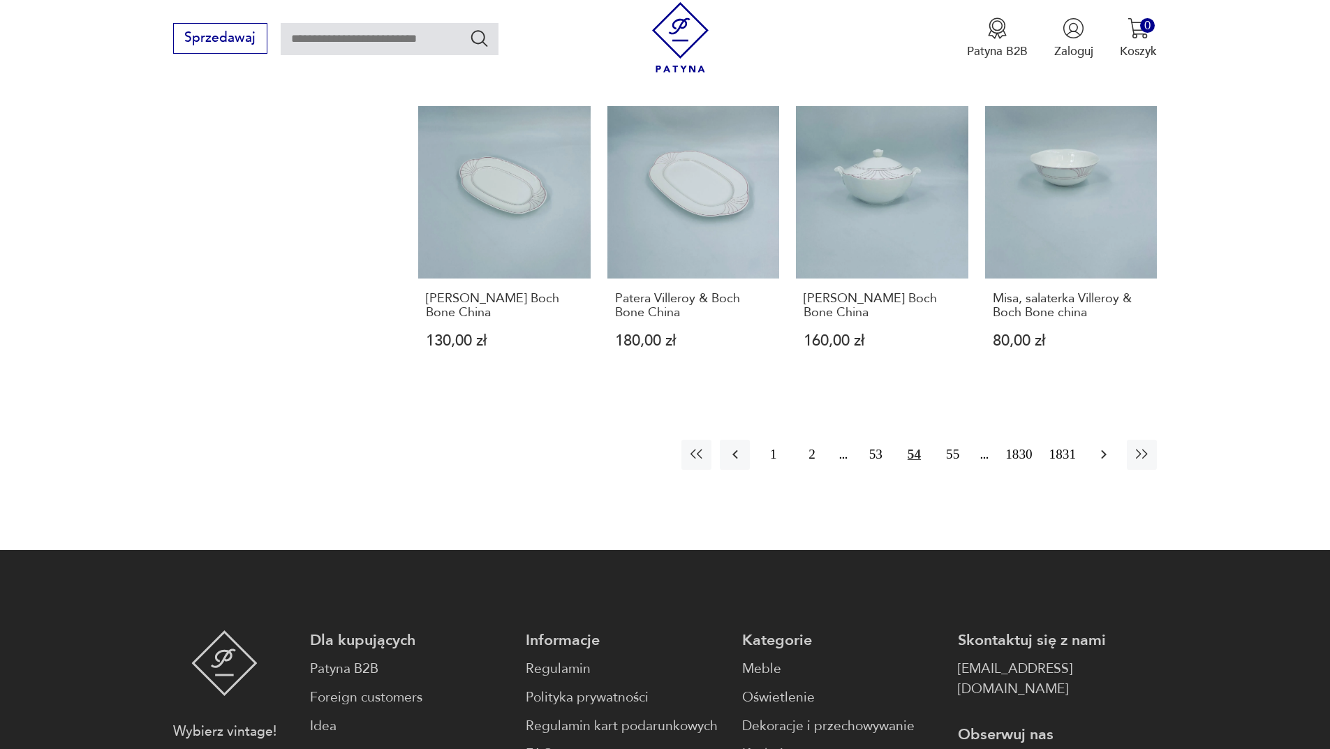
click at [1113, 440] on button "button" at bounding box center [1103, 455] width 30 height 30
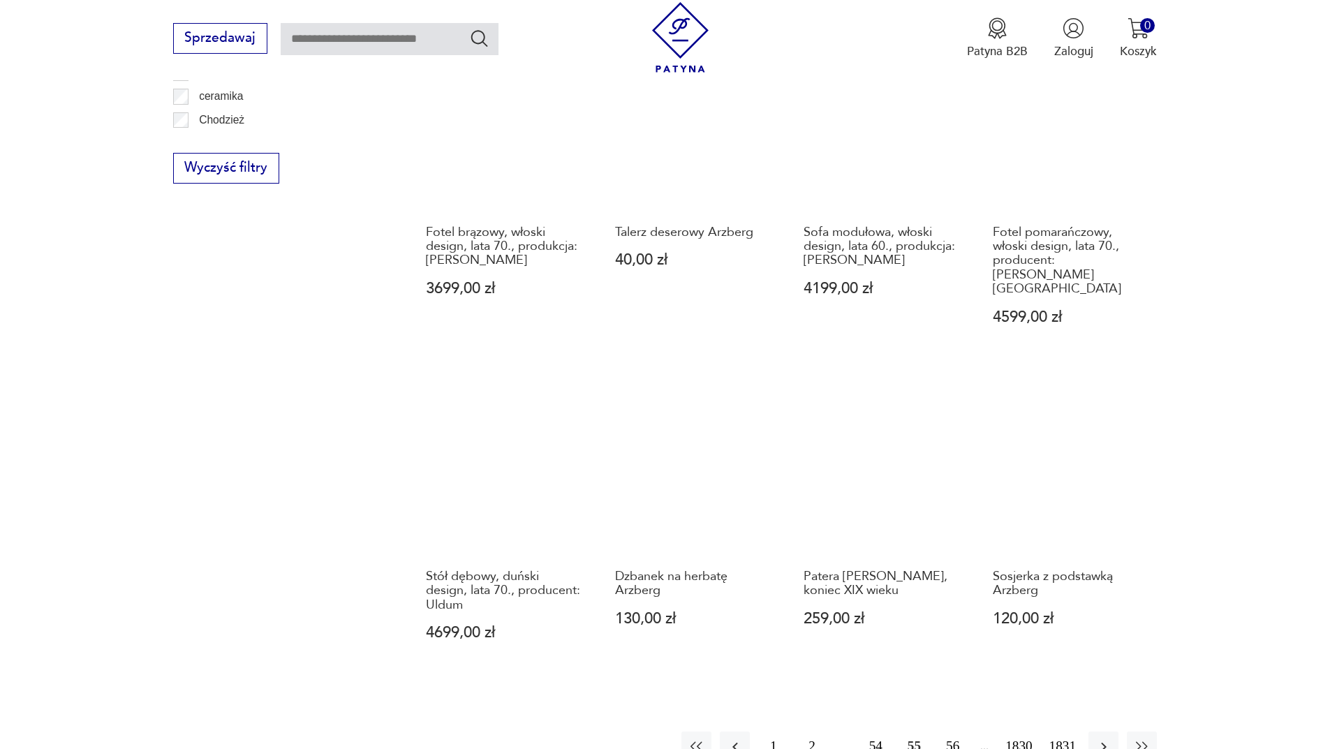
scroll to position [1214, 0]
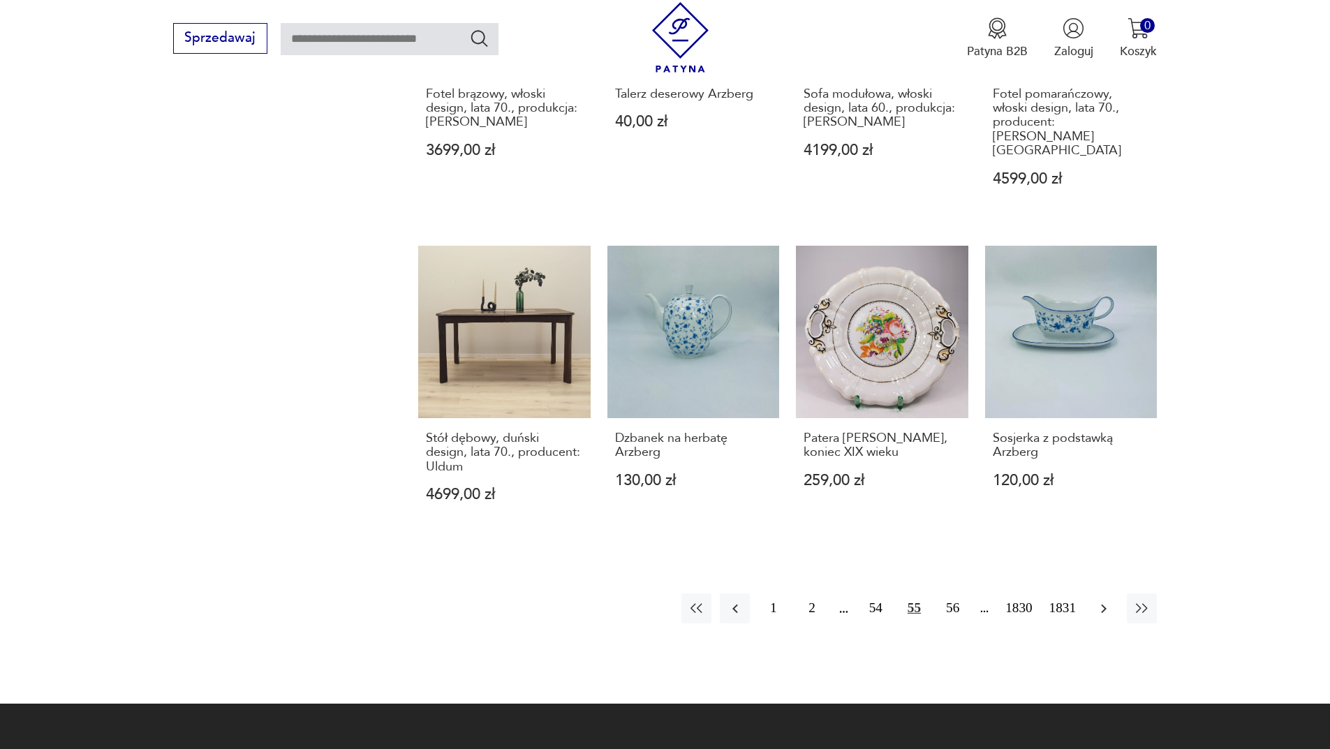
click at [1104, 600] on icon "button" at bounding box center [1103, 608] width 17 height 17
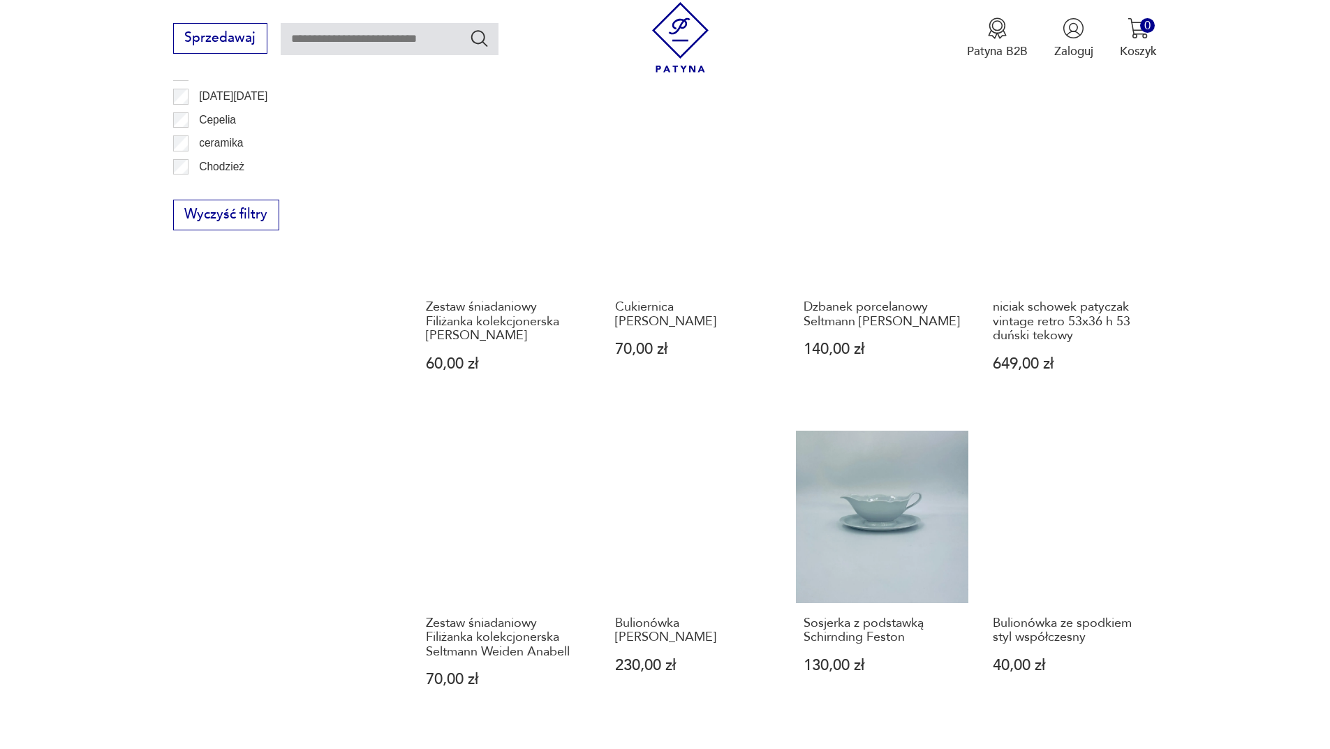
scroll to position [1214, 0]
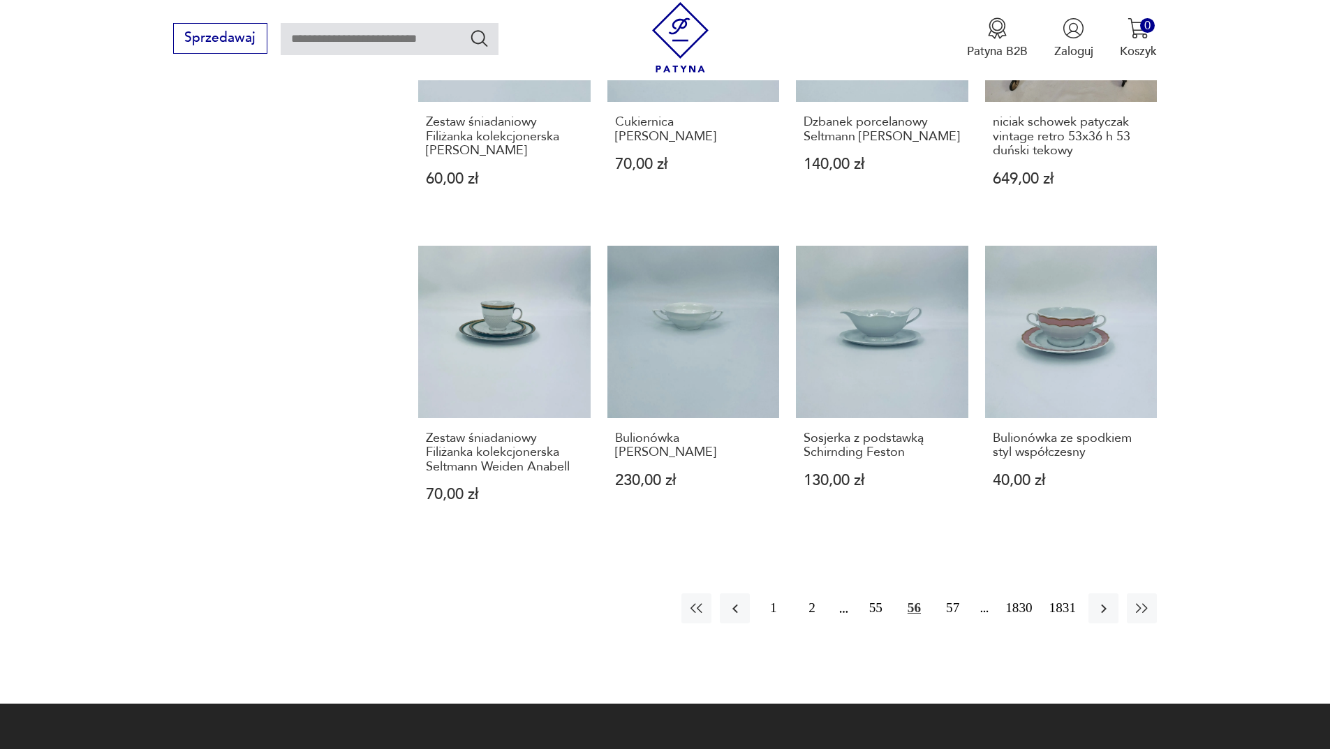
drag, startPoint x: 1110, startPoint y: 575, endPoint x: 1122, endPoint y: 576, distance: 11.9
click at [1110, 600] on icon "button" at bounding box center [1103, 608] width 17 height 17
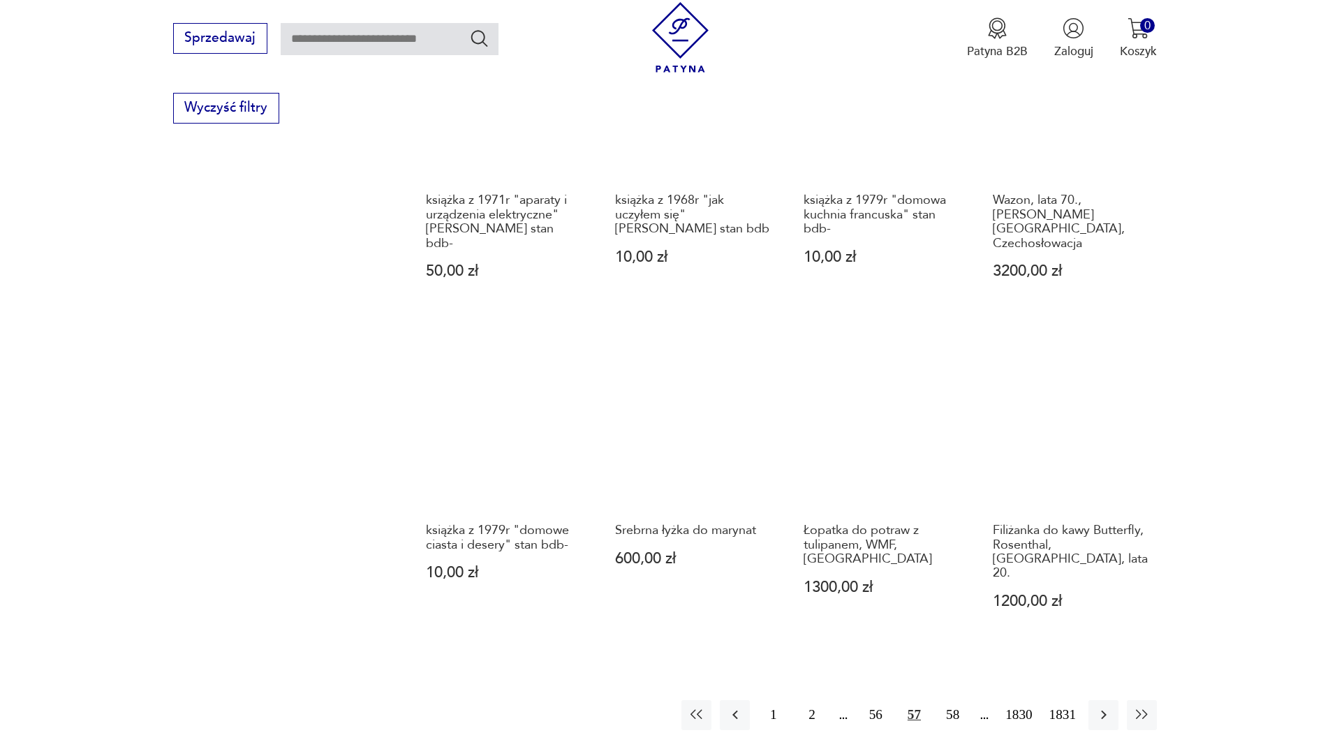
scroll to position [1284, 0]
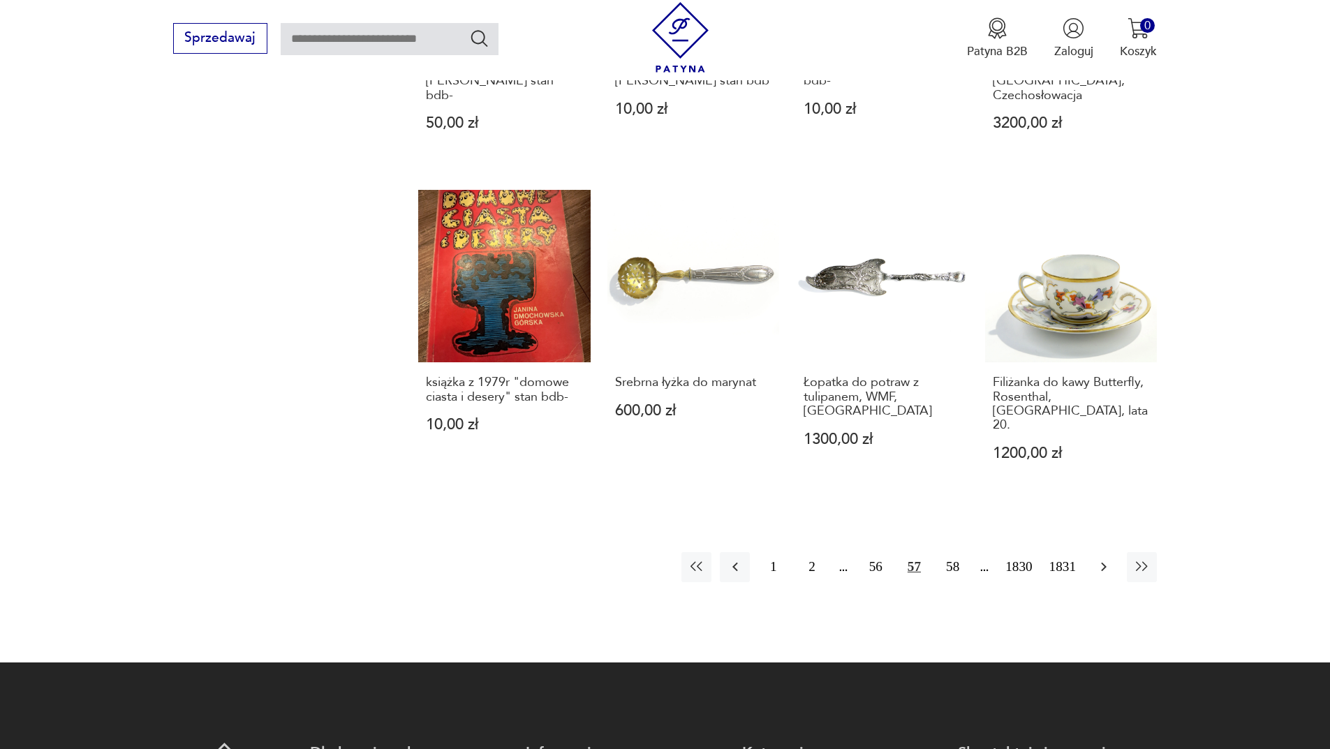
click at [1104, 552] on button "button" at bounding box center [1103, 567] width 30 height 30
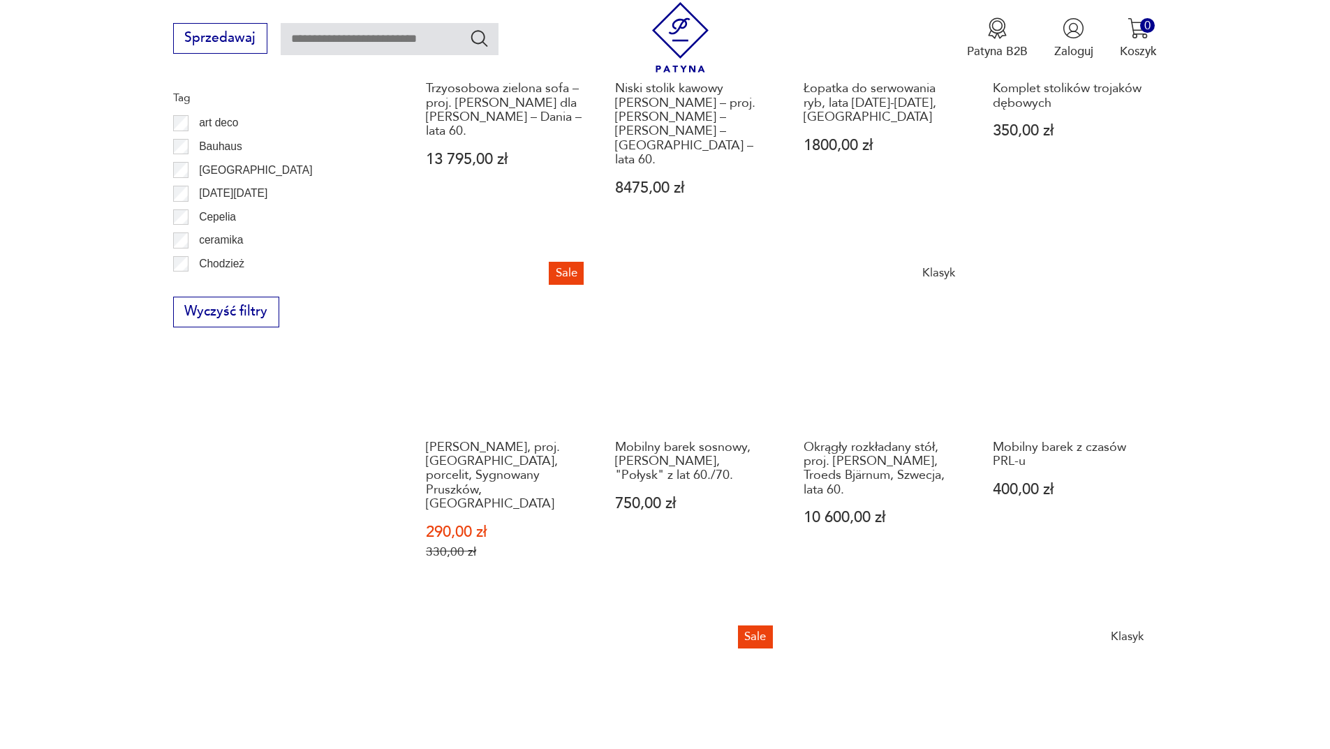
scroll to position [1144, 0]
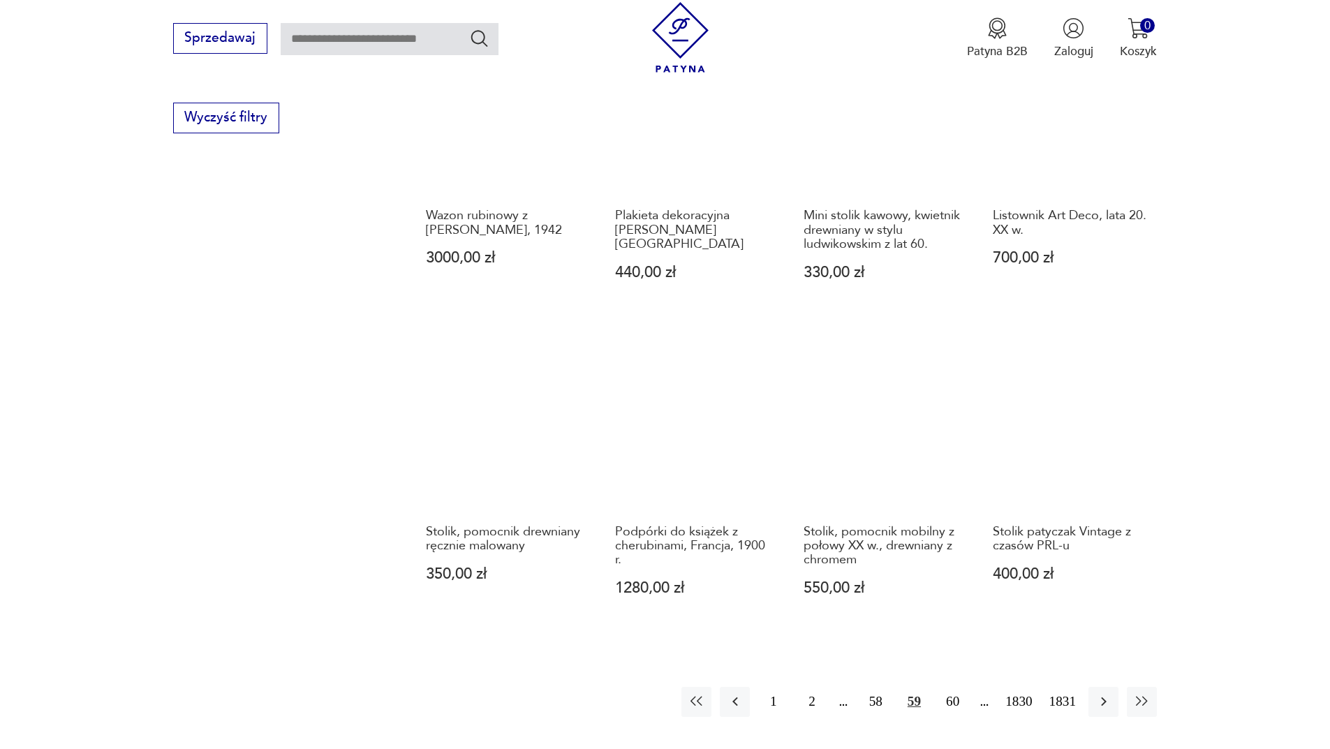
scroll to position [1214, 0]
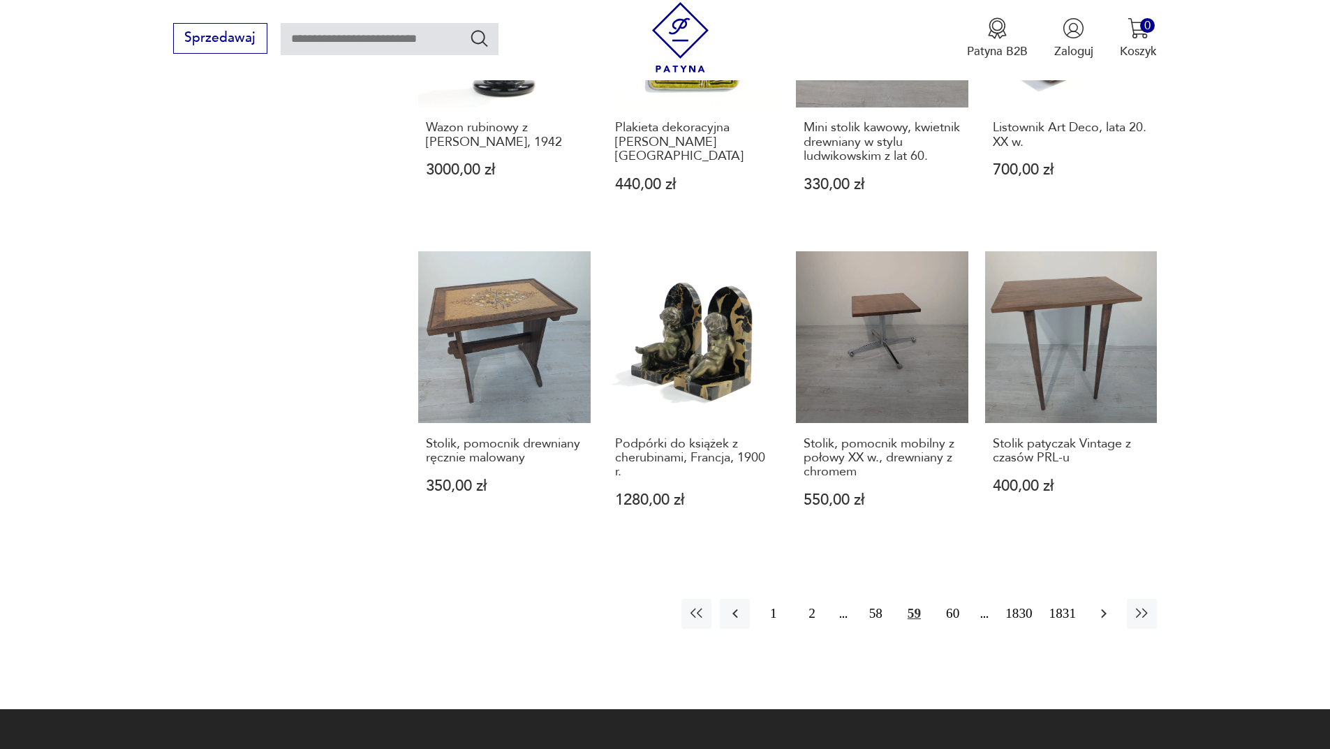
click at [1092, 621] on button "button" at bounding box center [1103, 614] width 30 height 30
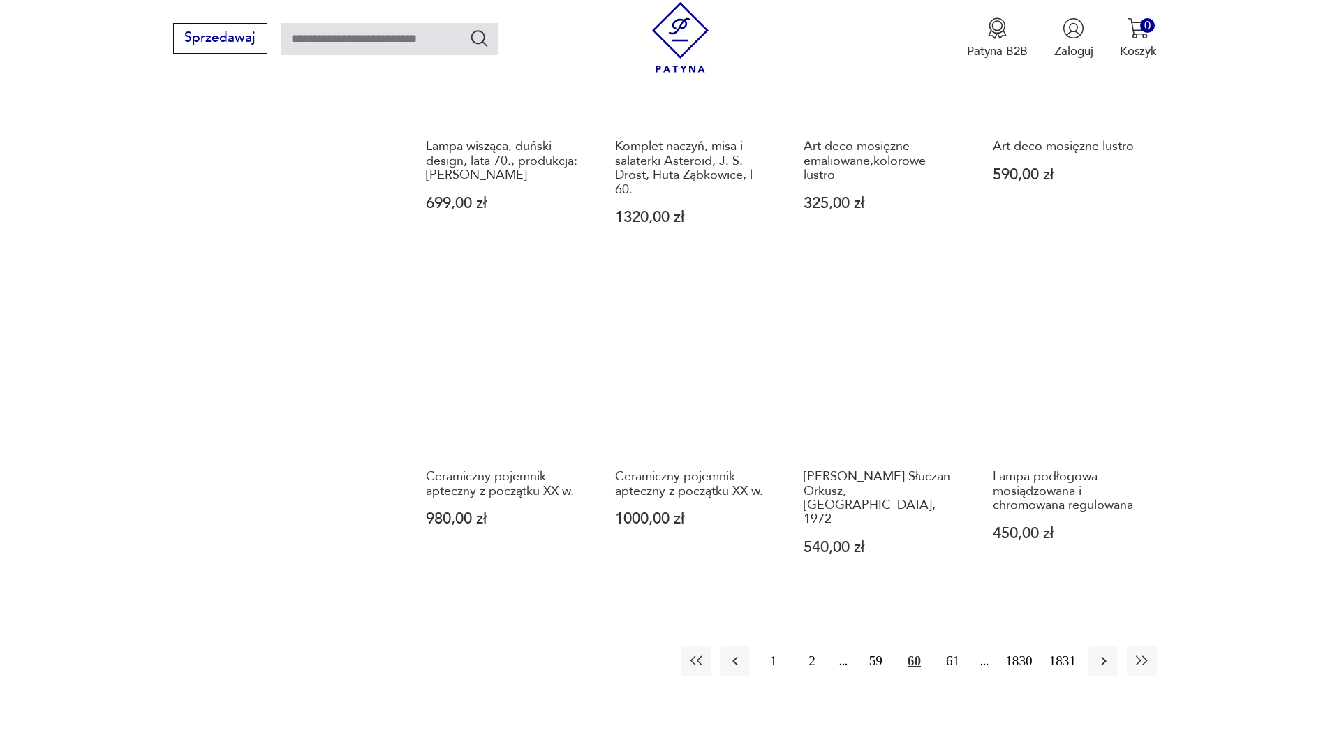
scroll to position [1214, 0]
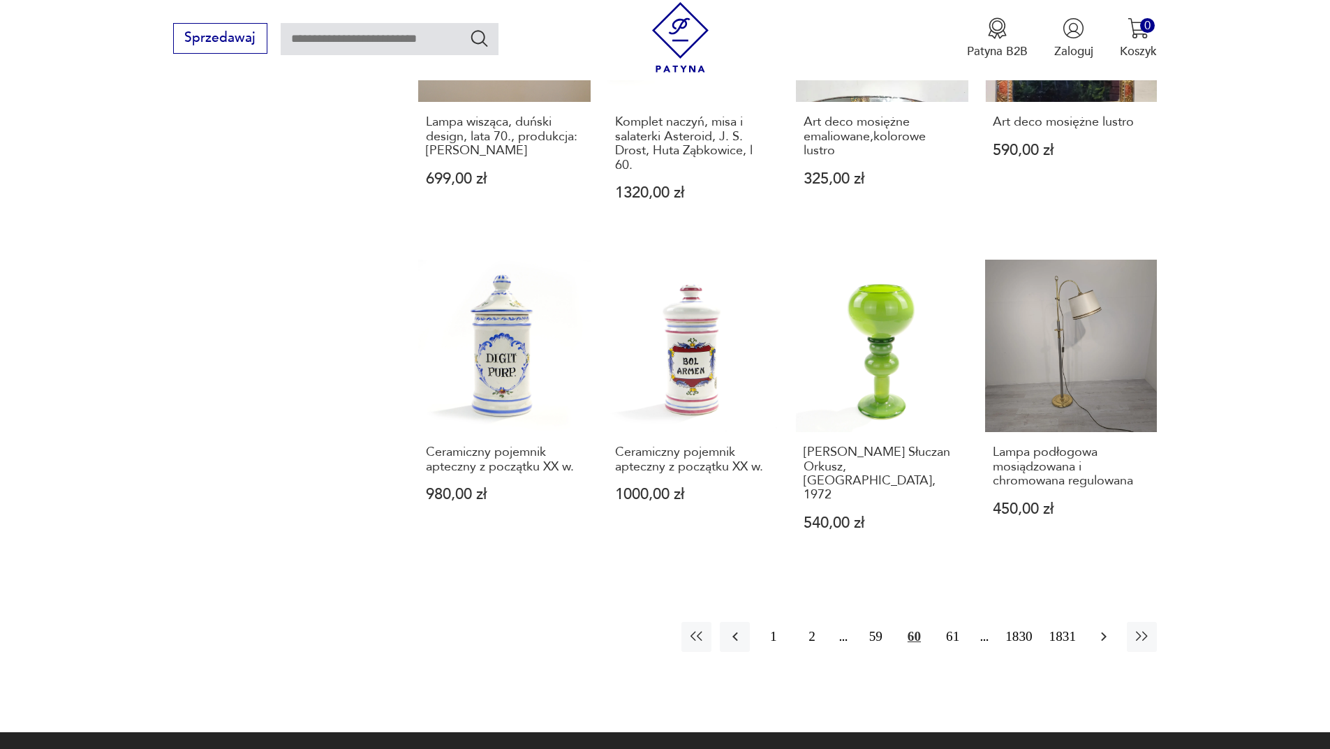
click at [1097, 628] on icon "button" at bounding box center [1103, 636] width 17 height 17
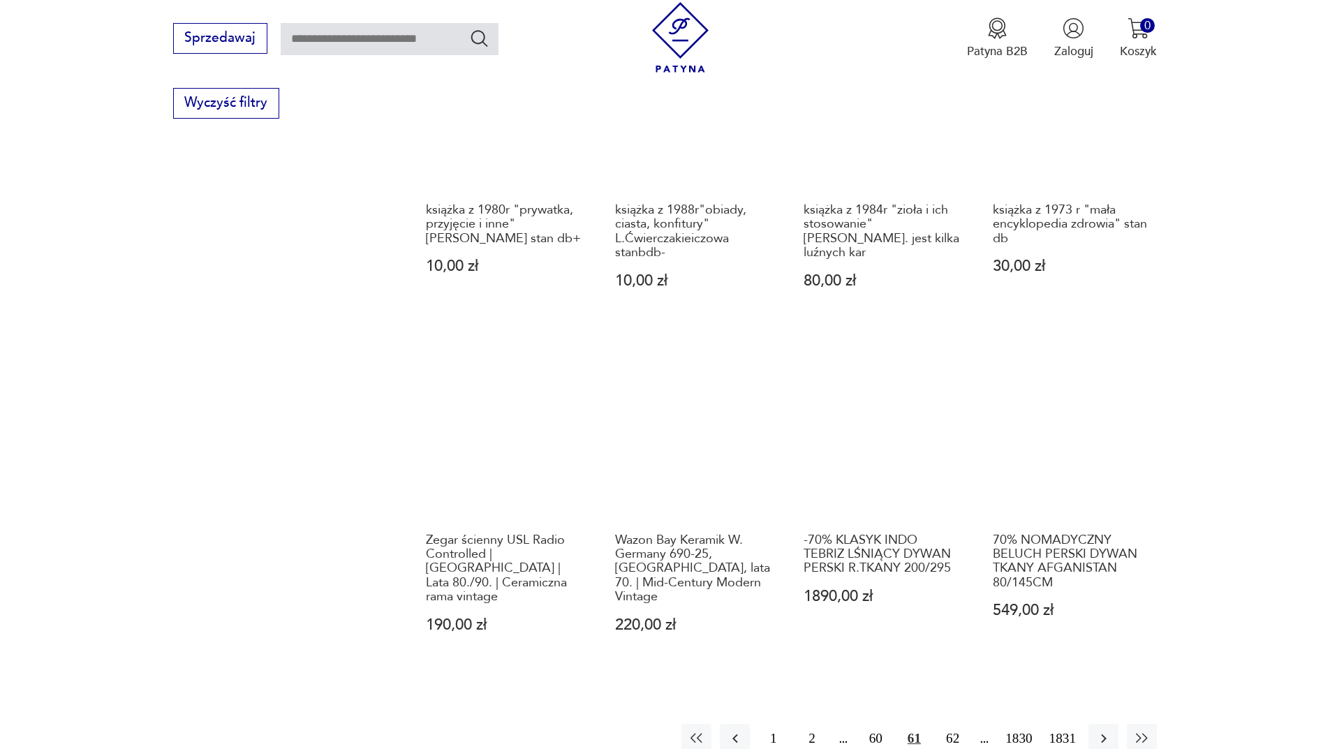
scroll to position [1353, 0]
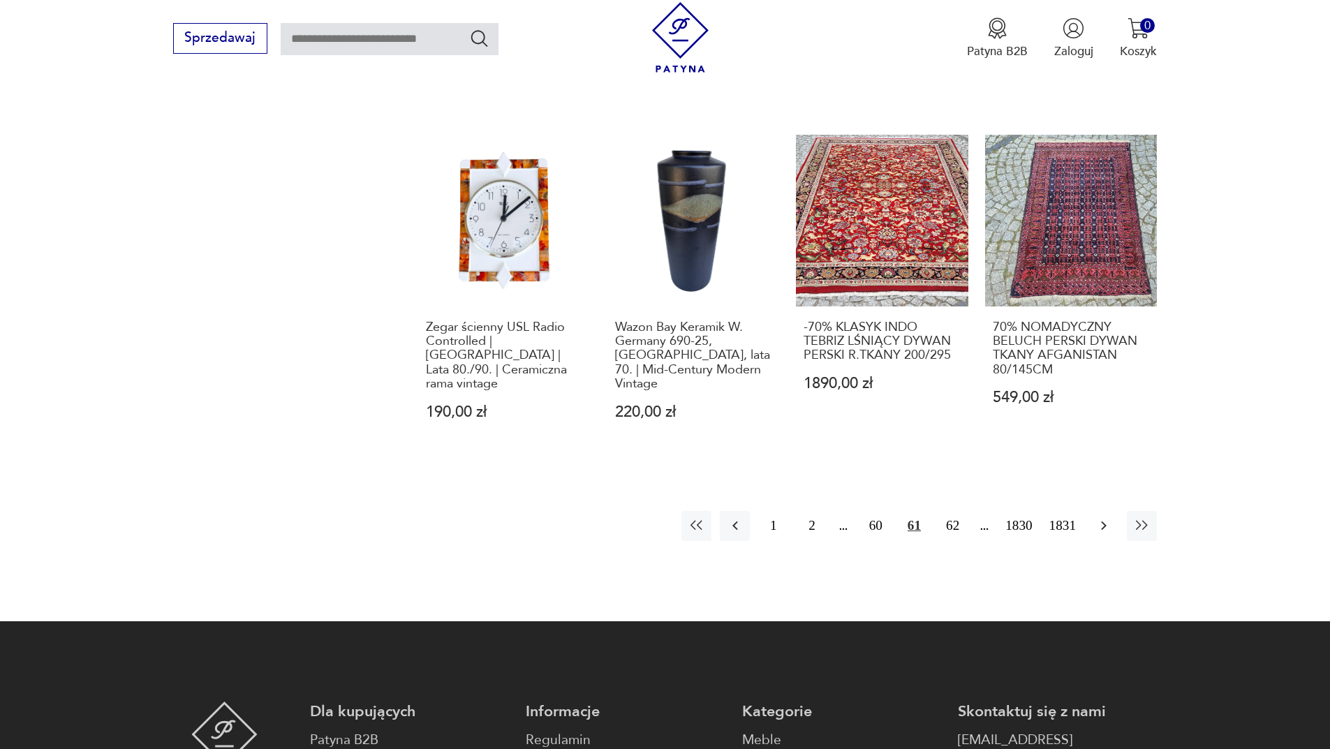
click at [1107, 521] on button "button" at bounding box center [1103, 526] width 30 height 30
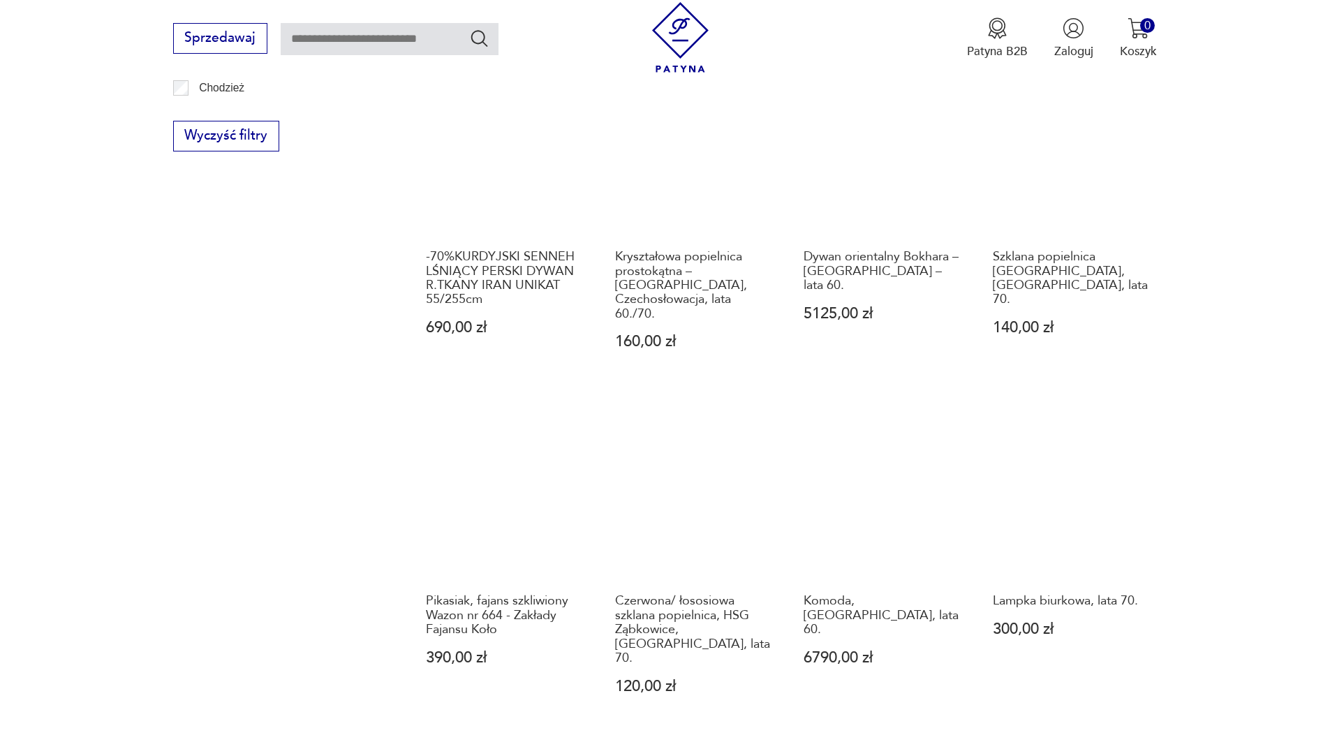
scroll to position [1284, 0]
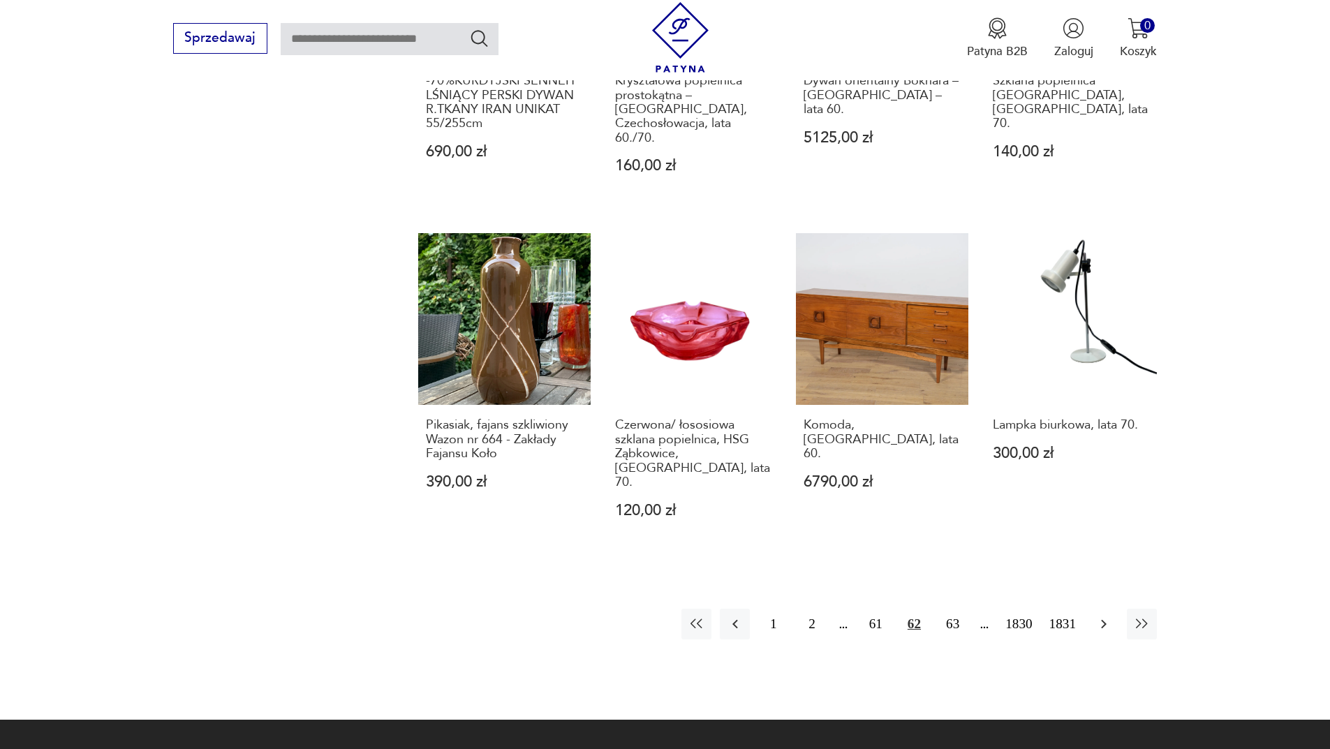
click at [1111, 616] on icon "button" at bounding box center [1103, 624] width 17 height 17
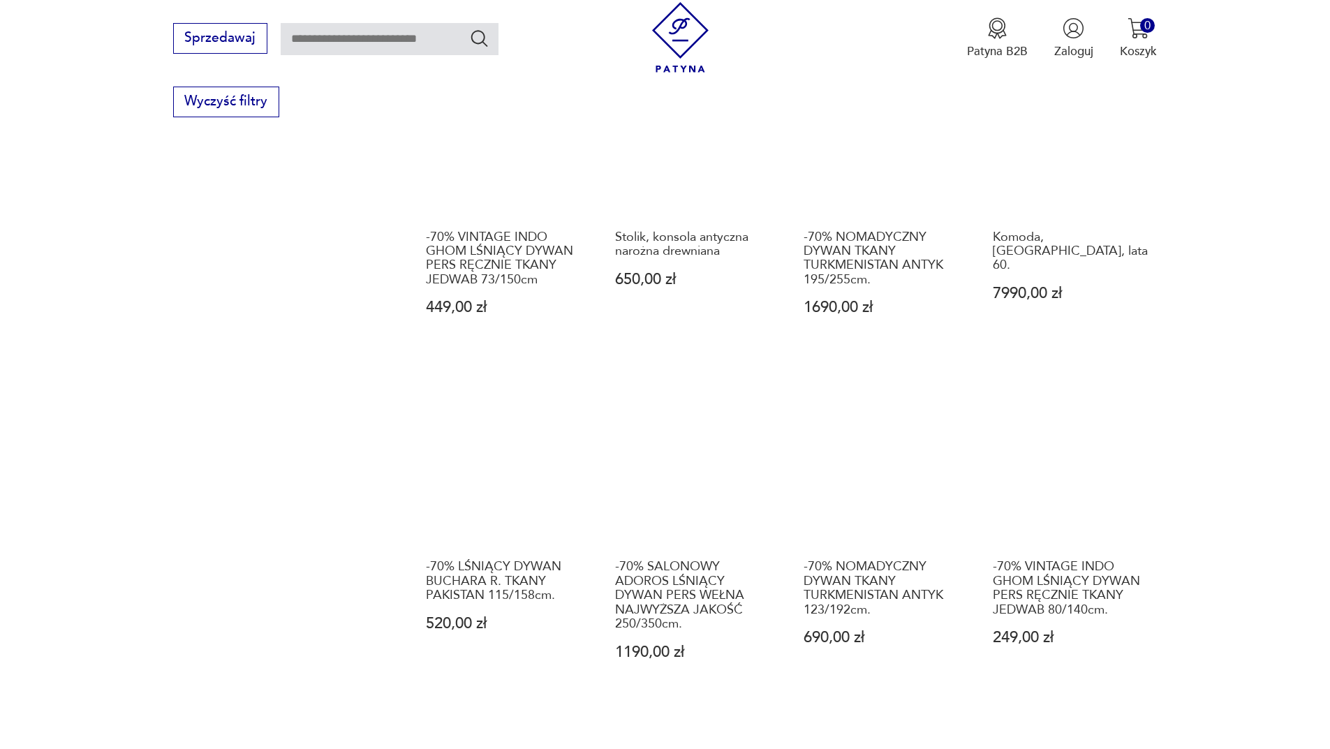
scroll to position [1353, 0]
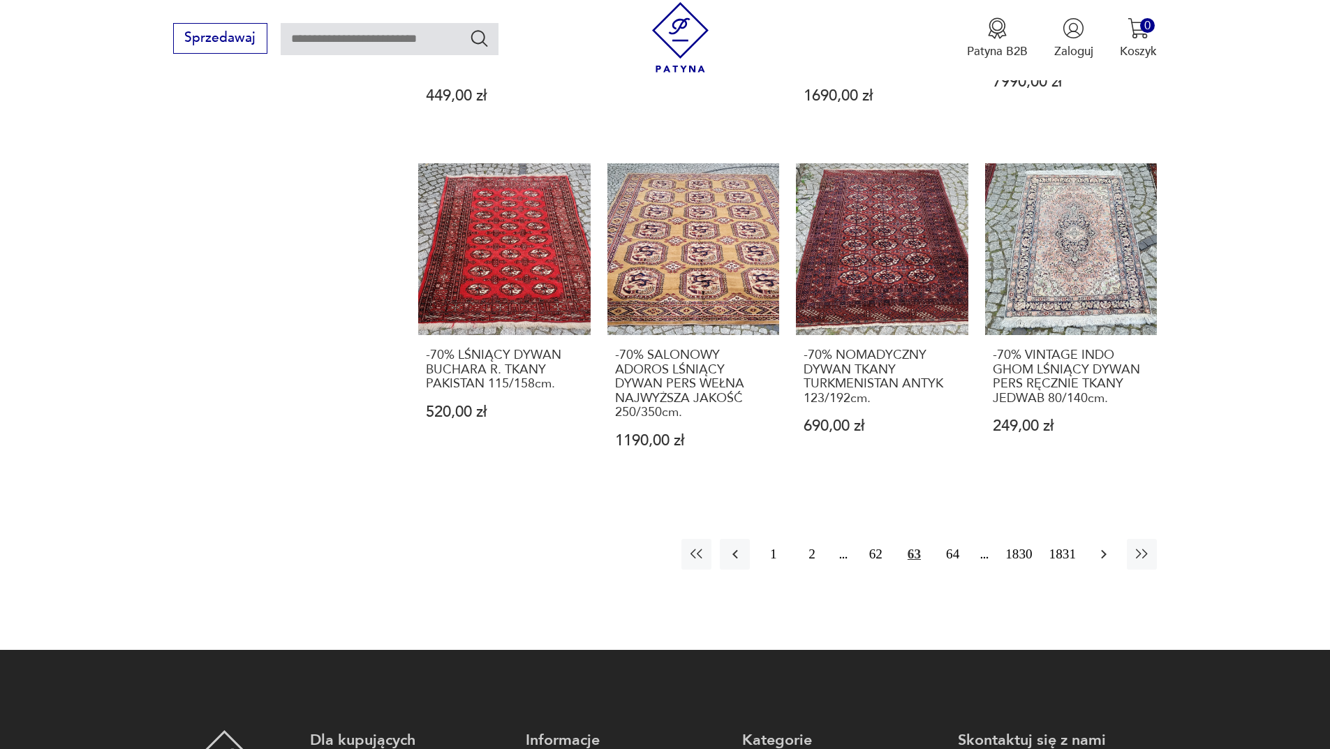
click at [1105, 550] on icon "button" at bounding box center [1104, 554] width 6 height 9
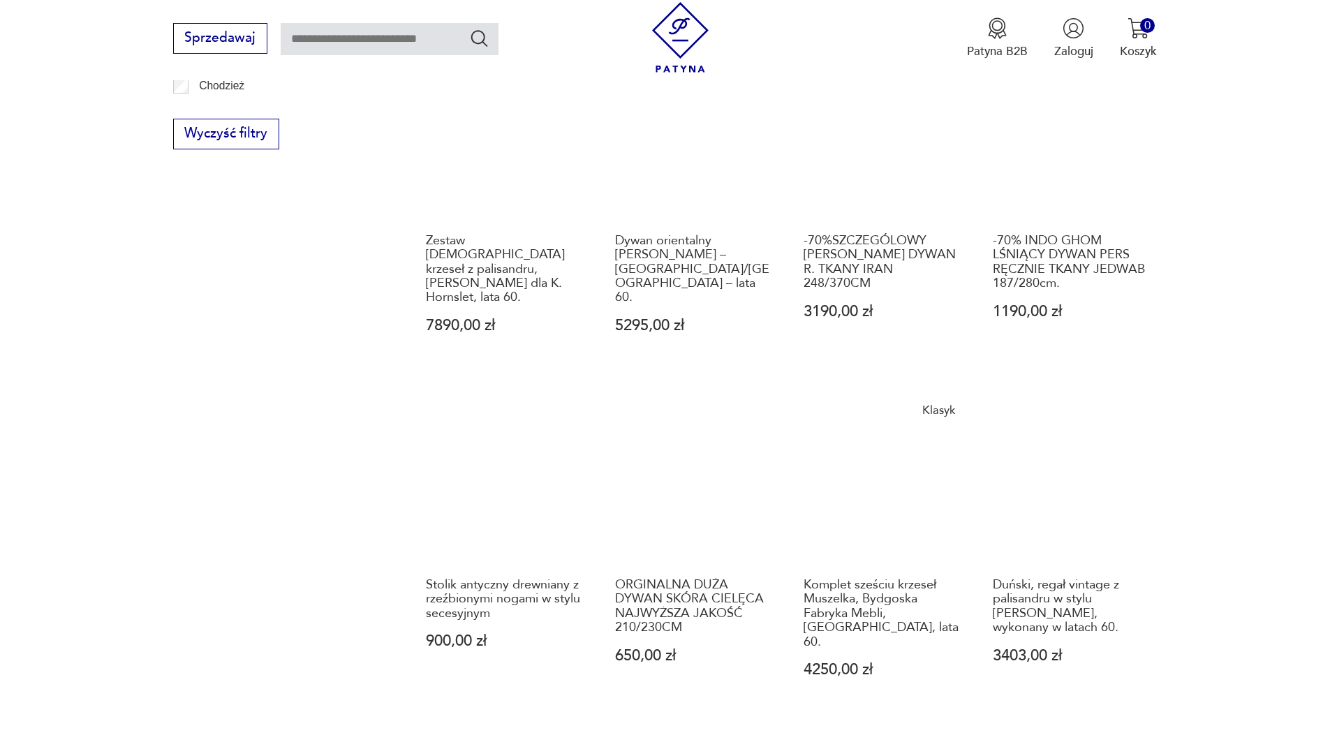
scroll to position [1284, 0]
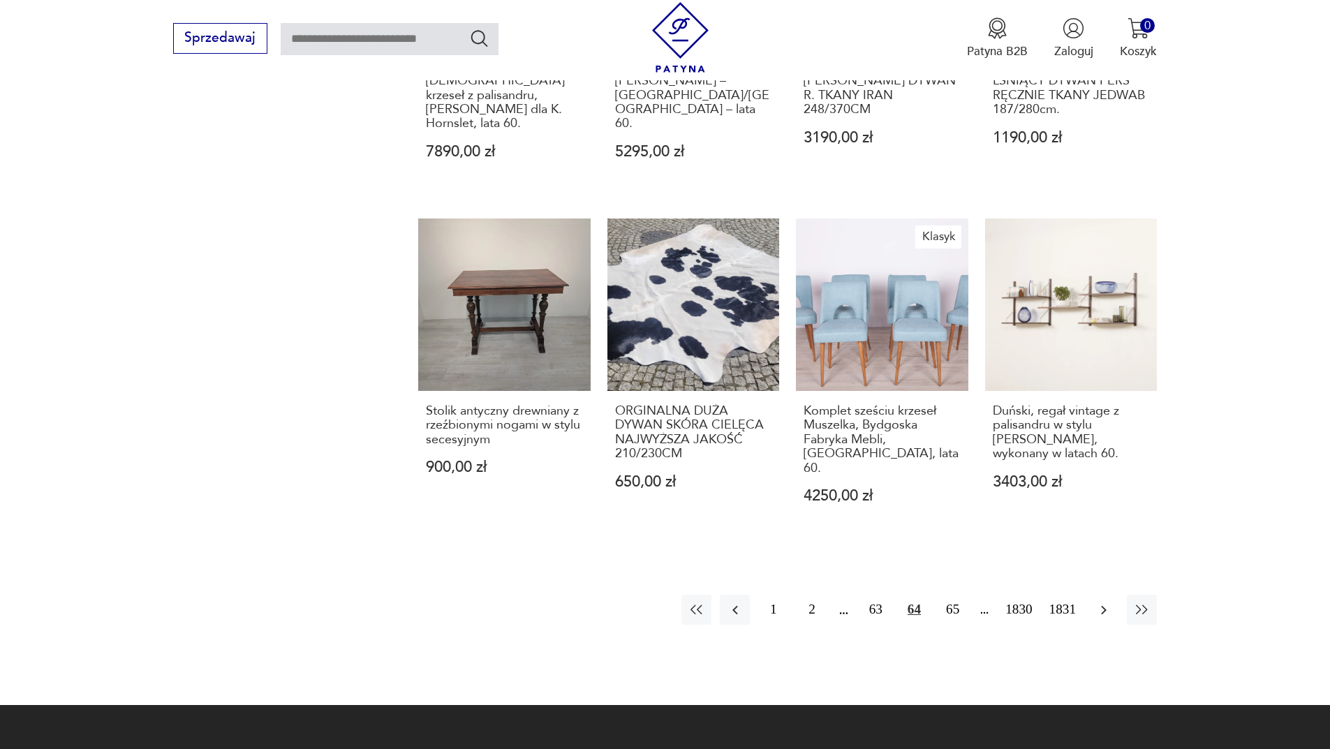
click at [1092, 595] on button "button" at bounding box center [1103, 610] width 30 height 30
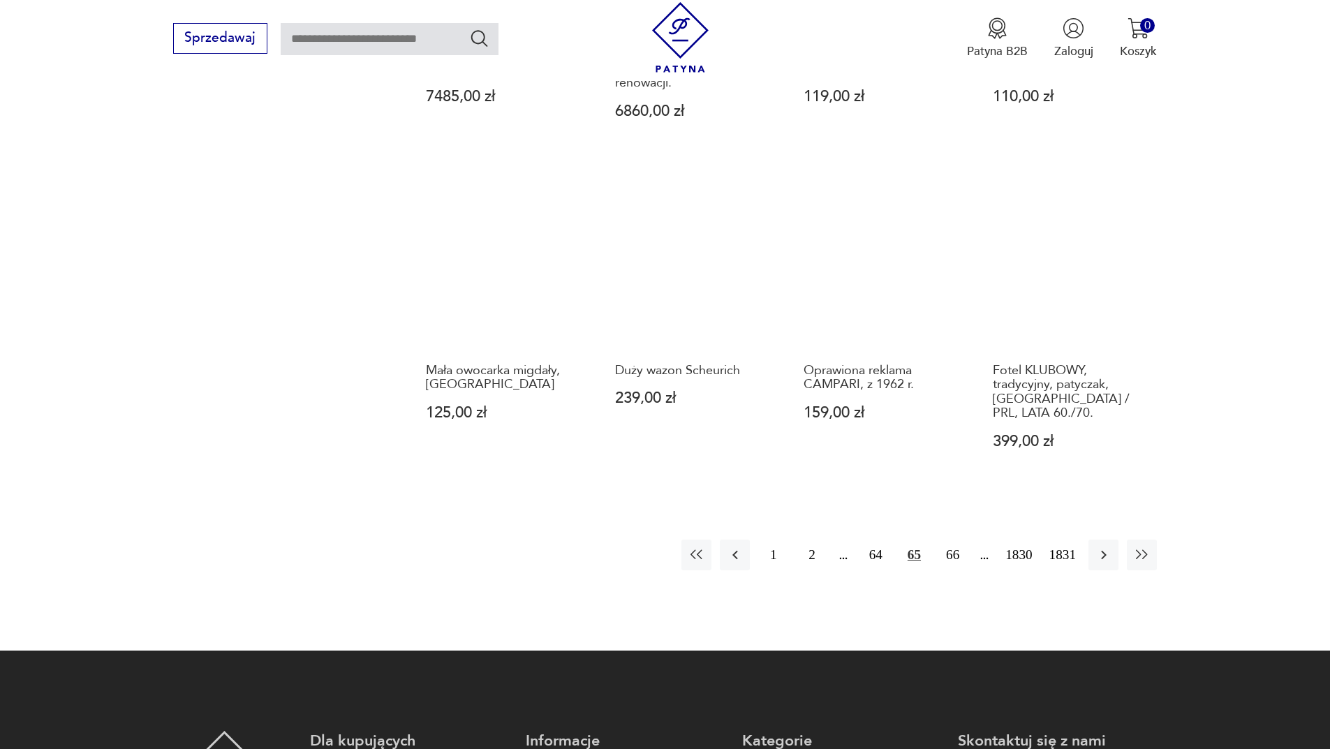
scroll to position [1353, 0]
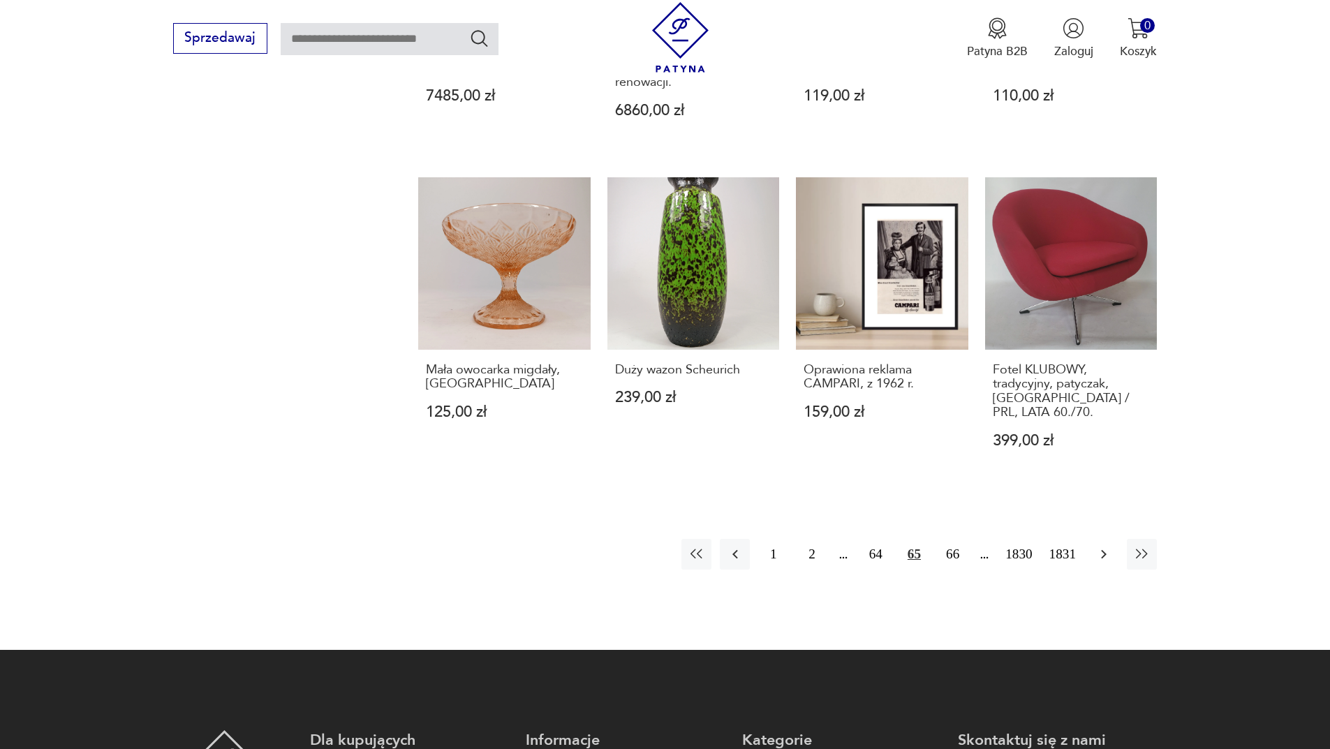
click at [1096, 546] on icon "button" at bounding box center [1103, 554] width 17 height 17
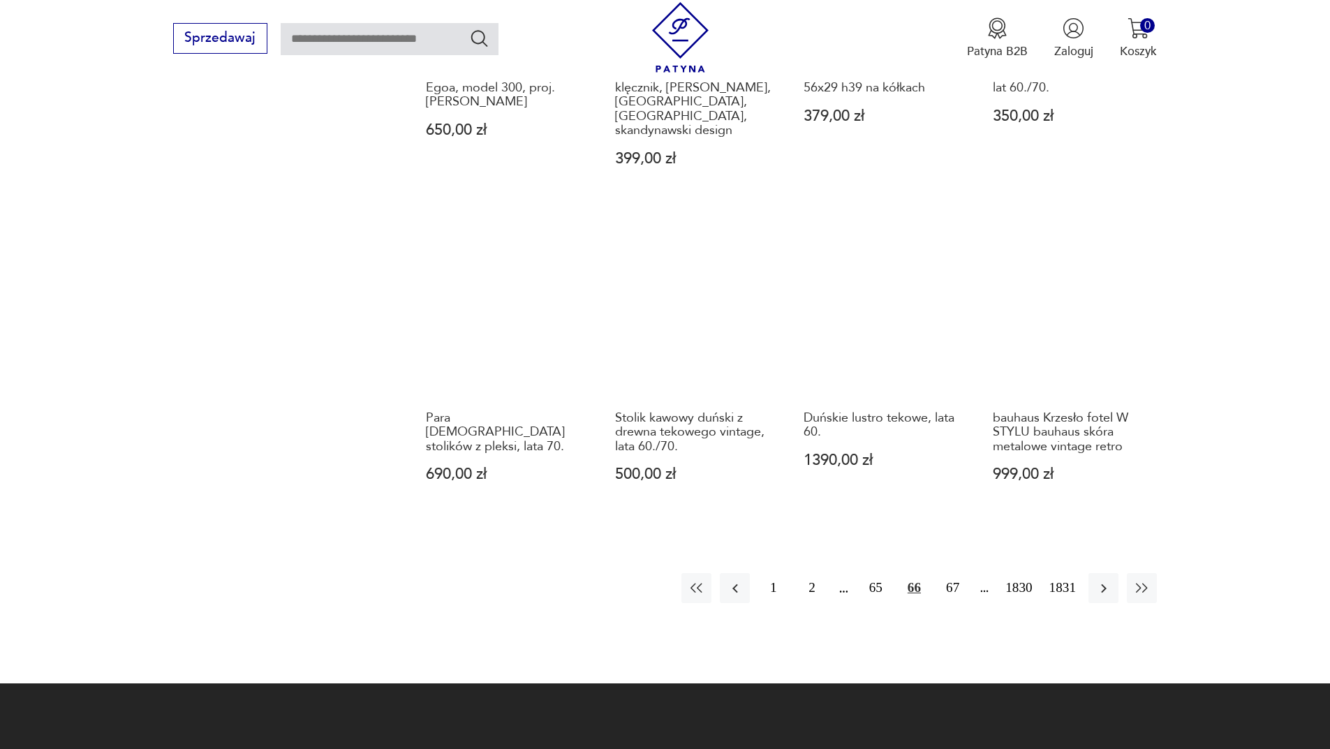
scroll to position [1284, 0]
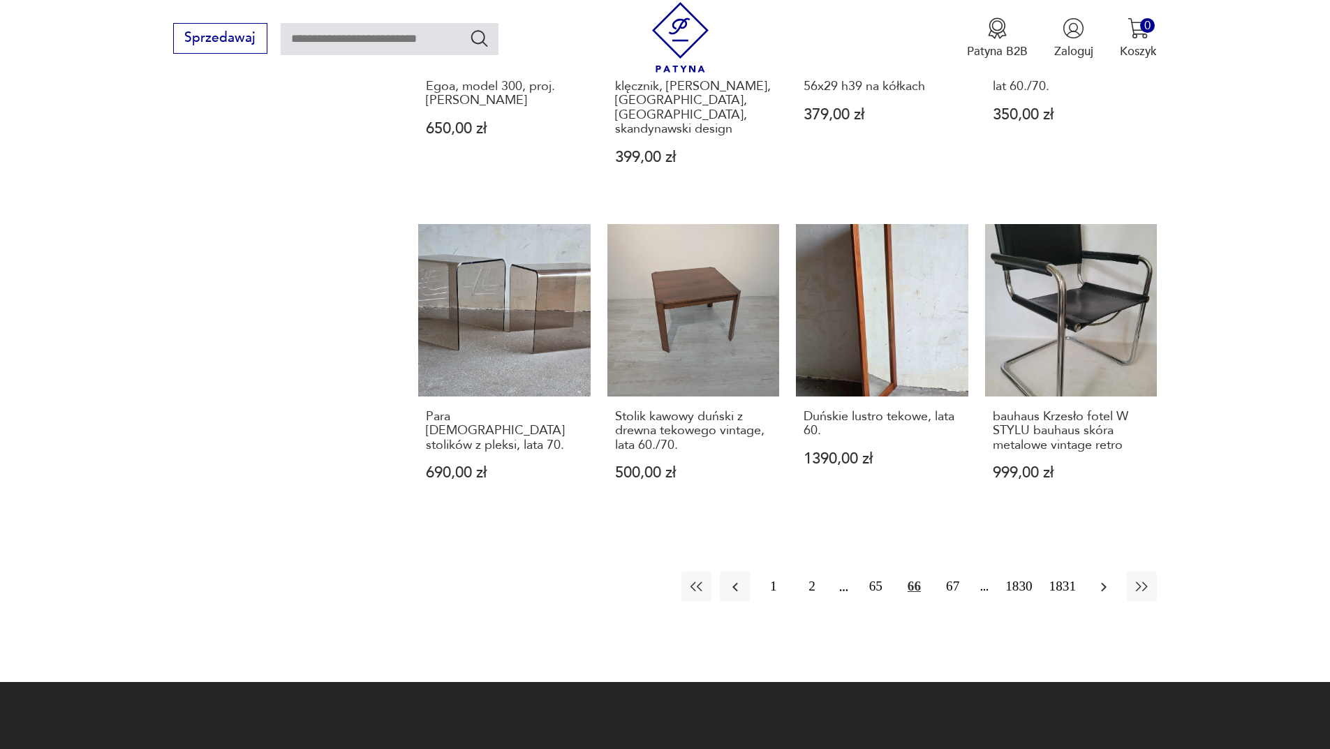
click at [1103, 579] on icon "button" at bounding box center [1103, 587] width 17 height 17
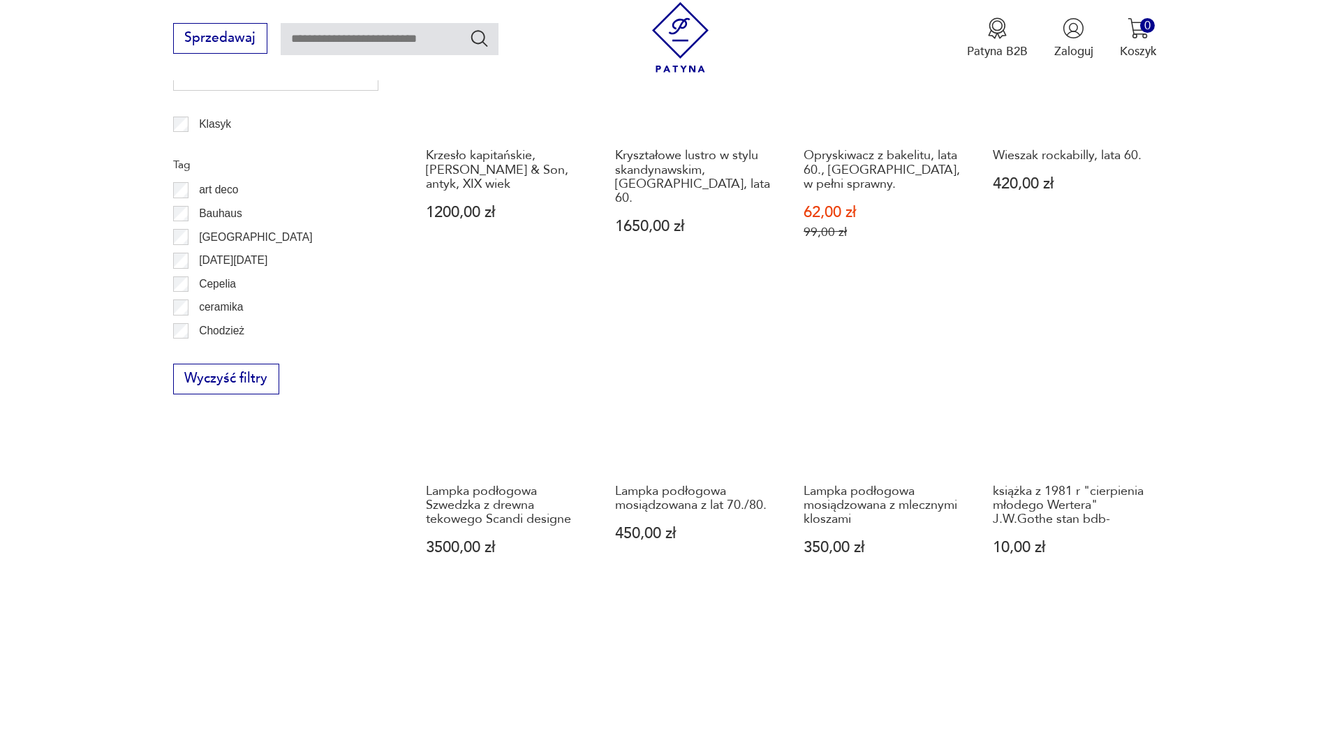
scroll to position [1144, 0]
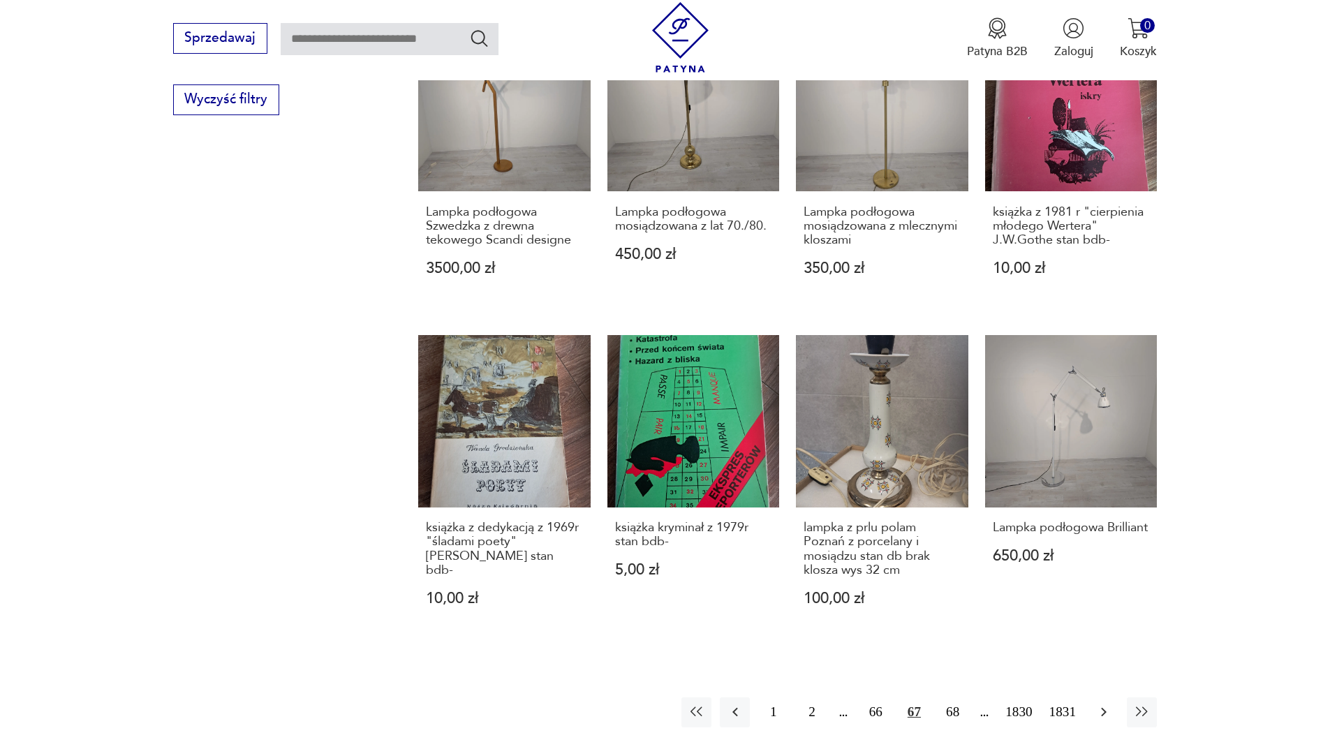
click at [1100, 709] on button "button" at bounding box center [1103, 712] width 30 height 30
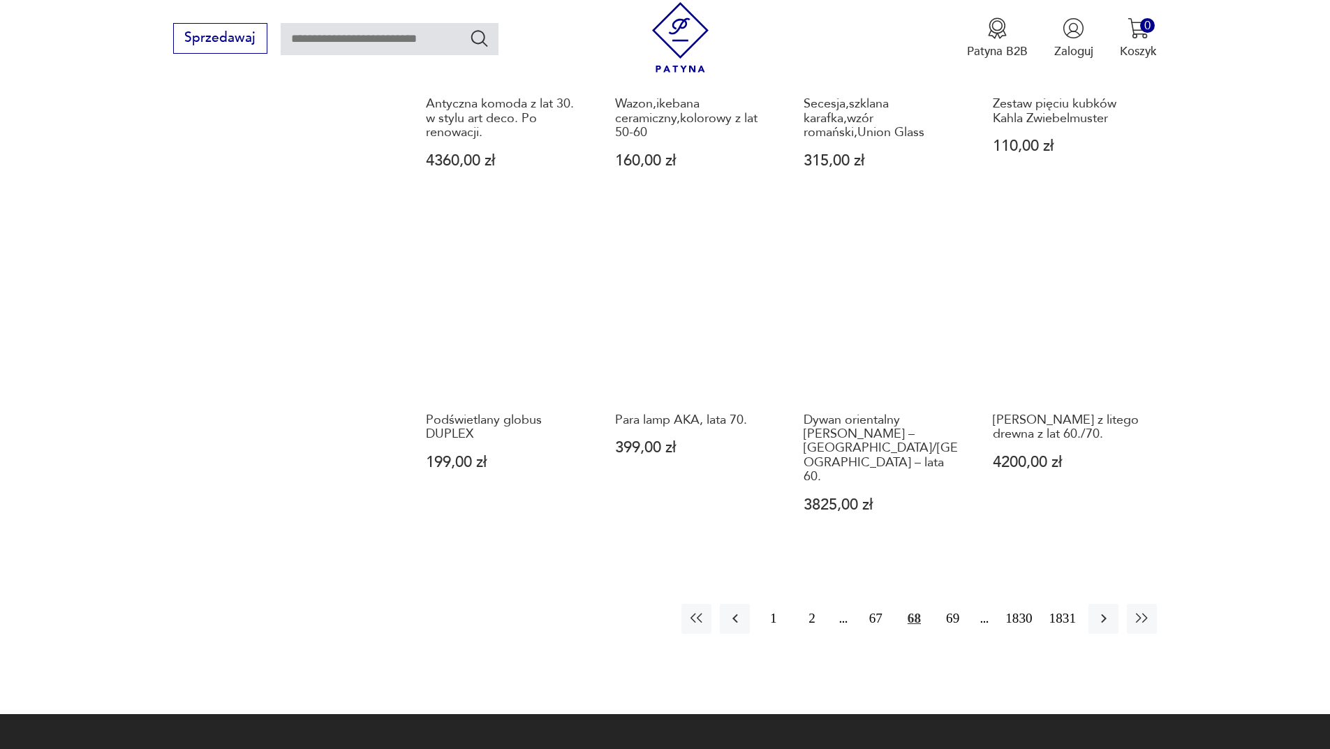
scroll to position [1284, 0]
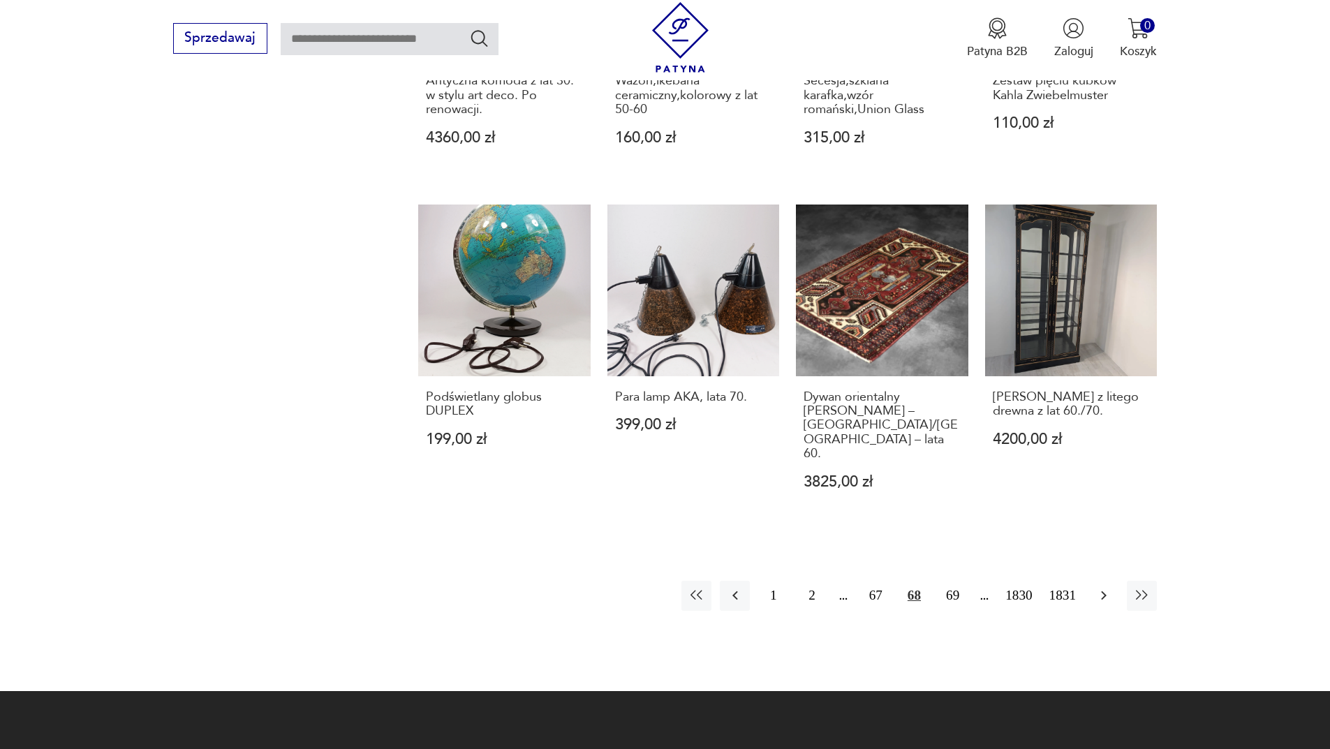
click at [1111, 587] on icon "button" at bounding box center [1103, 595] width 17 height 17
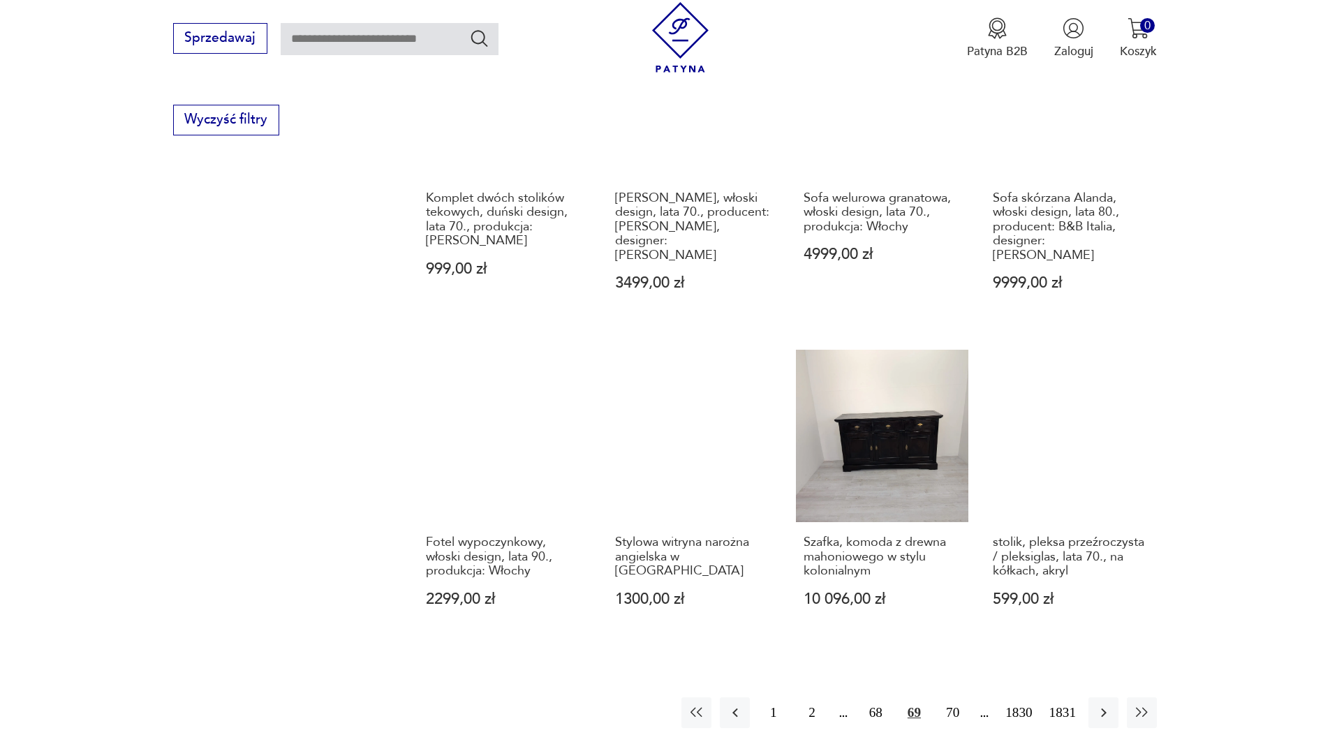
scroll to position [1144, 0]
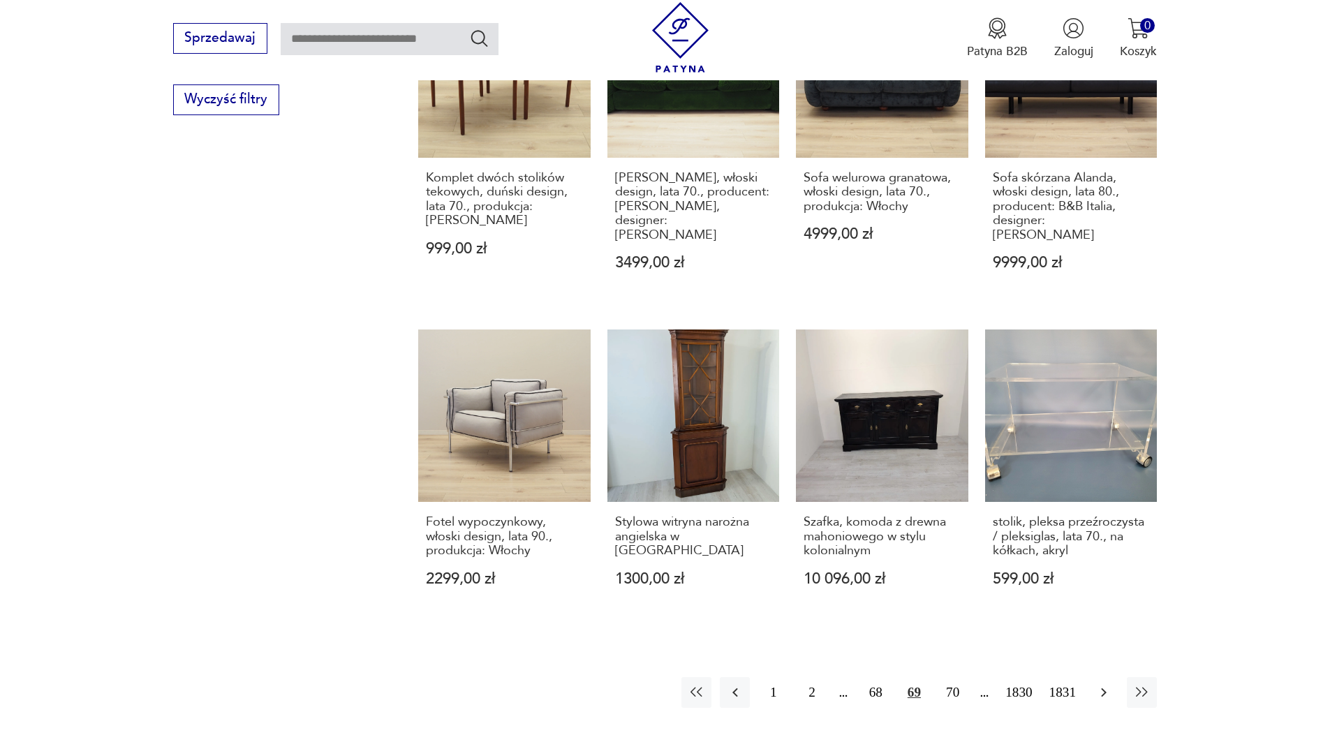
click at [1115, 679] on button "button" at bounding box center [1103, 692] width 30 height 30
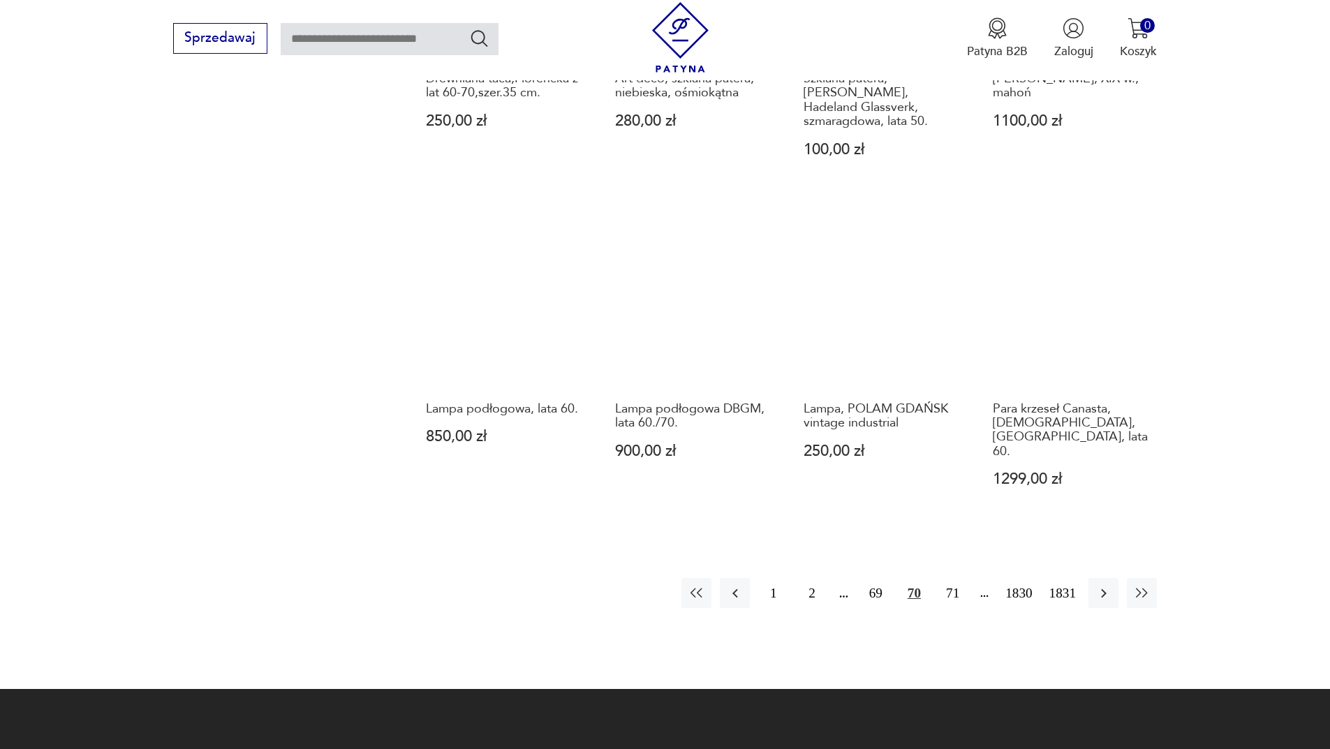
scroll to position [1284, 0]
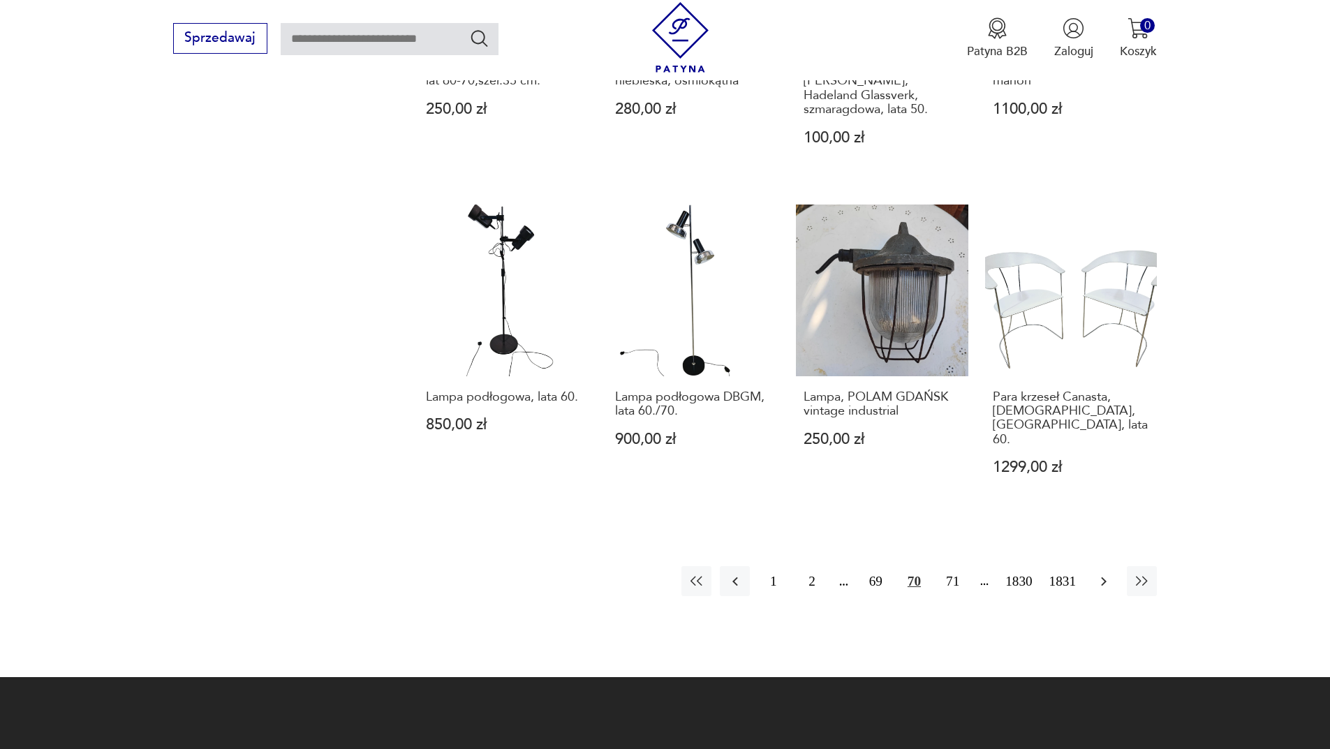
click at [1110, 573] on icon "button" at bounding box center [1103, 581] width 17 height 17
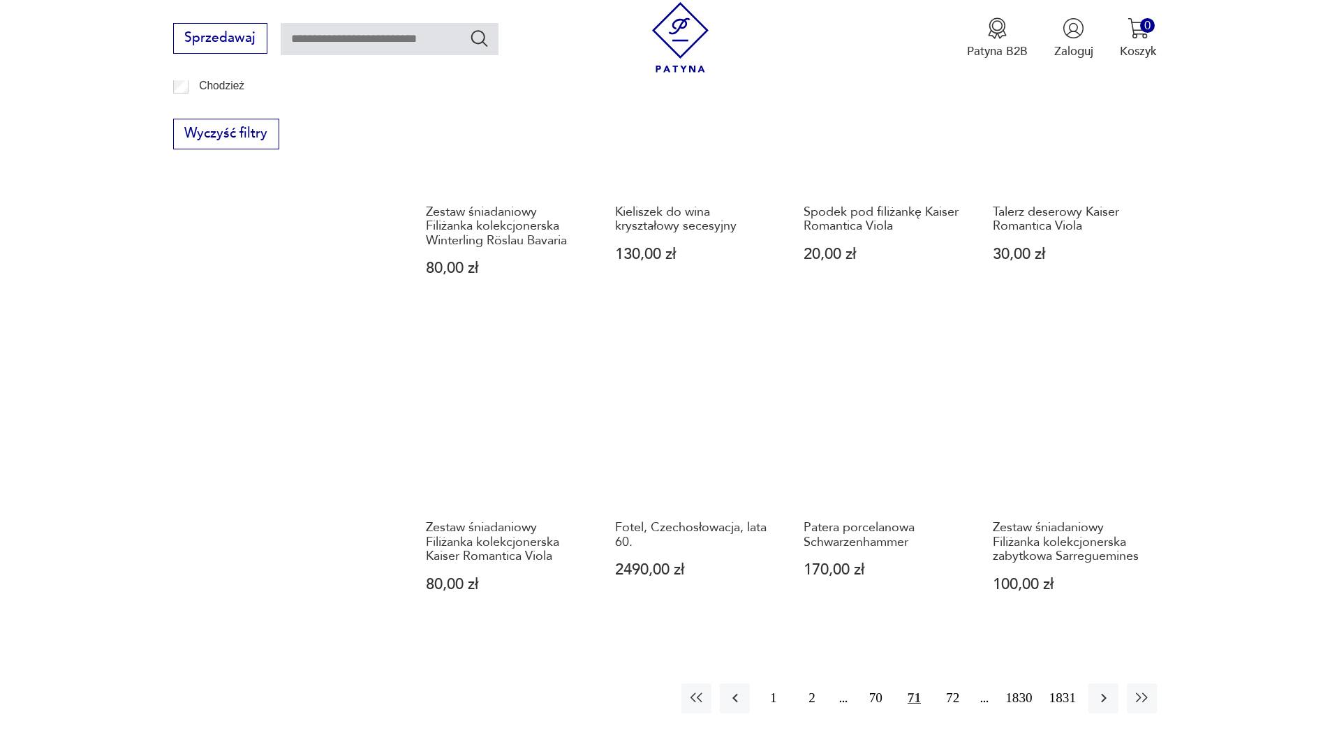
scroll to position [1214, 0]
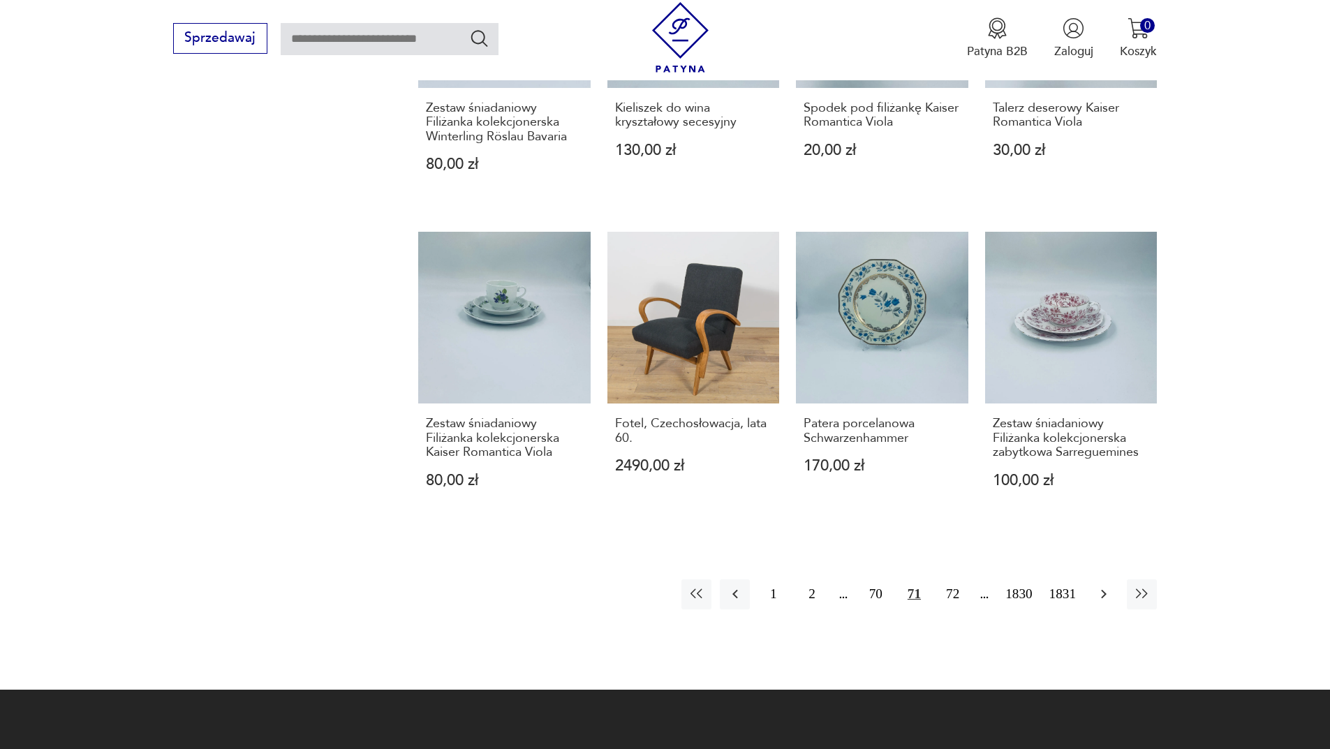
click at [1107, 586] on icon "button" at bounding box center [1103, 594] width 17 height 17
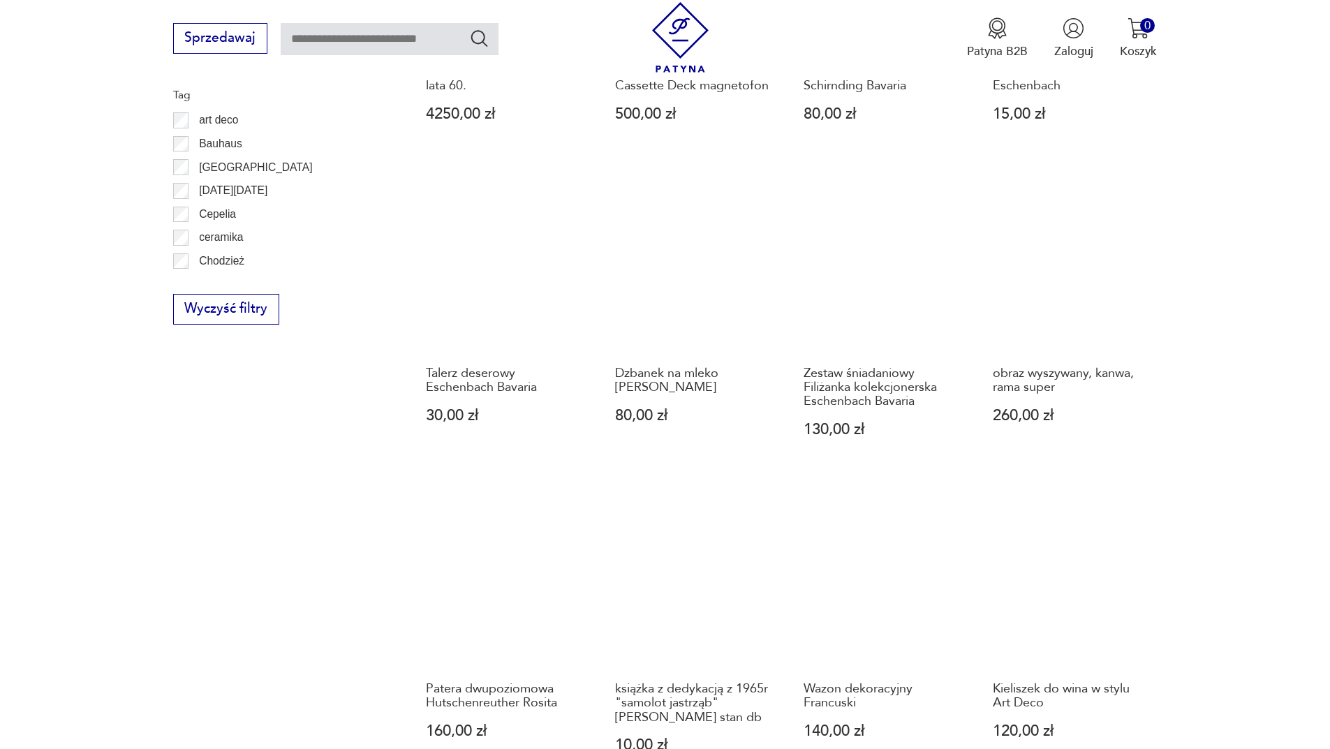
scroll to position [1284, 0]
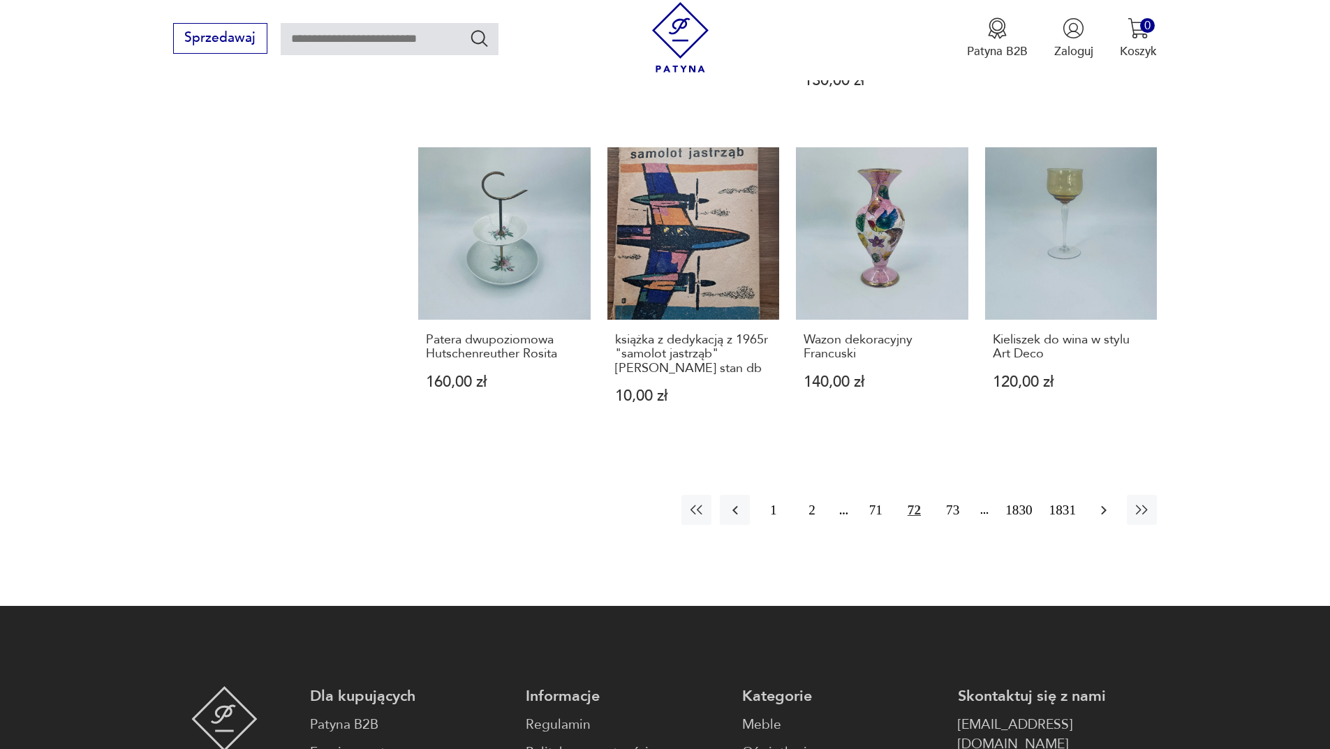
click at [1106, 496] on button "button" at bounding box center [1103, 510] width 30 height 30
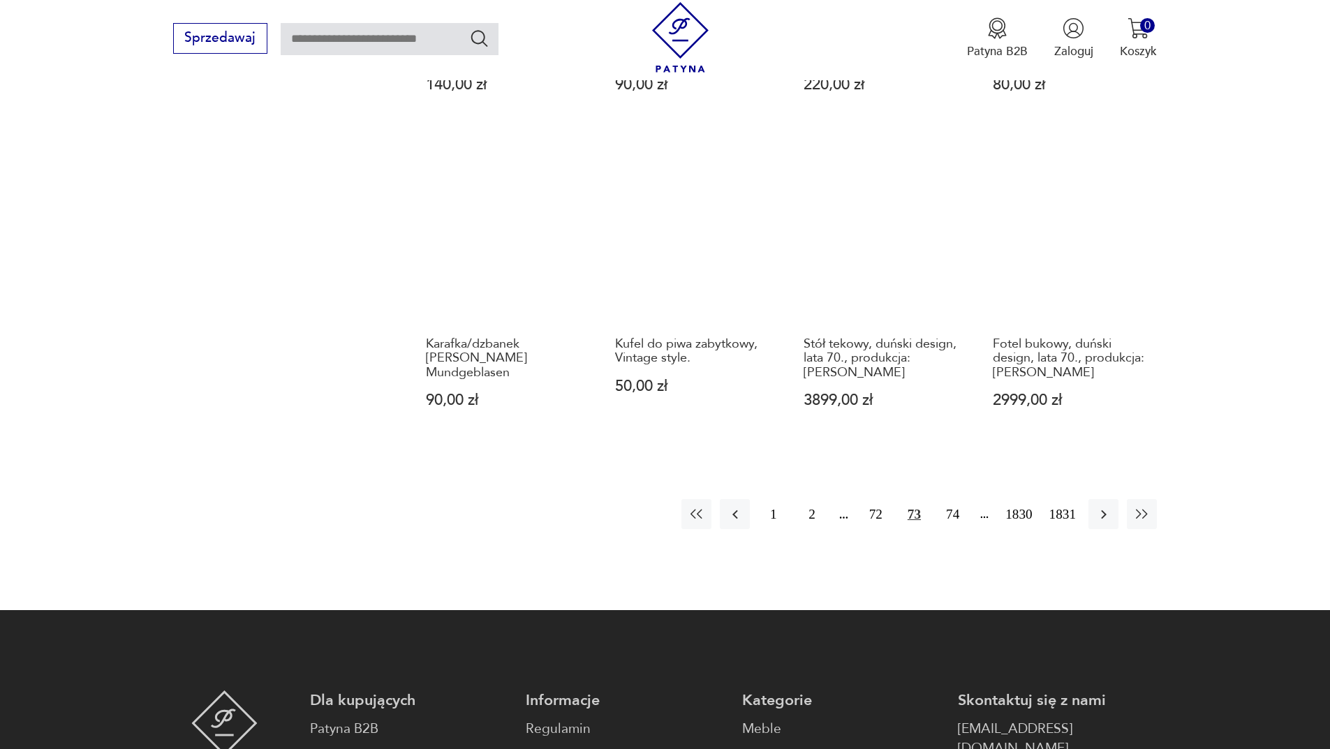
scroll to position [1284, 0]
